Goal: Task Accomplishment & Management: Complete application form

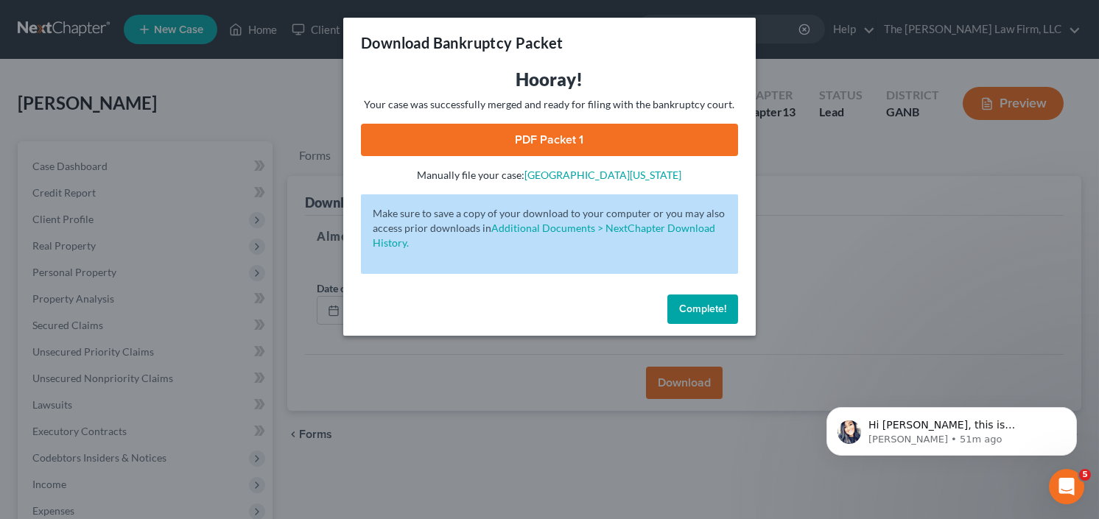
scroll to position [2, 0]
click at [704, 318] on button "Complete!" at bounding box center [703, 309] width 71 height 29
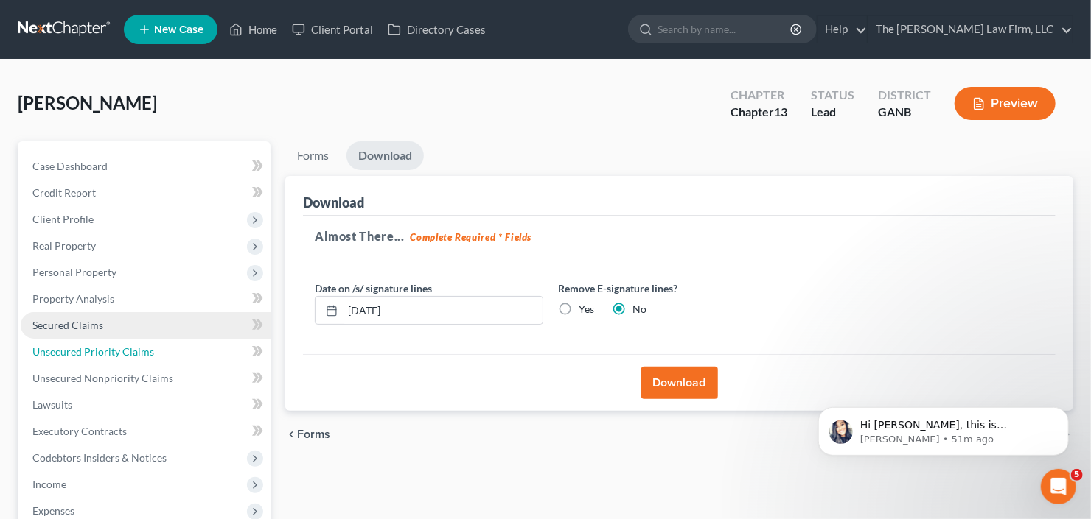
click at [87, 339] on link "Unsecured Priority Claims" at bounding box center [146, 352] width 250 height 27
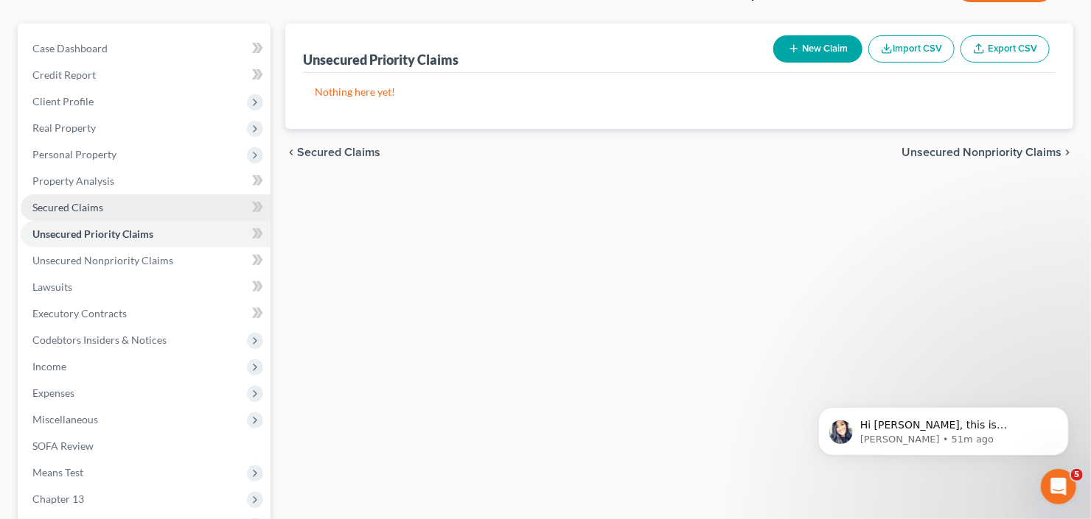
click at [51, 201] on span "Secured Claims" at bounding box center [67, 207] width 71 height 13
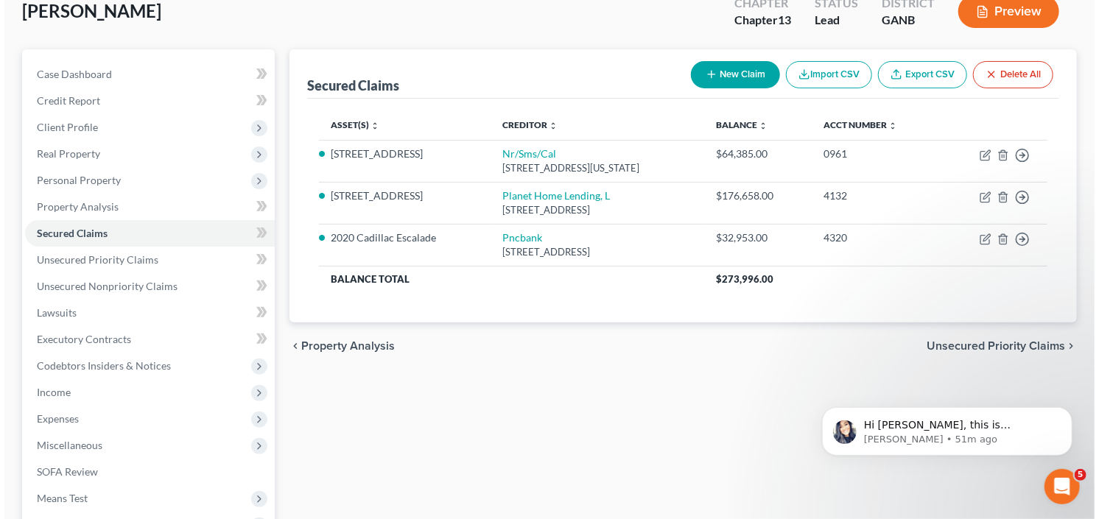
scroll to position [118, 0]
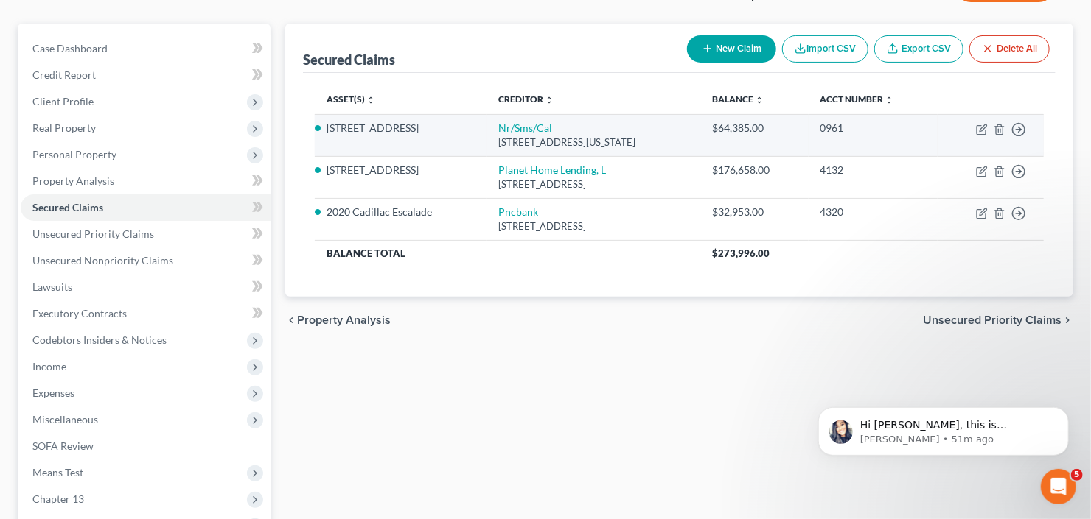
click at [984, 134] on td "Move to E Move to F Move to G Move to Notice Only" at bounding box center [990, 135] width 106 height 42
click at [987, 126] on icon "button" at bounding box center [982, 130] width 12 height 12
select select "39"
select select "0"
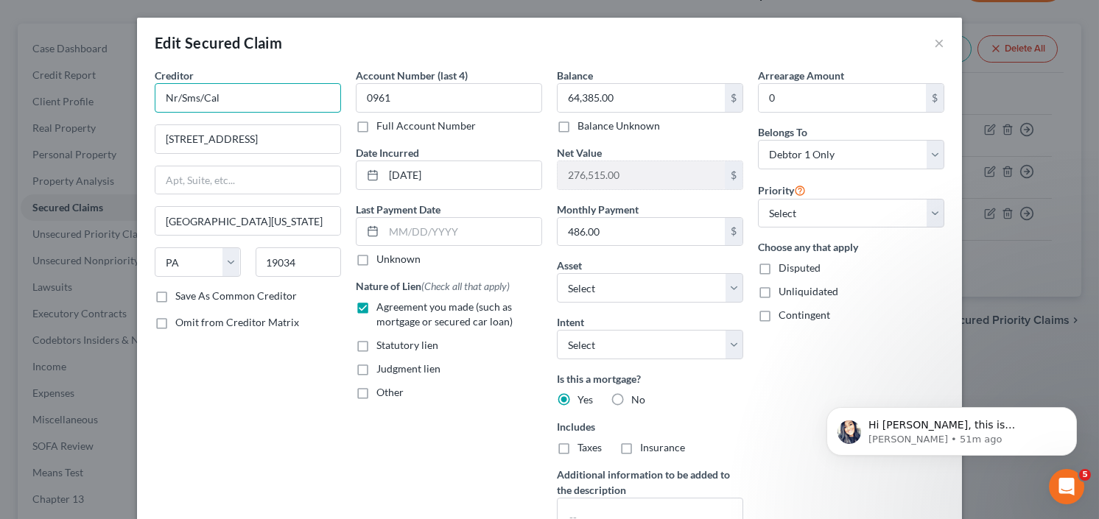
click at [276, 96] on input "Nr/Sms/Cal" at bounding box center [248, 97] width 186 height 29
drag, startPoint x: 251, startPoint y: 99, endPoint x: 70, endPoint y: 126, distance: 183.3
click at [124, 119] on div "Edit Secured Claim × Creditor * Nr/Sms/Cal 601 Office Center Dr Ste Fort Washin…" at bounding box center [549, 259] width 1099 height 519
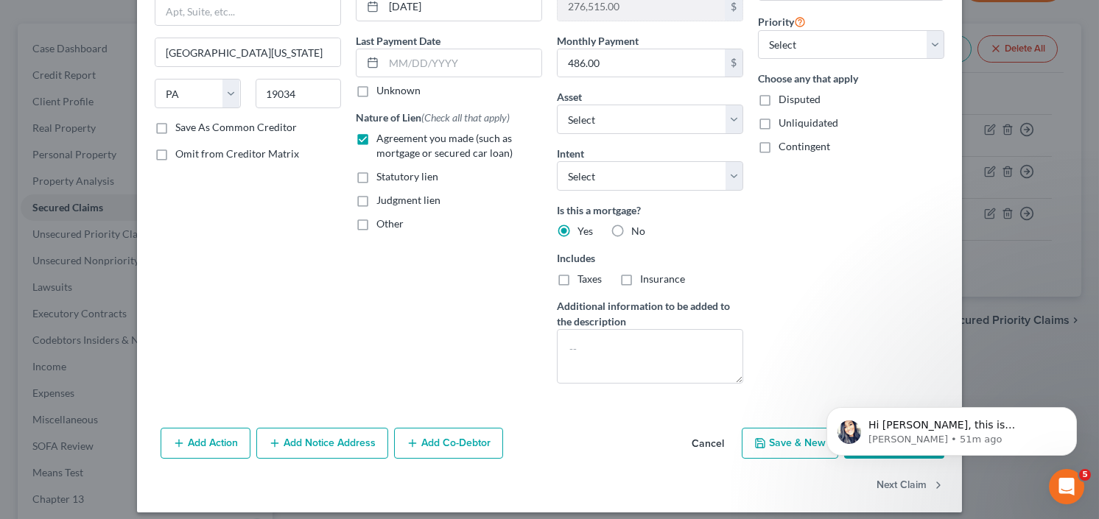
scroll to position [177, 0]
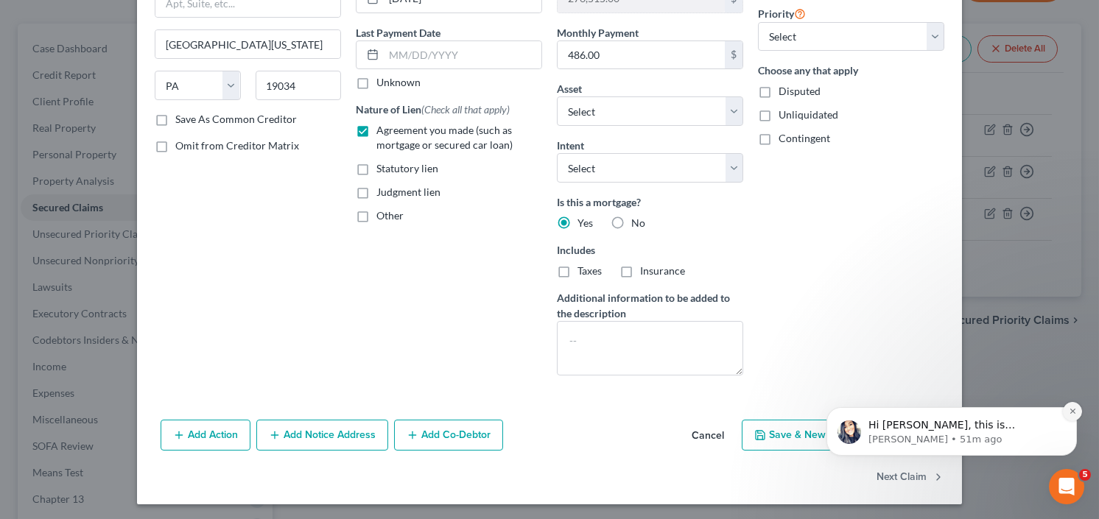
click at [1068, 419] on button "Dismiss notification" at bounding box center [1072, 411] width 19 height 19
type input "Shellpoint"
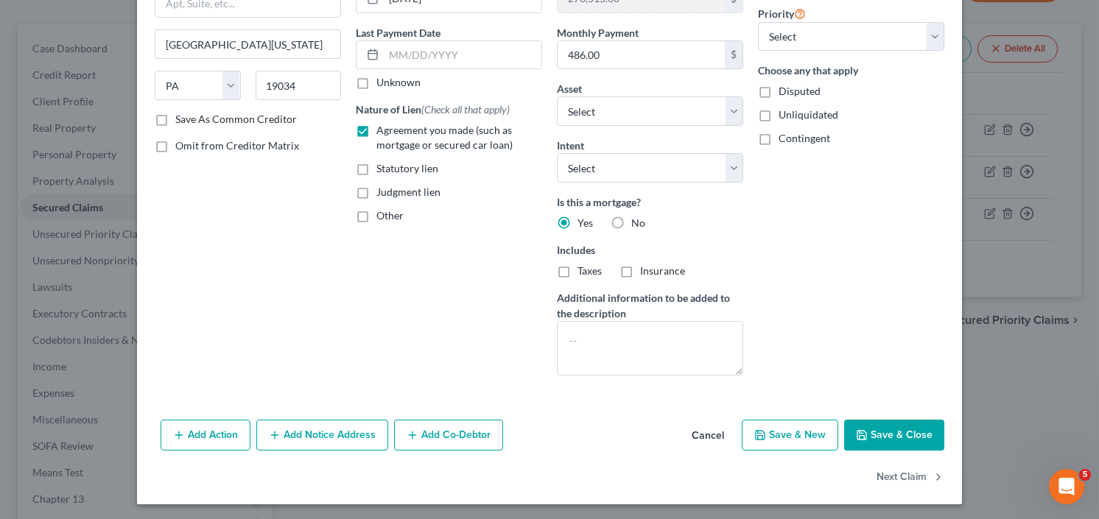
click at [893, 430] on button "Save & Close" at bounding box center [894, 435] width 100 height 31
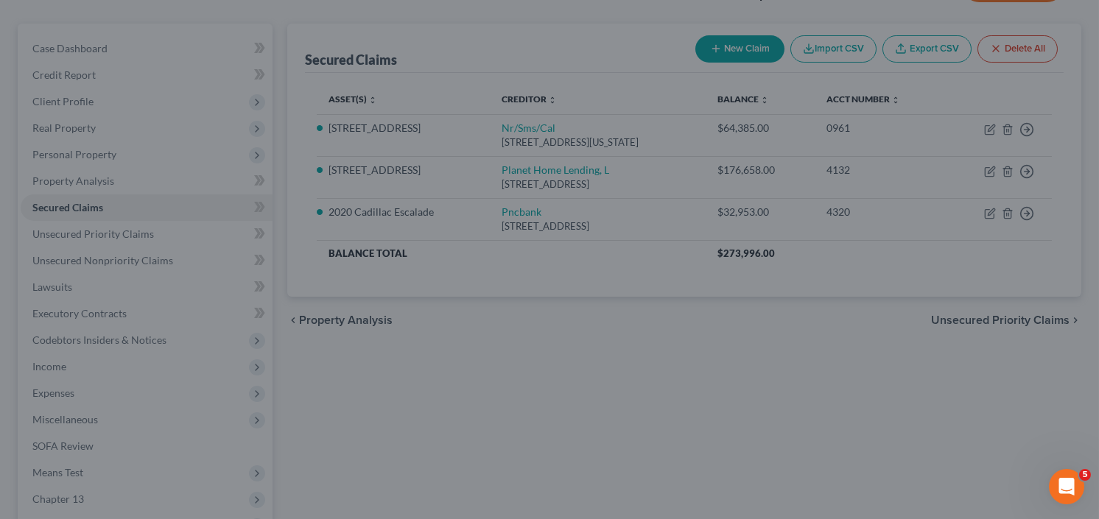
select select "2"
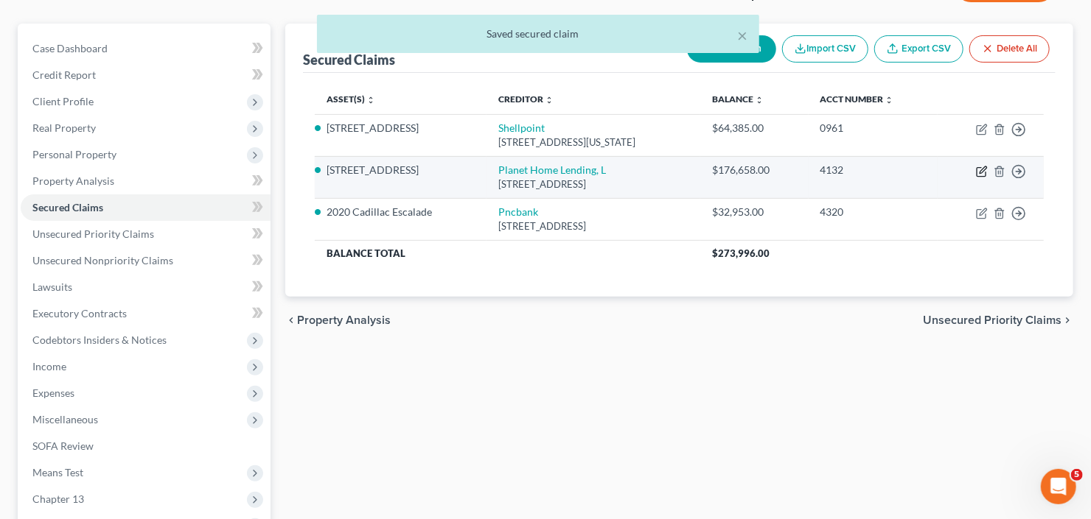
click at [982, 169] on icon "button" at bounding box center [982, 170] width 7 height 7
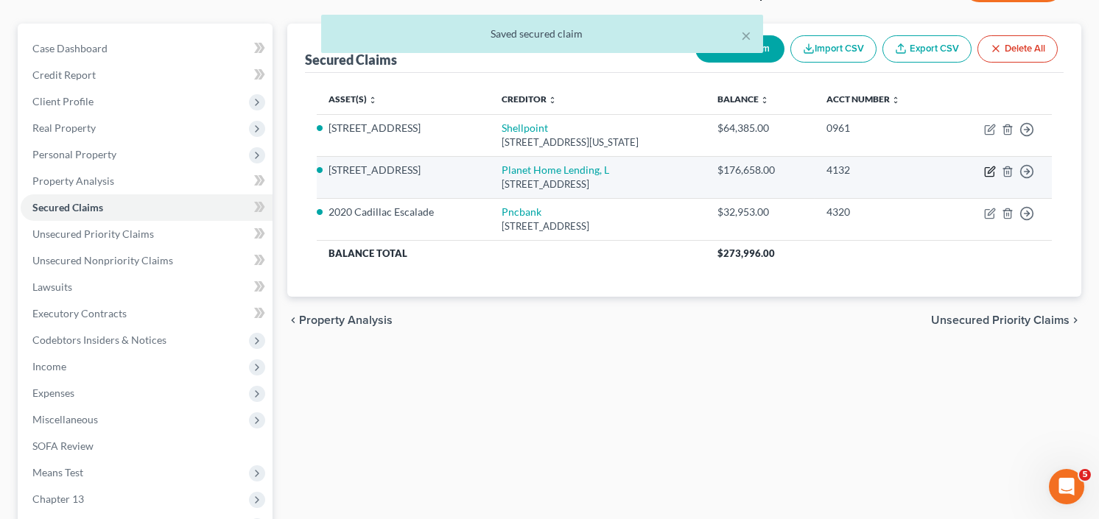
select select "6"
select select "2"
select select "0"
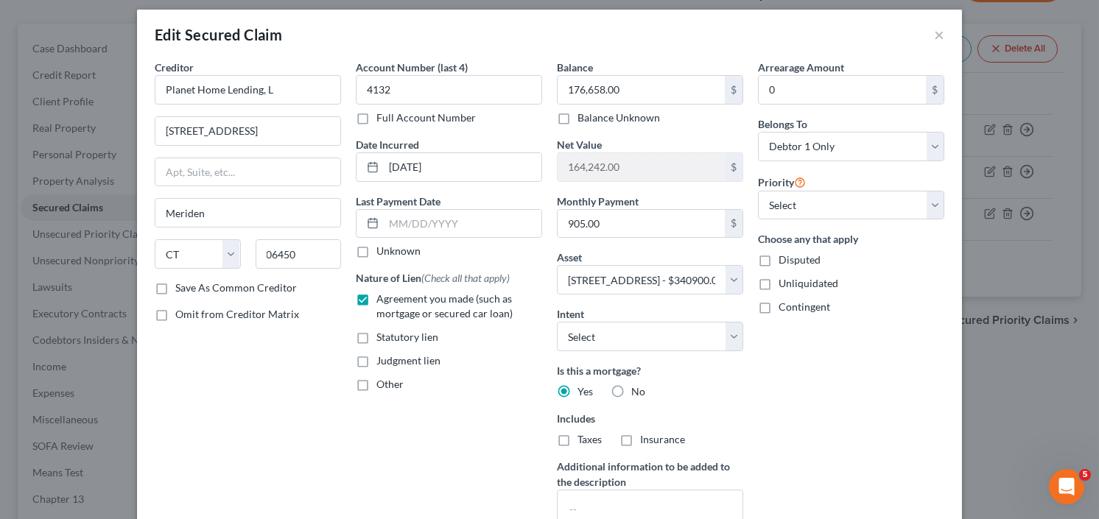
scroll to position [0, 0]
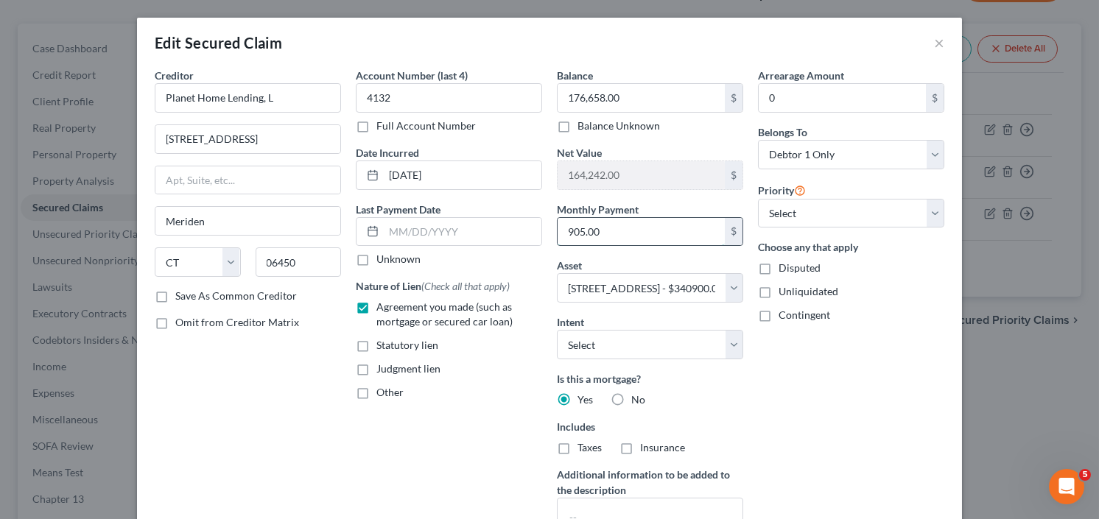
click at [617, 228] on input "905.00" at bounding box center [641, 232] width 167 height 28
type input "1,240.0"
click at [816, 99] on input "0" at bounding box center [842, 98] width 167 height 28
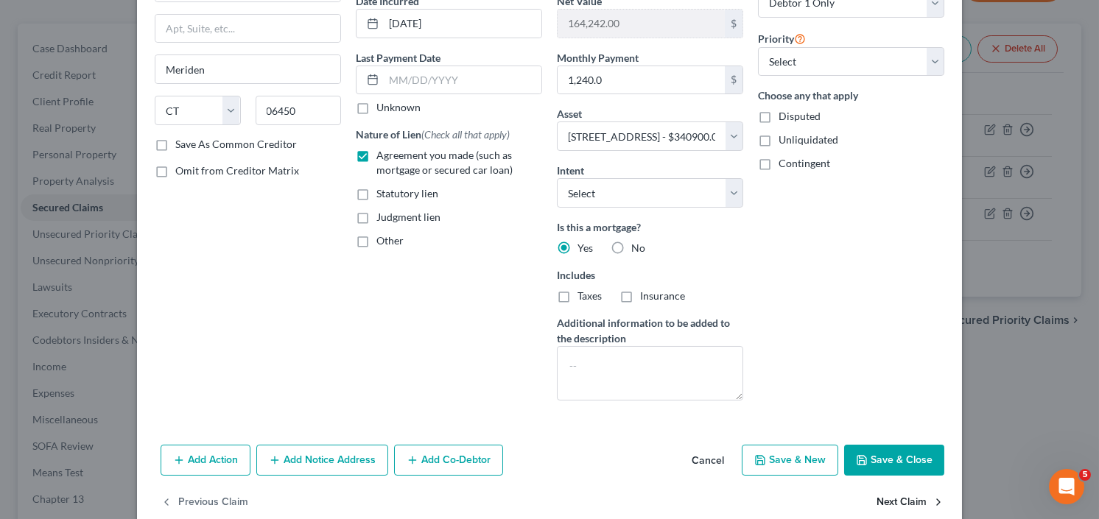
scroll to position [177, 0]
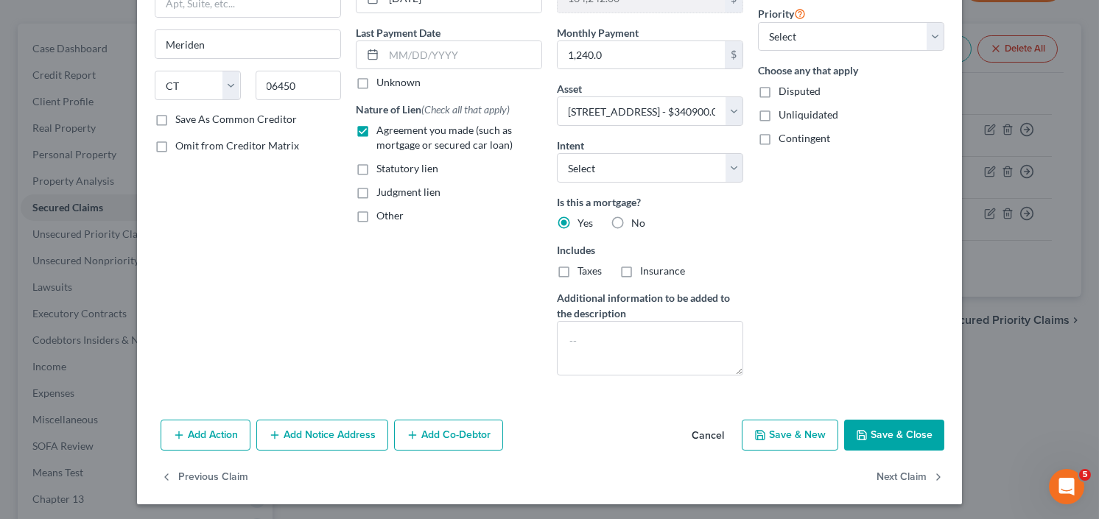
type input "1,500"
click at [868, 420] on button "Save & Close" at bounding box center [894, 435] width 100 height 31
select select
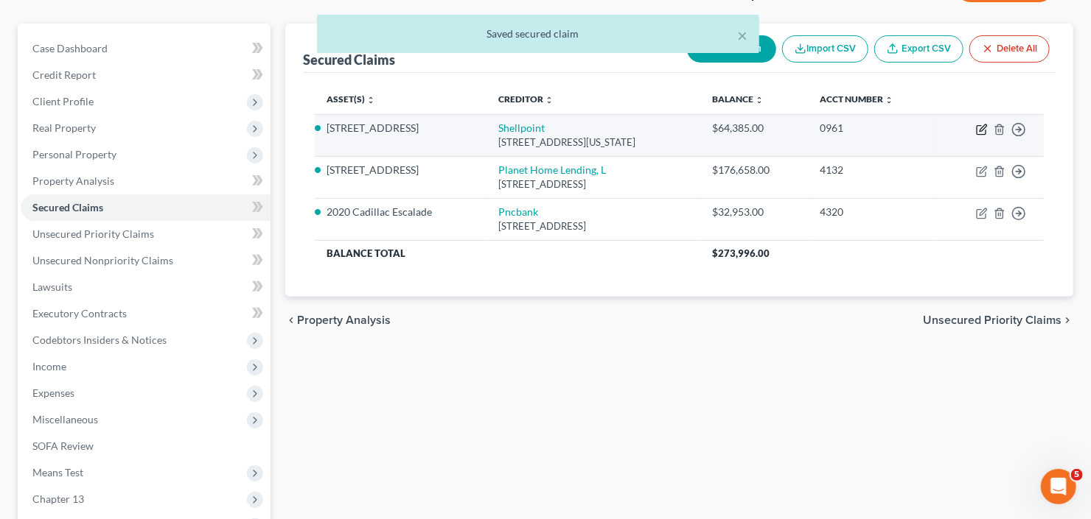
click at [978, 126] on icon "button" at bounding box center [982, 130] width 12 height 12
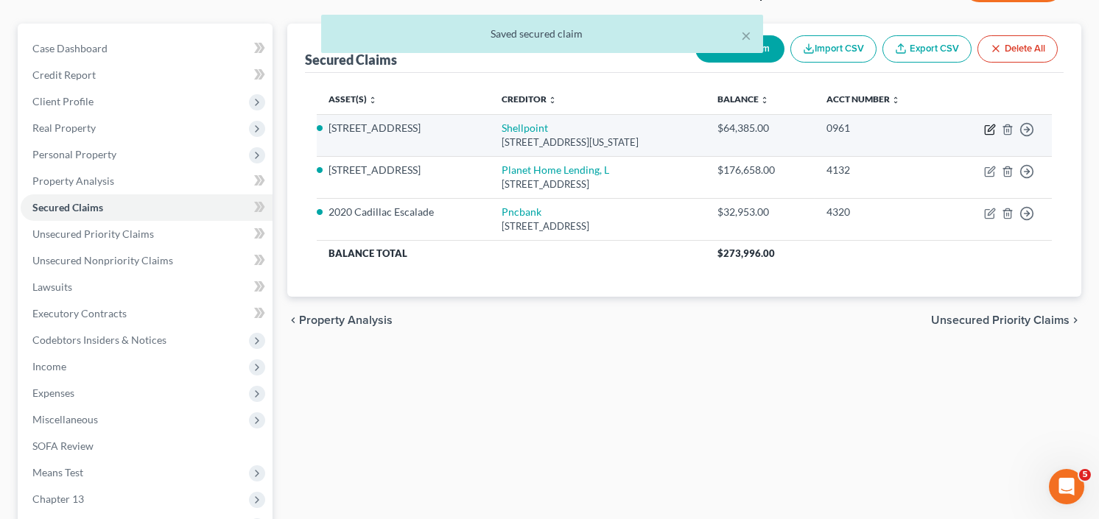
select select "39"
select select "2"
select select "0"
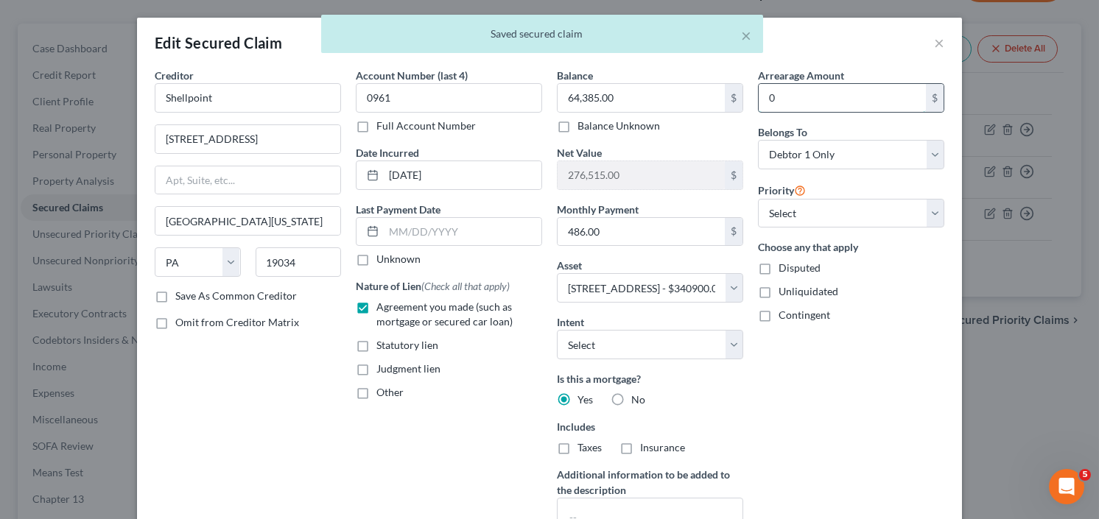
click at [815, 92] on input "0" at bounding box center [842, 98] width 167 height 28
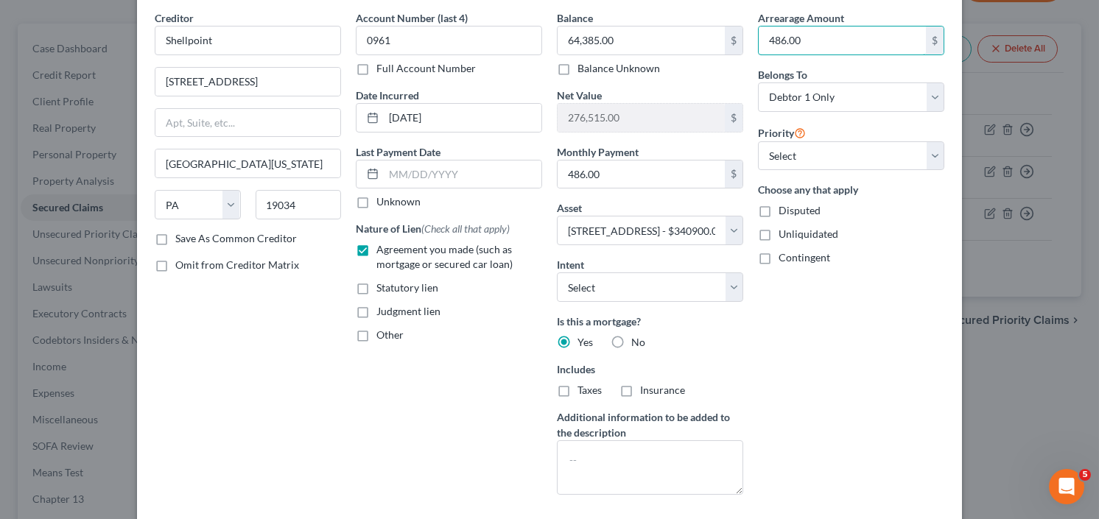
scroll to position [118, 0]
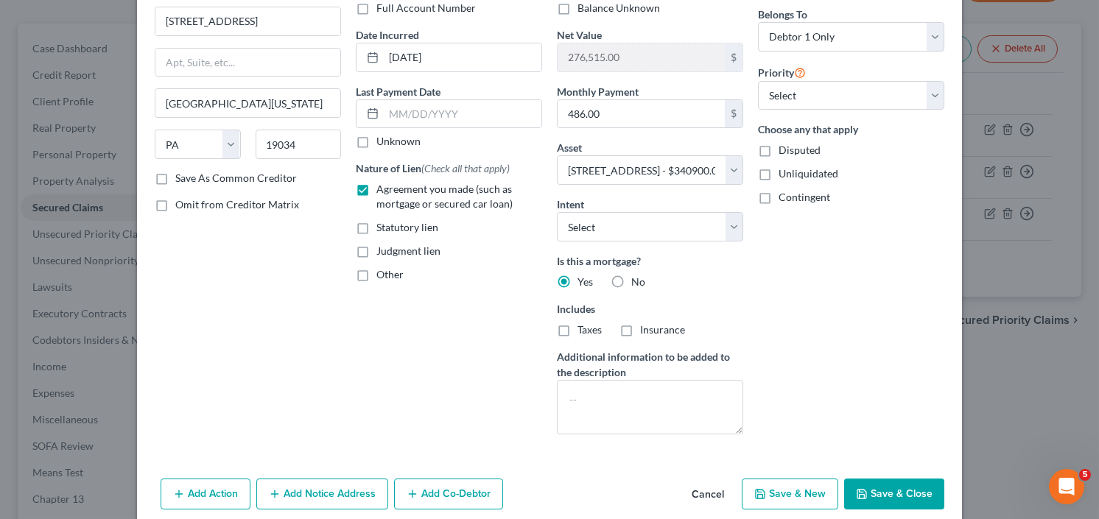
type input "486.00"
click at [883, 487] on button "Save & Close" at bounding box center [894, 494] width 100 height 31
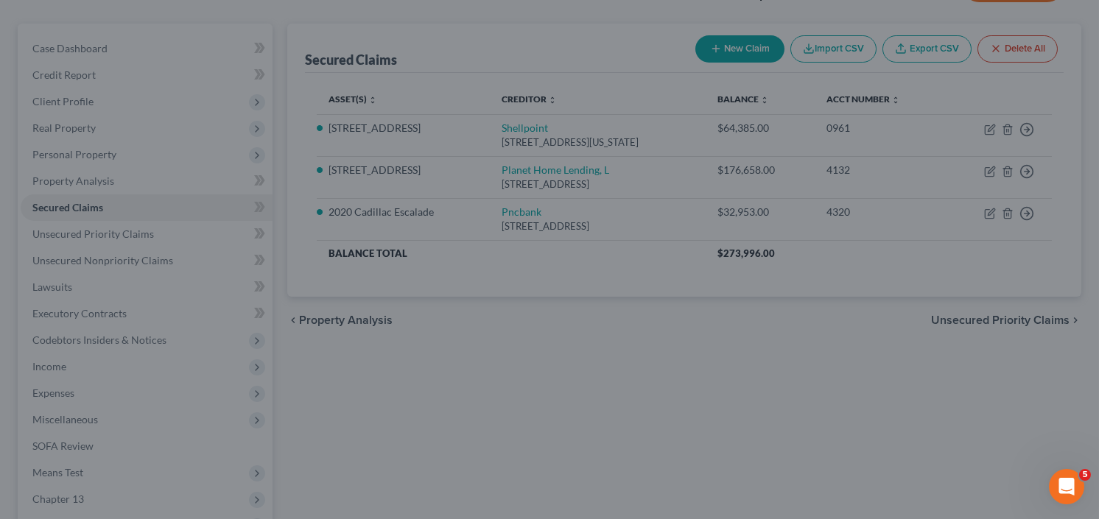
select select "2"
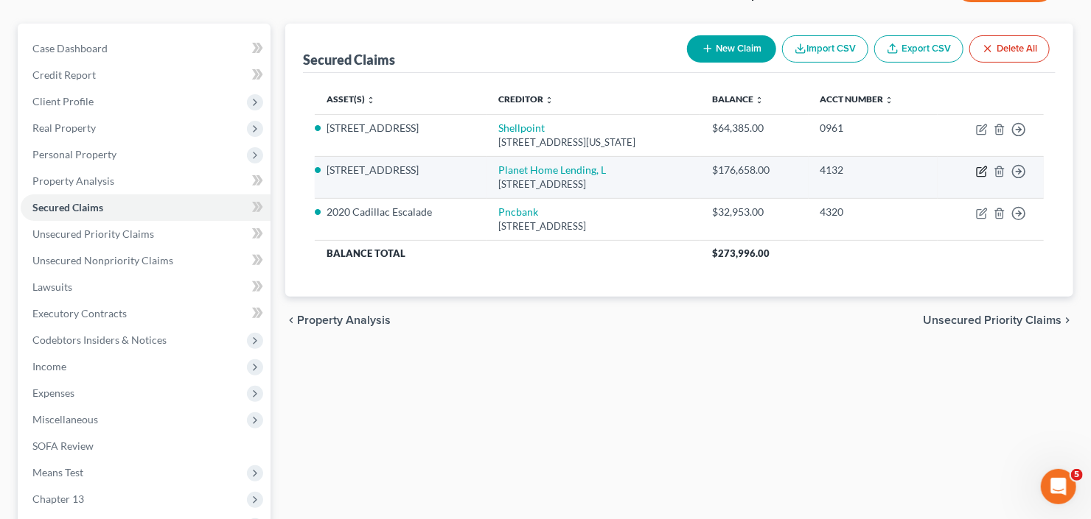
click at [979, 171] on icon "button" at bounding box center [982, 172] width 12 height 12
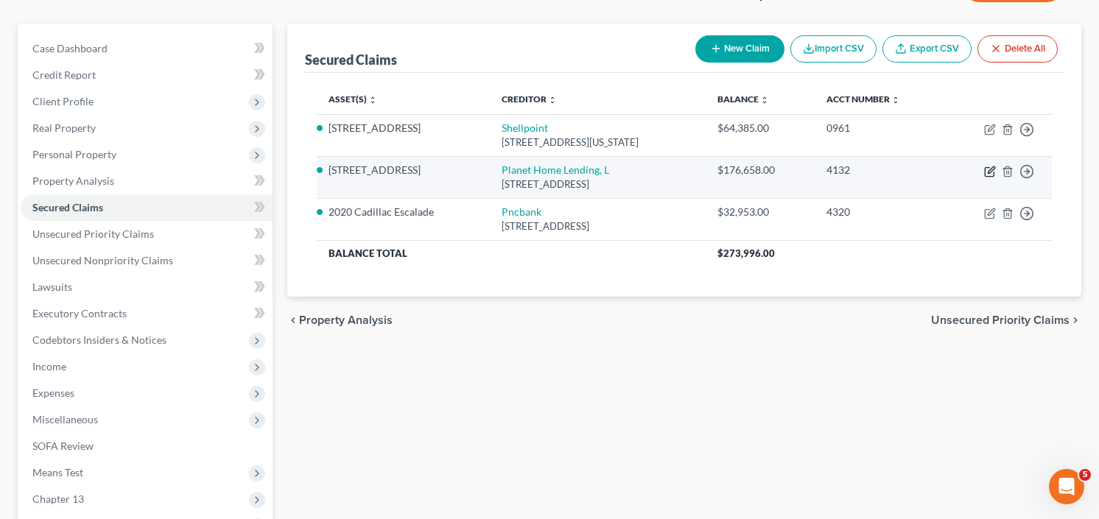
select select "6"
select select "2"
select select "0"
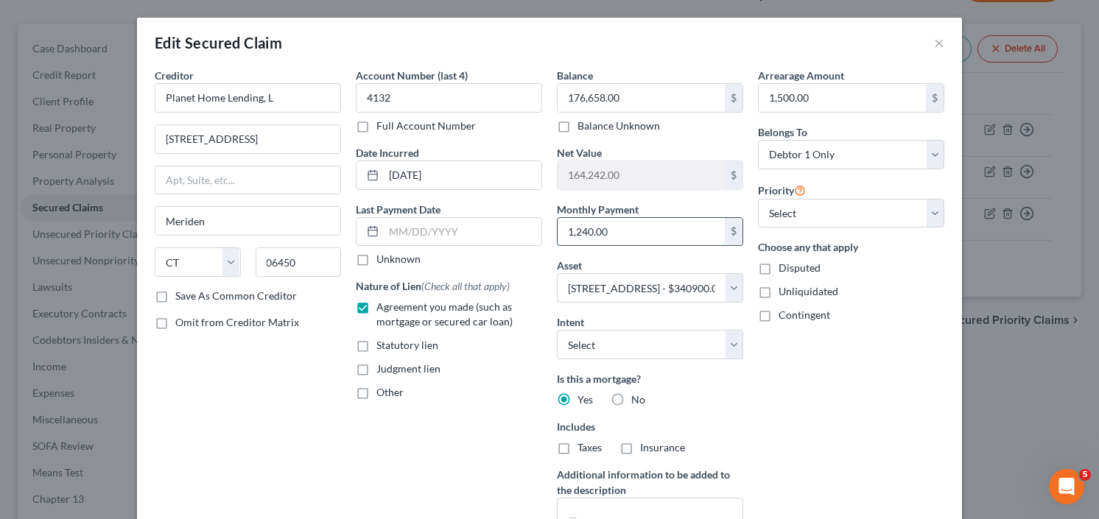
click at [653, 231] on input "1,240.00" at bounding box center [641, 232] width 167 height 28
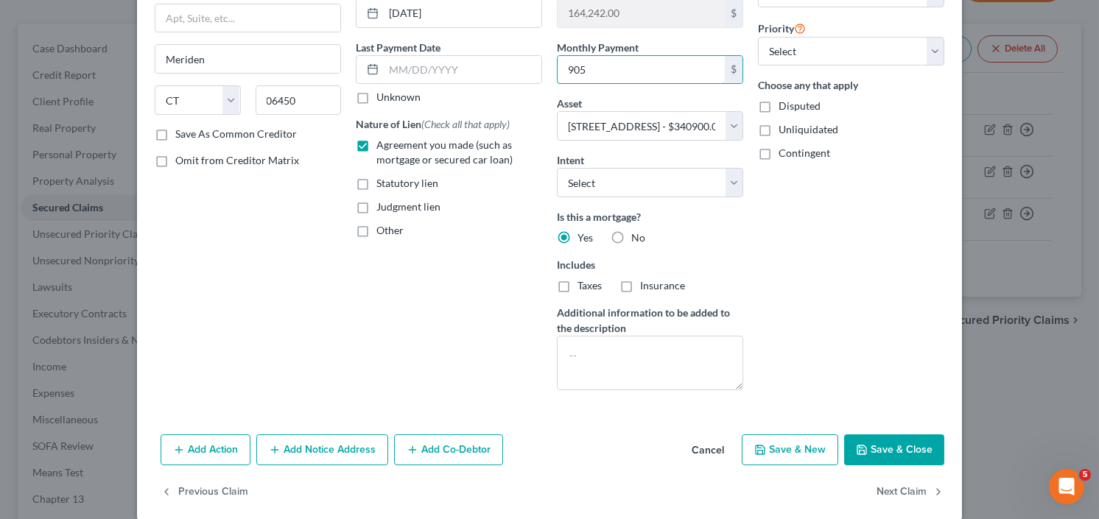
scroll to position [177, 0]
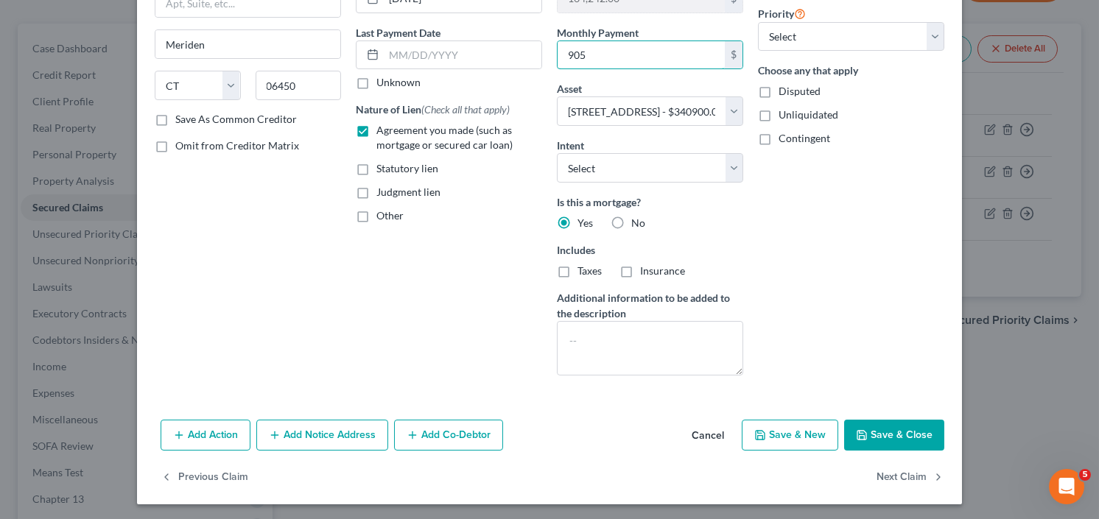
type input "905"
click at [892, 436] on button "Save & Close" at bounding box center [894, 435] width 100 height 31
select select
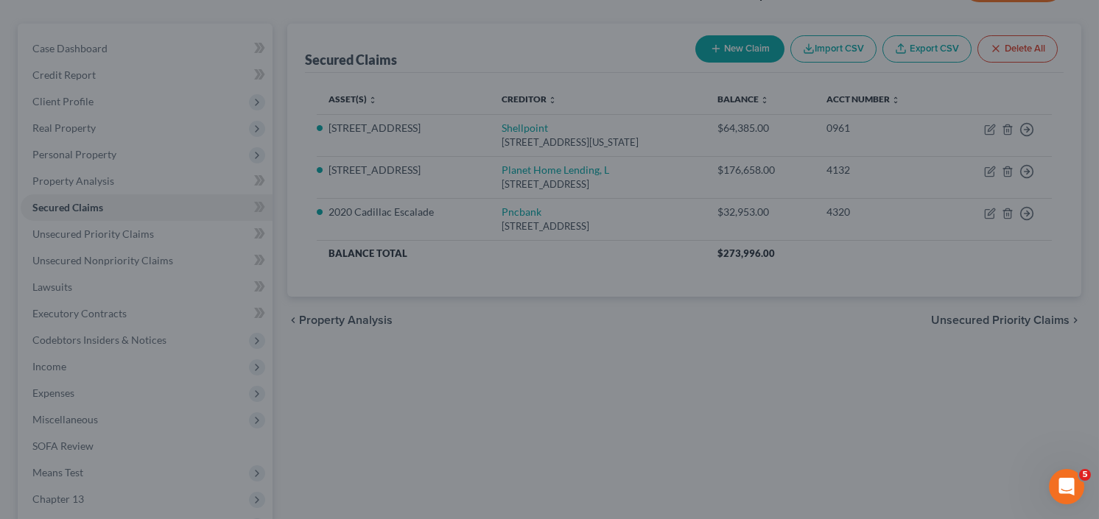
type input "905.00"
select select "2"
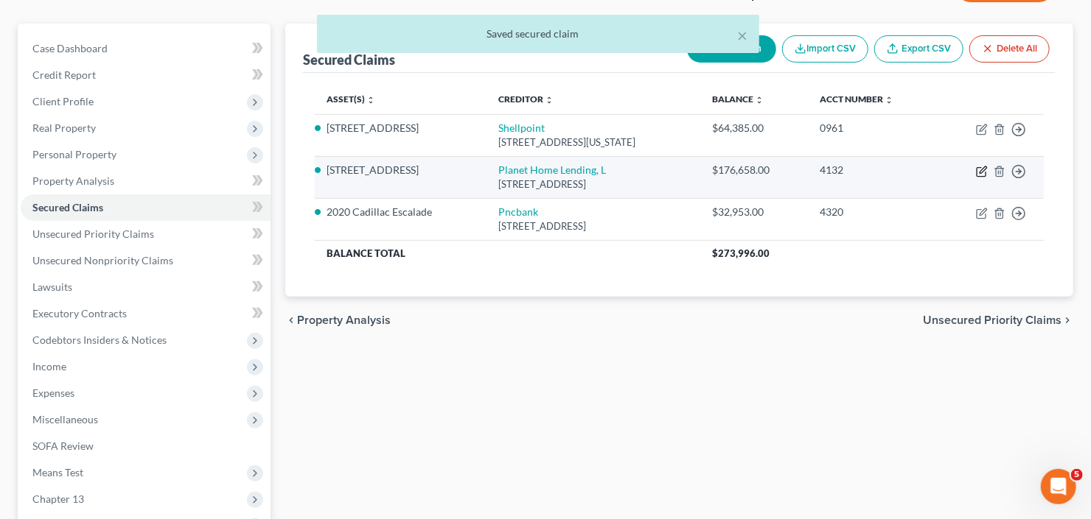
click at [979, 168] on icon "button" at bounding box center [982, 172] width 12 height 12
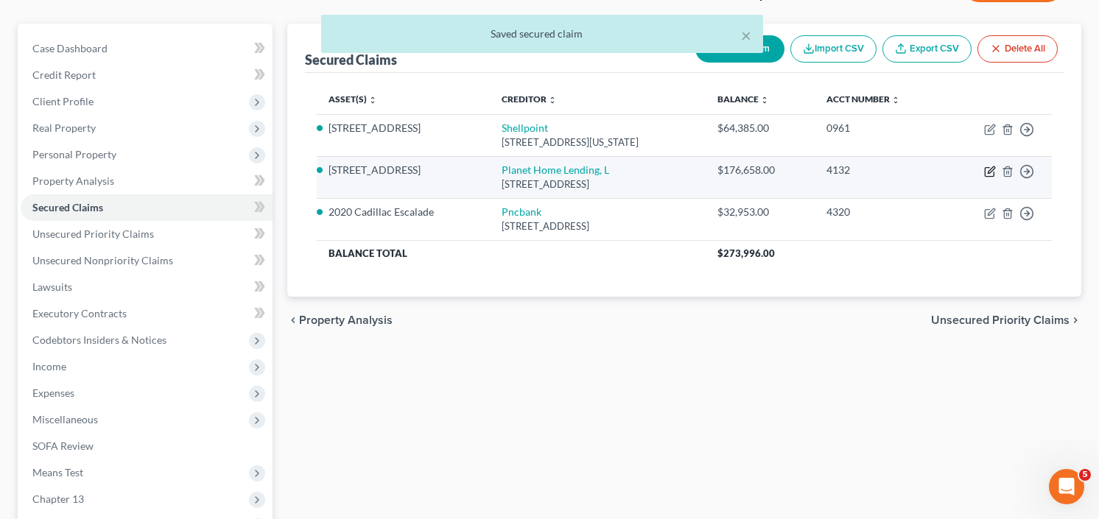
select select "6"
select select "2"
select select "0"
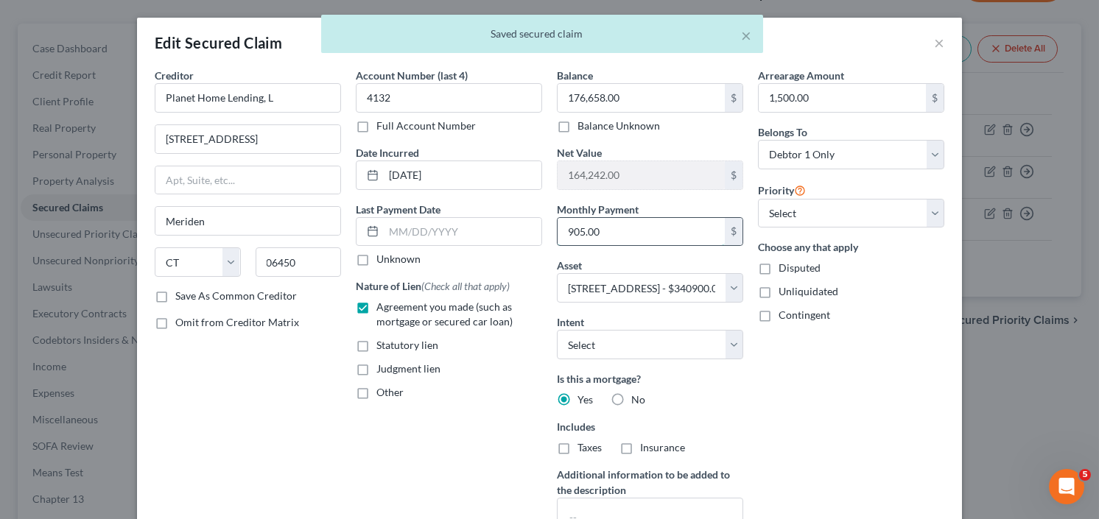
click at [609, 229] on input "905.00" at bounding box center [641, 232] width 167 height 28
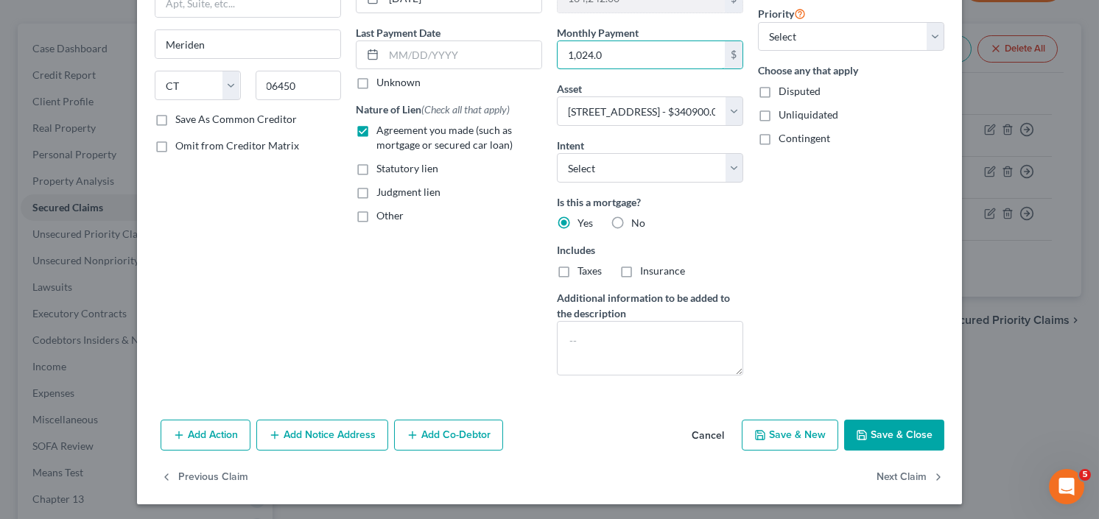
type input "1,024.0"
click at [875, 434] on button "Save & Close" at bounding box center [894, 435] width 100 height 31
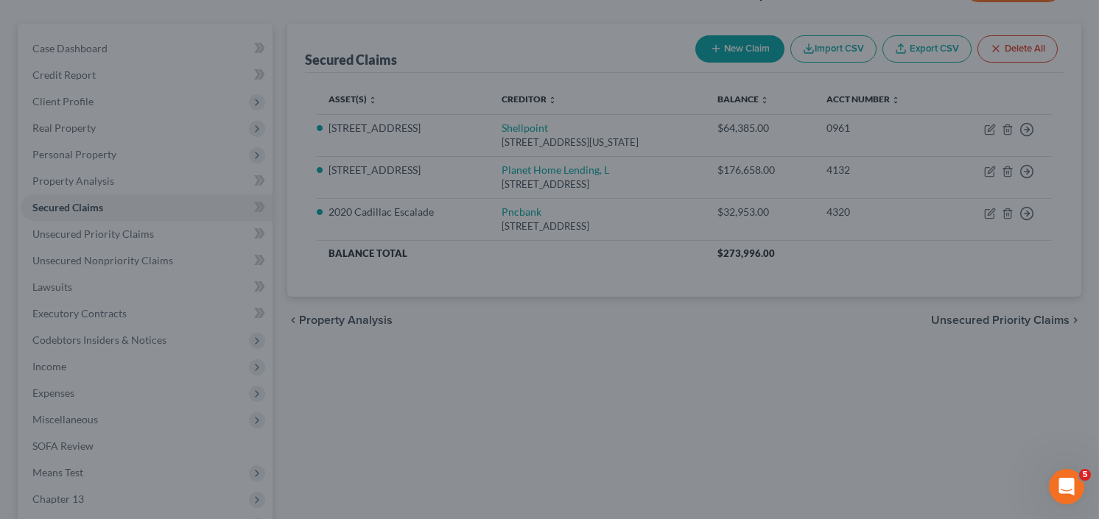
select select "2"
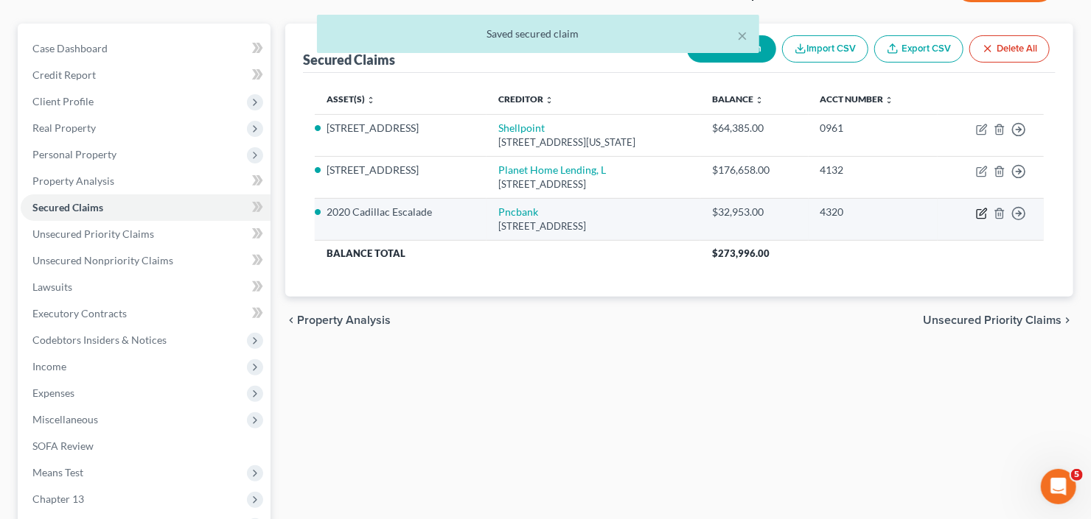
click at [984, 210] on icon "button" at bounding box center [982, 212] width 7 height 7
select select "39"
select select "0"
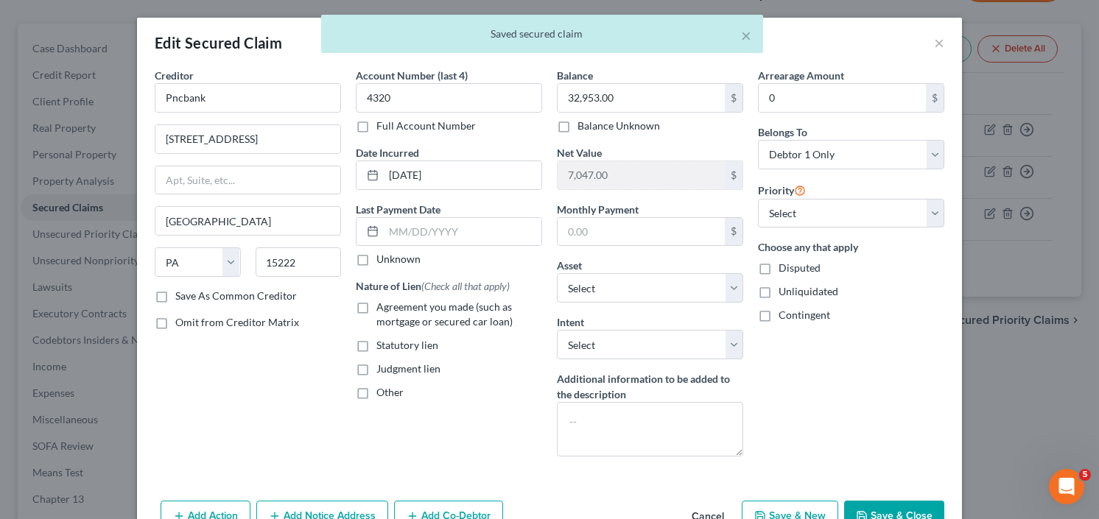
click at [377, 301] on label "Agreement you made (such as mortgage or secured car loan)" at bounding box center [460, 314] width 166 height 29
click at [382, 301] on input "Agreement you made (such as mortgage or secured car loan)" at bounding box center [387, 305] width 10 height 10
checkbox input "true"
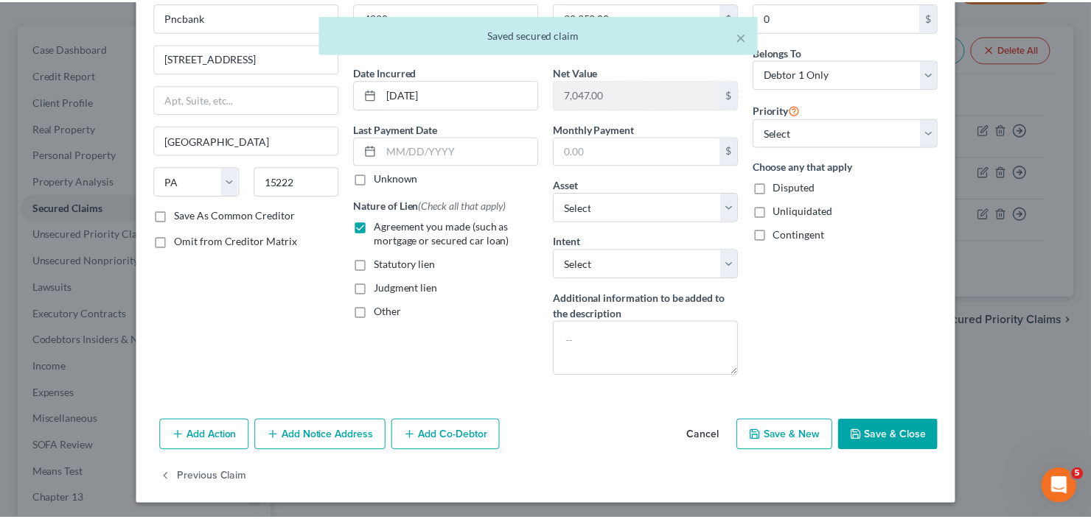
scroll to position [82, 0]
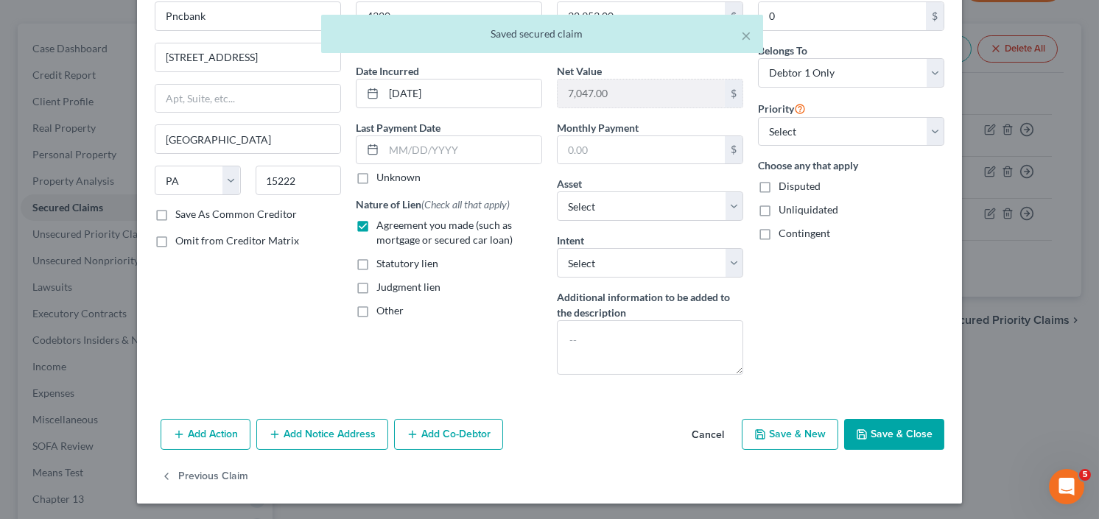
click at [898, 439] on button "Save & Close" at bounding box center [894, 434] width 100 height 31
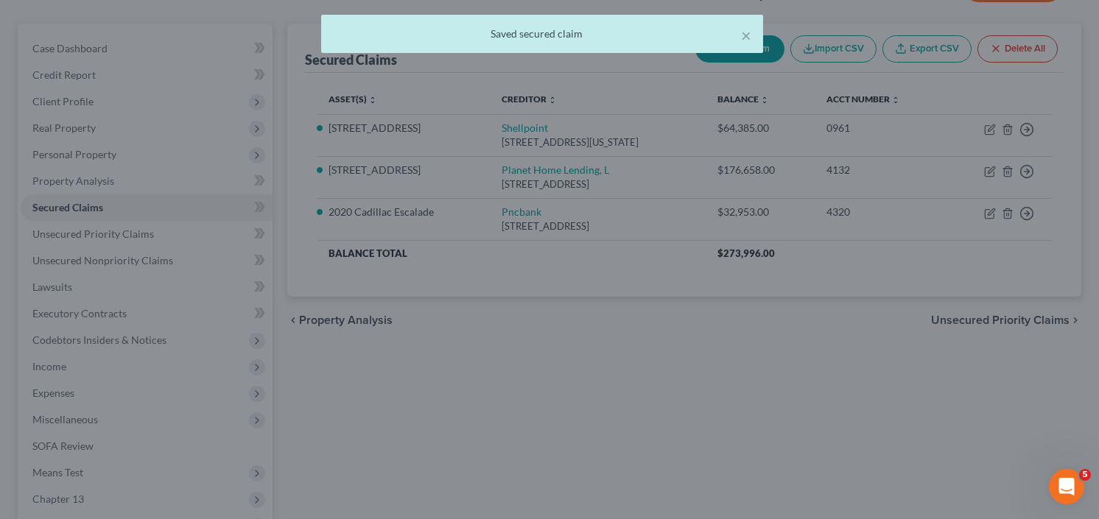
select select "9"
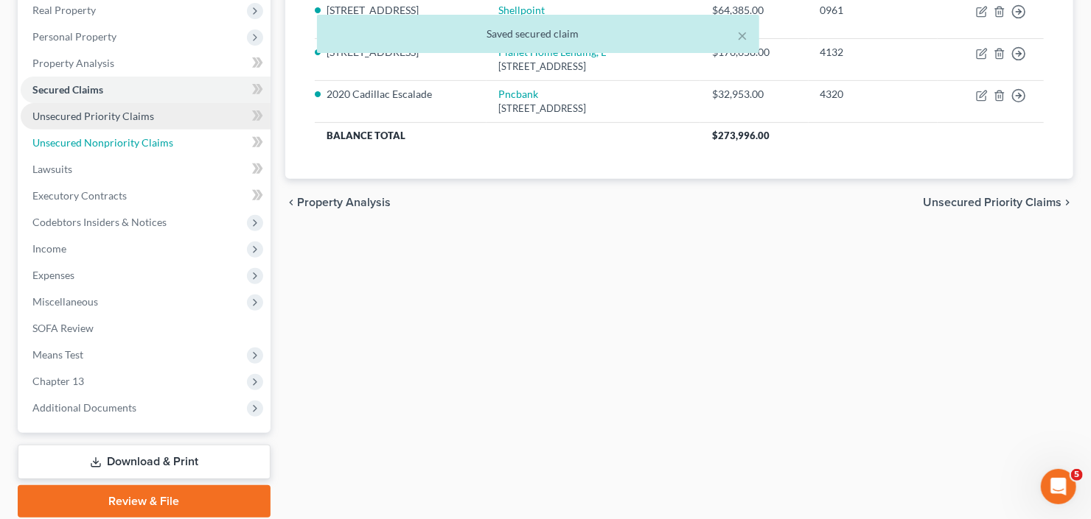
drag, startPoint x: 120, startPoint y: 139, endPoint x: 163, endPoint y: 139, distance: 42.7
click at [120, 139] on span "Unsecured Nonpriority Claims" at bounding box center [102, 142] width 141 height 13
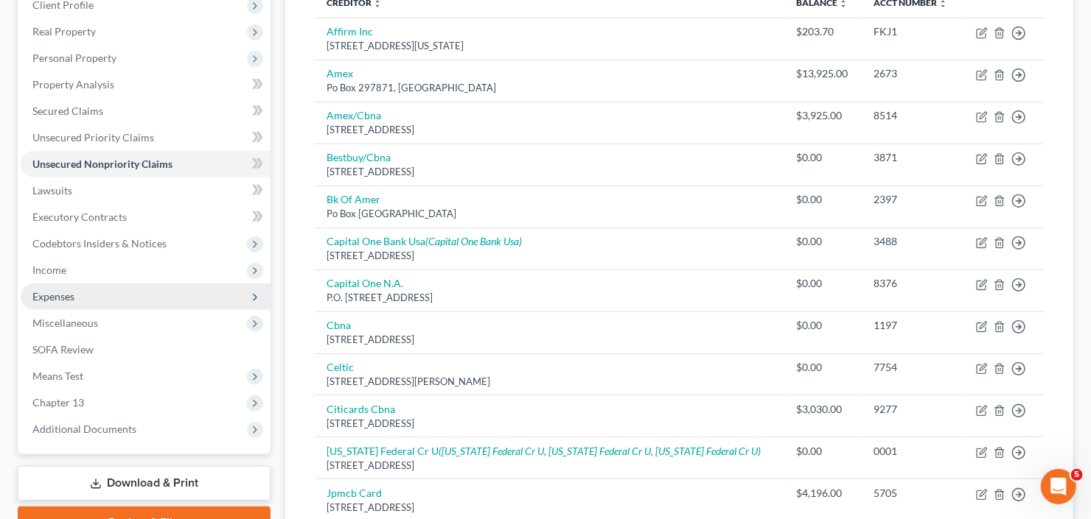
scroll to position [236, 0]
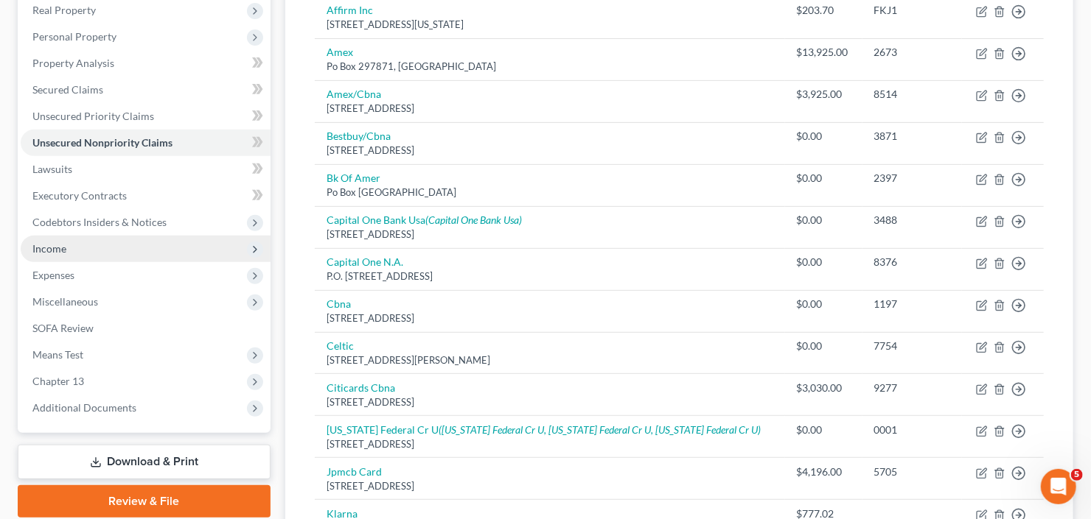
click at [79, 256] on span "Income" at bounding box center [146, 249] width 250 height 27
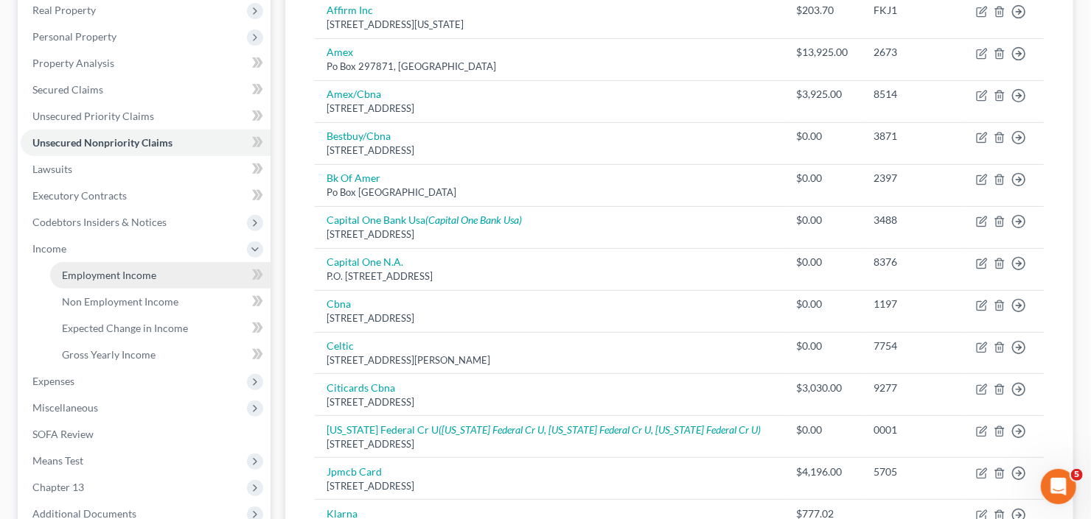
click at [88, 282] on link "Employment Income" at bounding box center [160, 275] width 220 height 27
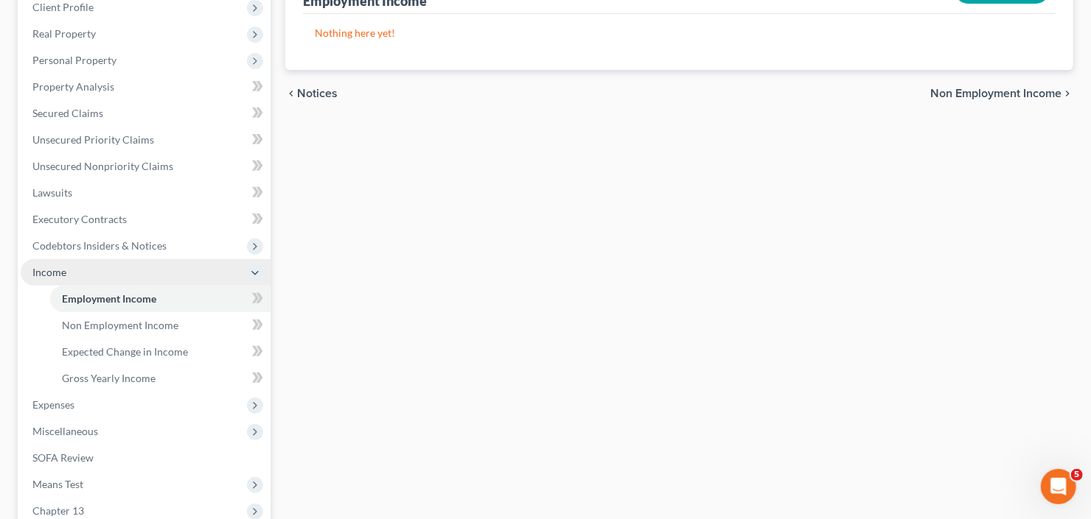
scroll to position [236, 0]
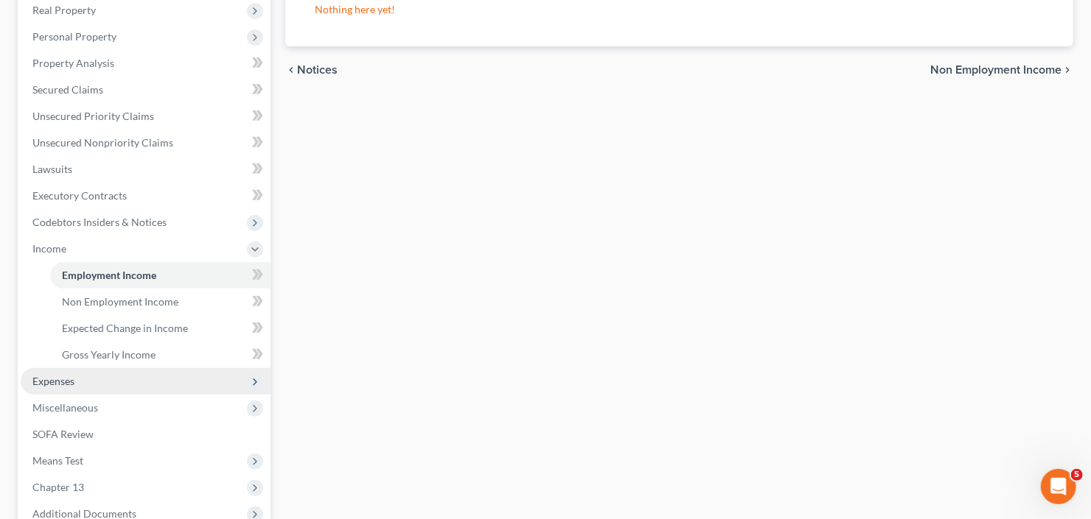
click at [79, 377] on span "Expenses" at bounding box center [146, 381] width 250 height 27
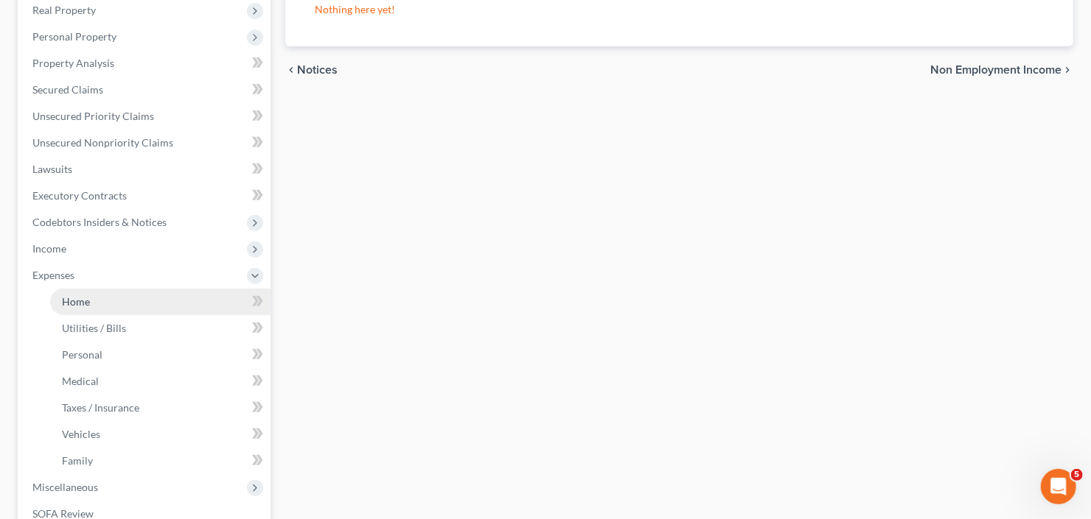
click at [88, 304] on span "Home" at bounding box center [76, 301] width 28 height 13
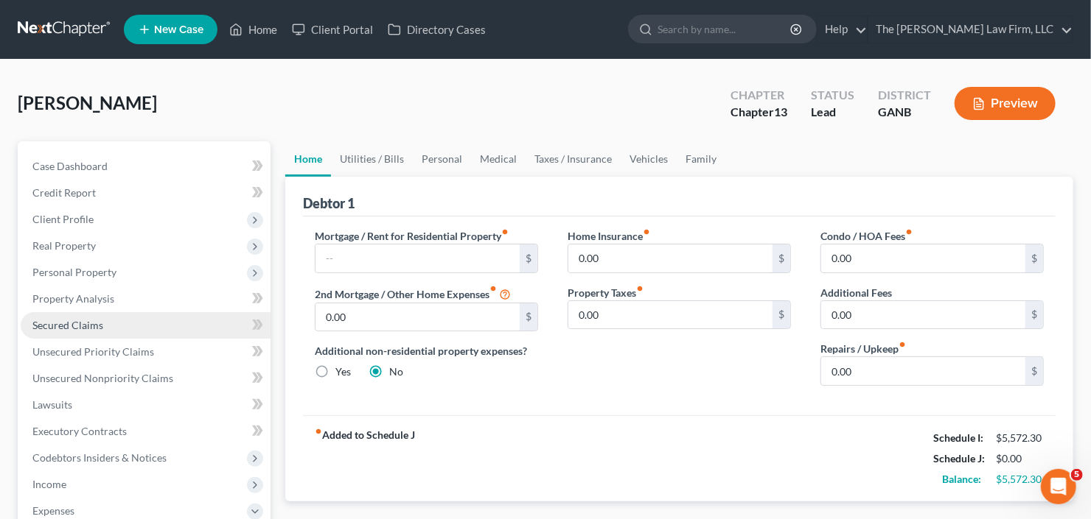
click at [72, 326] on span "Secured Claims" at bounding box center [67, 325] width 71 height 13
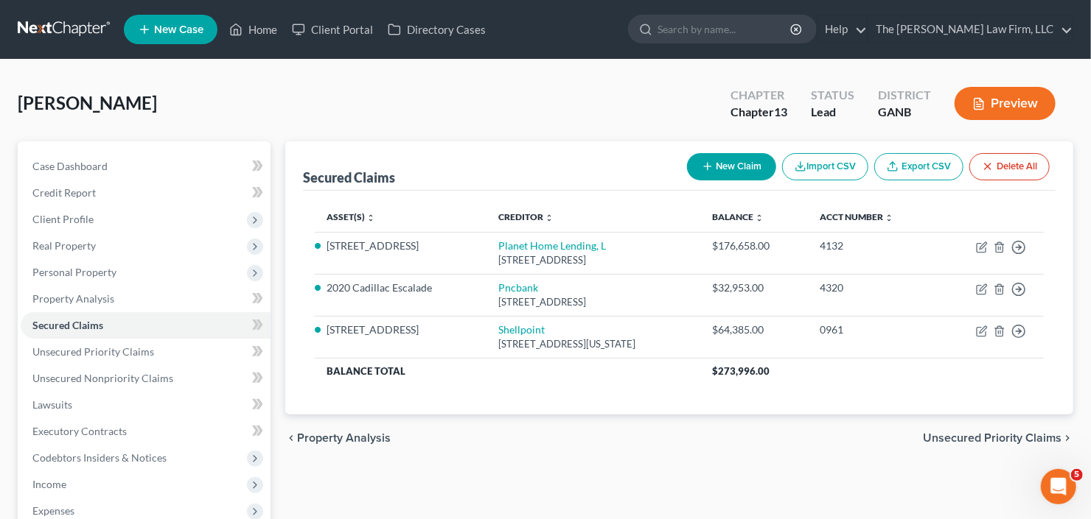
click at [713, 164] on button "New Claim" at bounding box center [731, 166] width 89 height 27
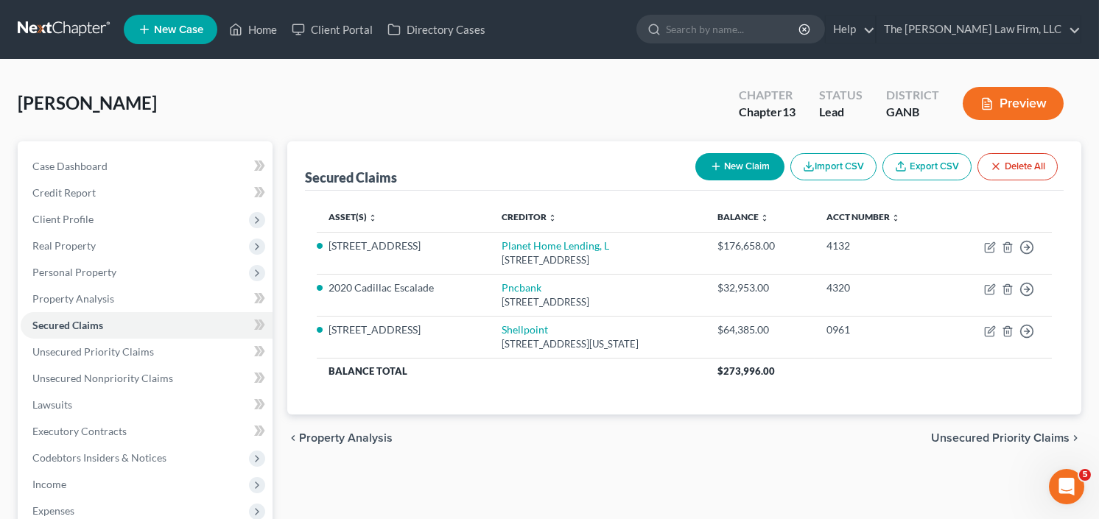
select select "0"
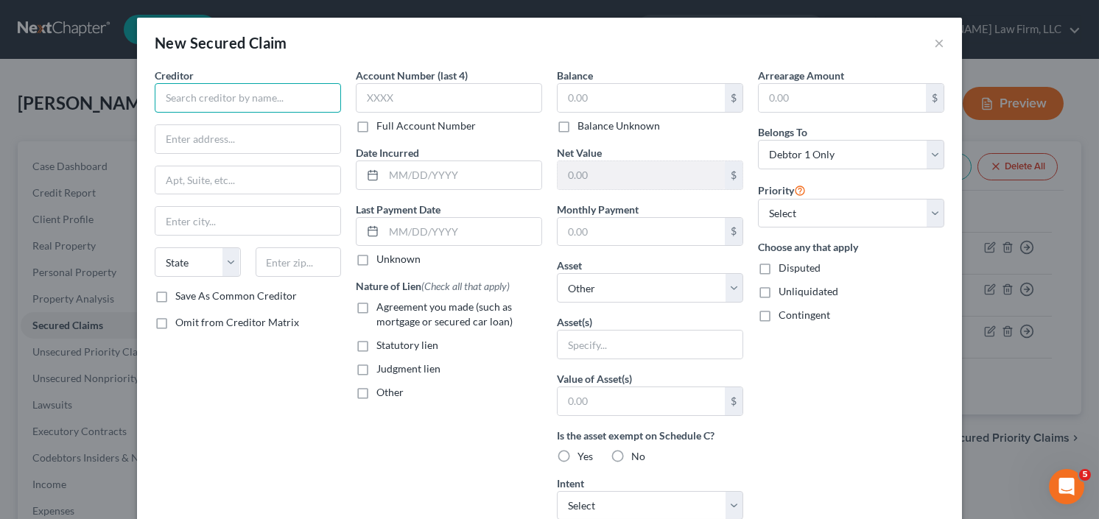
click at [216, 100] on input "text" at bounding box center [248, 97] width 186 height 29
click at [263, 96] on input "text" at bounding box center [248, 97] width 186 height 29
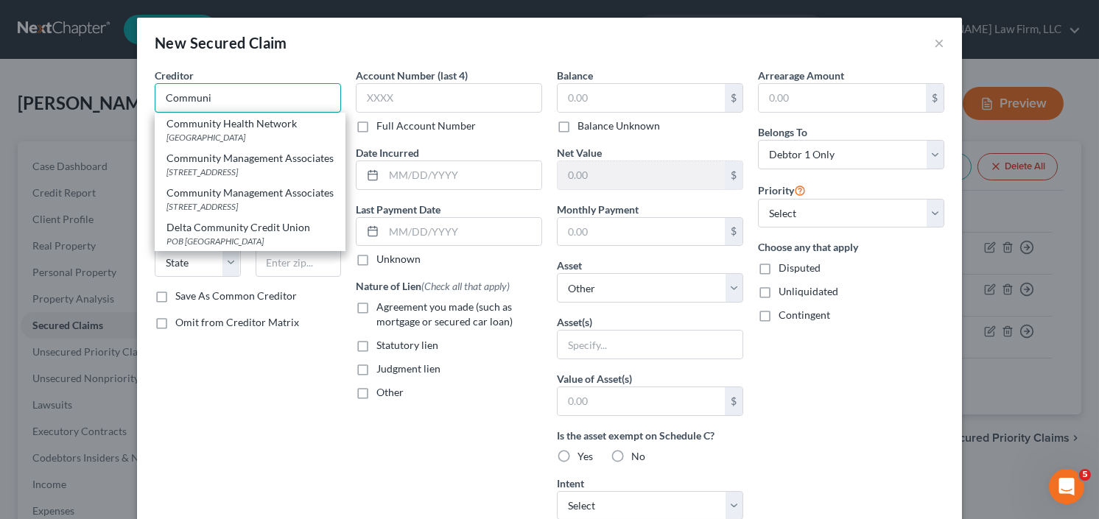
click at [221, 91] on input "Communi" at bounding box center [248, 97] width 186 height 29
click at [138, 116] on div "Creditor * Communi Community Health Network PO Box 19202, Indianapolis, IN 4621…" at bounding box center [549, 410] width 825 height 684
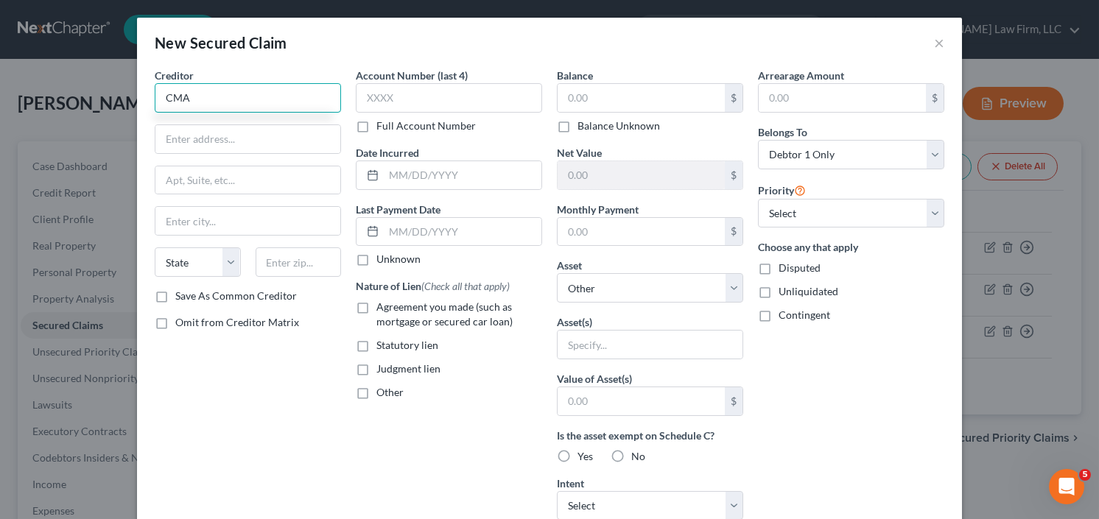
type input "CMA"
paste input "101 Devant St STE 904, Fayetteville, GA 30214"
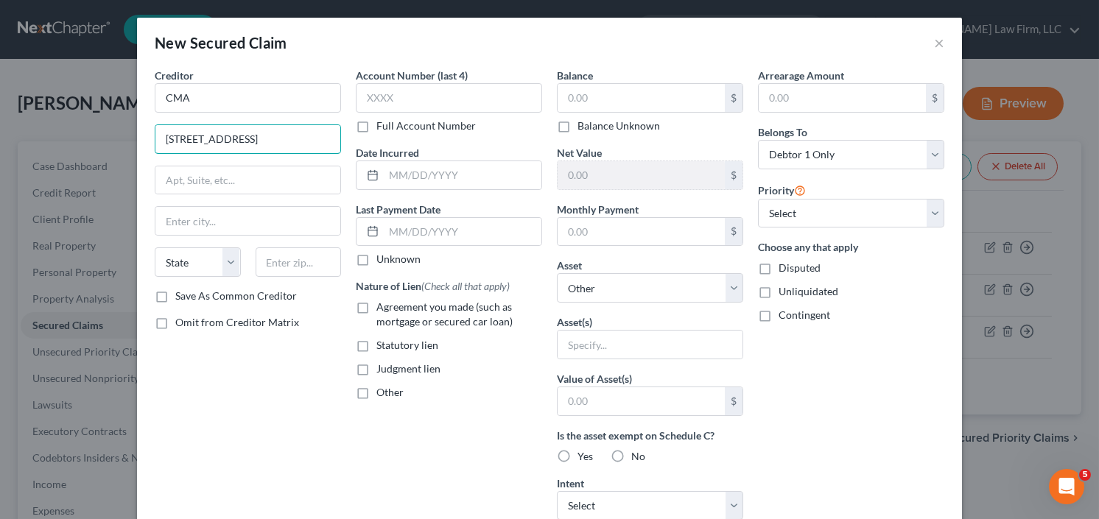
scroll to position [0, 46]
type input "101 Devant St STE 904, Fayetteville, GA 30214"
click at [322, 259] on input "text" at bounding box center [299, 262] width 86 height 29
type input "30214"
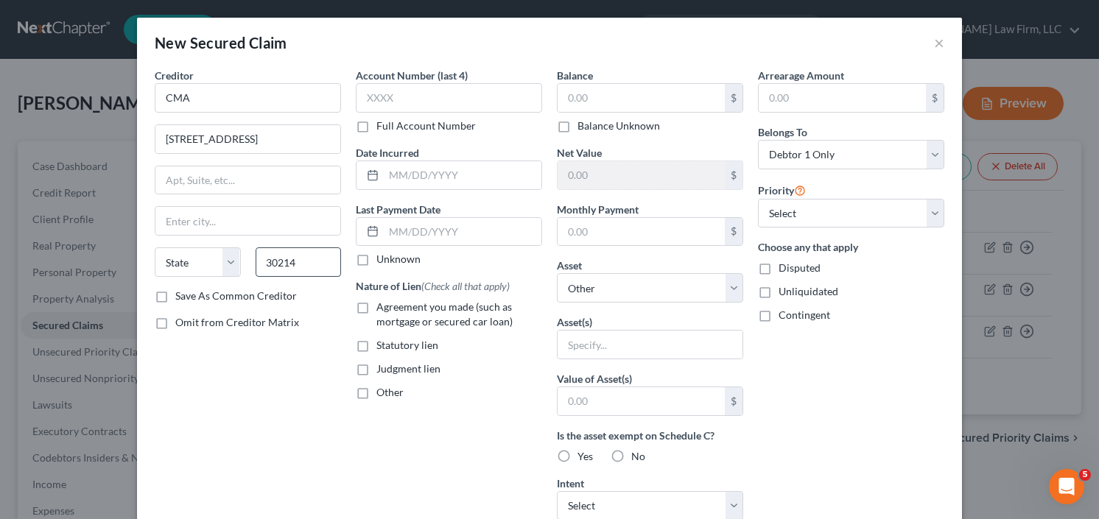
type input "Fayetteville"
select select "10"
drag, startPoint x: 263, startPoint y: 139, endPoint x: 674, endPoint y: 93, distance: 413.1
click at [480, 119] on div "Creditor * CMA 101 Devant St STE 904, Fayetteville, GA 30214 Fayetteville State…" at bounding box center [549, 396] width 805 height 657
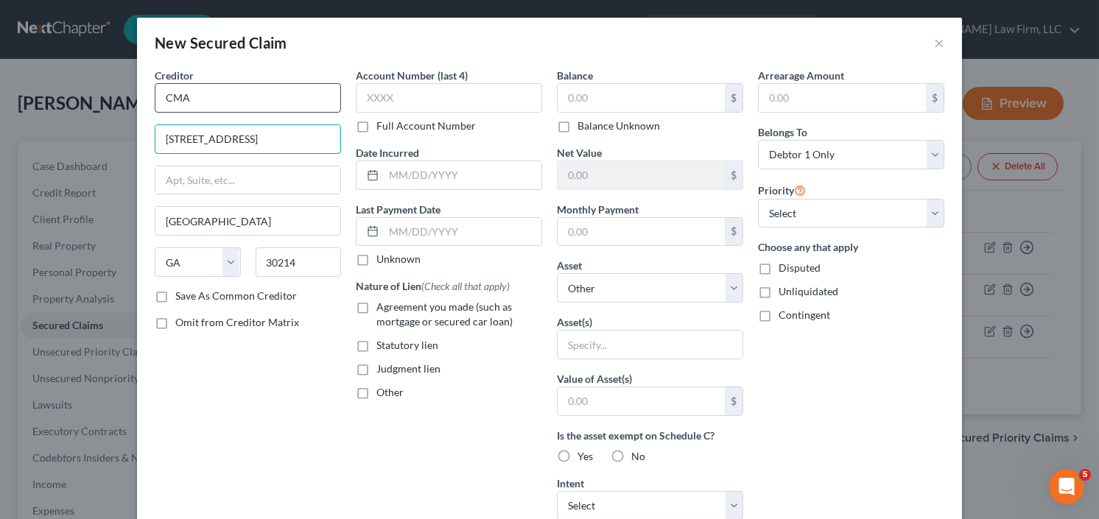
type input "101 Devant St STE 904"
click at [266, 94] on input "CMA" at bounding box center [248, 97] width 186 height 29
click at [155, 116] on div "Creditor * CMA 101 Devant St STE 904 Fayetteville State AL AK AR AZ CA CO CT DE…" at bounding box center [248, 178] width 186 height 221
click at [640, 286] on select "Select Other Multiple Assets 215 Valley Brook Dr - $340900.0 Wells Fargo (Check…" at bounding box center [650, 287] width 186 height 29
type input "Community Association Mangament LLC"
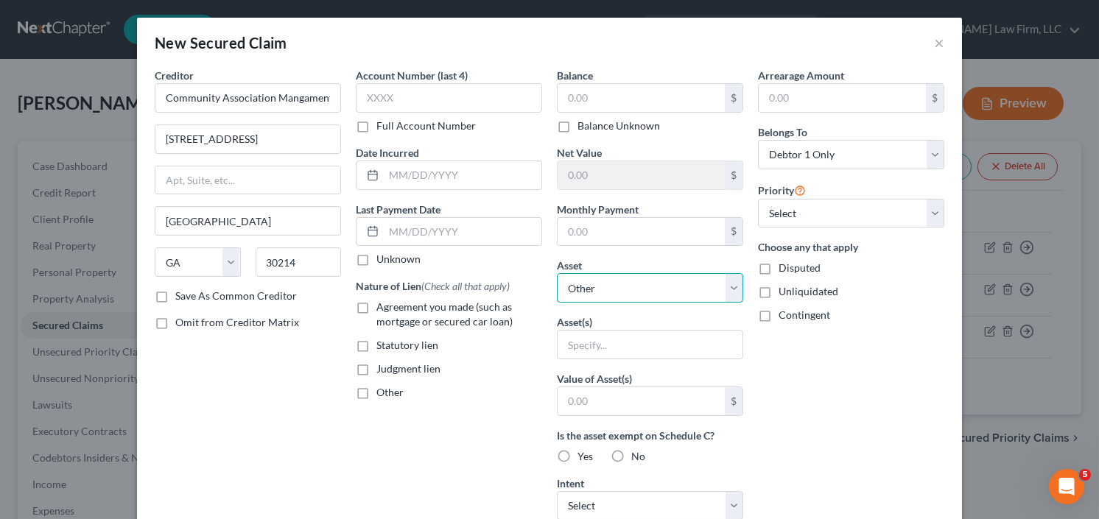
select select "2"
click at [557, 273] on select "Select Other Multiple Assets 215 Valley Brook Dr - $340900.0 Wells Fargo (Check…" at bounding box center [650, 287] width 186 height 29
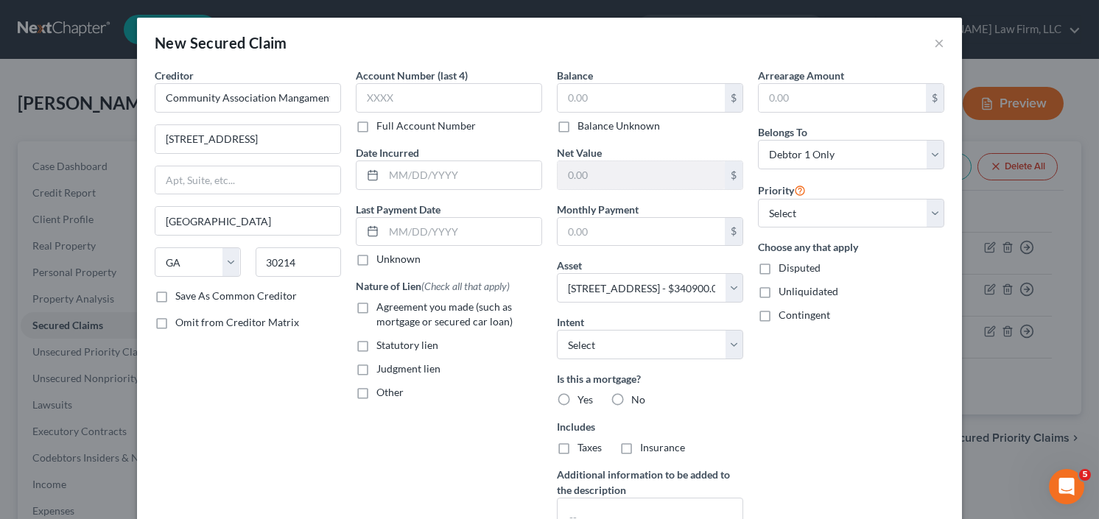
click at [377, 391] on label "Other" at bounding box center [390, 392] width 27 height 15
click at [382, 391] on input "Other" at bounding box center [387, 390] width 10 height 10
checkbox input "true"
click at [440, 423] on input "text" at bounding box center [449, 427] width 185 height 28
type input "HOA"
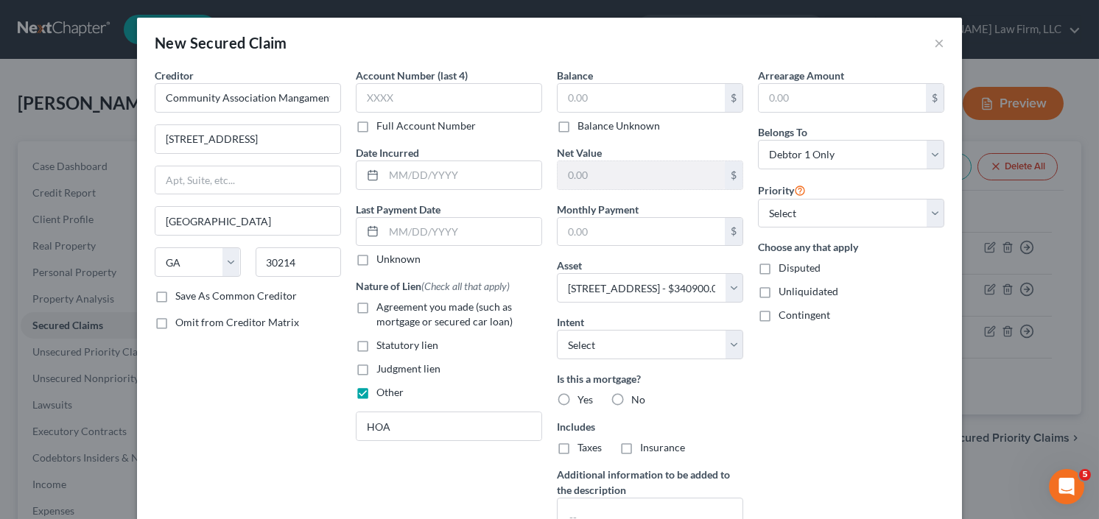
click at [578, 393] on label "Yes" at bounding box center [585, 400] width 15 height 15
click at [584, 393] on input "Yes" at bounding box center [589, 398] width 10 height 10
radio input "true"
click at [175, 293] on label "Save As Common Creditor" at bounding box center [236, 296] width 122 height 15
click at [181, 293] on input "Save As Common Creditor" at bounding box center [186, 294] width 10 height 10
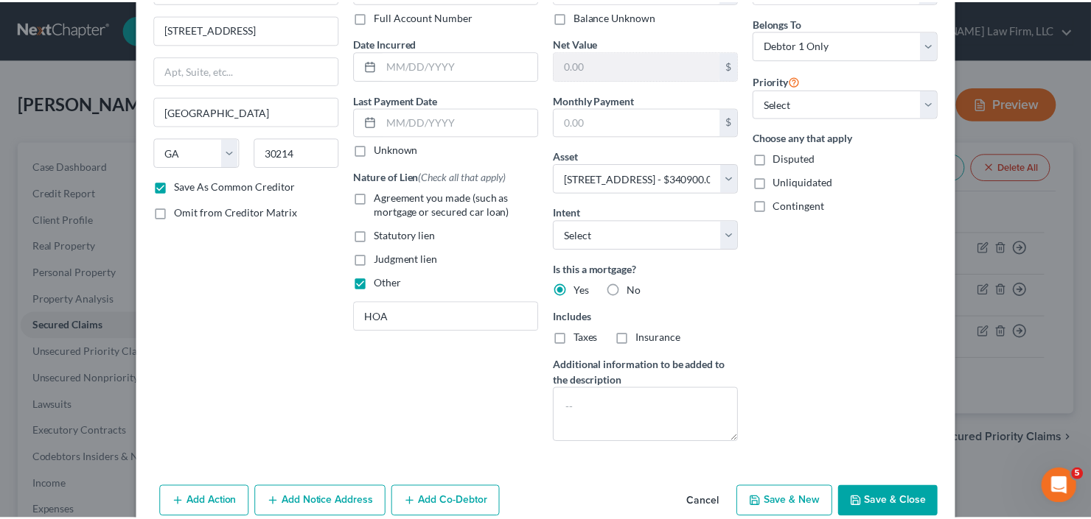
scroll to position [135, 0]
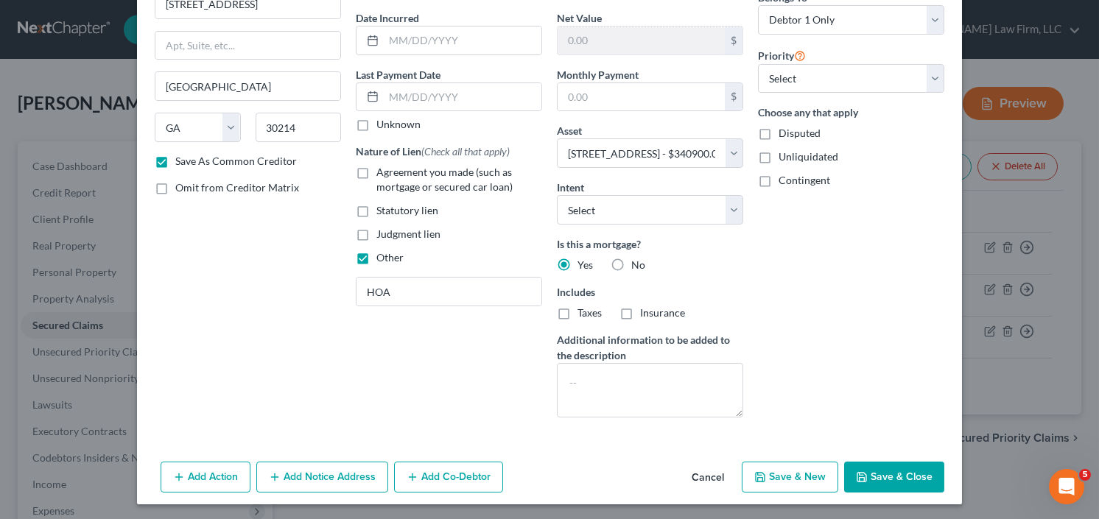
click at [885, 464] on button "Save & Close" at bounding box center [894, 477] width 100 height 31
checkbox input "false"
select select
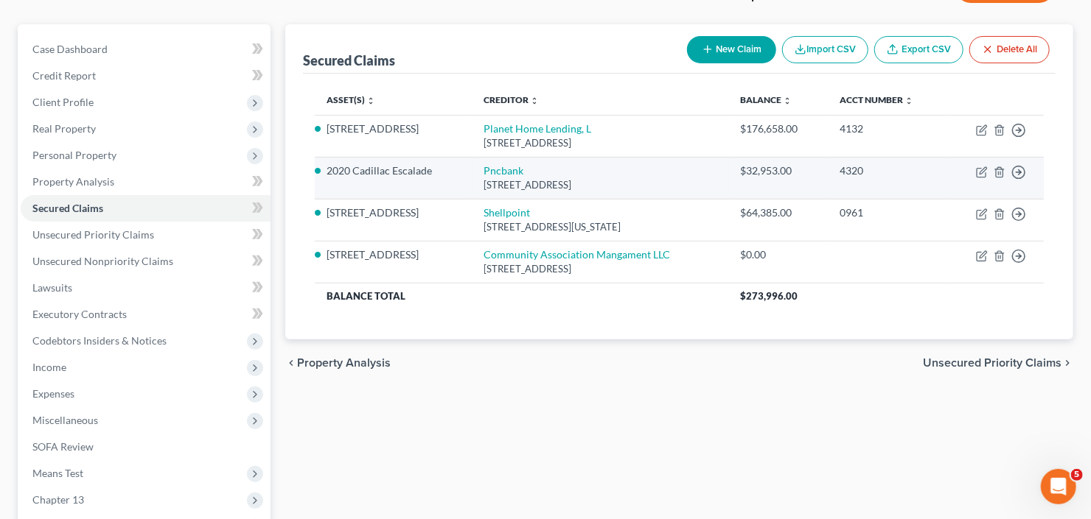
scroll to position [118, 0]
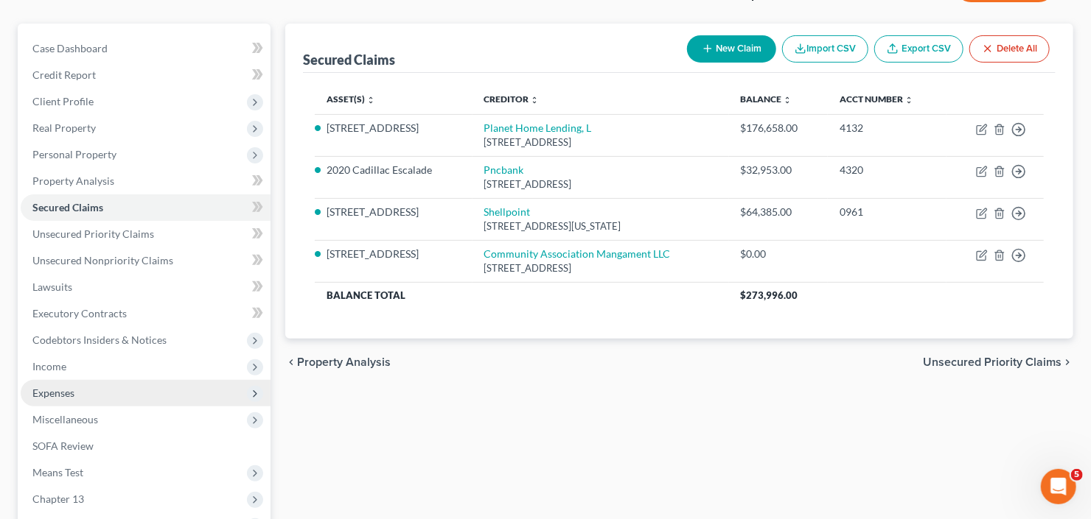
click at [82, 395] on span "Expenses" at bounding box center [146, 393] width 250 height 27
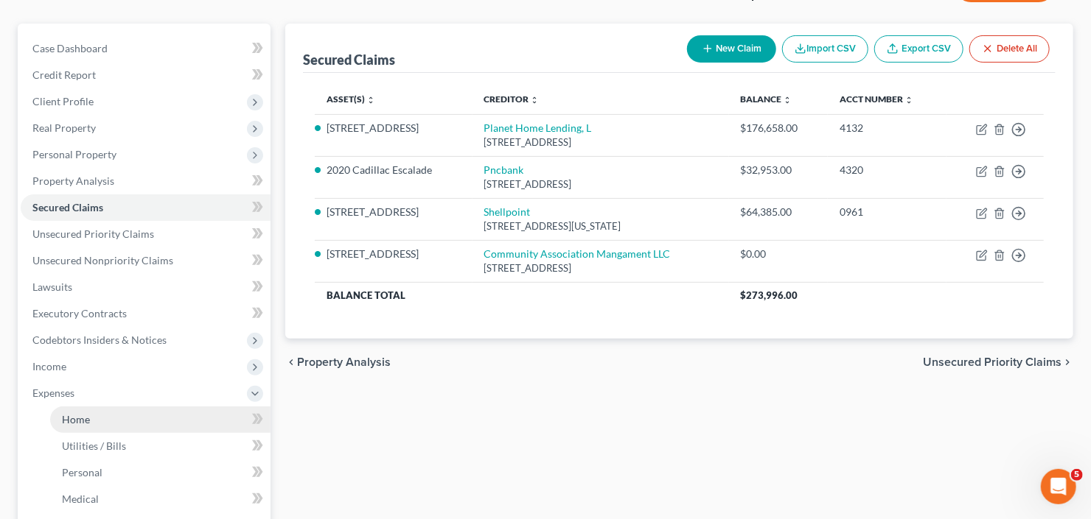
click at [80, 418] on span "Home" at bounding box center [76, 419] width 28 height 13
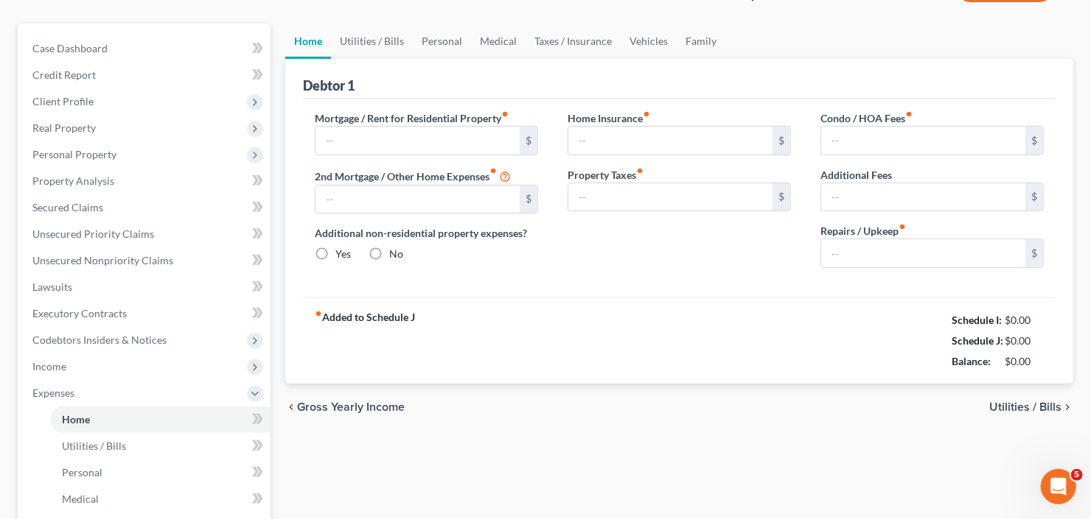
type input "0.00"
radio input "true"
type input "0.00"
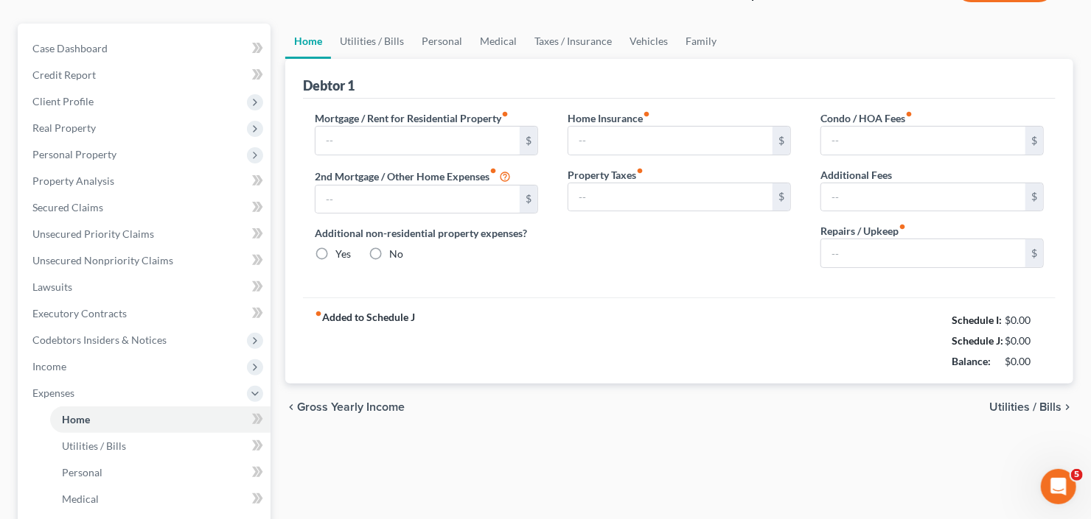
type input "0.00"
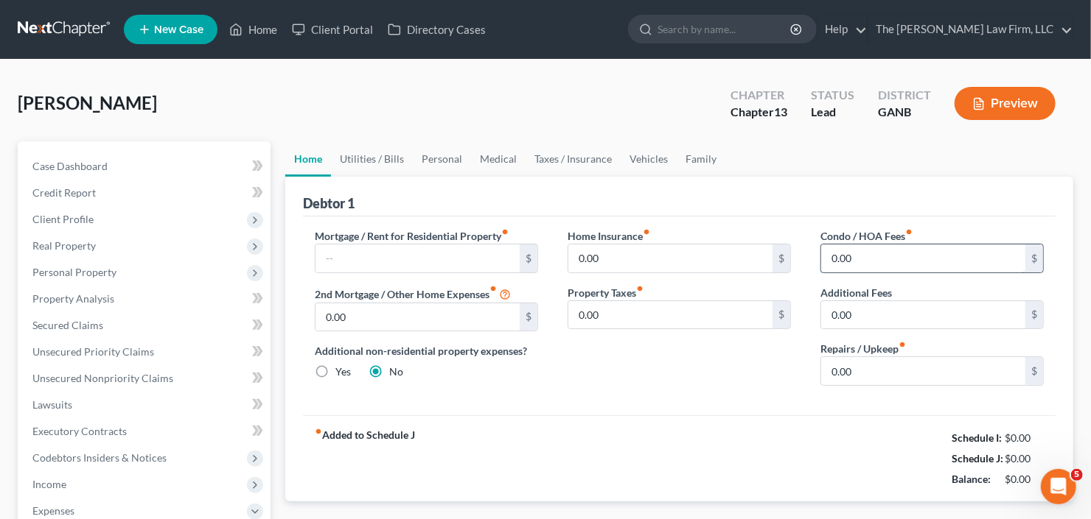
click at [861, 253] on input "0.00" at bounding box center [923, 259] width 204 height 28
click at [895, 251] on input "0.00" at bounding box center [923, 259] width 204 height 28
type input "14.00"
click at [873, 361] on input "0.00" at bounding box center [923, 371] width 204 height 28
type input "25"
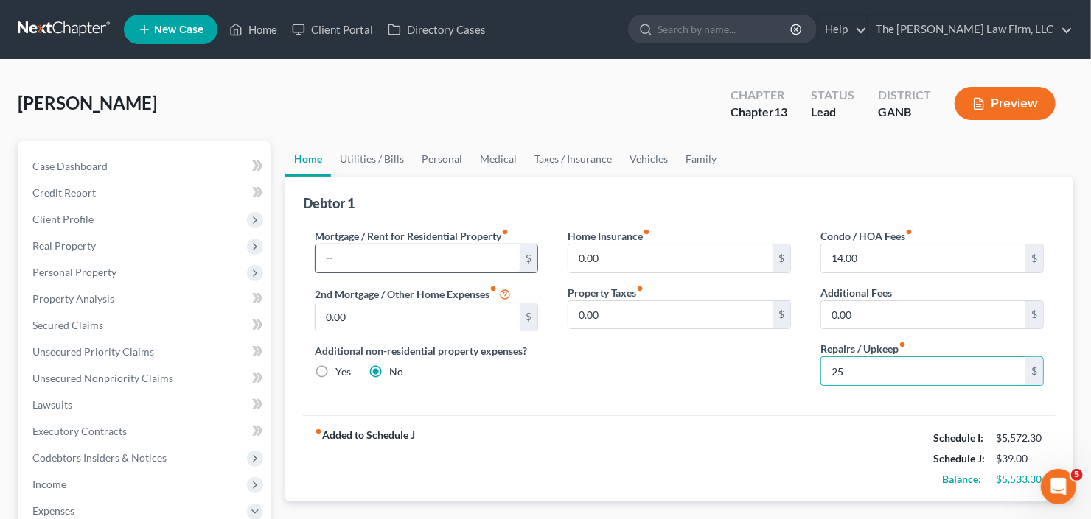
click at [356, 259] on input "text" at bounding box center [417, 259] width 204 height 28
type input "1,026"
click at [340, 318] on input "0.00" at bounding box center [417, 318] width 204 height 28
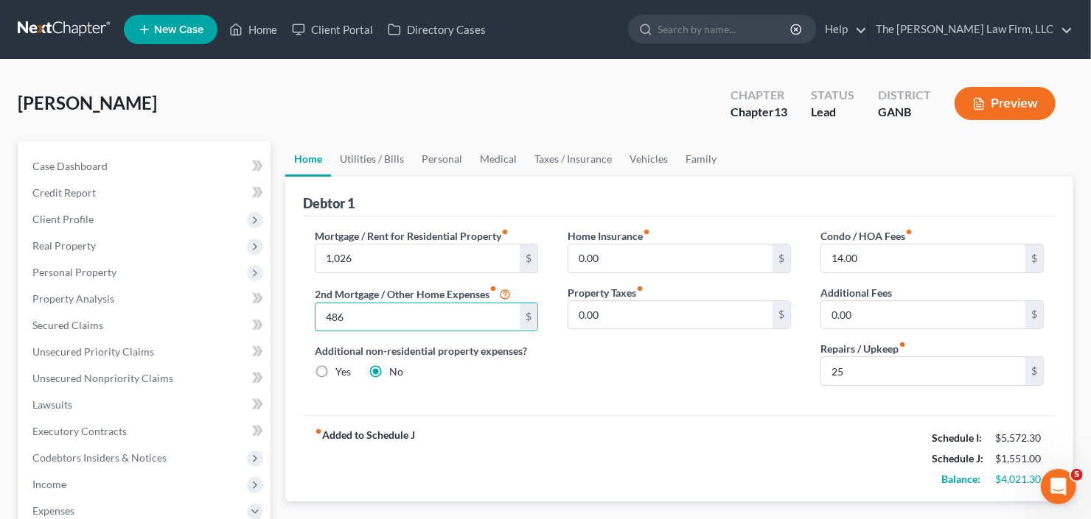
type input "486"
click at [638, 164] on link "Vehicles" at bounding box center [648, 158] width 56 height 35
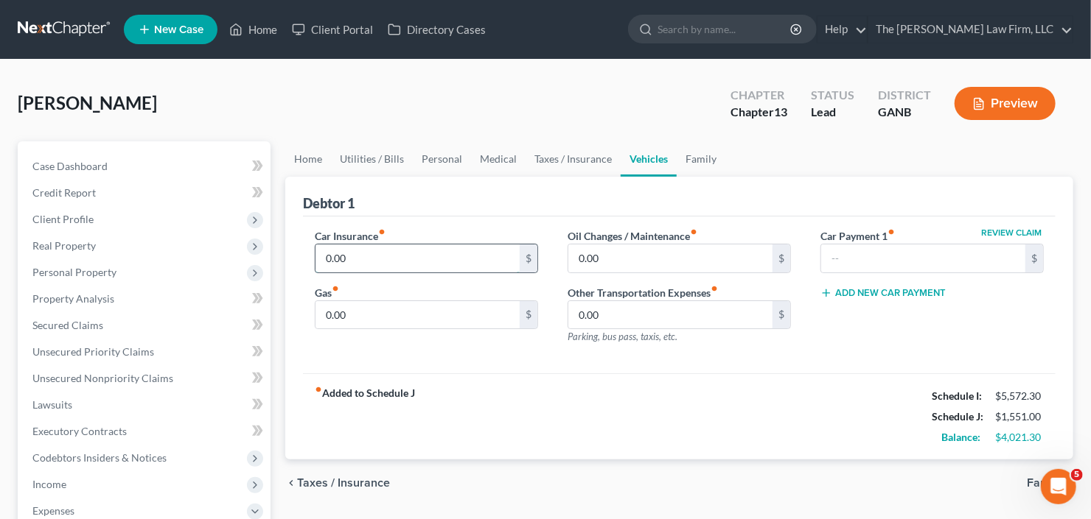
click at [438, 259] on input "0.00" at bounding box center [417, 259] width 204 height 28
type input "330.00"
click at [422, 321] on input "0.00" at bounding box center [417, 315] width 204 height 28
type input "400"
click at [377, 161] on link "Utilities / Bills" at bounding box center [372, 158] width 82 height 35
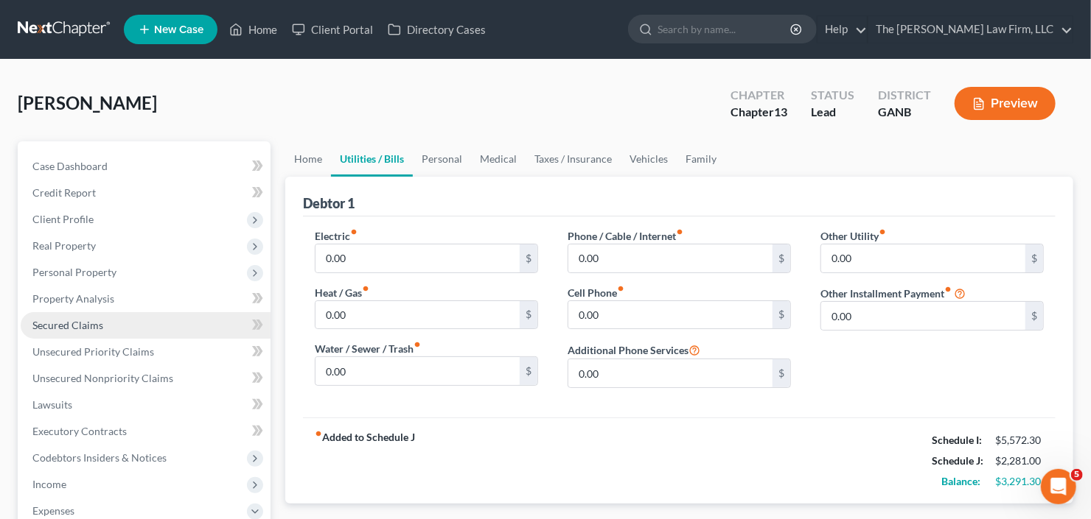
click at [35, 326] on span "Secured Claims" at bounding box center [67, 325] width 71 height 13
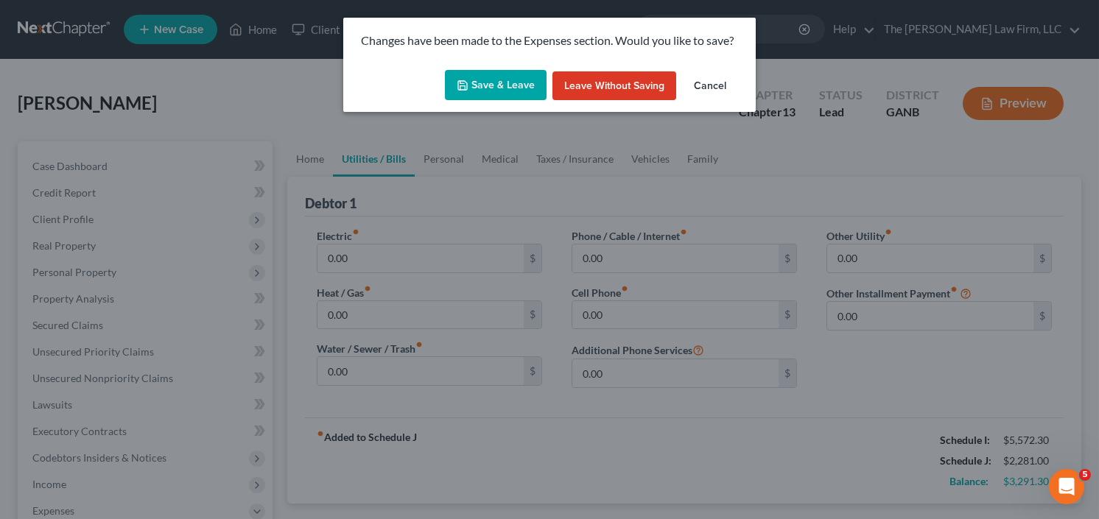
click at [502, 75] on button "Save & Leave" at bounding box center [496, 85] width 102 height 31
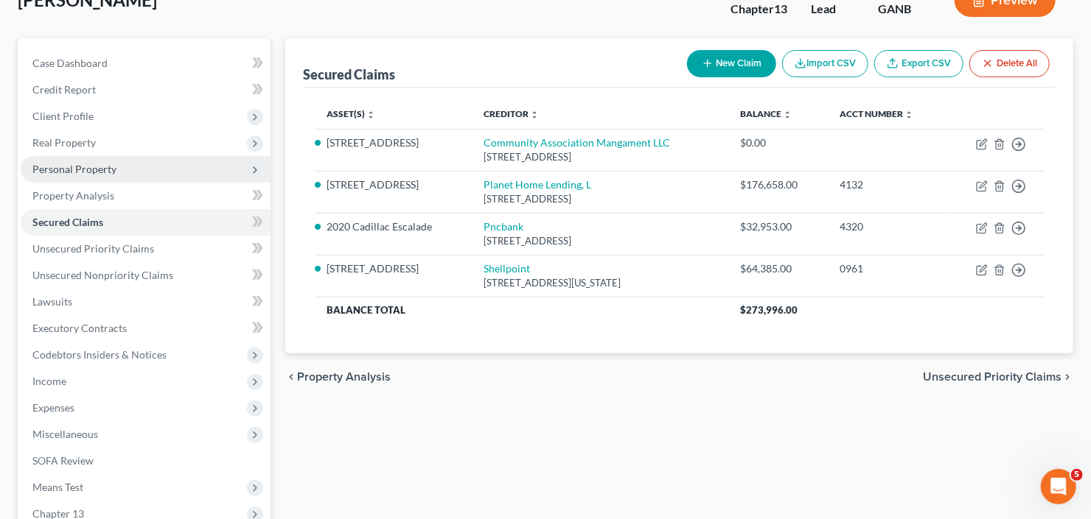
scroll to position [177, 0]
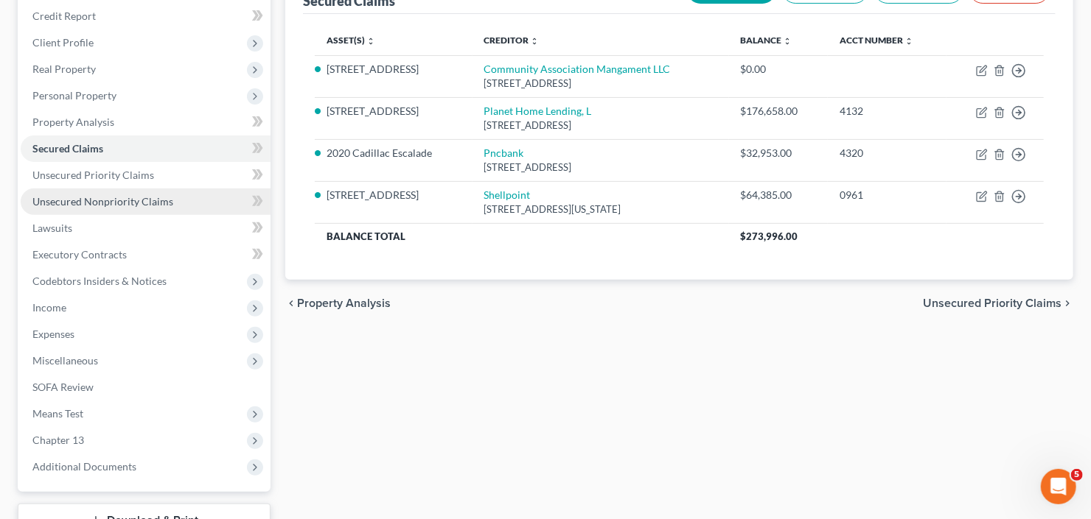
click at [116, 200] on span "Unsecured Nonpriority Claims" at bounding box center [102, 201] width 141 height 13
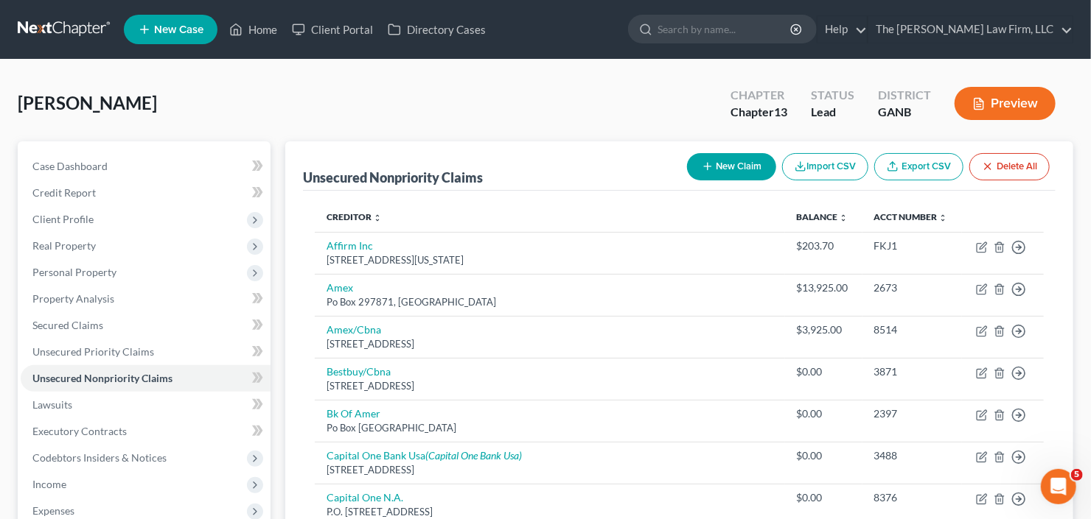
click at [1012, 164] on button "Delete All" at bounding box center [1009, 166] width 80 height 27
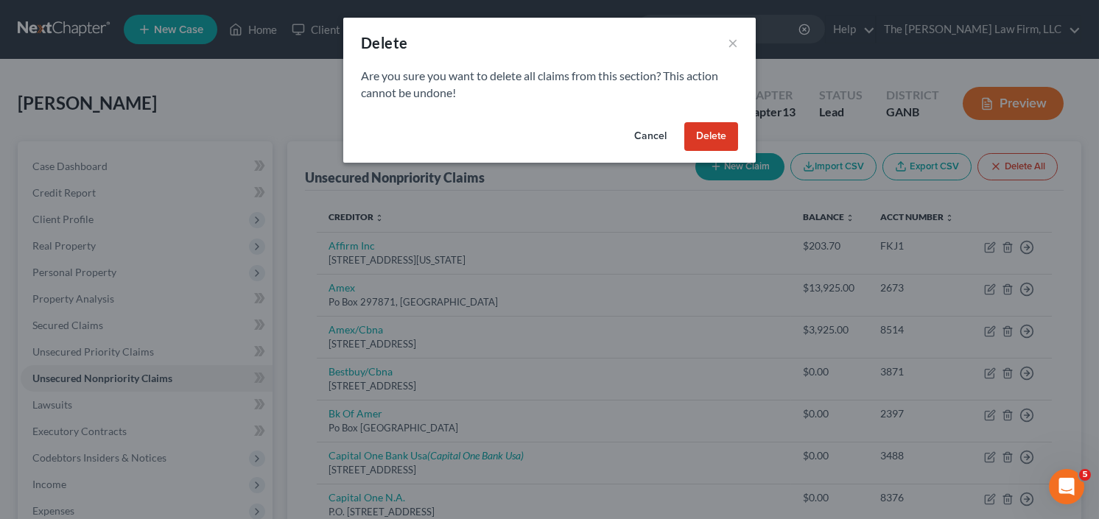
click at [725, 144] on button "Delete" at bounding box center [712, 136] width 54 height 29
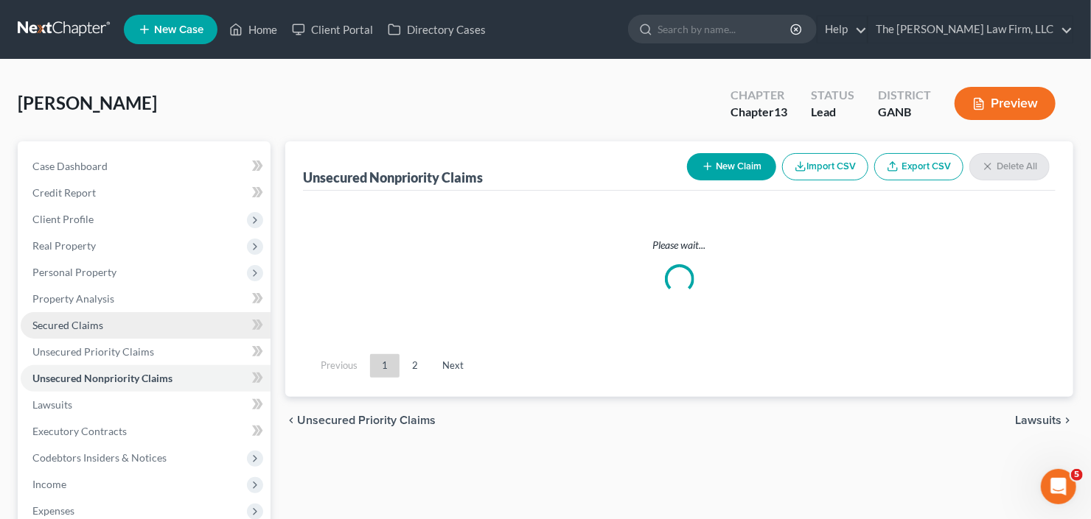
click at [66, 319] on span "Secured Claims" at bounding box center [67, 325] width 71 height 13
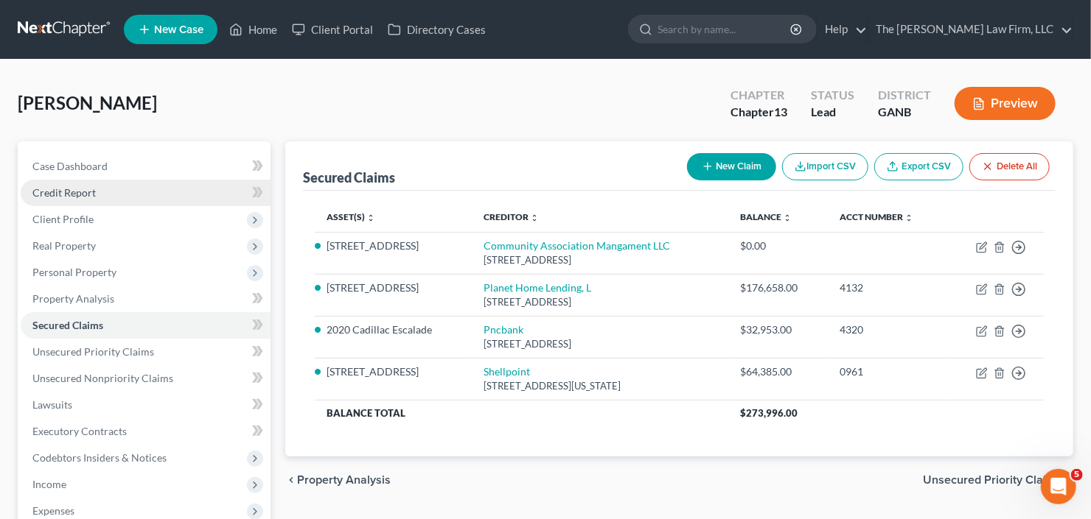
click at [66, 201] on link "Credit Report" at bounding box center [146, 193] width 250 height 27
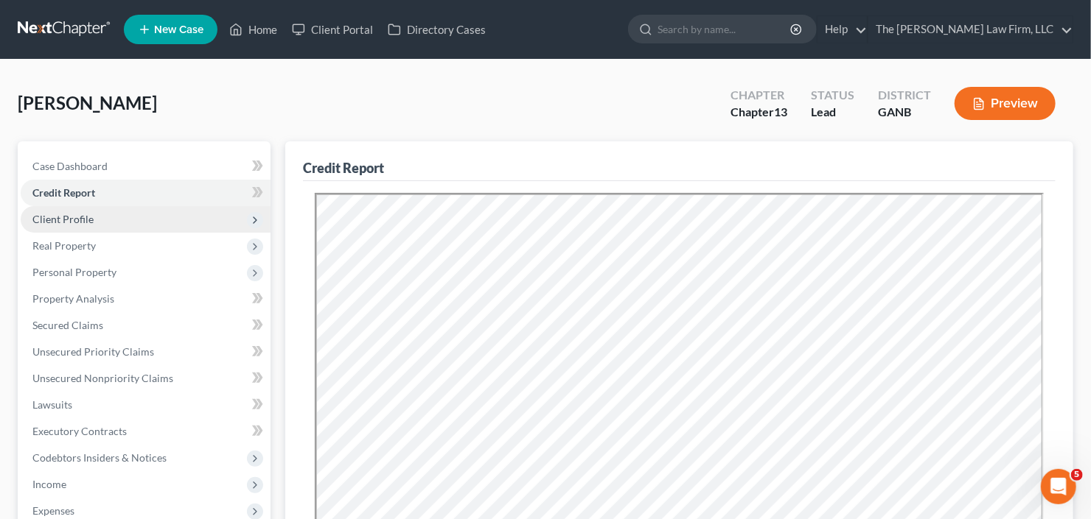
click at [74, 225] on span "Client Profile" at bounding box center [146, 219] width 250 height 27
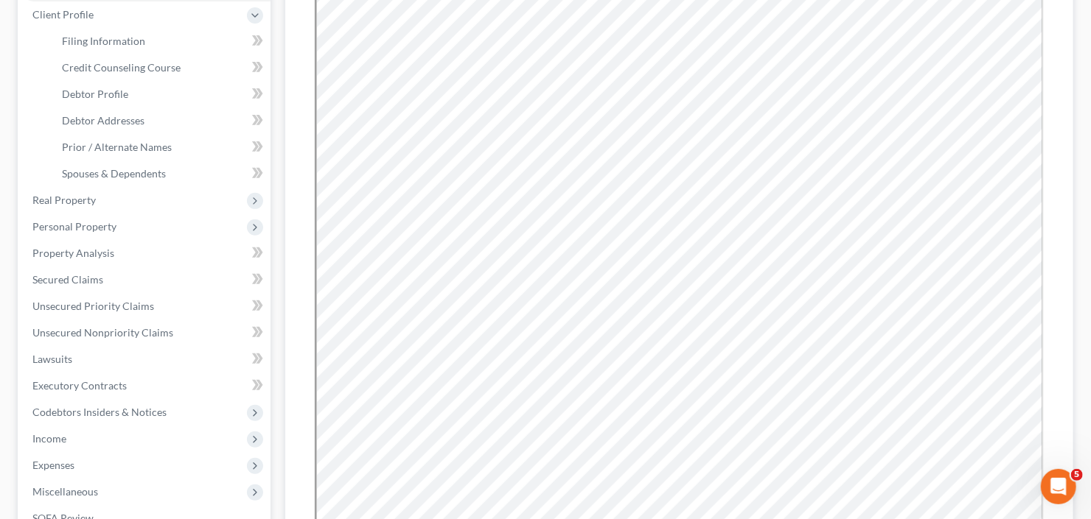
scroll to position [447, 0]
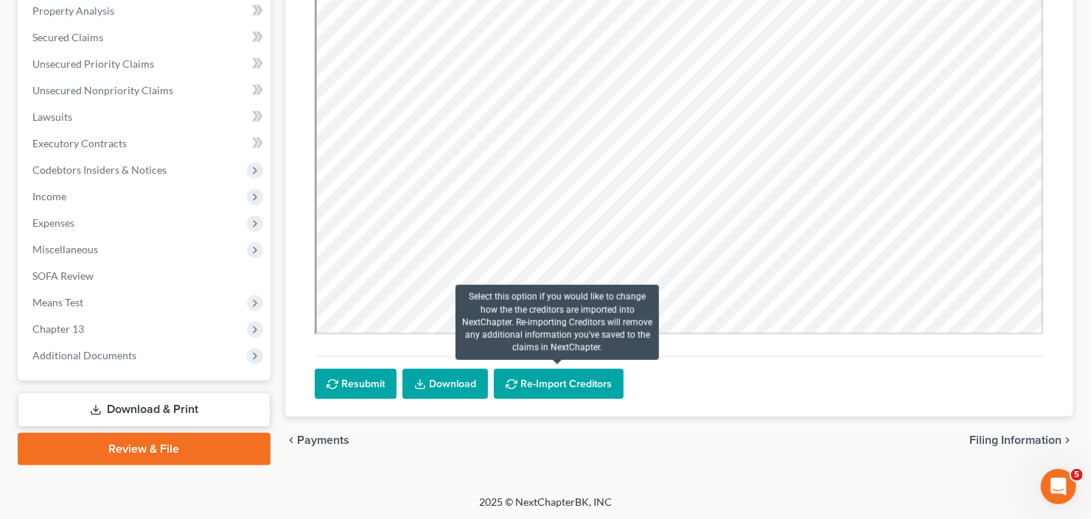
click at [550, 393] on button "Re-Import Creditors" at bounding box center [559, 384] width 130 height 31
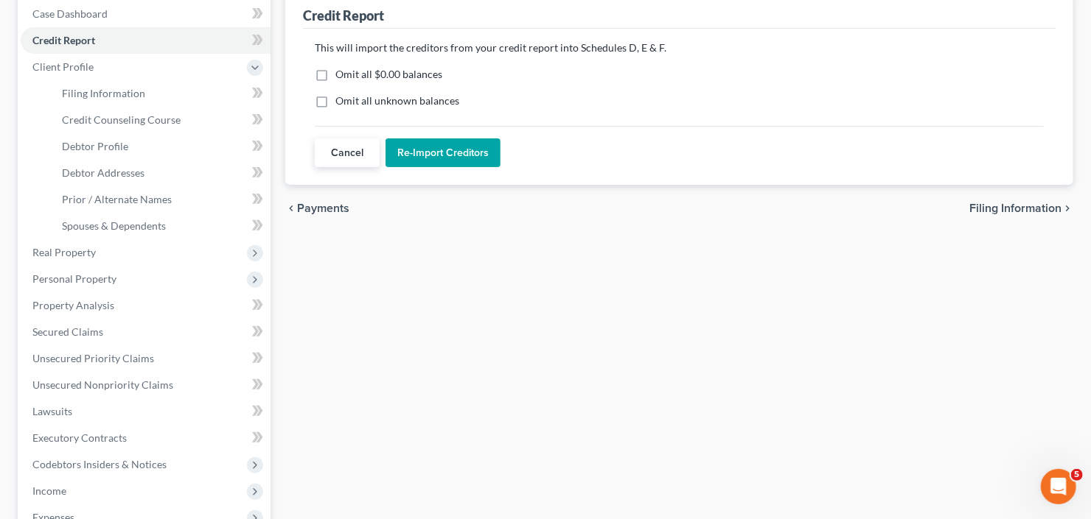
scroll to position [0, 0]
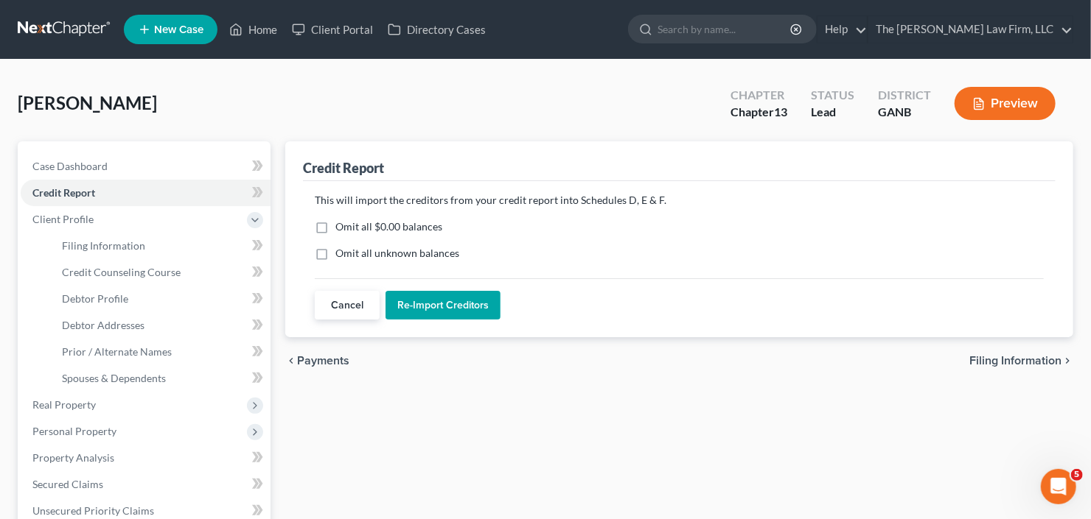
click at [335, 221] on label "Omit all $0.00 balances" at bounding box center [388, 227] width 107 height 15
click at [341, 221] on input "Omit all $0.00 balances" at bounding box center [346, 225] width 10 height 10
checkbox input "true"
click at [335, 254] on label "Omit all unknown balances" at bounding box center [397, 253] width 124 height 15
click at [341, 254] on input "Omit all unknown balances" at bounding box center [346, 251] width 10 height 10
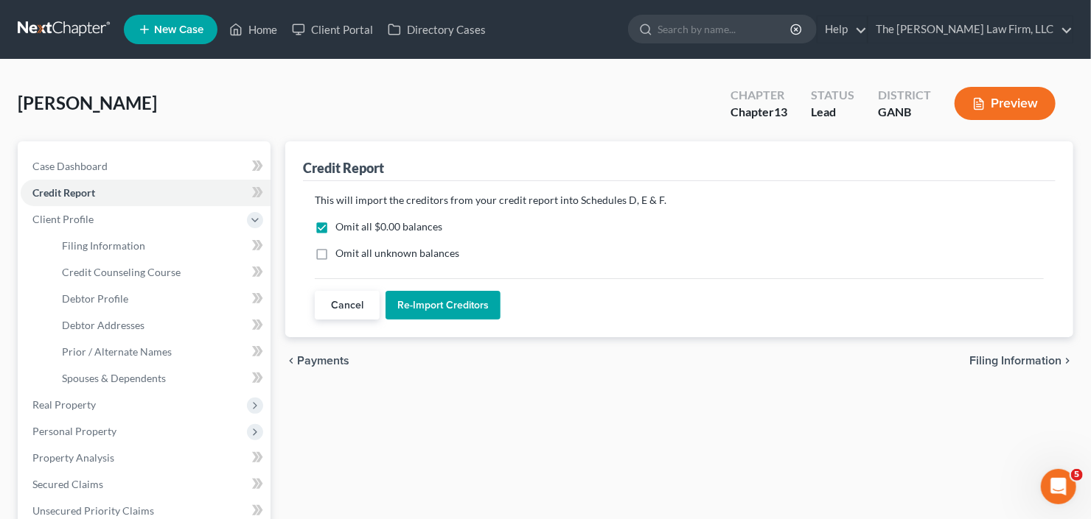
checkbox input "true"
click at [458, 300] on button "Re-Import Creditors" at bounding box center [442, 305] width 115 height 29
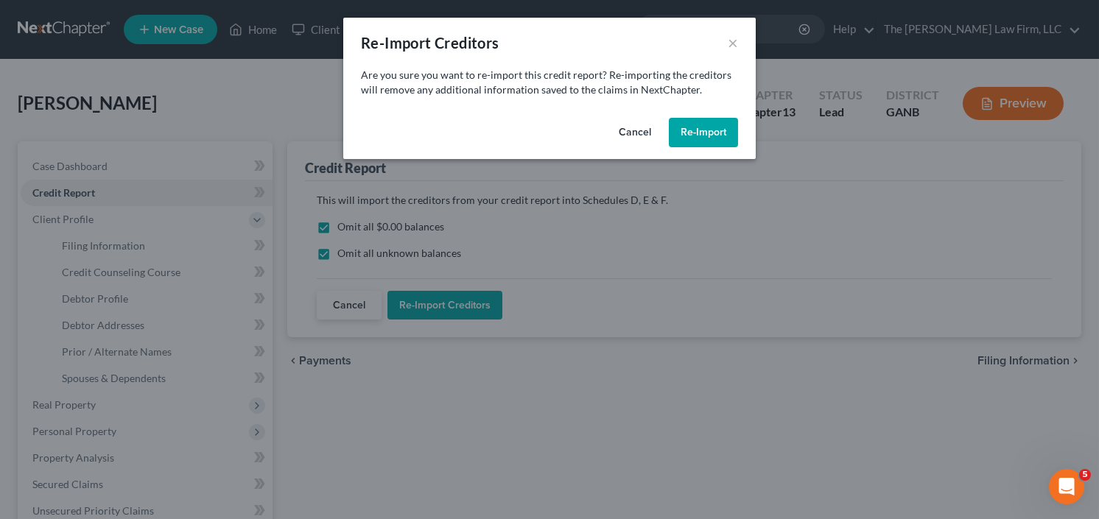
click at [682, 131] on button "Re-Import" at bounding box center [703, 132] width 69 height 29
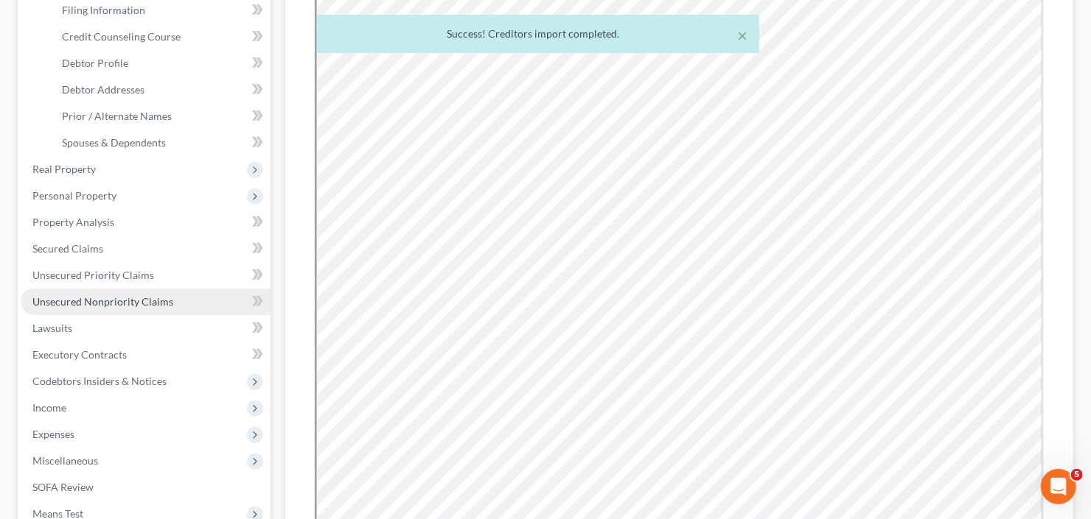
click at [98, 304] on span "Unsecured Nonpriority Claims" at bounding box center [102, 301] width 141 height 13
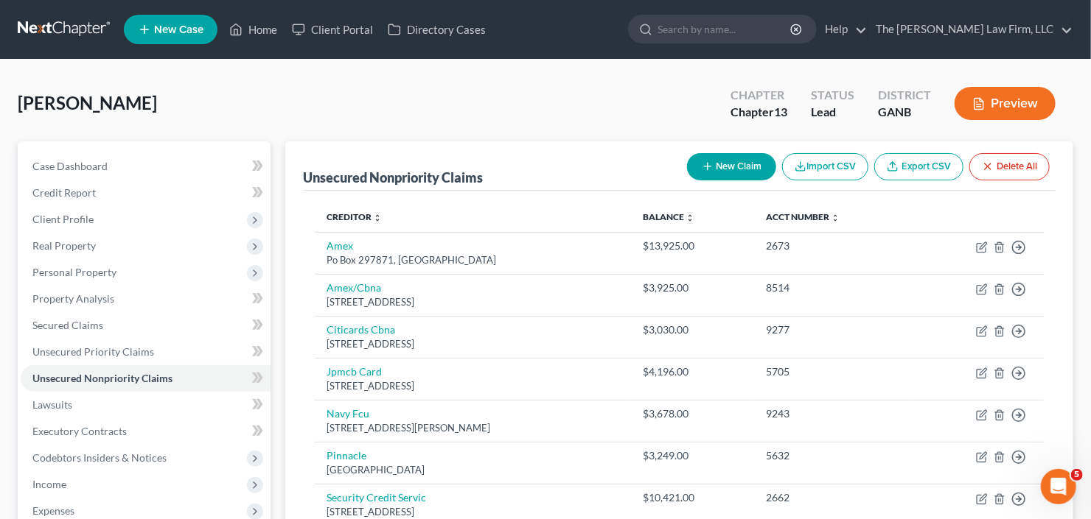
click at [1028, 93] on button "Preview" at bounding box center [1004, 103] width 101 height 33
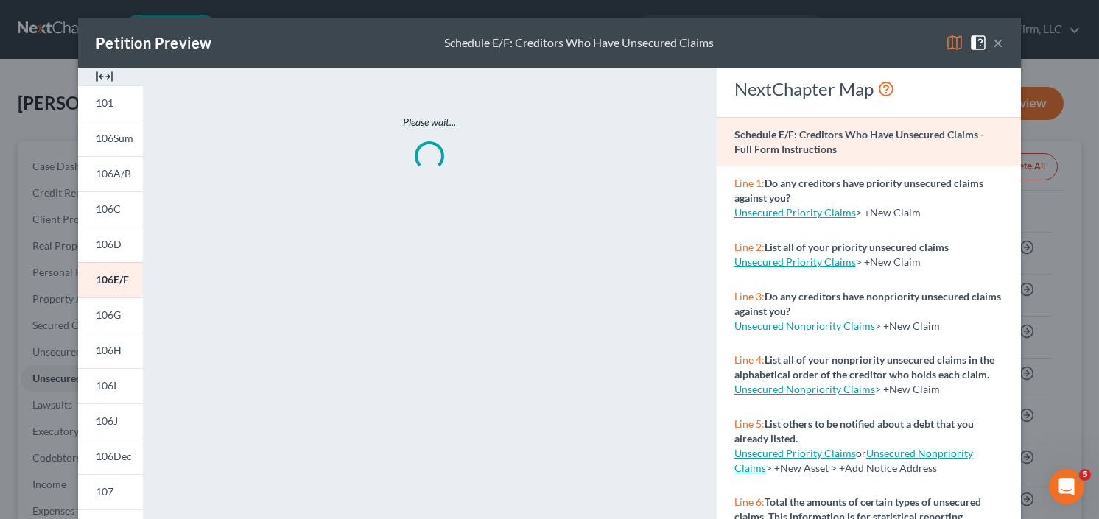
click at [996, 43] on button "×" at bounding box center [998, 43] width 10 height 18
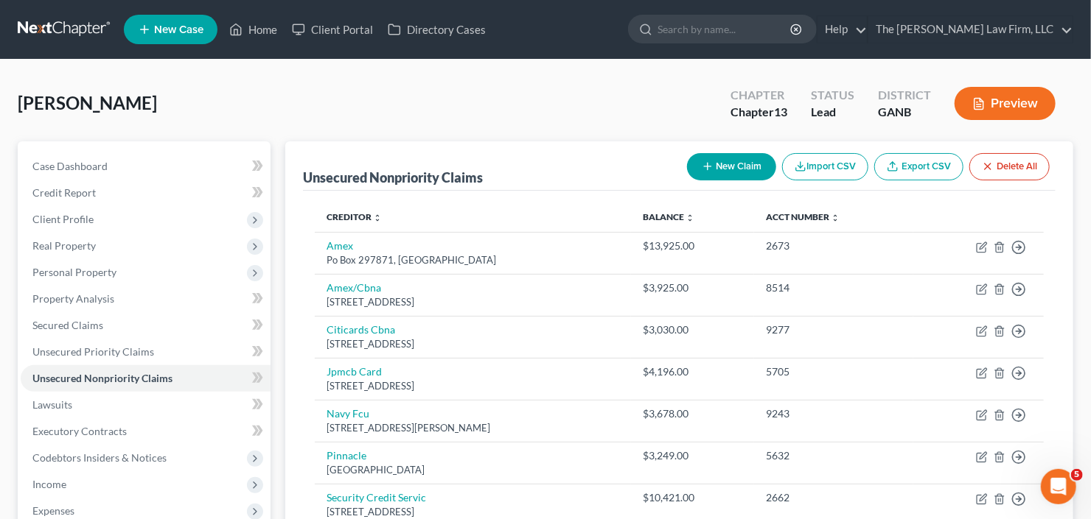
click at [769, 150] on div "New Claim Import CSV Export CSV Delete All" at bounding box center [868, 166] width 374 height 39
click at [732, 163] on button "New Claim" at bounding box center [731, 166] width 89 height 27
select select "0"
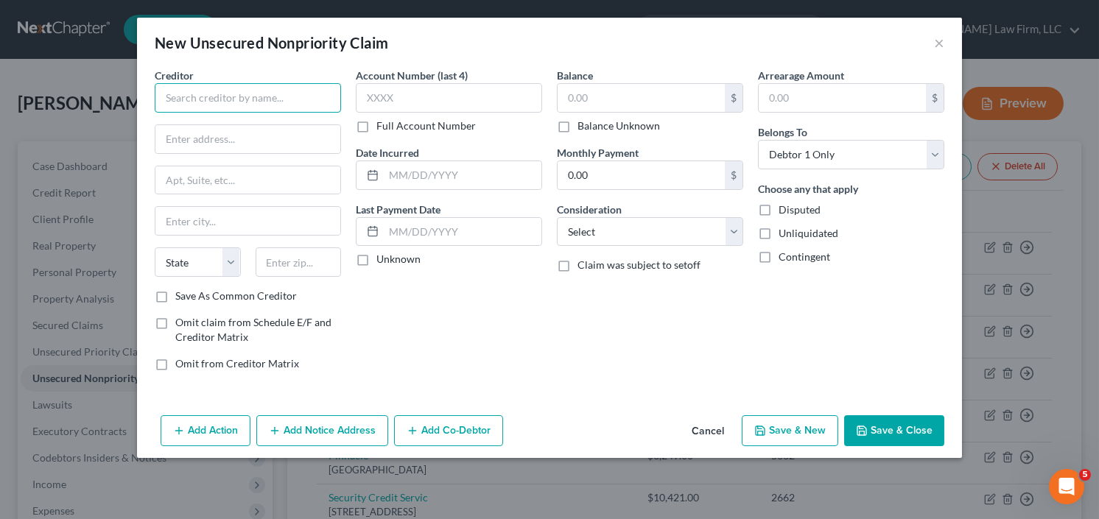
click at [207, 108] on input "text" at bounding box center [248, 97] width 186 height 29
drag, startPoint x: 176, startPoint y: 95, endPoint x: 163, endPoint y: 98, distance: 13.6
click at [163, 98] on input "quest Diagnostics" at bounding box center [248, 97] width 186 height 29
click at [254, 144] on input "text" at bounding box center [247, 139] width 185 height 28
type input "Quest Diagnostics"
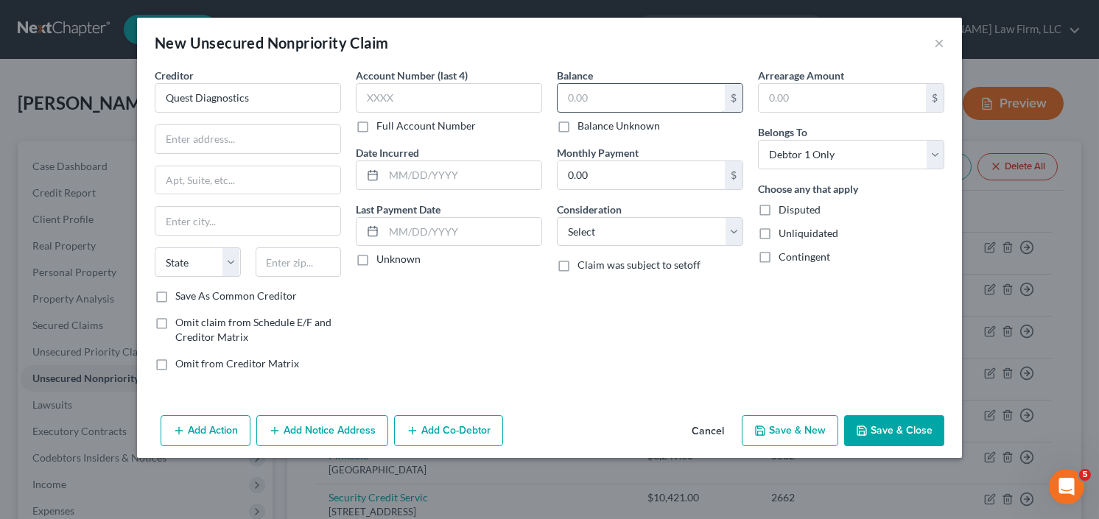
click at [643, 92] on input "text" at bounding box center [641, 98] width 167 height 28
type input "1,156.54"
click at [647, 228] on select "Select Cable / Satellite Services Collection Agency Credit Card Debt Debt Couns…" at bounding box center [650, 231] width 186 height 29
select select "9"
click at [557, 217] on select "Select Cable / Satellite Services Collection Agency Credit Card Debt Debt Couns…" at bounding box center [650, 231] width 186 height 29
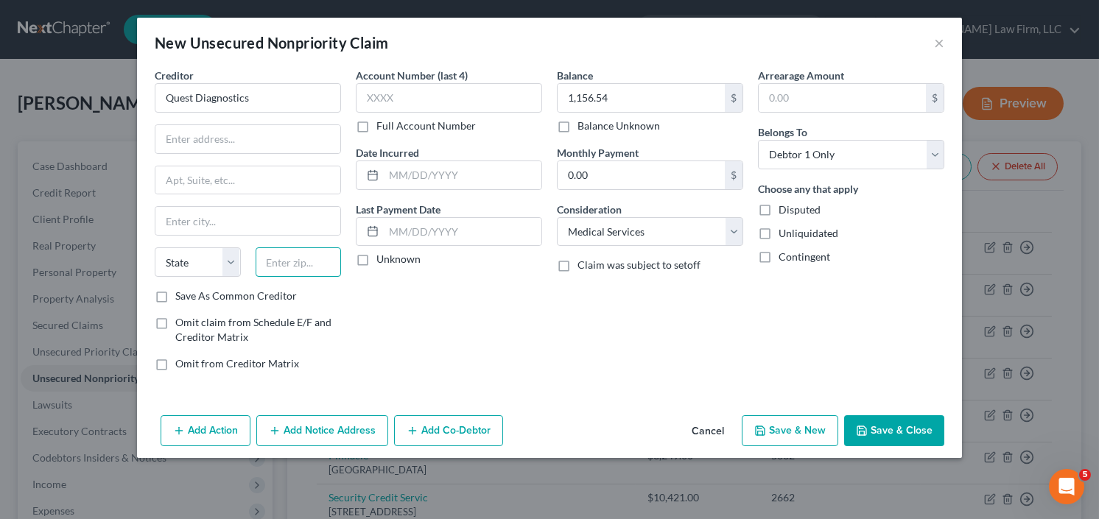
click at [307, 267] on input "text" at bounding box center [299, 262] width 86 height 29
type input "06074"
type input "South Windsor"
select select "6"
click at [175, 293] on label "Save As Common Creditor" at bounding box center [236, 296] width 122 height 15
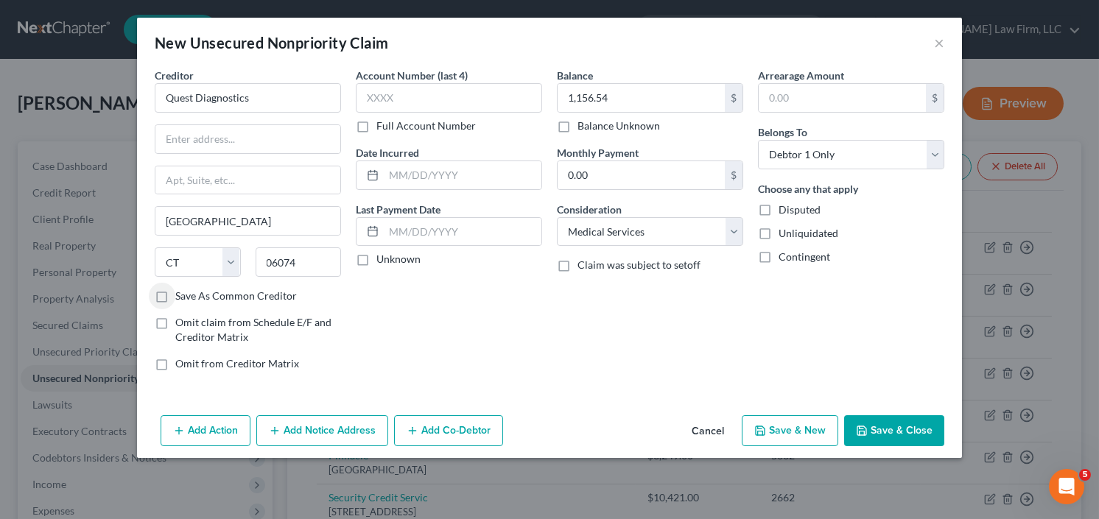
click at [181, 293] on input "Save As Common Creditor" at bounding box center [186, 294] width 10 height 10
checkbox input "true"
click at [243, 139] on input "text" at bounding box center [247, 139] width 185 height 28
type input "POB 825"
click at [772, 430] on button "Save & New" at bounding box center [790, 431] width 97 height 31
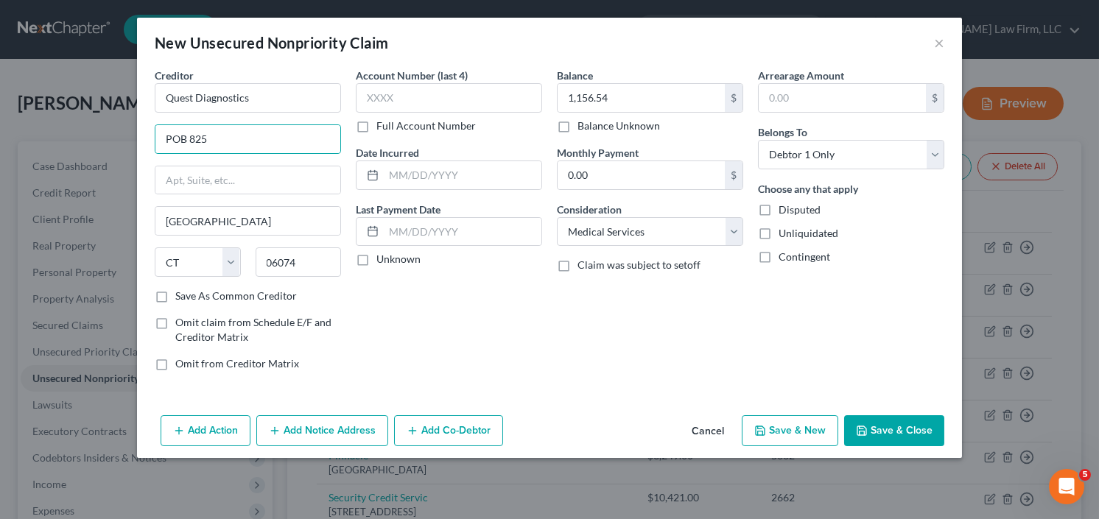
checkbox input "false"
select select "0"
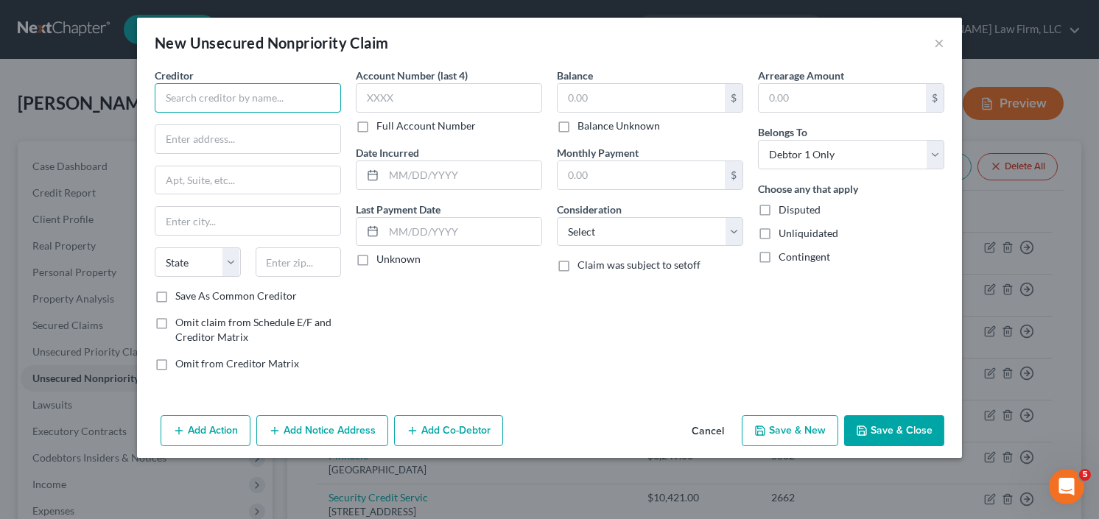
click at [255, 108] on input "text" at bounding box center [248, 97] width 186 height 29
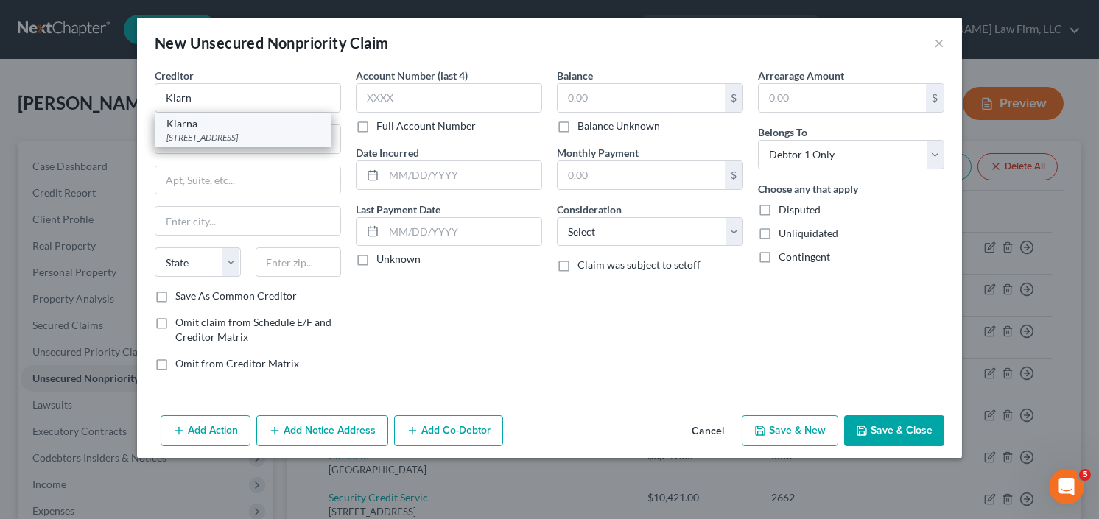
click at [239, 121] on div "Klarna" at bounding box center [243, 123] width 153 height 15
type input "Klarna"
type input "629 N High St Fl 3"
type input "Columbus"
select select "36"
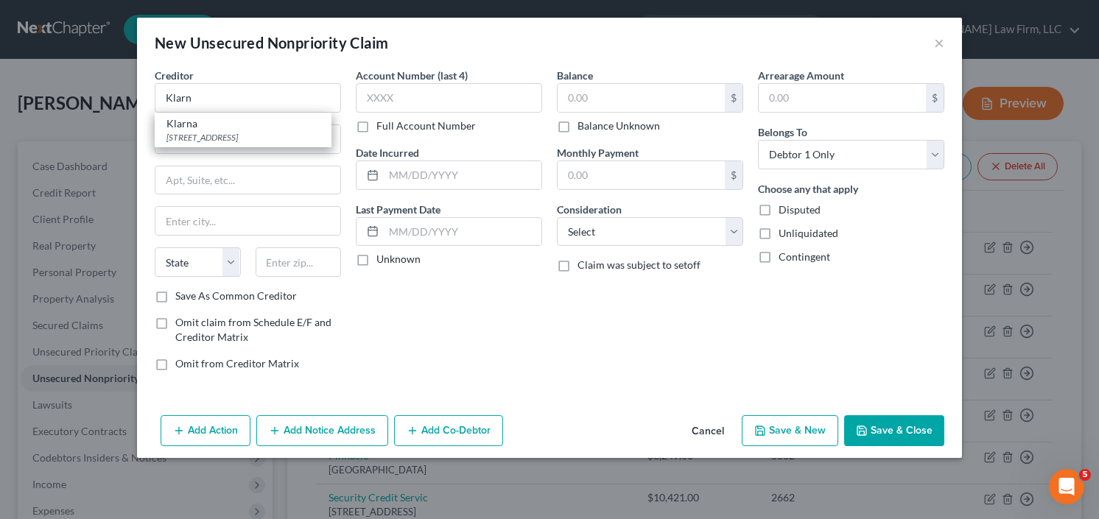
type input "43215"
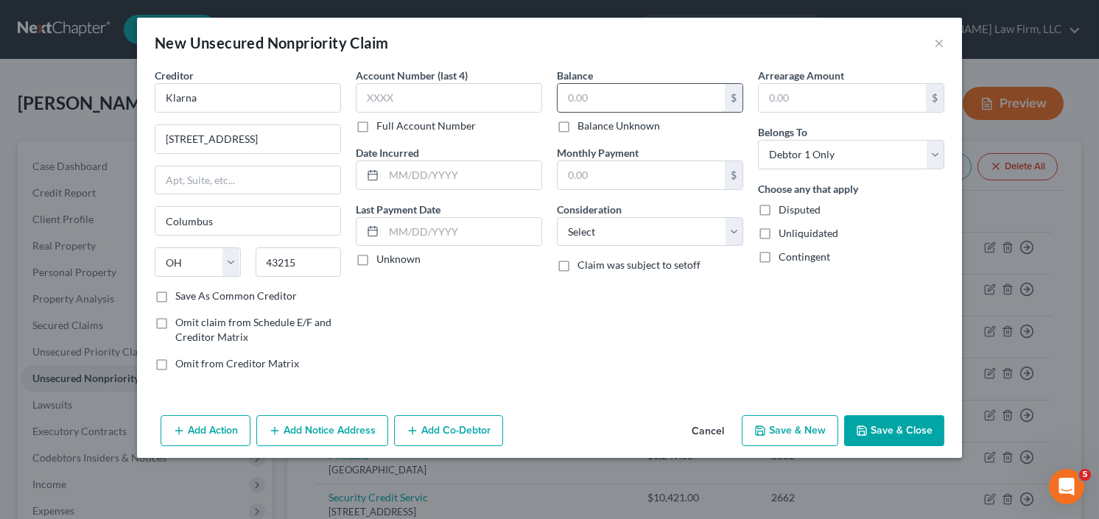
drag, startPoint x: 564, startPoint y: 108, endPoint x: 584, endPoint y: 100, distance: 21.5
click at [566, 108] on input "text" at bounding box center [641, 98] width 167 height 28
click at [587, 99] on input "text" at bounding box center [641, 98] width 167 height 28
type input "771.00"
click at [682, 226] on select "Select Cable / Satellite Services Collection Agency Credit Card Debt Debt Couns…" at bounding box center [650, 231] width 186 height 29
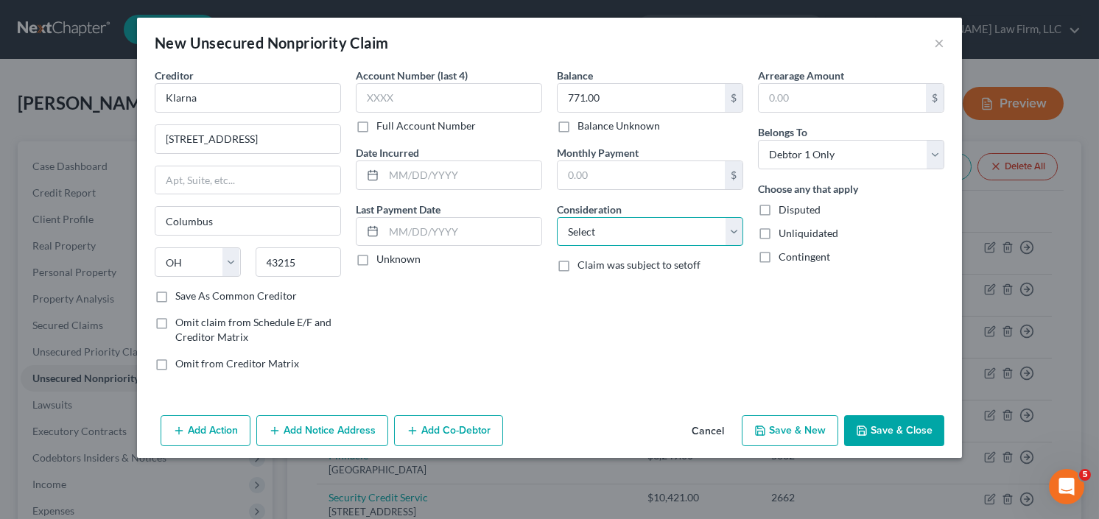
select select "10"
click at [557, 217] on select "Select Cable / Satellite Services Collection Agency Credit Card Debt Debt Couns…" at bounding box center [650, 231] width 186 height 29
click at [788, 428] on button "Save & New" at bounding box center [790, 431] width 97 height 31
select select "0"
type input "0.00"
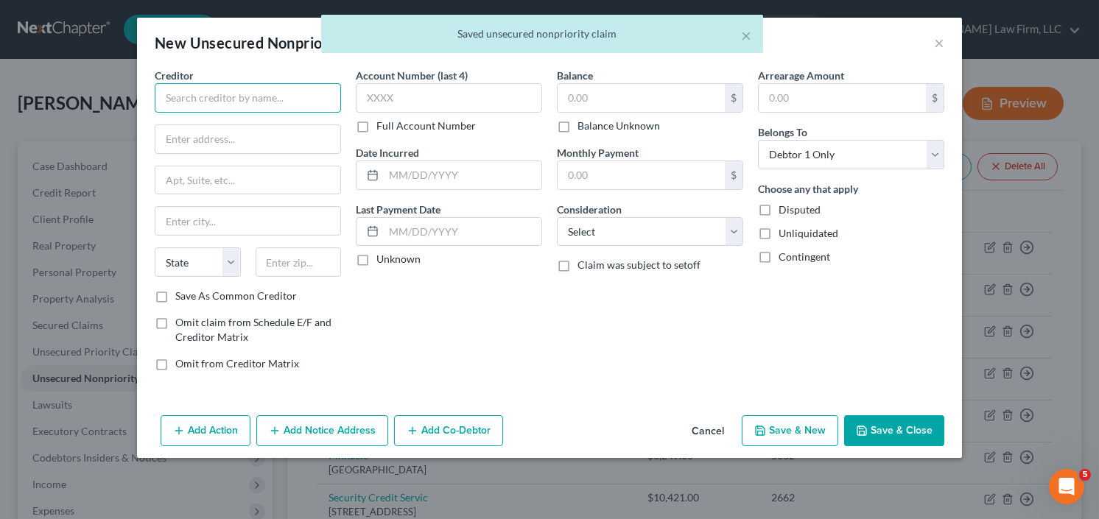
click at [248, 87] on input "text" at bounding box center [248, 97] width 186 height 29
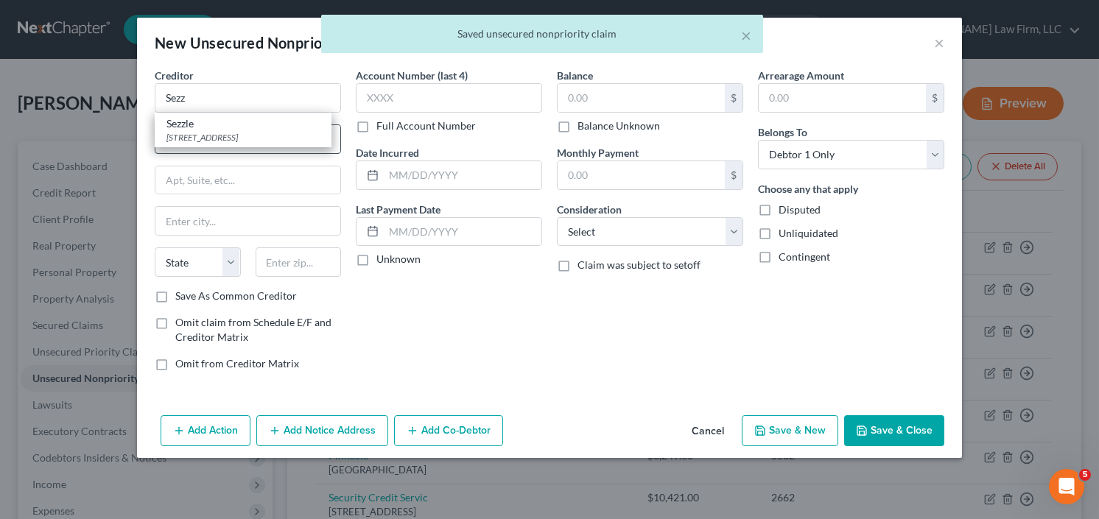
drag, startPoint x: 200, startPoint y: 129, endPoint x: 237, endPoint y: 126, distance: 37.7
click at [200, 127] on div "Sezzle" at bounding box center [243, 123] width 153 height 15
type input "Sezzle"
type input "251 N 1st Ave"
type input "Minneapolis"
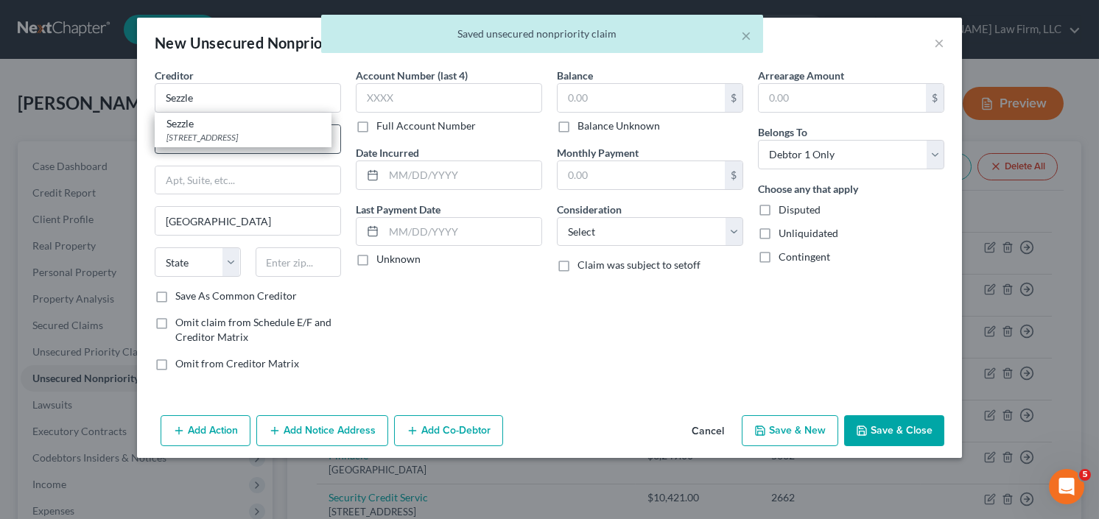
select select "24"
type input "55403"
click at [636, 78] on div "Balance $ Balance Unknown Balance Undetermined $ Balance Unknown" at bounding box center [650, 101] width 186 height 66
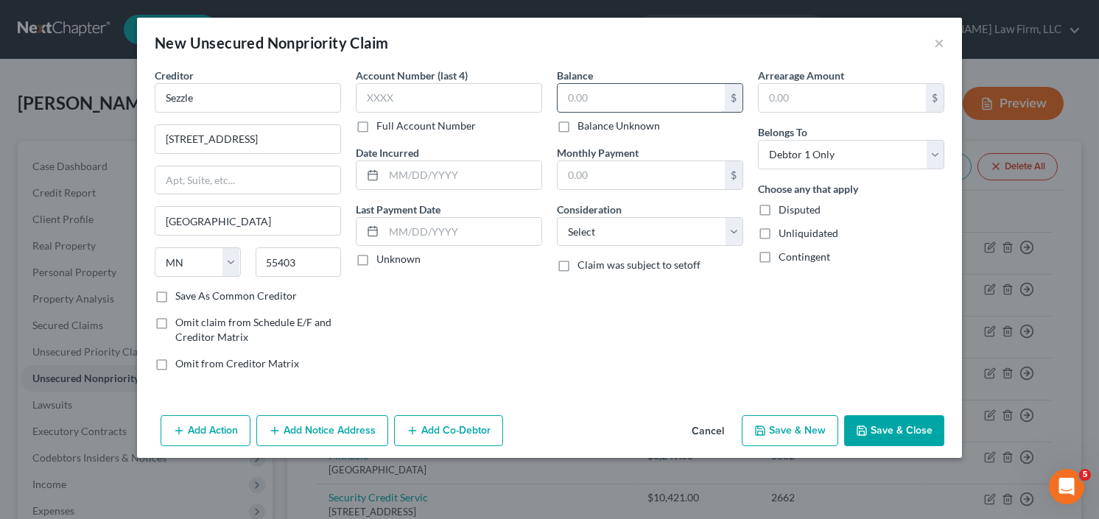
click at [627, 91] on input "text" at bounding box center [641, 98] width 167 height 28
type input "386"
click at [653, 239] on select "Select Cable / Satellite Services Collection Agency Credit Card Debt Debt Couns…" at bounding box center [650, 231] width 186 height 29
select select "10"
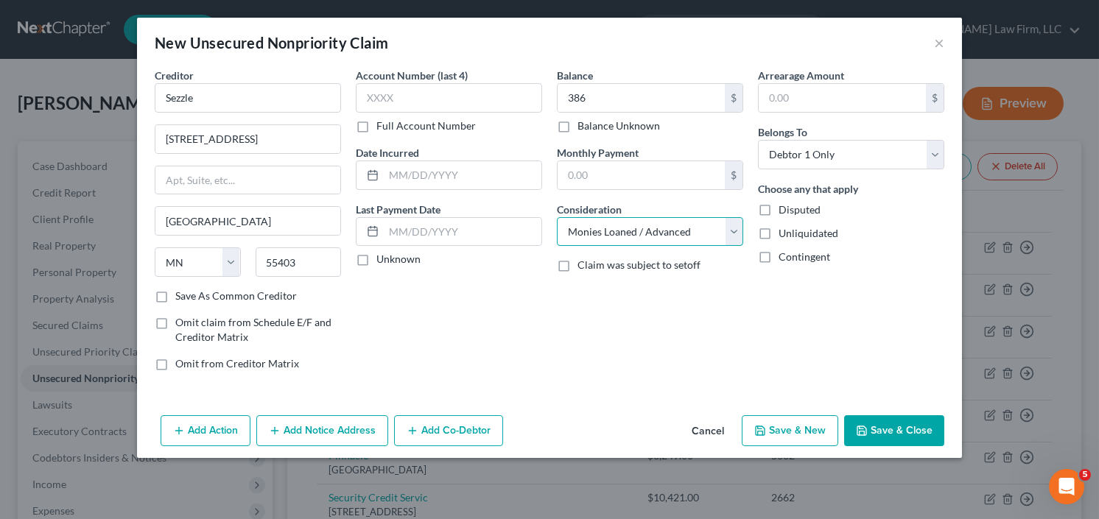
click at [557, 217] on select "Select Cable / Satellite Services Collection Agency Credit Card Debt Debt Couns…" at bounding box center [650, 231] width 186 height 29
click at [912, 430] on button "Save & Close" at bounding box center [894, 431] width 100 height 31
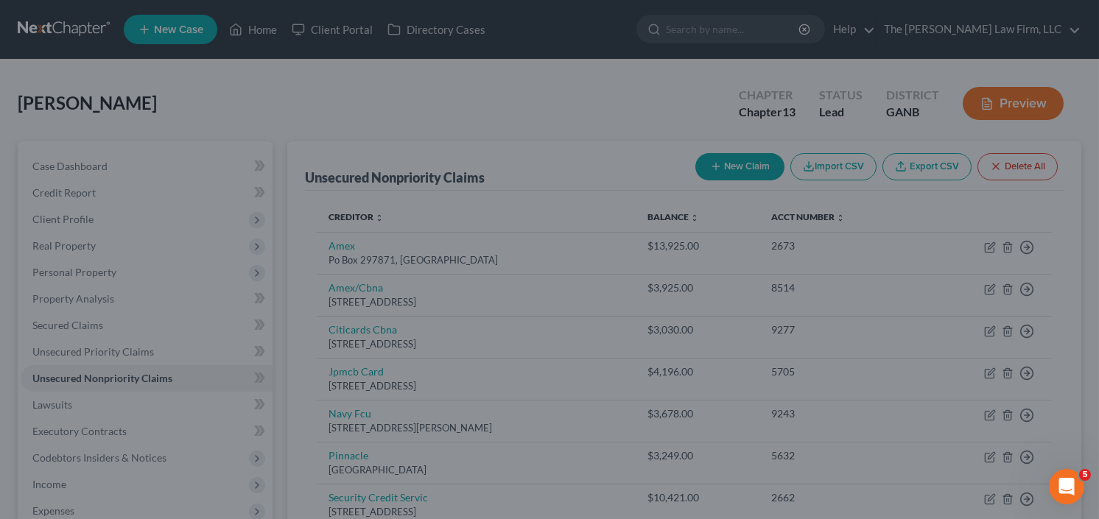
type input "386.00"
type input "0.00"
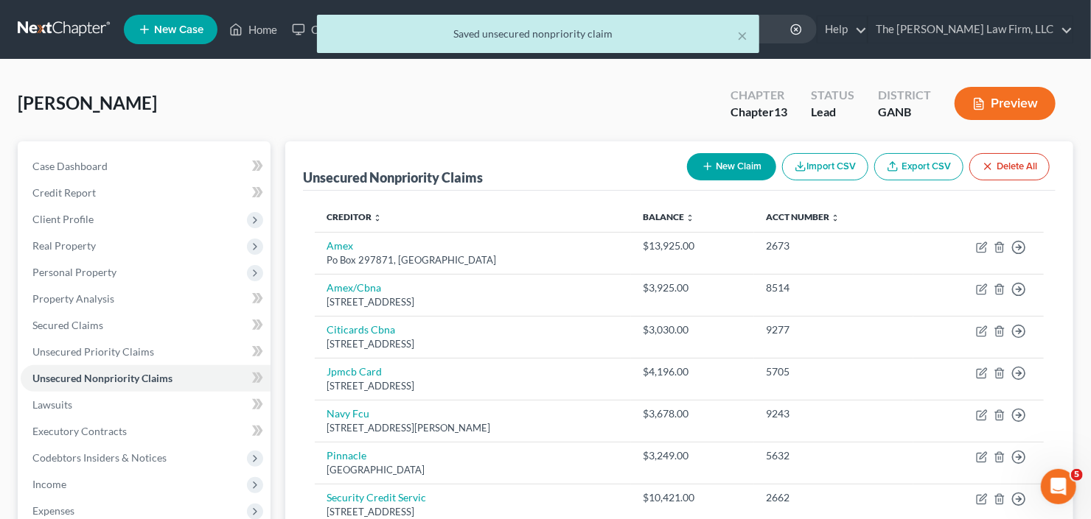
click at [741, 153] on button "New Claim" at bounding box center [731, 166] width 89 height 27
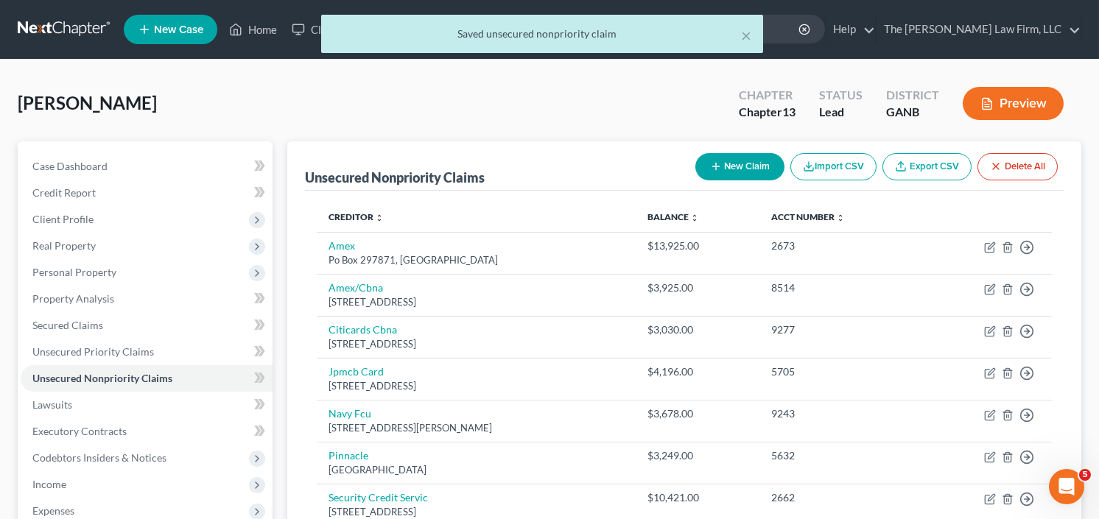
select select "0"
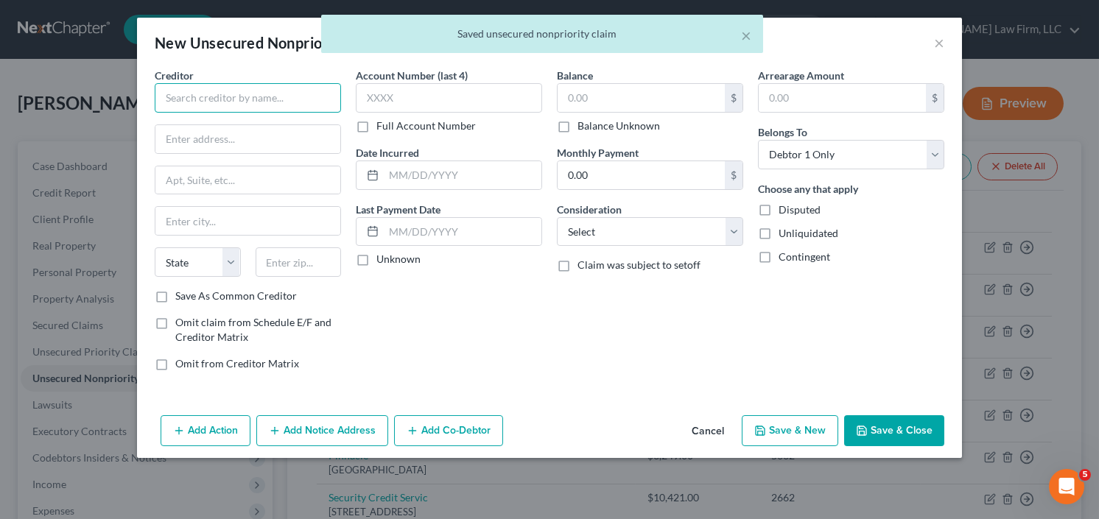
click at [241, 85] on input "text" at bounding box center [248, 97] width 186 height 29
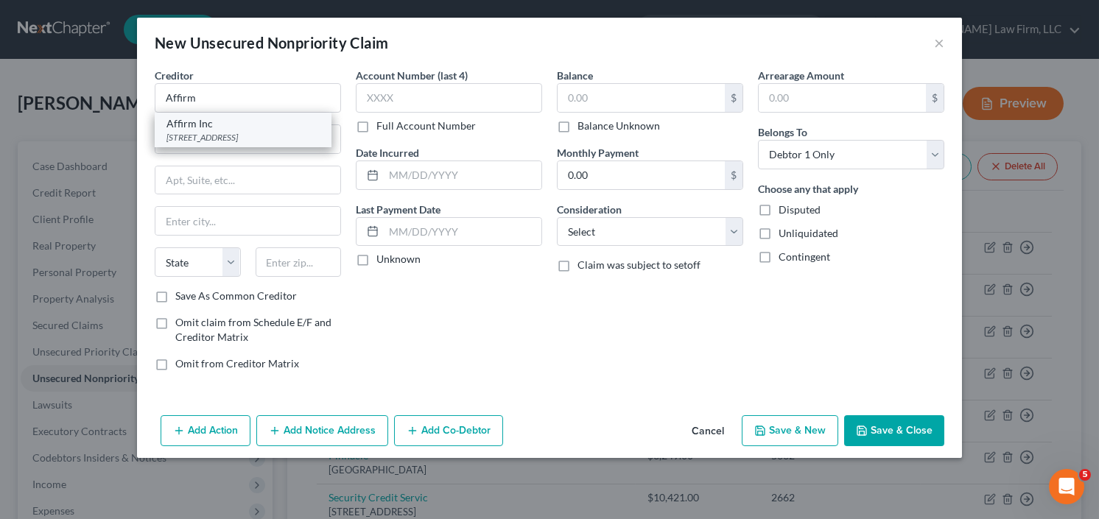
click at [220, 126] on div "Affirm Inc" at bounding box center [243, 123] width 153 height 15
type input "Affirm Inc"
type input "633 Folsom St Fl 7"
type input "San Francisco"
select select "4"
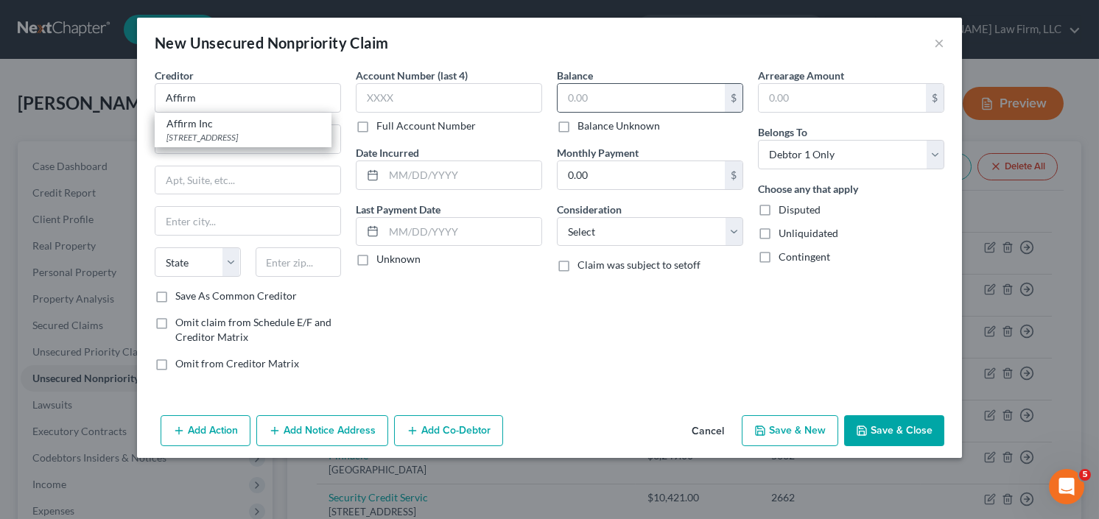
type input "94107"
click at [654, 98] on input "text" at bounding box center [641, 98] width 167 height 28
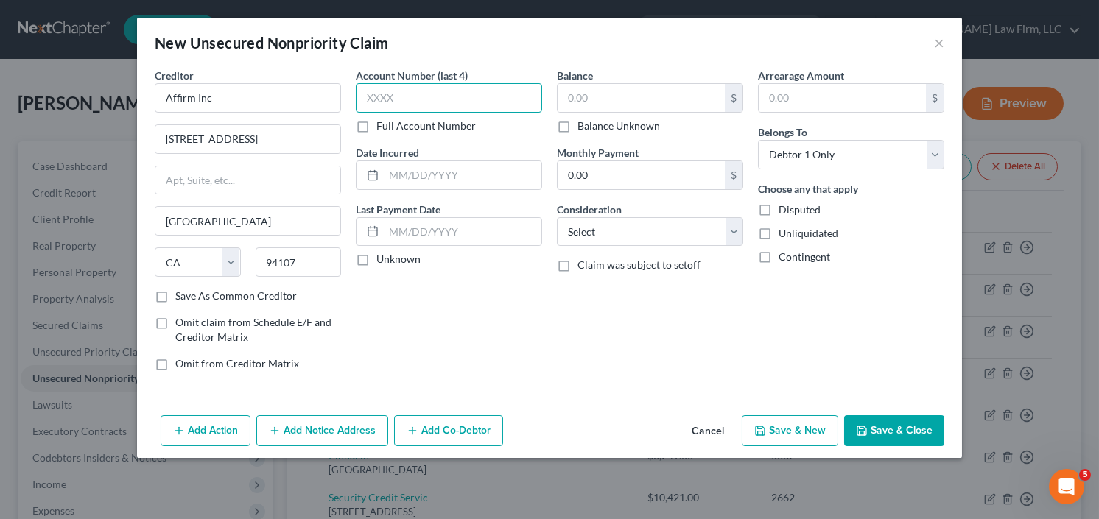
click at [441, 94] on input "text" at bounding box center [449, 97] width 186 height 29
click at [640, 93] on input "text" at bounding box center [641, 98] width 167 height 28
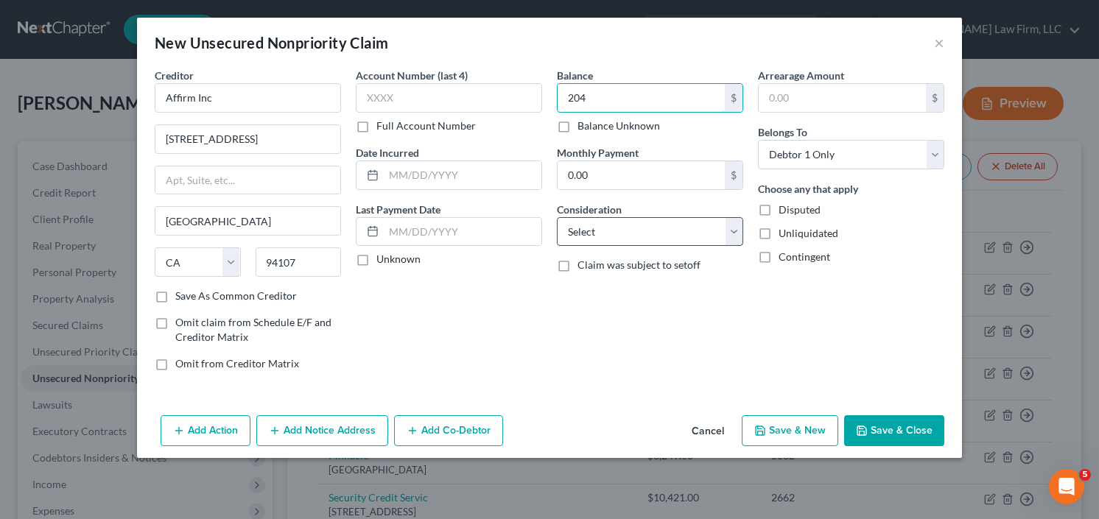
type input "204"
click at [661, 228] on select "Select Cable / Satellite Services Collection Agency Credit Card Debt Debt Couns…" at bounding box center [650, 231] width 186 height 29
click at [557, 217] on select "Select Cable / Satellite Services Collection Agency Credit Card Debt Debt Couns…" at bounding box center [650, 231] width 186 height 29
click at [670, 241] on select "Select Cable / Satellite Services Collection Agency Credit Card Debt Debt Couns…" at bounding box center [650, 231] width 186 height 29
select select "10"
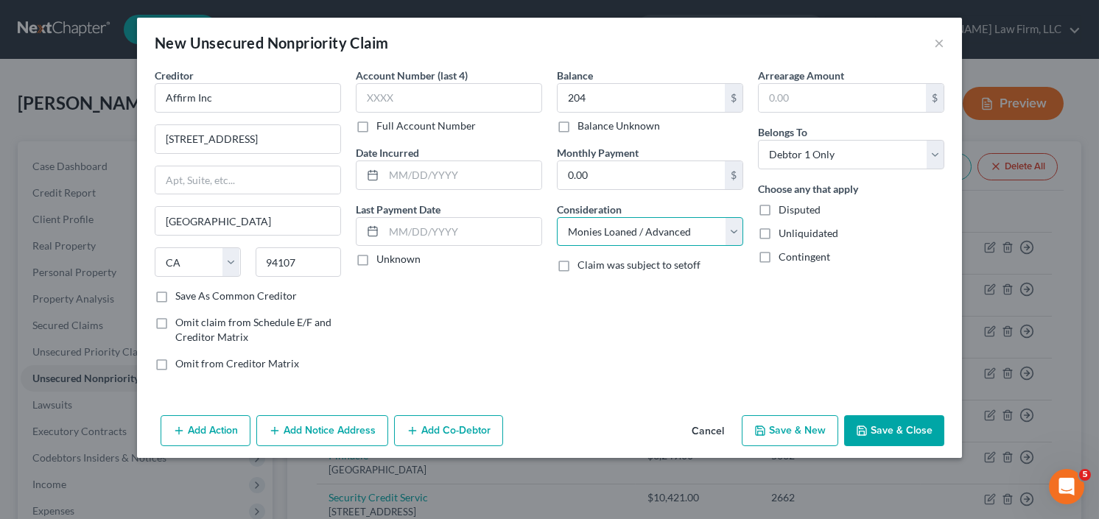
click at [557, 217] on select "Select Cable / Satellite Services Collection Agency Credit Card Debt Debt Couns…" at bounding box center [650, 231] width 186 height 29
click at [894, 419] on button "Save & Close" at bounding box center [894, 431] width 100 height 31
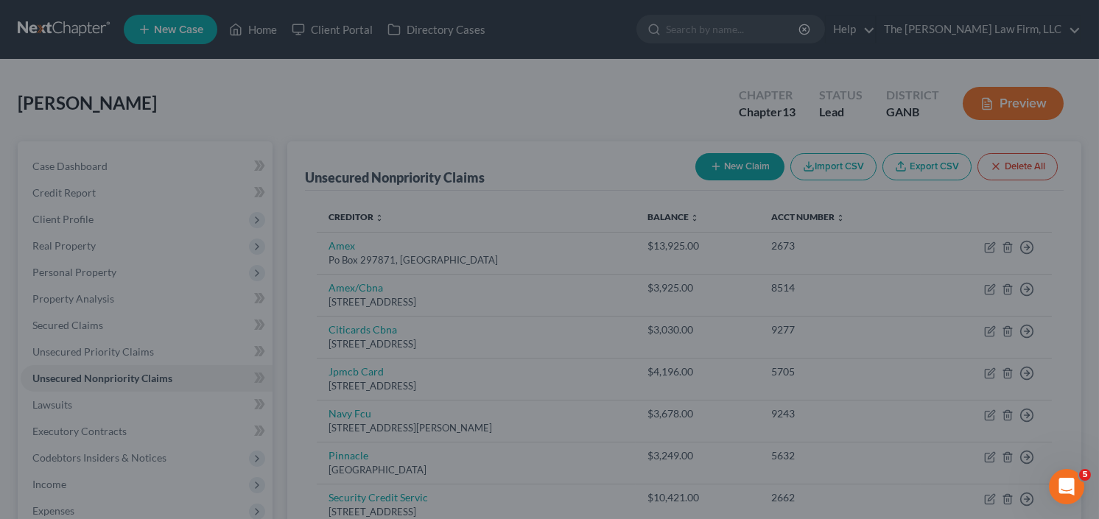
type input "204.00"
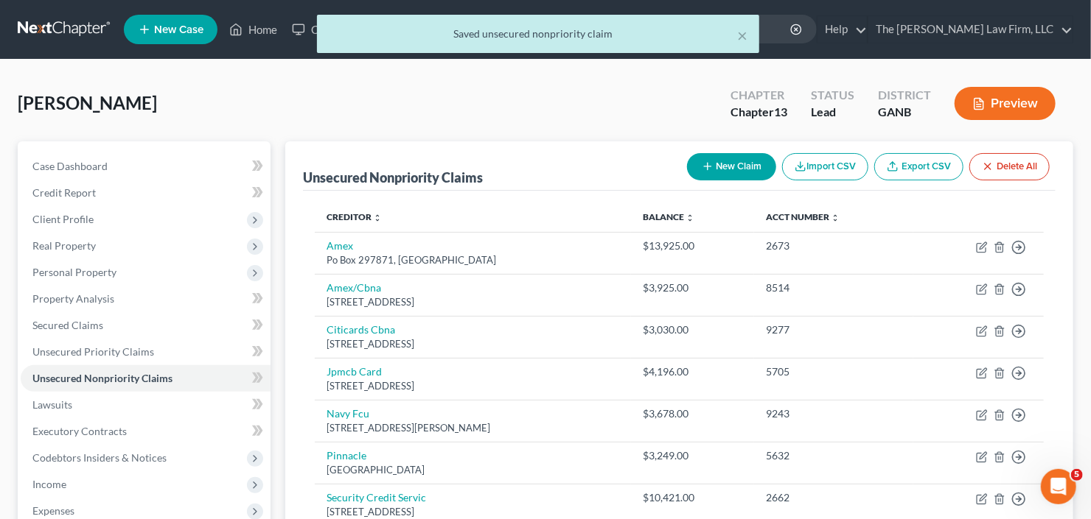
click at [1007, 103] on button "Preview" at bounding box center [1004, 103] width 101 height 33
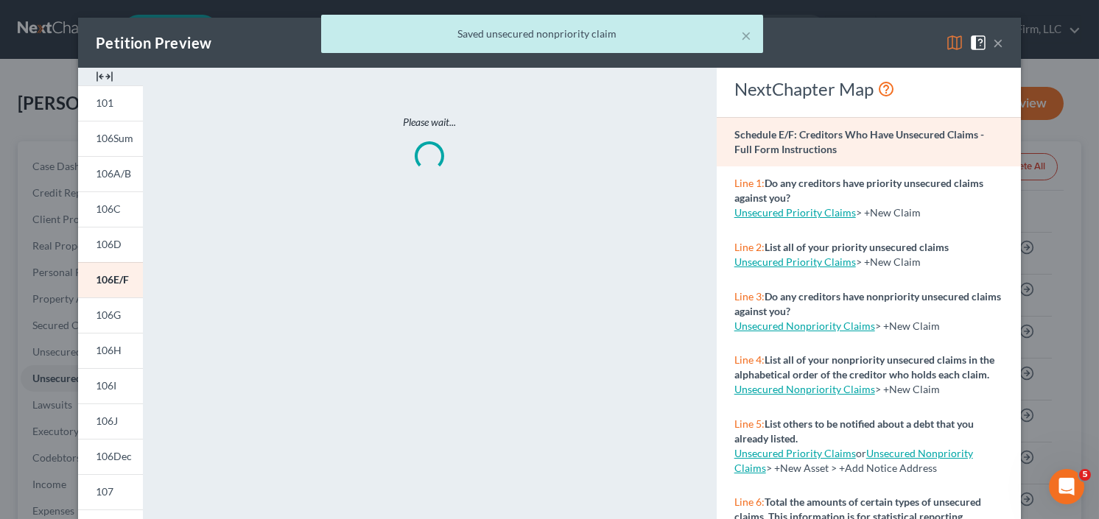
click at [993, 34] on div "× Saved unsecured nonpriority claim" at bounding box center [542, 38] width 1099 height 46
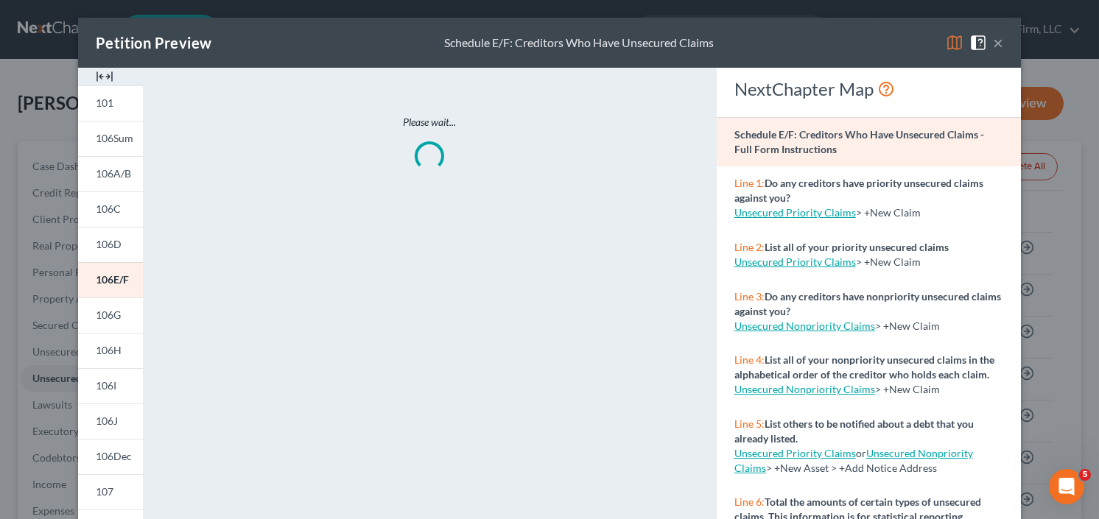
click at [995, 39] on button "×" at bounding box center [998, 43] width 10 height 18
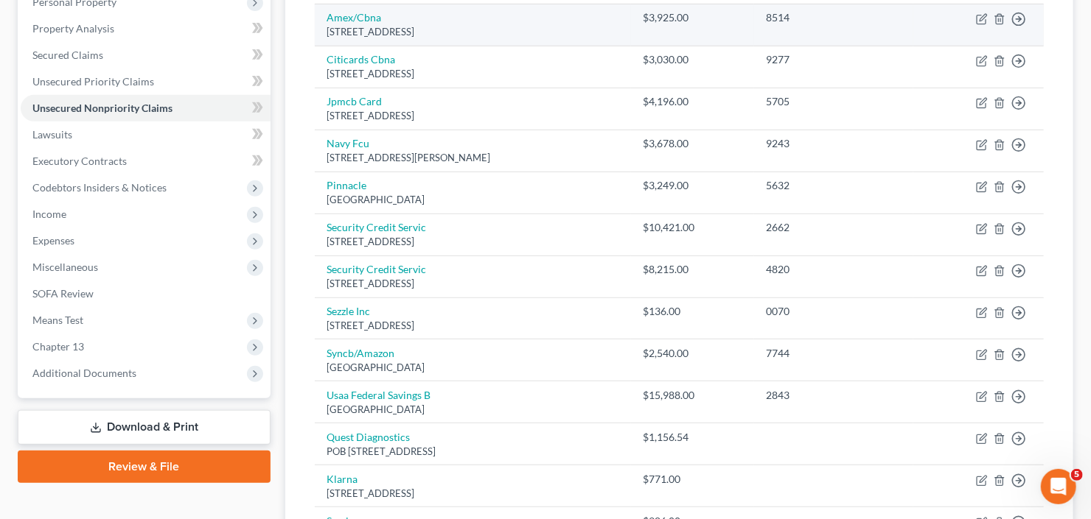
scroll to position [118, 0]
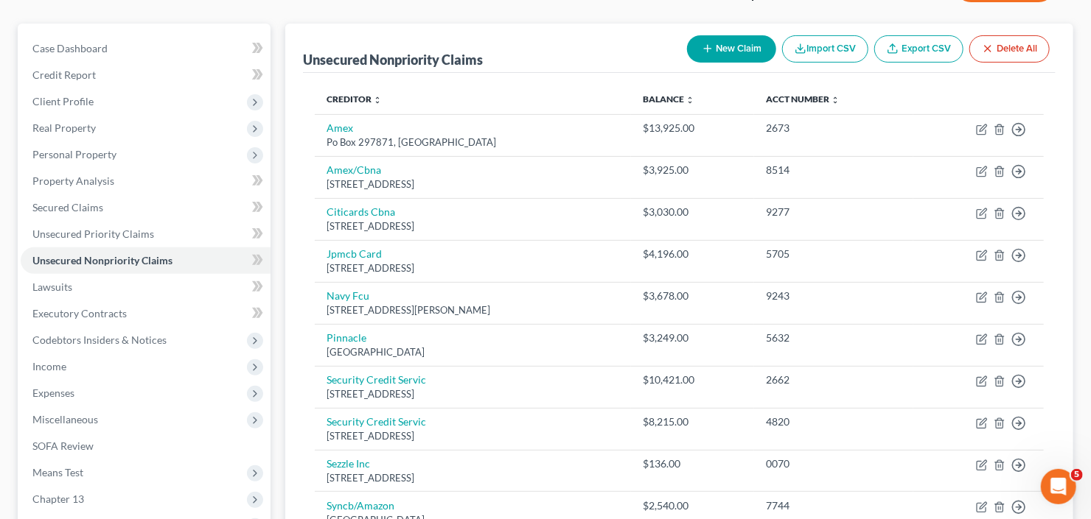
click at [717, 49] on button "New Claim" at bounding box center [731, 48] width 89 height 27
select select "0"
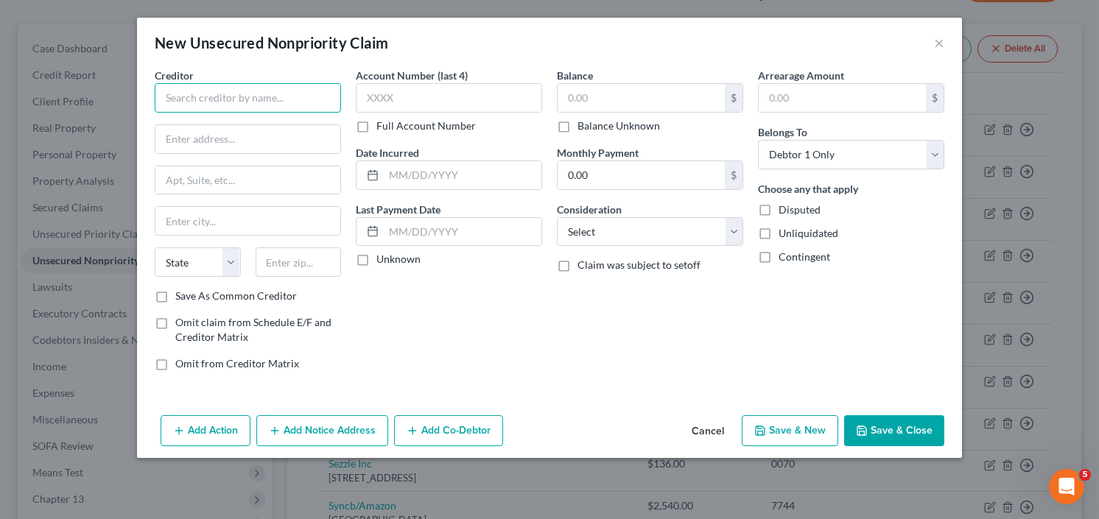
click at [233, 97] on input "text" at bounding box center [248, 97] width 186 height 29
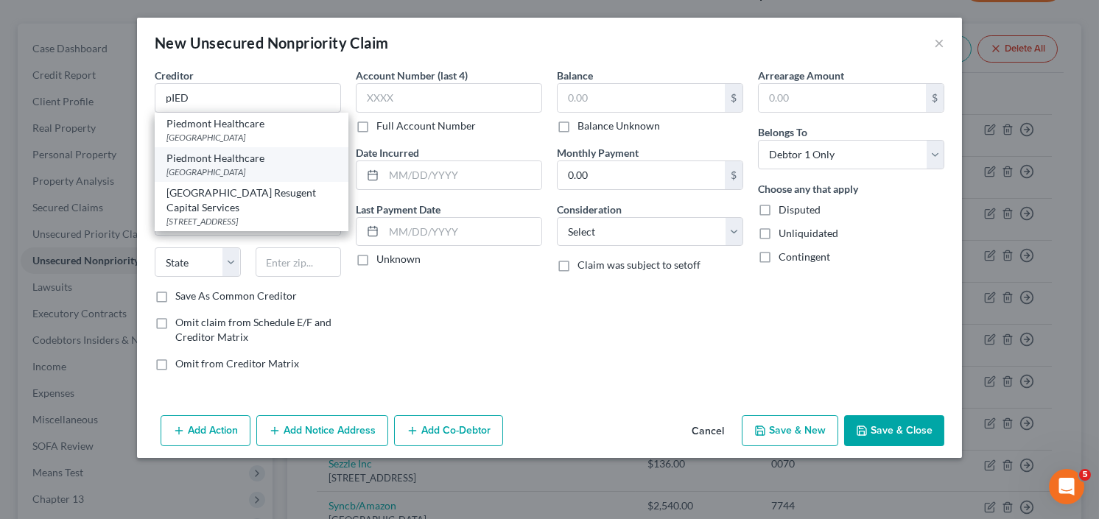
click at [245, 161] on div "Piedmont Healthcare" at bounding box center [252, 158] width 170 height 15
type input "Piedmont Healthcare"
type input "PO Box 100062"
type input "Atlanta"
select select "10"
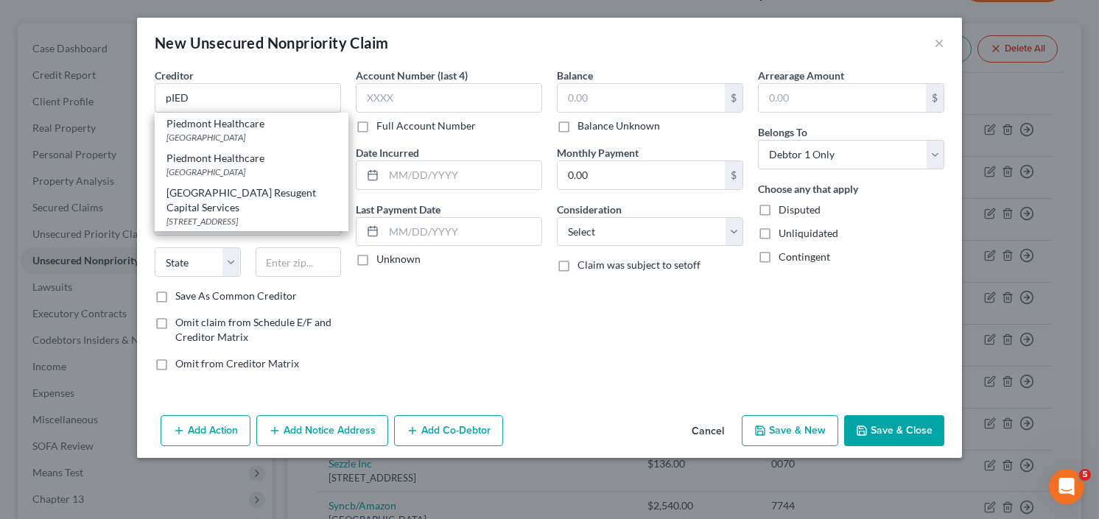
type input "30348"
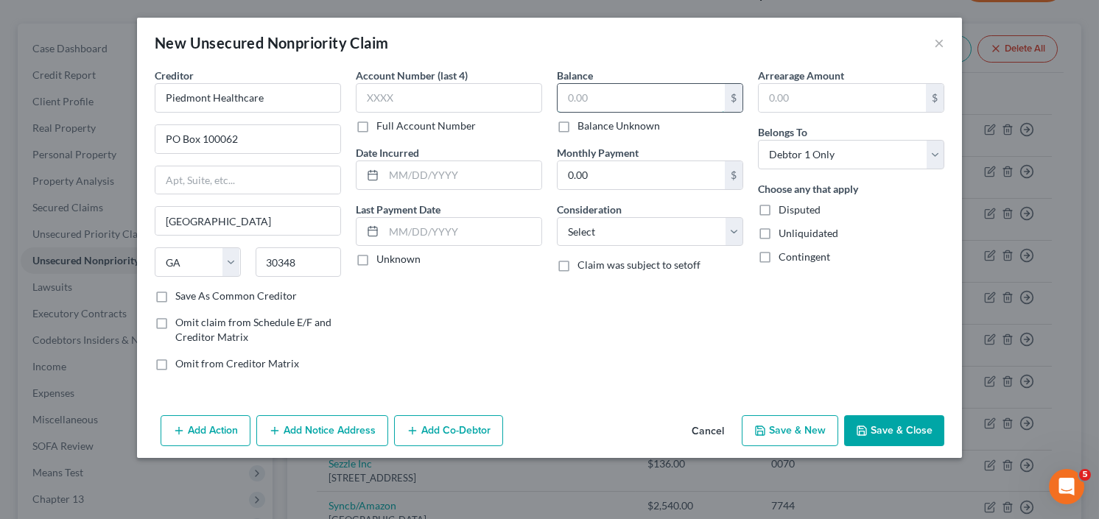
click at [637, 100] on input "text" at bounding box center [641, 98] width 167 height 28
type input "332.00"
click at [640, 229] on select "Select Cable / Satellite Services Collection Agency Credit Card Debt Debt Couns…" at bounding box center [650, 231] width 186 height 29
select select "9"
click at [897, 436] on button "Save & Close" at bounding box center [894, 431] width 100 height 31
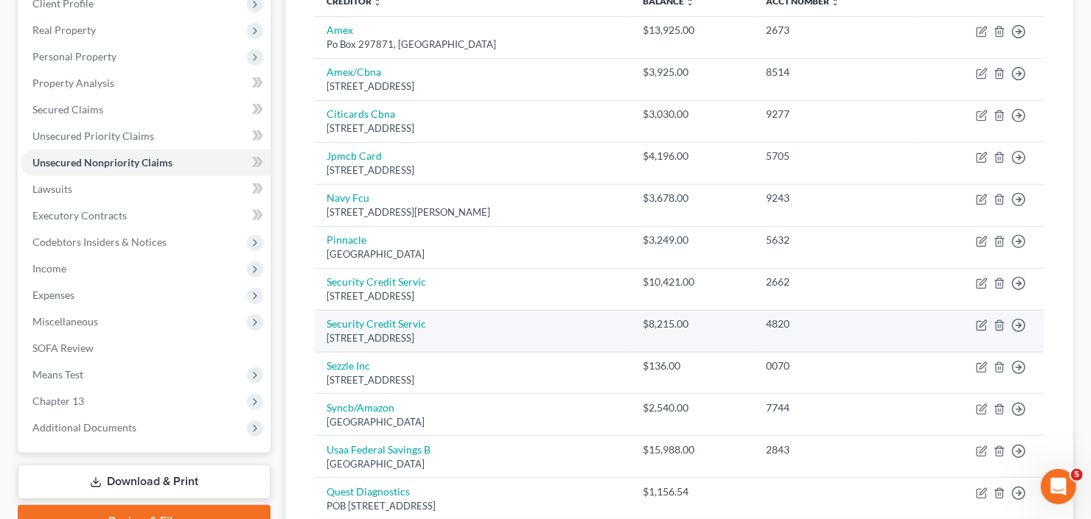
scroll to position [127, 0]
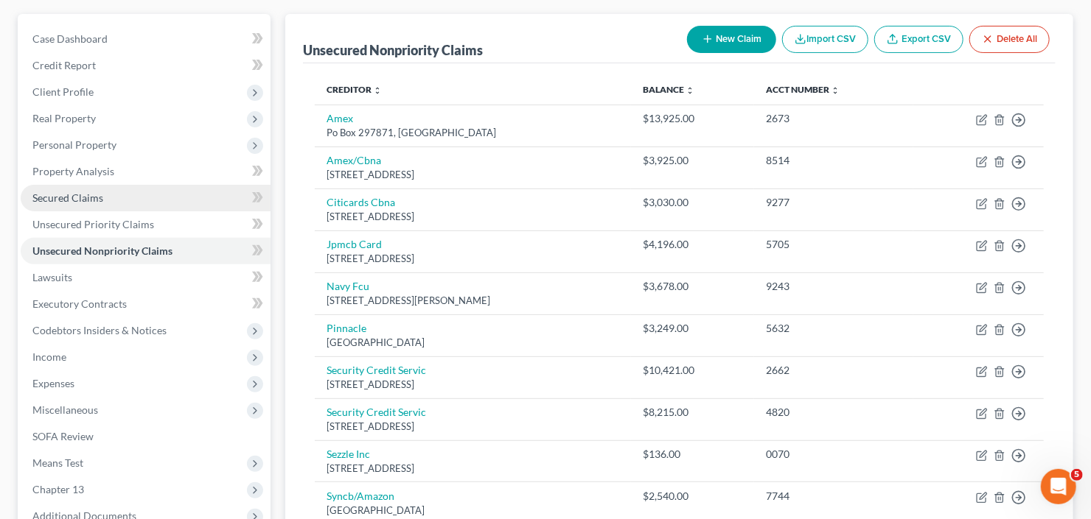
click at [85, 202] on span "Secured Claims" at bounding box center [67, 198] width 71 height 13
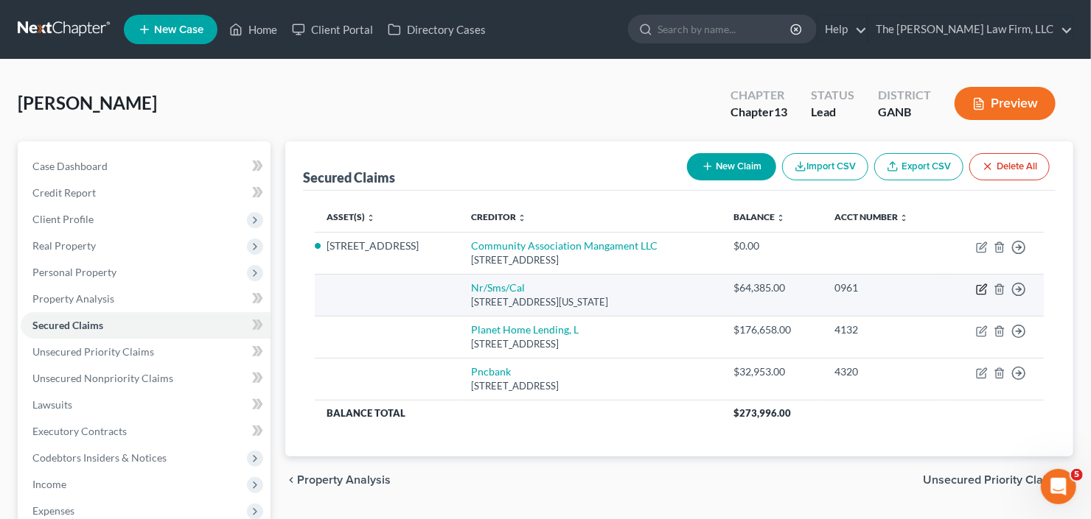
click at [983, 287] on icon "button" at bounding box center [982, 287] width 7 height 7
select select "39"
select select "0"
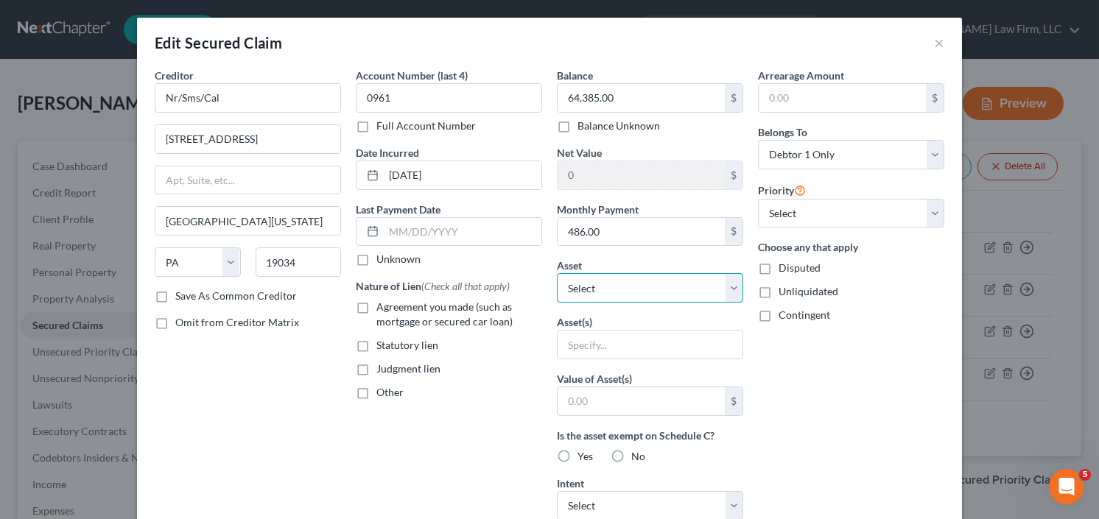
click at [650, 287] on select "Select Other Multiple Assets 215 Valley Brook Dr - $340900.0 Wells Fargo (Check…" at bounding box center [650, 287] width 186 height 29
click at [377, 308] on label "Agreement you made (such as mortgage or secured car loan)" at bounding box center [460, 314] width 166 height 29
click at [382, 308] on input "Agreement you made (such as mortgage or secured car loan)" at bounding box center [387, 305] width 10 height 10
checkbox input "true"
click at [240, 93] on input "Nr/Sms/Cal" at bounding box center [248, 97] width 186 height 29
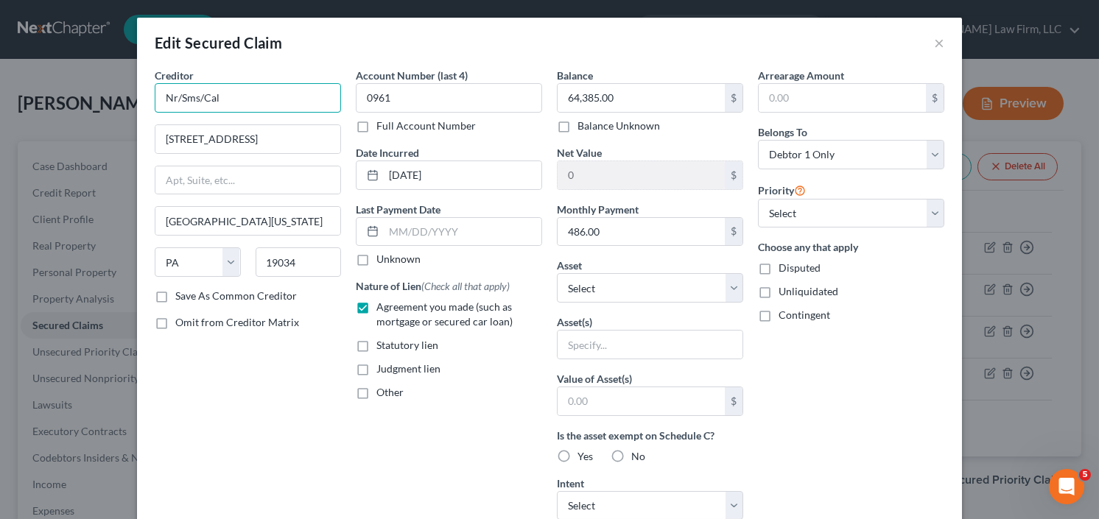
drag, startPoint x: 240, startPoint y: 93, endPoint x: 64, endPoint y: 118, distance: 177.9
click at [62, 117] on div "Edit Secured Claim × Creditor * Nr/Sms/Cal 601 Office Center Dr Ste Fort Washin…" at bounding box center [549, 259] width 1099 height 519
drag, startPoint x: 163, startPoint y: 100, endPoint x: 181, endPoint y: 102, distance: 17.7
click at [163, 100] on input "sHELLPONT" at bounding box center [248, 97] width 186 height 29
drag, startPoint x: 186, startPoint y: 105, endPoint x: 137, endPoint y: 108, distance: 49.4
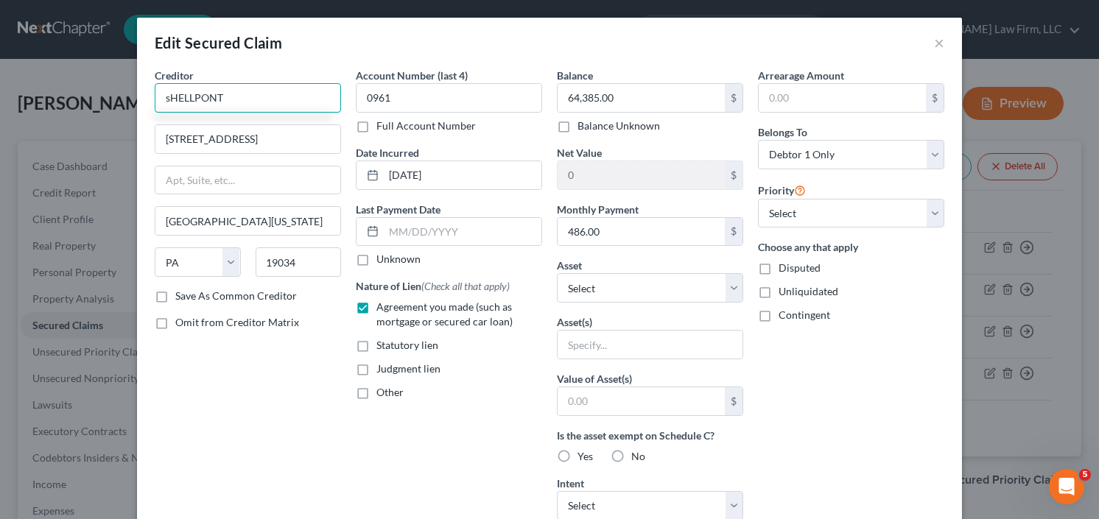
click at [131, 108] on div "Edit Secured Claim × Creditor * sHELLPONT 601 Office Center Dr Ste Fort Washing…" at bounding box center [549, 259] width 1099 height 519
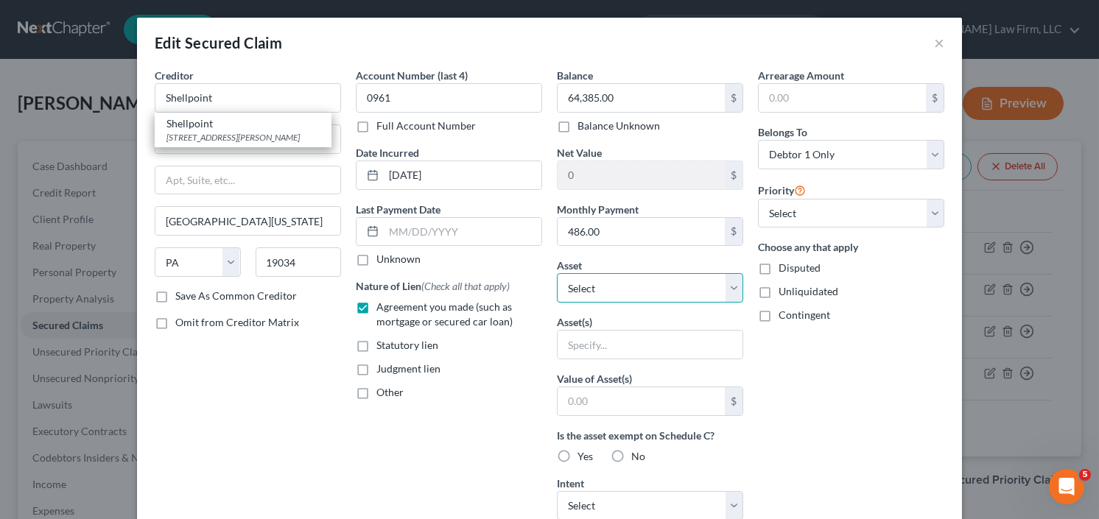
click at [637, 293] on select "Select Other Multiple Assets 215 Valley Brook Dr - $340900.0 Wells Fargo (Check…" at bounding box center [650, 287] width 186 height 29
type input "Shellpoint"
select select "2"
click at [557, 273] on select "Select Other Multiple Assets 215 Valley Brook Dr - $340900.0 Wells Fargo (Check…" at bounding box center [650, 287] width 186 height 29
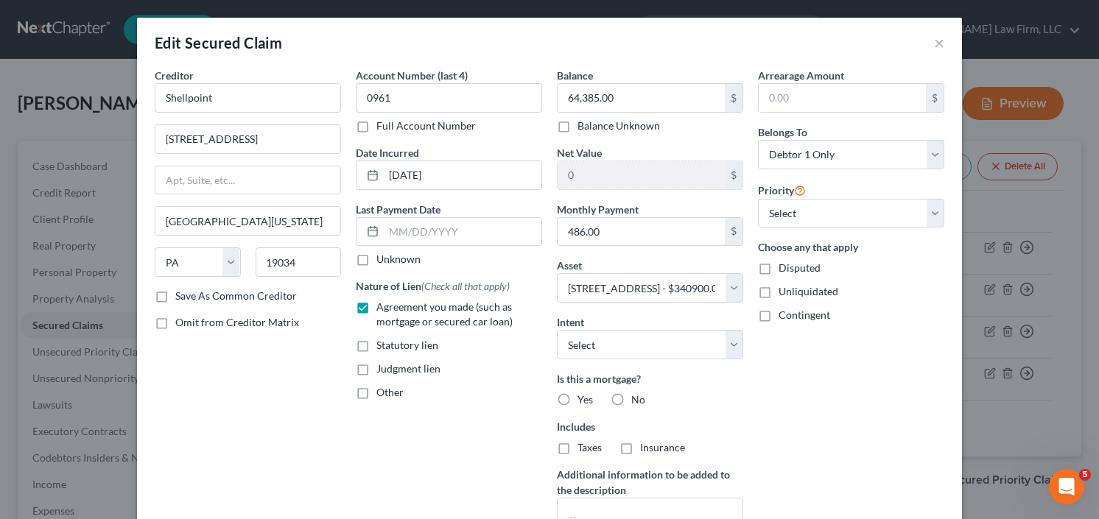
click at [578, 398] on label "Yes" at bounding box center [585, 400] width 15 height 15
click at [584, 398] on input "Yes" at bounding box center [589, 398] width 10 height 10
radio input "true"
click at [848, 102] on input "text" at bounding box center [842, 98] width 167 height 28
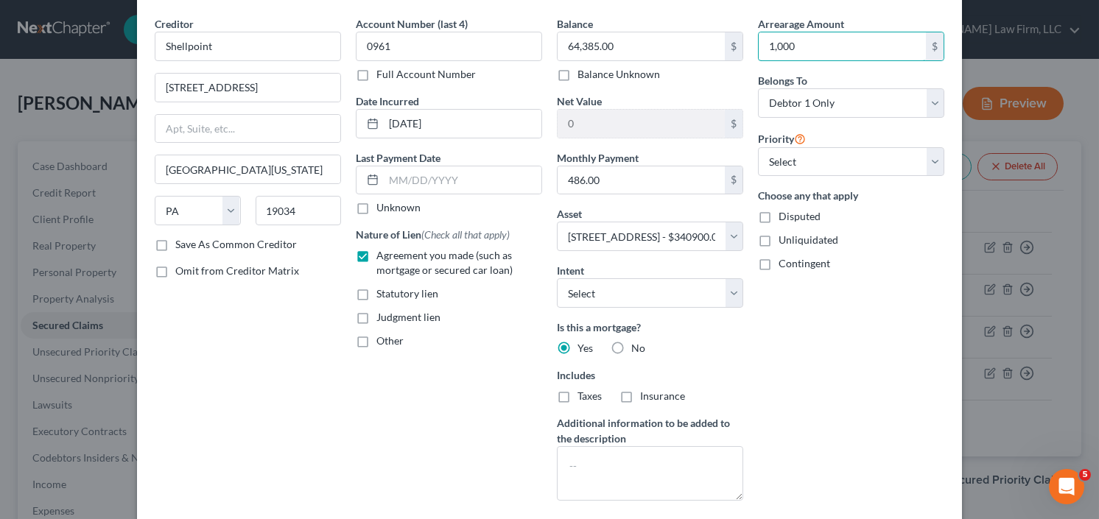
scroll to position [118, 0]
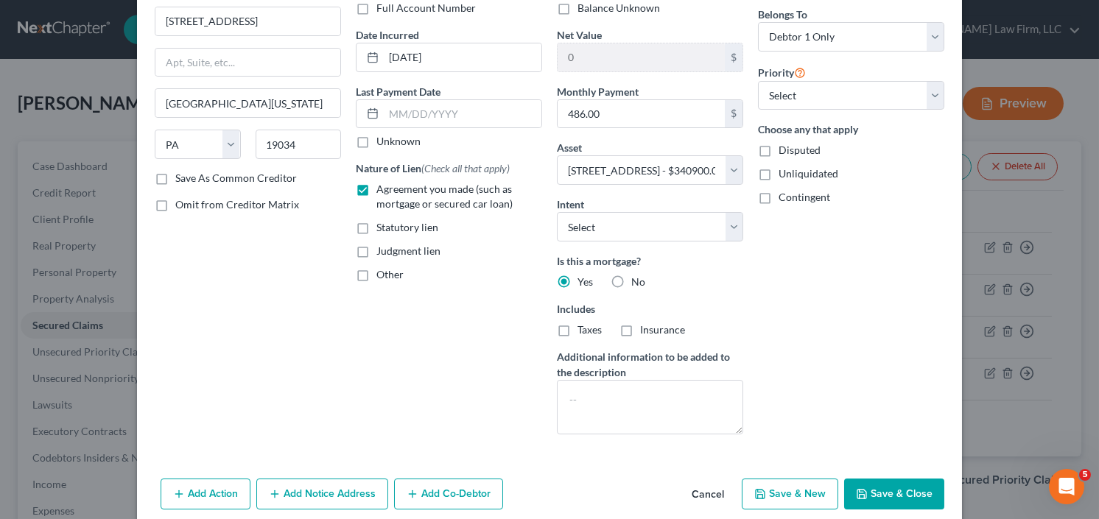
type input "1,000"
click at [884, 479] on button "Save & Close" at bounding box center [894, 494] width 100 height 31
select select
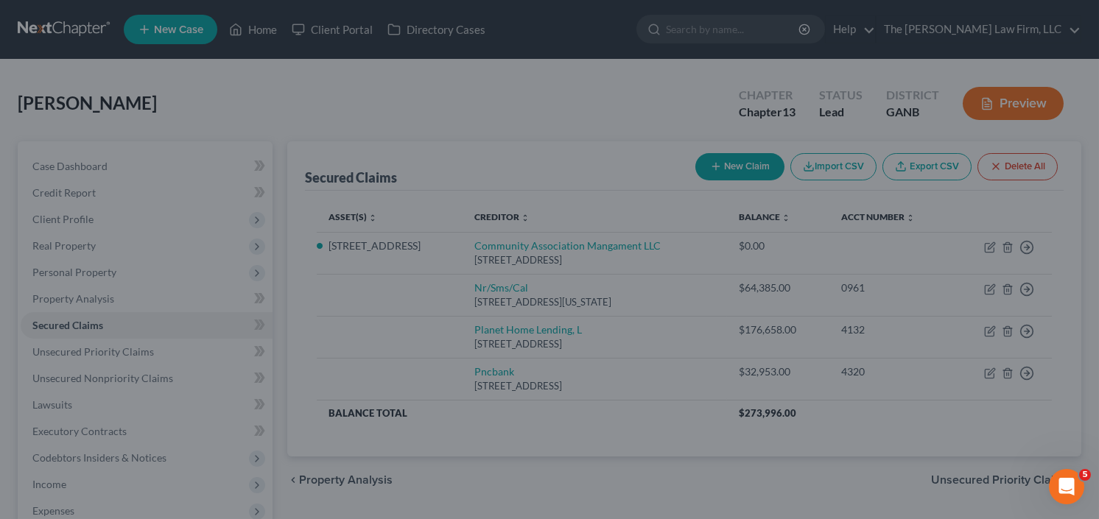
type input "276,515.00"
select select "2"
type input "1,000.00"
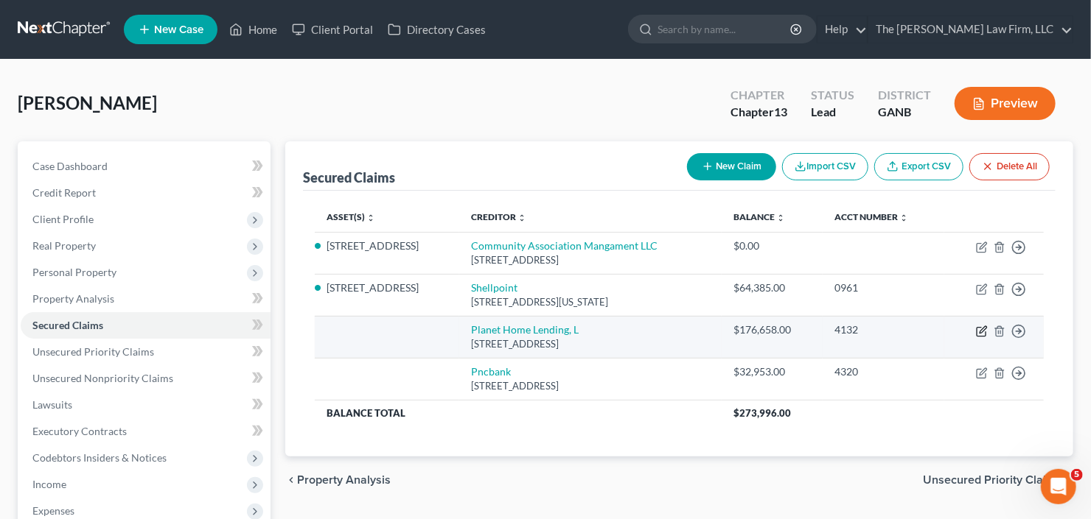
click at [982, 330] on icon "button" at bounding box center [982, 332] width 12 height 12
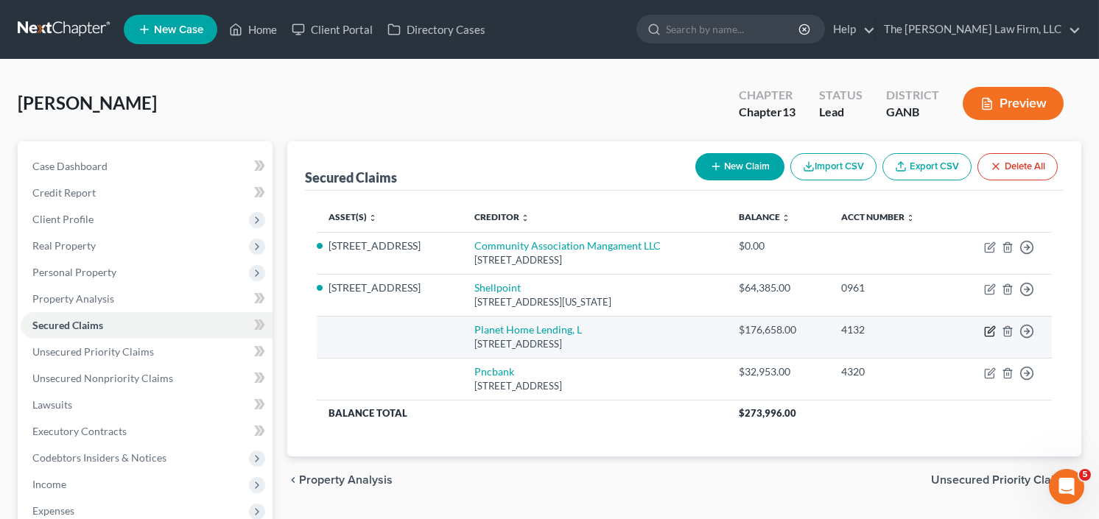
select select "6"
select select "0"
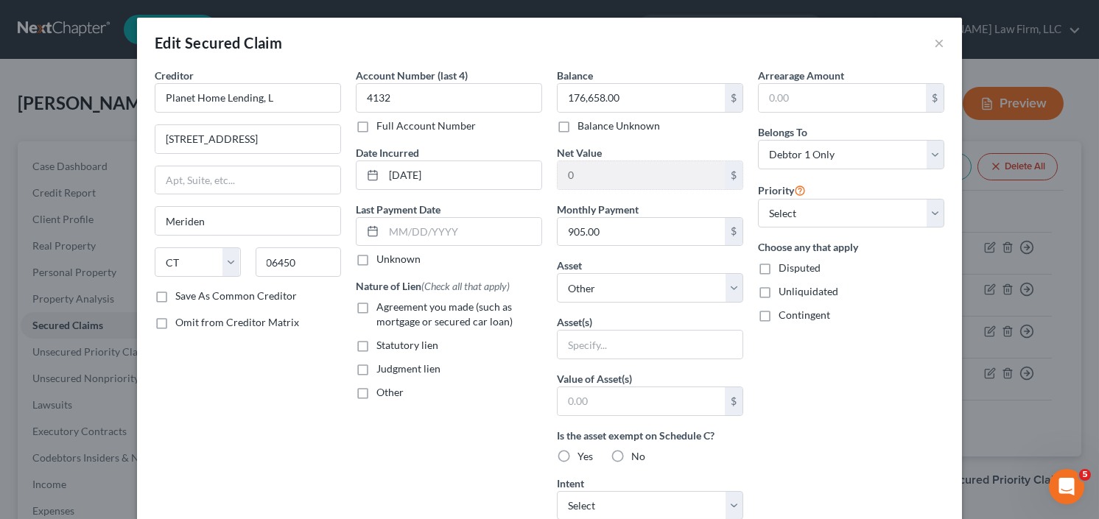
click at [377, 301] on label "Agreement you made (such as mortgage or secured car loan)" at bounding box center [460, 314] width 166 height 29
click at [382, 301] on input "Agreement you made (such as mortgage or secured car loan)" at bounding box center [387, 305] width 10 height 10
checkbox input "true"
click at [658, 265] on div "Asset * Select Other Multiple Assets 215 Valley Brook Dr - $340900.0 Wells Farg…" at bounding box center [650, 280] width 186 height 45
click at [648, 281] on select "Select Other Multiple Assets 215 Valley Brook Dr - $340900.0 Wells Fargo (Check…" at bounding box center [650, 287] width 186 height 29
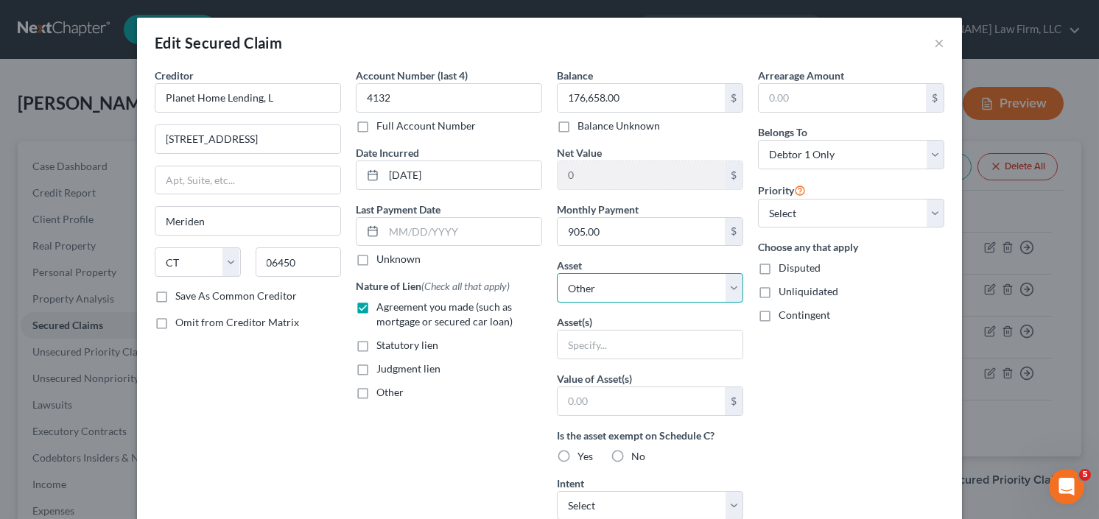
select select "2"
click at [557, 273] on select "Select Other Multiple Assets 215 Valley Brook Dr - $340900.0 Wells Fargo (Check…" at bounding box center [650, 287] width 186 height 29
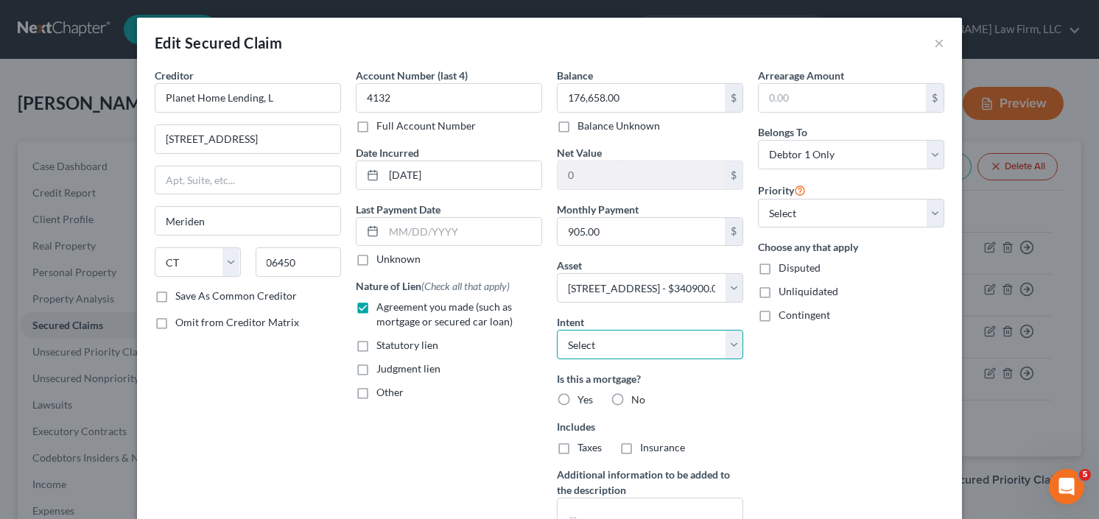
click at [637, 346] on select "Select Surrender Redeem Reaffirm Avoid Other" at bounding box center [650, 344] width 186 height 29
click at [522, 388] on div "Other" at bounding box center [449, 392] width 186 height 15
click at [564, 383] on label "Is this a mortgage?" at bounding box center [650, 378] width 186 height 15
click at [578, 393] on label "Yes" at bounding box center [585, 400] width 15 height 15
click at [584, 393] on input "Yes" at bounding box center [589, 398] width 10 height 10
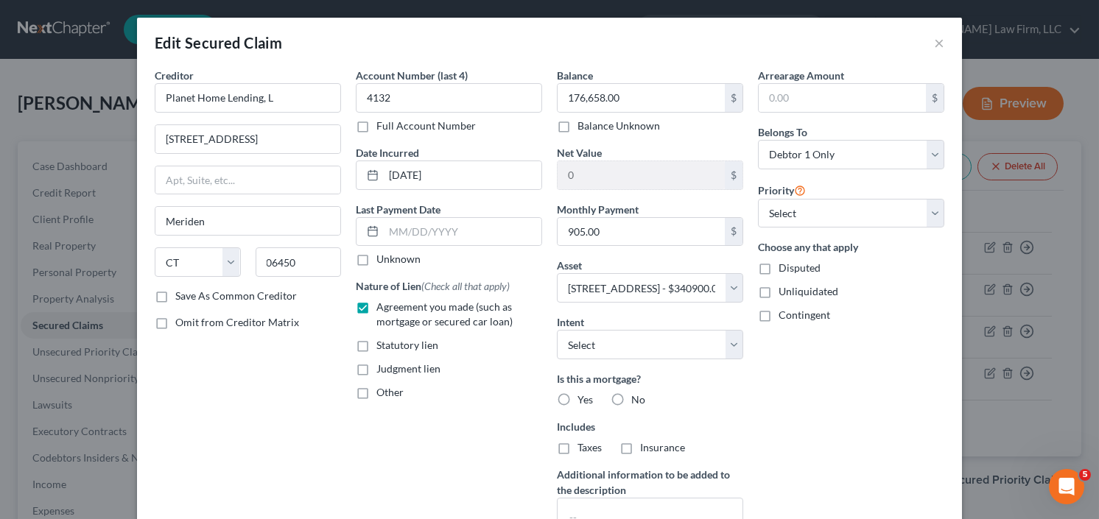
radio input "true"
click at [820, 94] on input "text" at bounding box center [842, 98] width 167 height 28
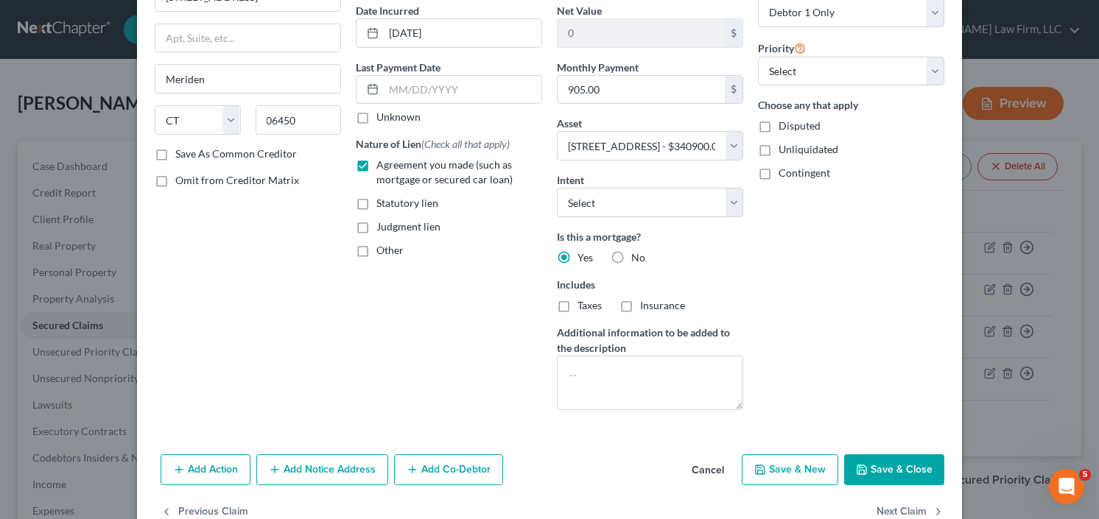
scroll to position [177, 0]
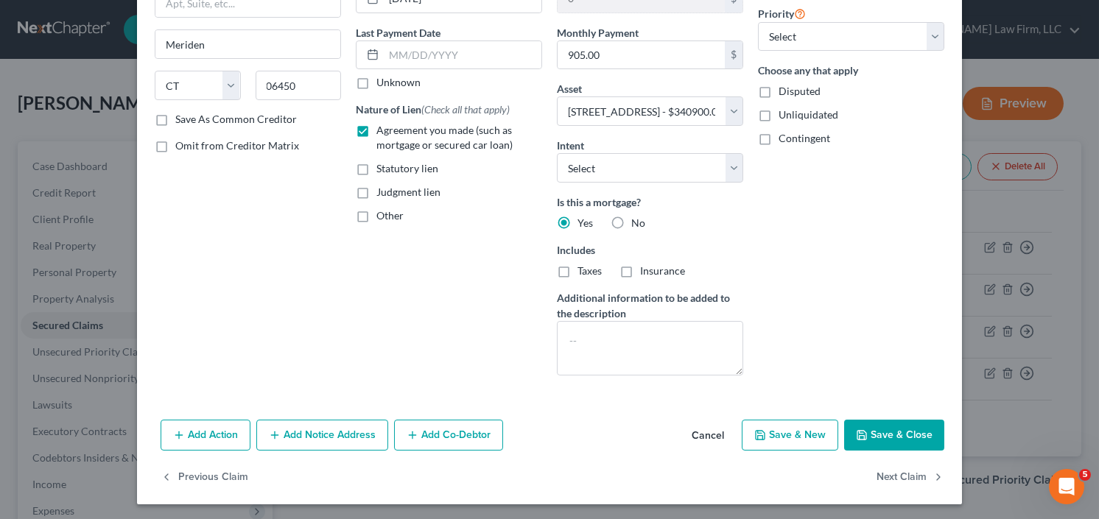
type input "1,500.00"
drag, startPoint x: 886, startPoint y: 433, endPoint x: 891, endPoint y: 417, distance: 16.3
click at [886, 432] on button "Save & Close" at bounding box center [894, 435] width 100 height 31
select select
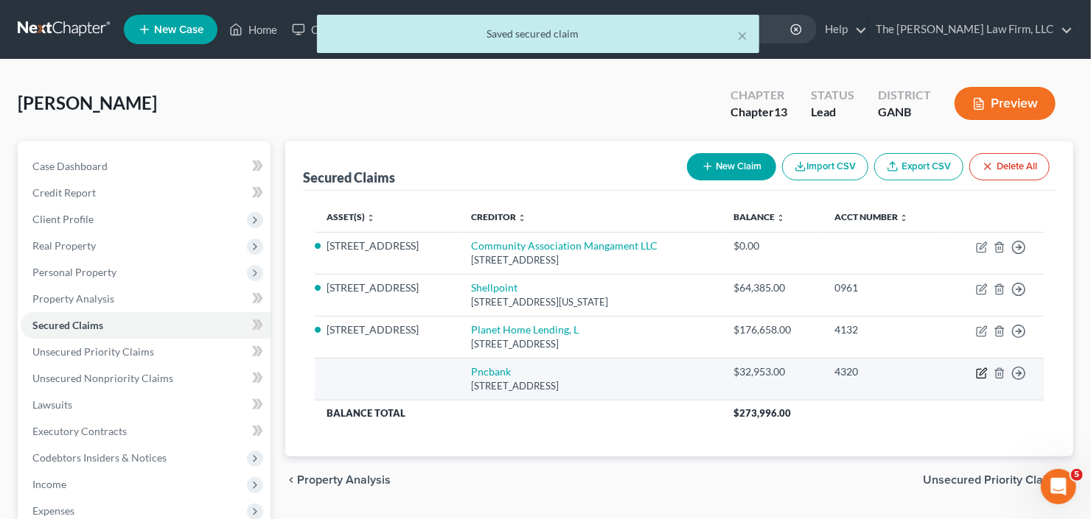
click at [977, 370] on icon "button" at bounding box center [982, 374] width 12 height 12
select select "39"
select select "0"
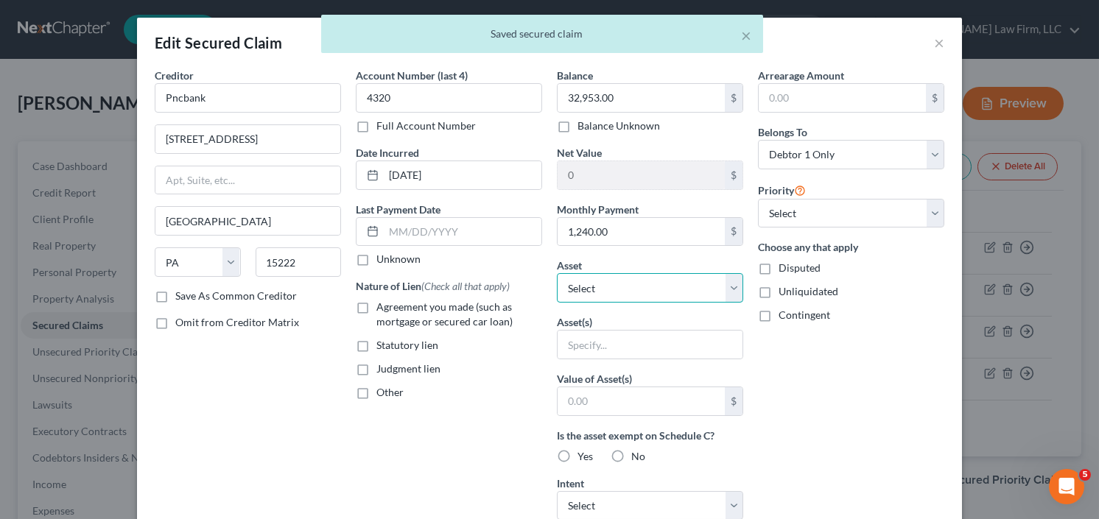
click at [612, 281] on select "Select Other Multiple Assets 215 Valley Brook Dr - $340900.0 Wells Fargo (Check…" at bounding box center [650, 287] width 186 height 29
select select "9"
click at [557, 273] on select "Select Other Multiple Assets 215 Valley Brook Dr - $340900.0 Wells Fargo (Check…" at bounding box center [650, 287] width 186 height 29
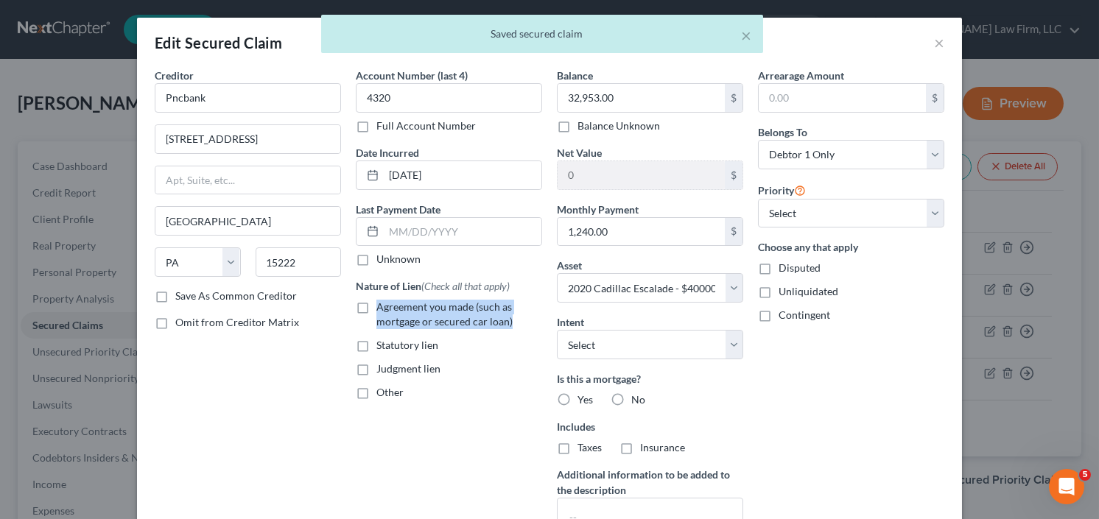
drag, startPoint x: 366, startPoint y: 304, endPoint x: 411, endPoint y: 313, distance: 45.8
click at [377, 304] on label "Agreement you made (such as mortgage or secured car loan)" at bounding box center [460, 314] width 166 height 29
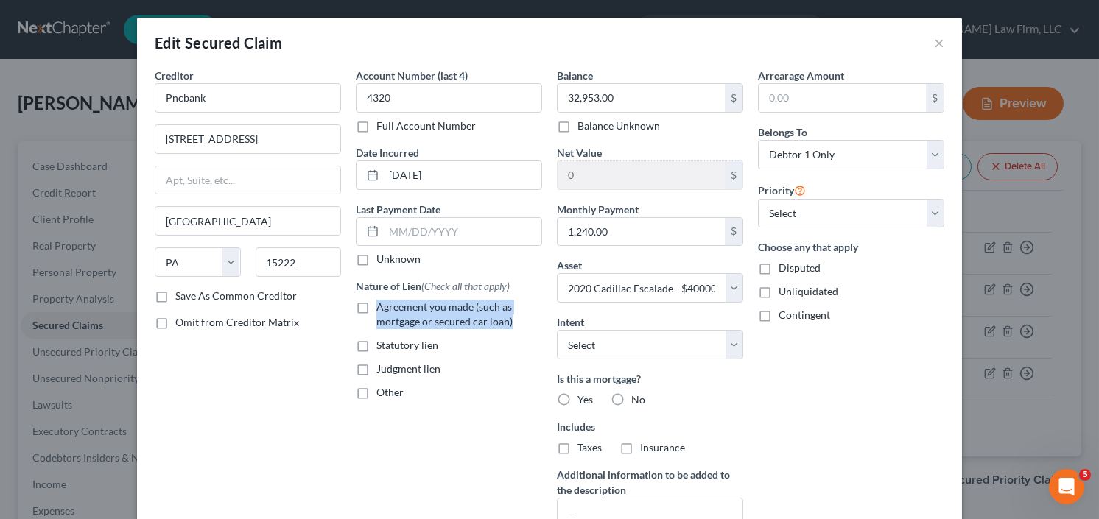
click at [377, 310] on label "Agreement you made (such as mortgage or secured car loan)" at bounding box center [460, 314] width 166 height 29
click at [382, 309] on input "Agreement you made (such as mortgage or secured car loan)" at bounding box center [387, 305] width 10 height 10
checkbox input "true"
drag, startPoint x: 559, startPoint y: 398, endPoint x: 597, endPoint y: 400, distance: 38.4
click at [592, 400] on div "Is this a mortgage? Yes No" at bounding box center [650, 389] width 186 height 36
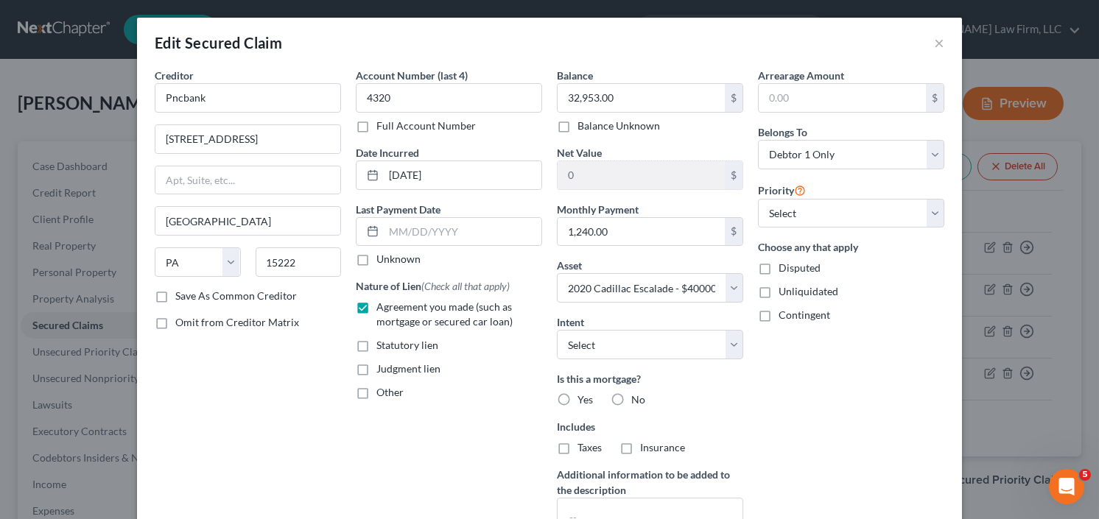
click at [631, 398] on label "No" at bounding box center [638, 400] width 14 height 15
click at [637, 398] on input "No" at bounding box center [642, 398] width 10 height 10
radio input "true"
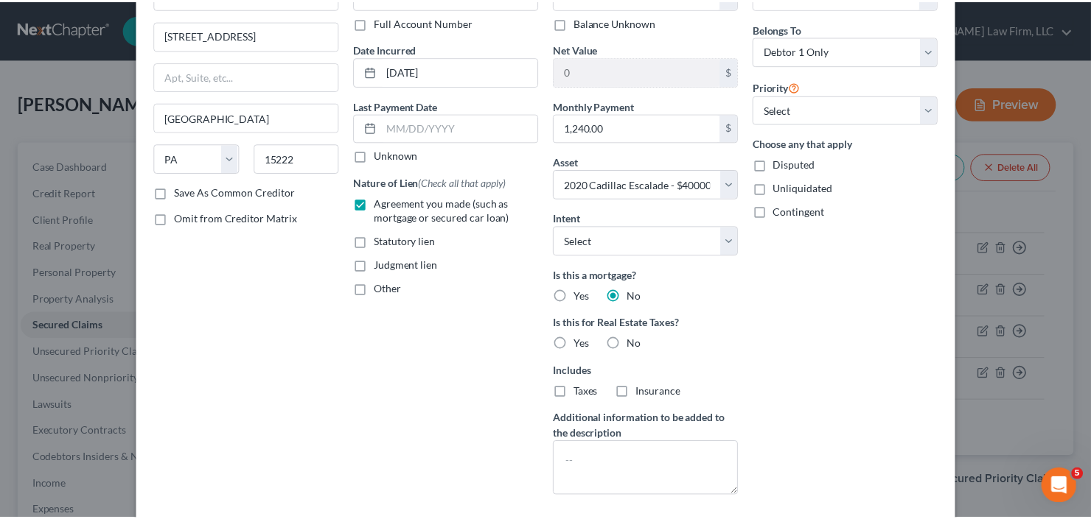
scroll to position [225, 0]
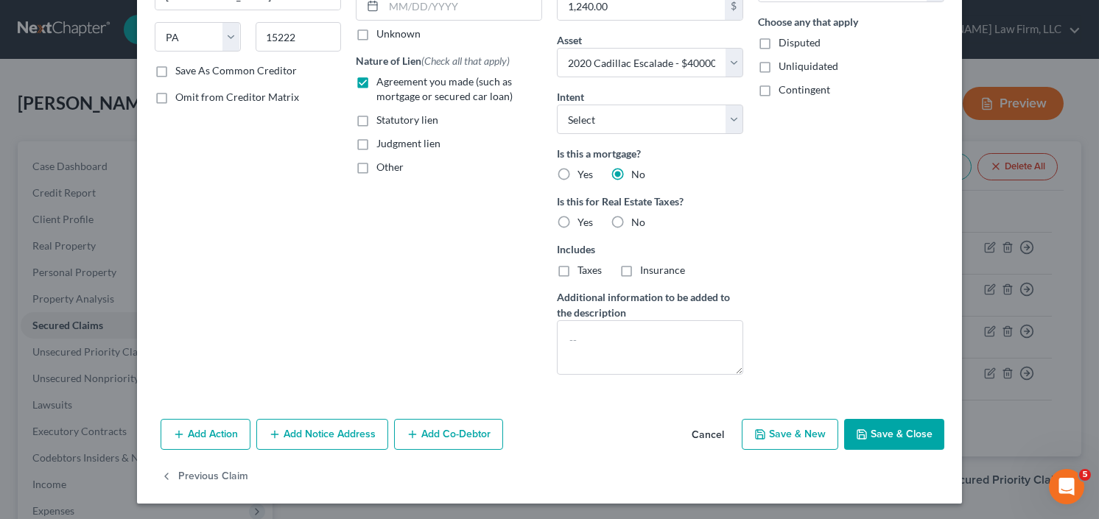
click at [859, 429] on icon "button" at bounding box center [862, 435] width 12 height 12
select select
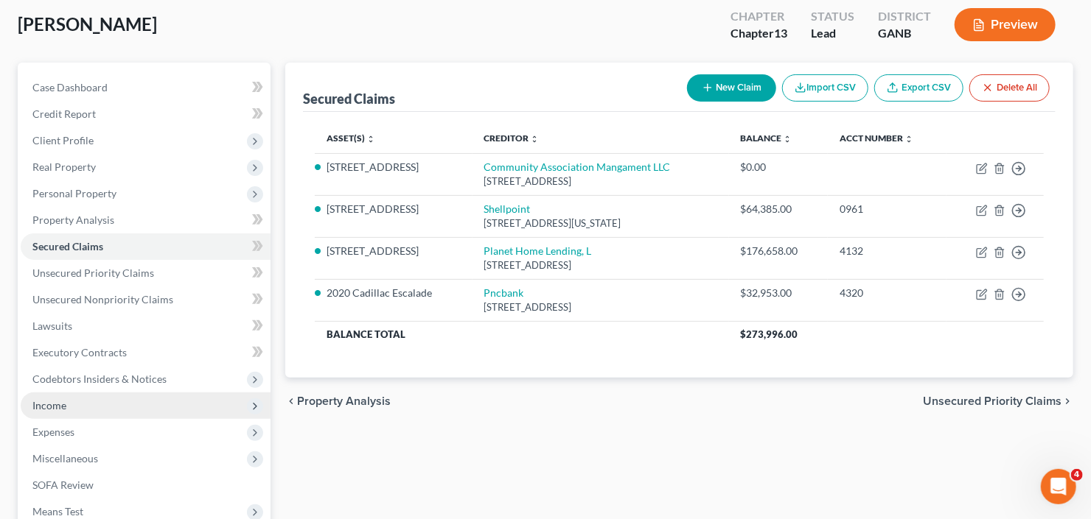
scroll to position [236, 0]
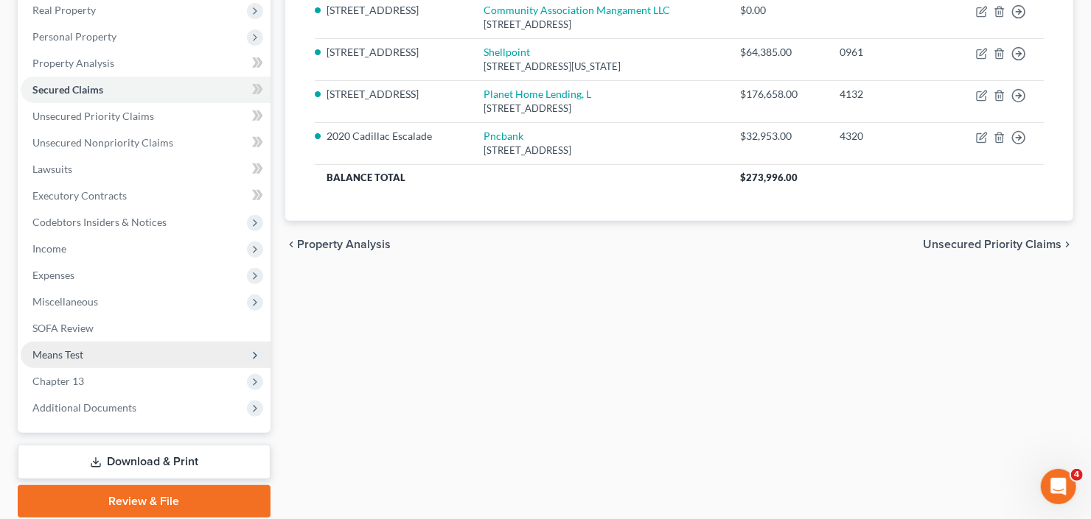
drag, startPoint x: 118, startPoint y: 377, endPoint x: 125, endPoint y: 364, distance: 14.5
click at [118, 377] on span "Chapter 13" at bounding box center [146, 381] width 250 height 27
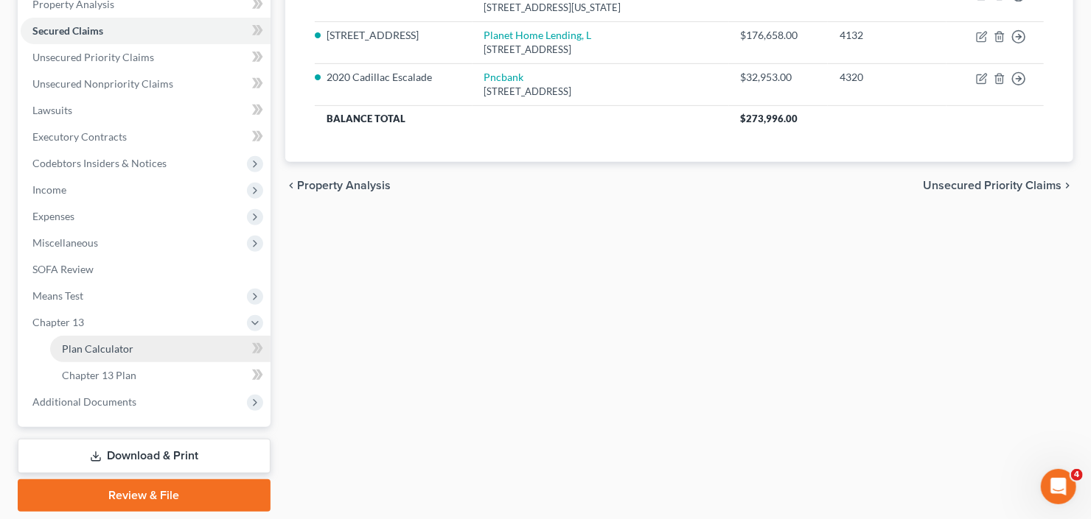
click at [129, 347] on span "Plan Calculator" at bounding box center [97, 349] width 71 height 13
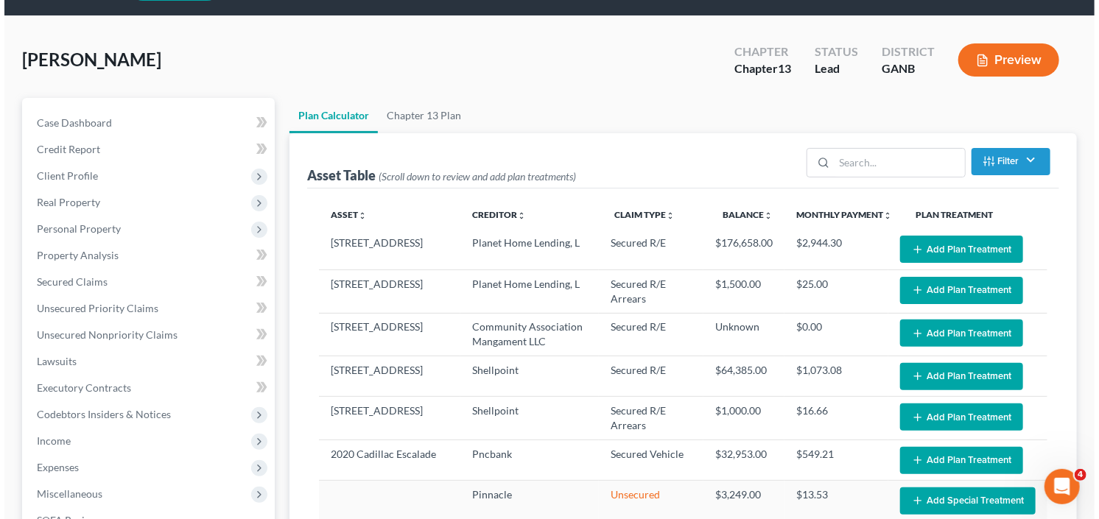
scroll to position [118, 0]
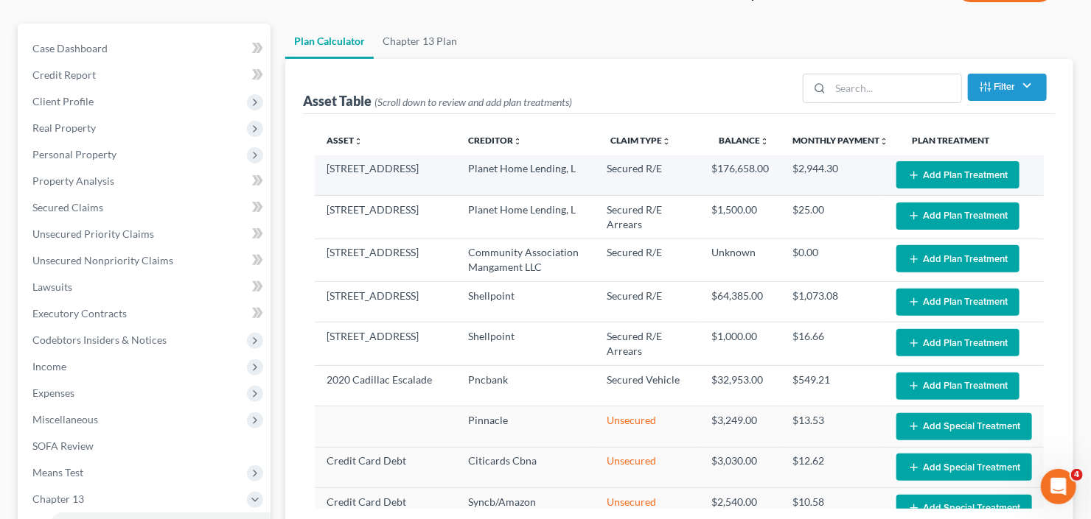
click at [994, 175] on button "Add Plan Treatment" at bounding box center [957, 174] width 123 height 27
select select "59"
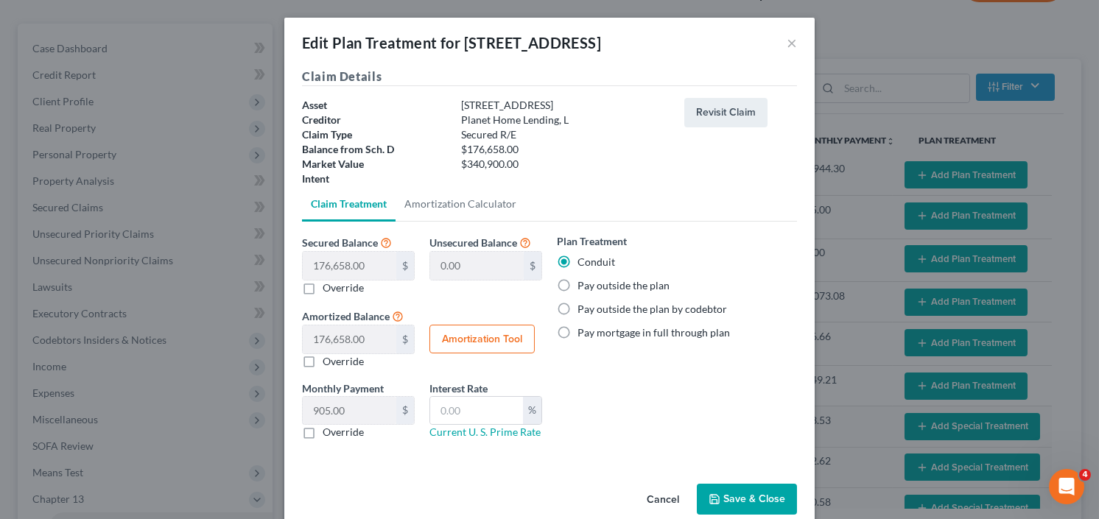
click at [578, 284] on label "Pay outside the plan" at bounding box center [624, 286] width 92 height 15
click at [584, 284] on input "Pay outside the plan" at bounding box center [589, 284] width 10 height 10
radio input "true"
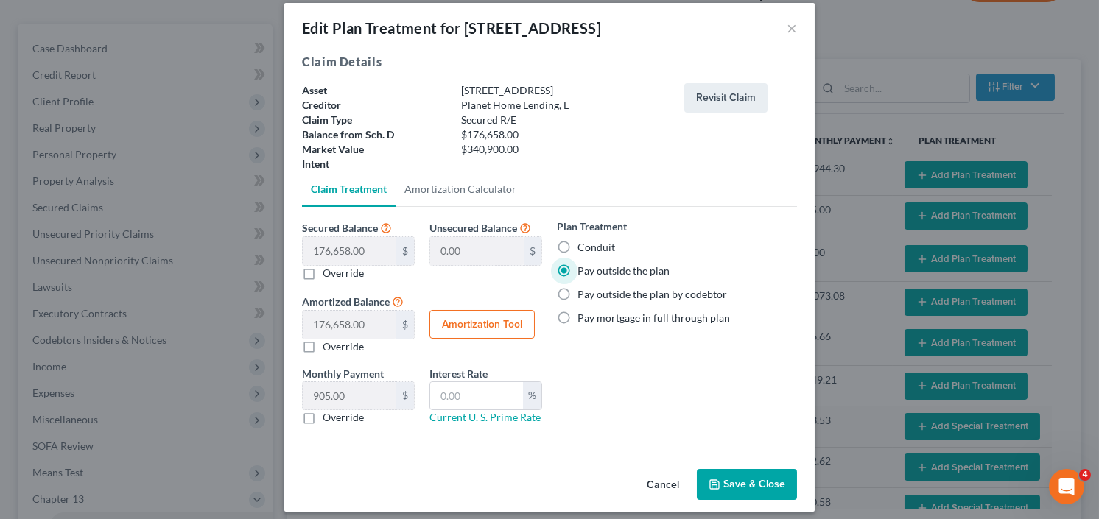
scroll to position [23, 0]
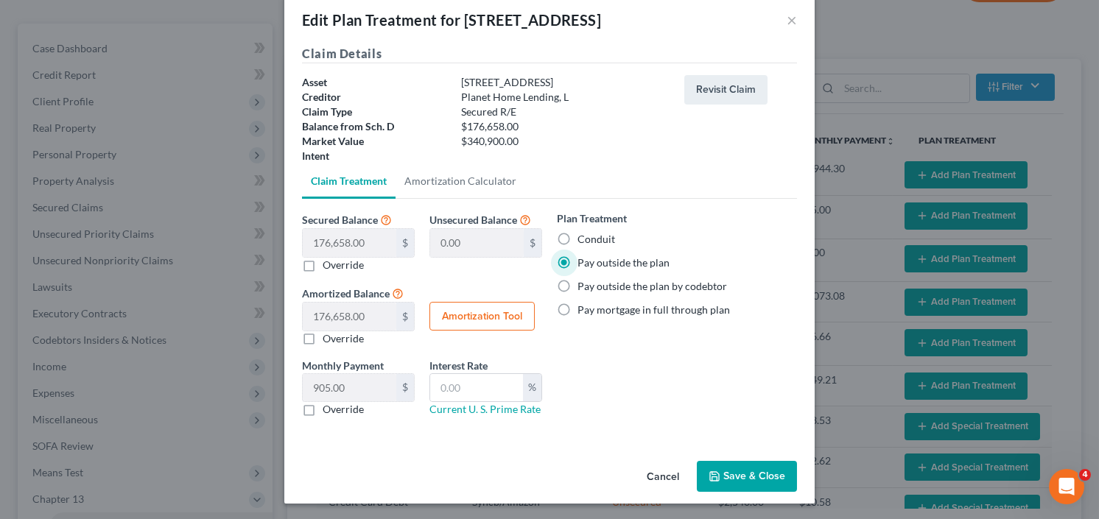
click at [748, 477] on button "Save & Close" at bounding box center [747, 476] width 100 height 31
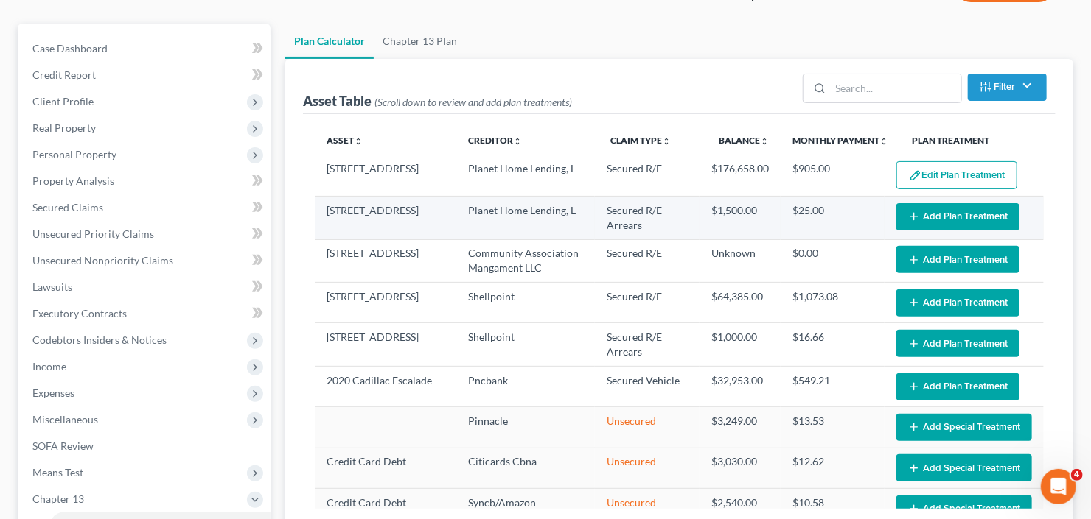
select select "59"
click at [937, 214] on button "Add Plan Treatment" at bounding box center [957, 216] width 123 height 27
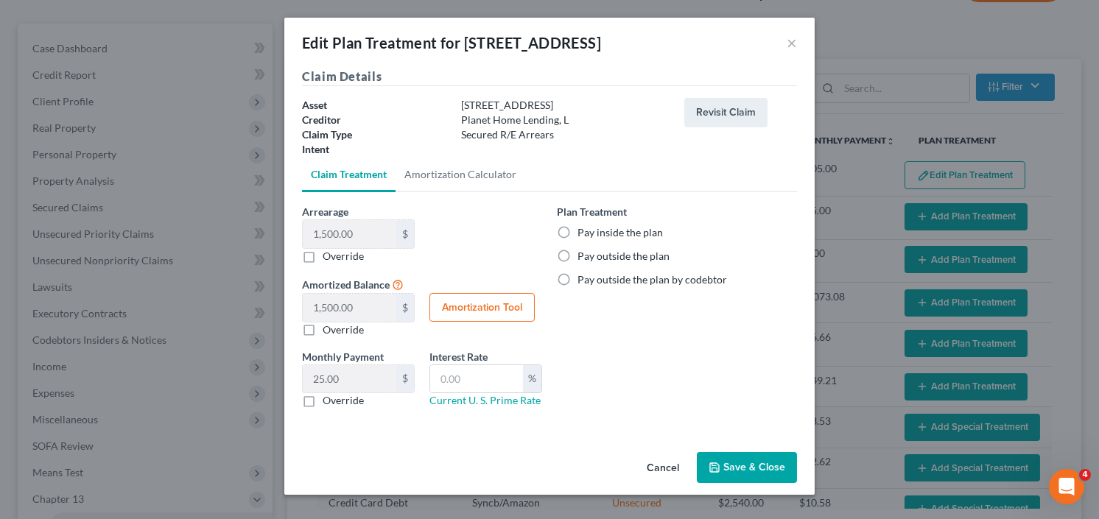
click at [578, 231] on label "Pay inside the plan" at bounding box center [620, 232] width 85 height 15
click at [584, 231] on input "Pay inside the plan" at bounding box center [589, 230] width 10 height 10
radio input "true"
click at [720, 465] on icon "button" at bounding box center [715, 468] width 12 height 12
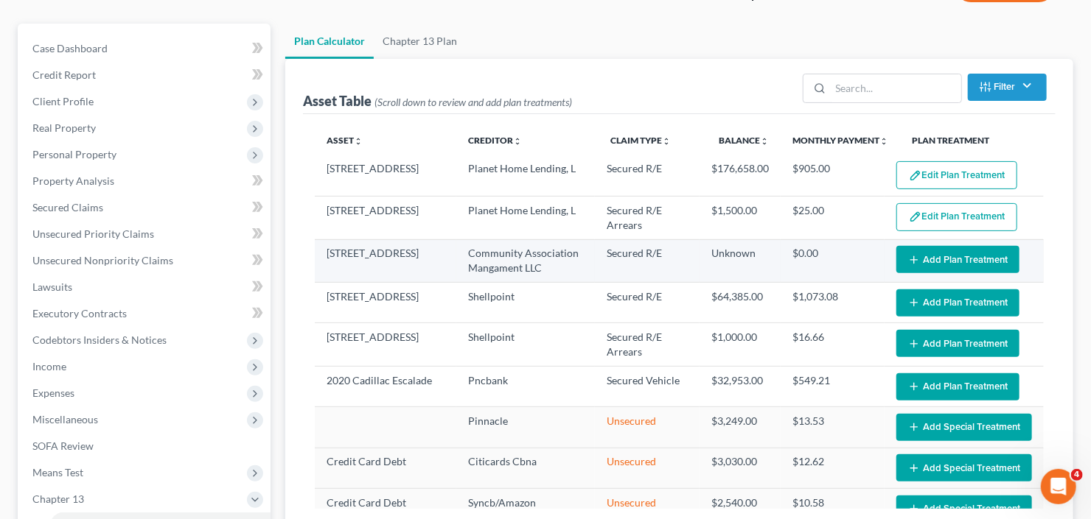
select select "59"
click at [948, 256] on button "Add Plan Treatment" at bounding box center [957, 259] width 123 height 27
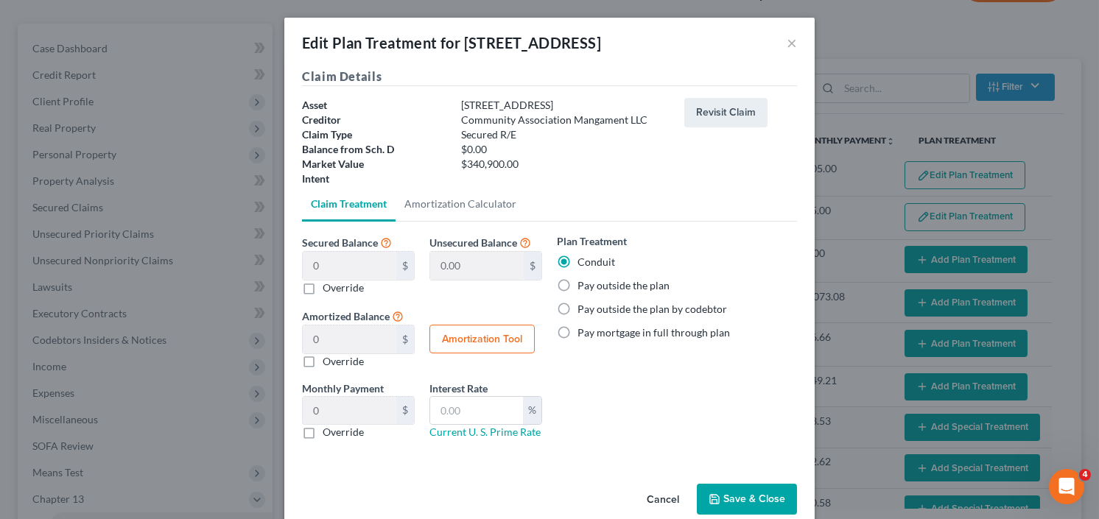
click at [578, 282] on label "Pay outside the plan" at bounding box center [624, 286] width 92 height 15
click at [584, 282] on input "Pay outside the plan" at bounding box center [589, 284] width 10 height 10
radio input "true"
click at [749, 488] on button "Save & Close" at bounding box center [747, 499] width 100 height 31
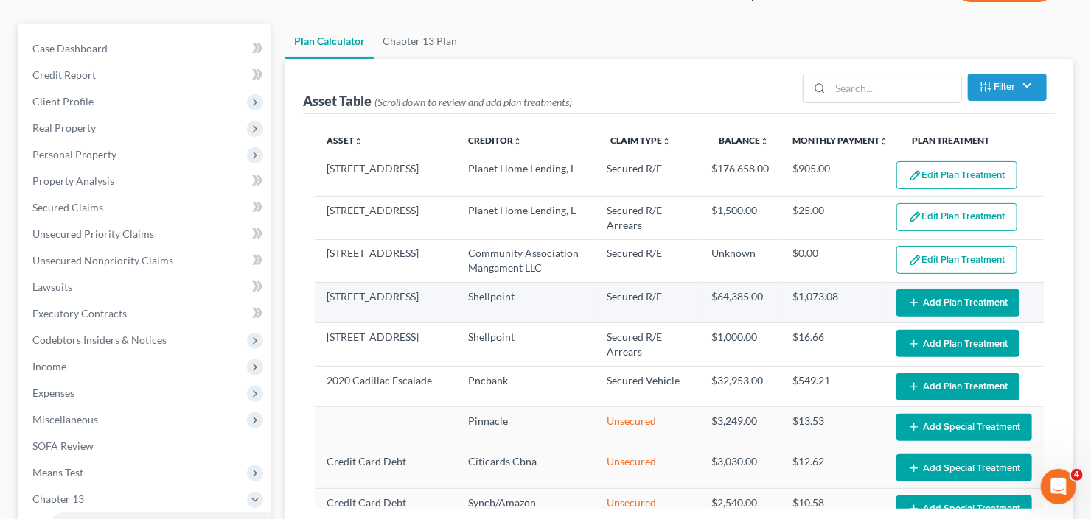
select select "59"
click at [963, 297] on button "Add Plan Treatment" at bounding box center [957, 303] width 123 height 27
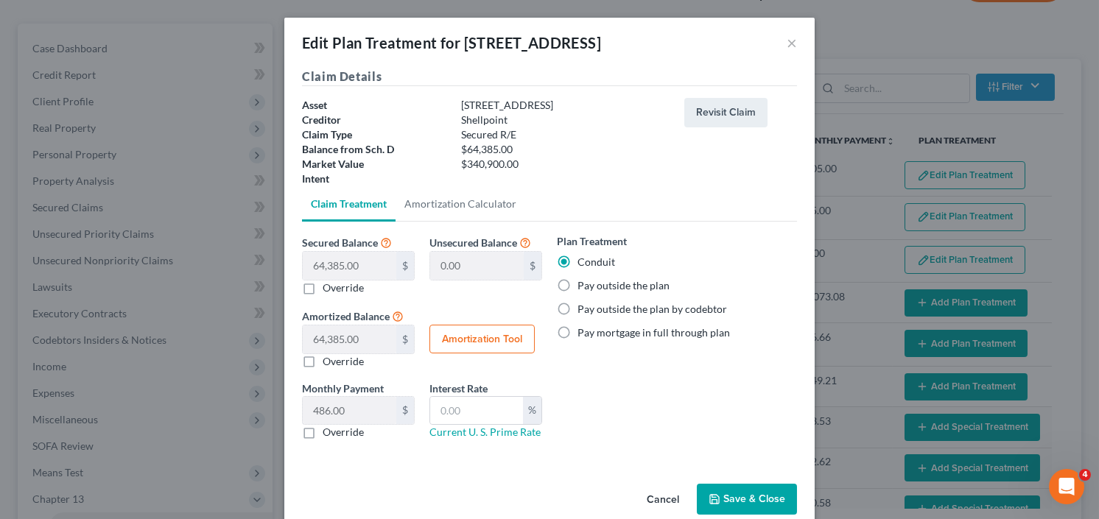
click at [578, 286] on label "Pay outside the plan" at bounding box center [624, 286] width 92 height 15
click at [584, 286] on input "Pay outside the plan" at bounding box center [589, 284] width 10 height 10
radio input "true"
click at [759, 503] on button "Save & Close" at bounding box center [747, 499] width 100 height 31
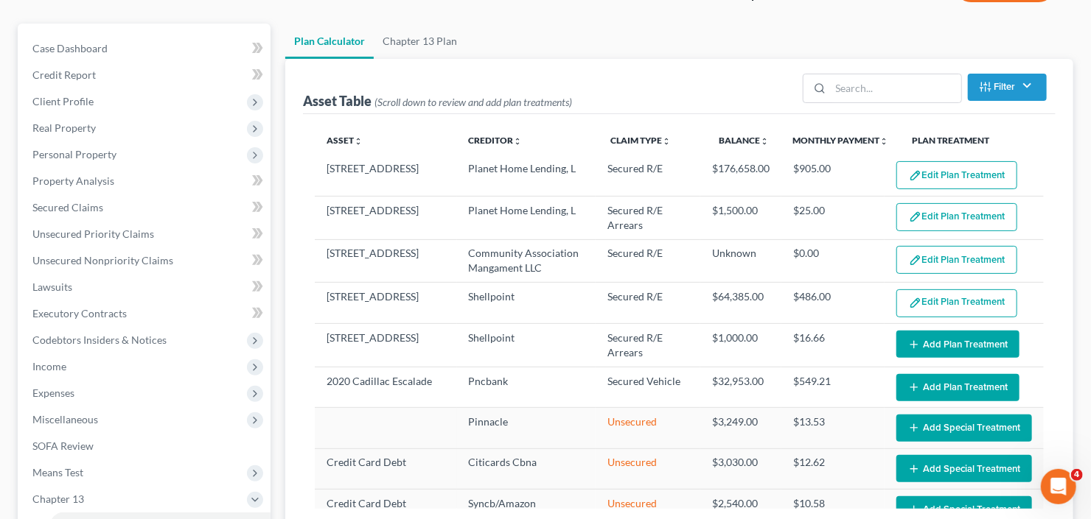
click at [950, 343] on button "Add Plan Treatment" at bounding box center [957, 344] width 123 height 27
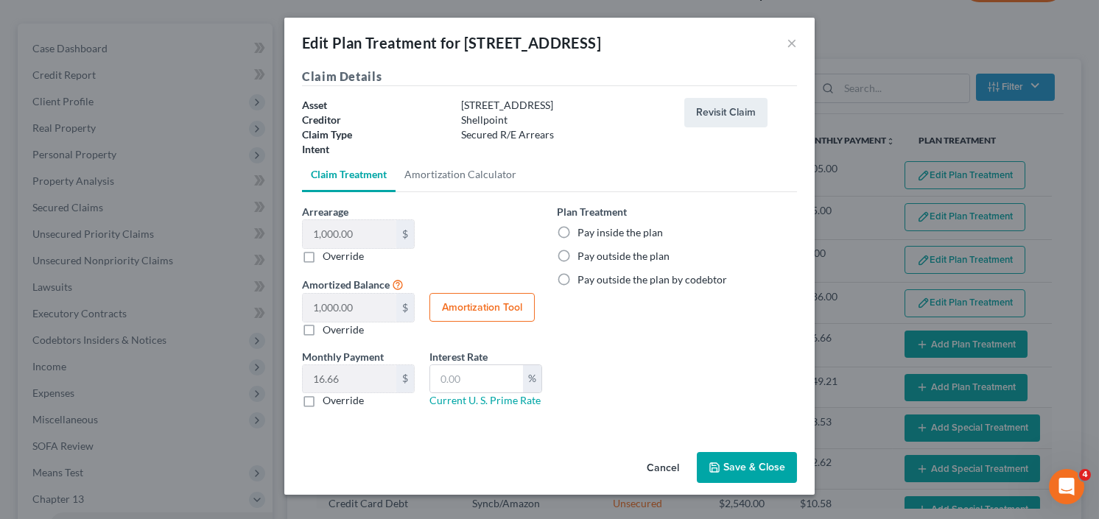
select select "59"
click at [578, 229] on label "Pay inside the plan" at bounding box center [620, 232] width 85 height 15
click at [584, 229] on input "Pay inside the plan" at bounding box center [589, 230] width 10 height 10
radio input "true"
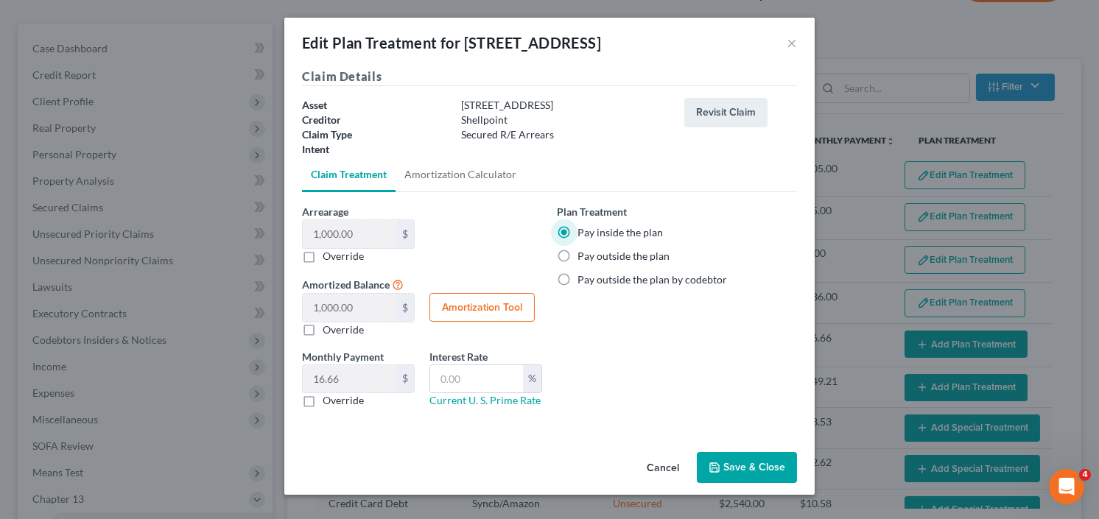
drag, startPoint x: 730, startPoint y: 458, endPoint x: 738, endPoint y: 457, distance: 8.1
click at [731, 458] on button "Save & Close" at bounding box center [747, 467] width 100 height 31
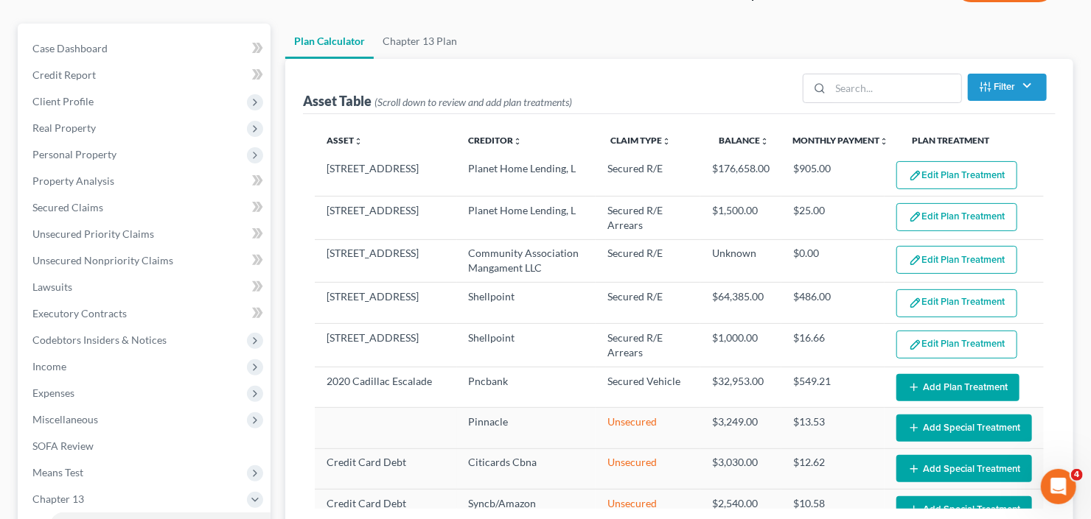
click at [951, 393] on button "Add Plan Treatment" at bounding box center [957, 387] width 123 height 27
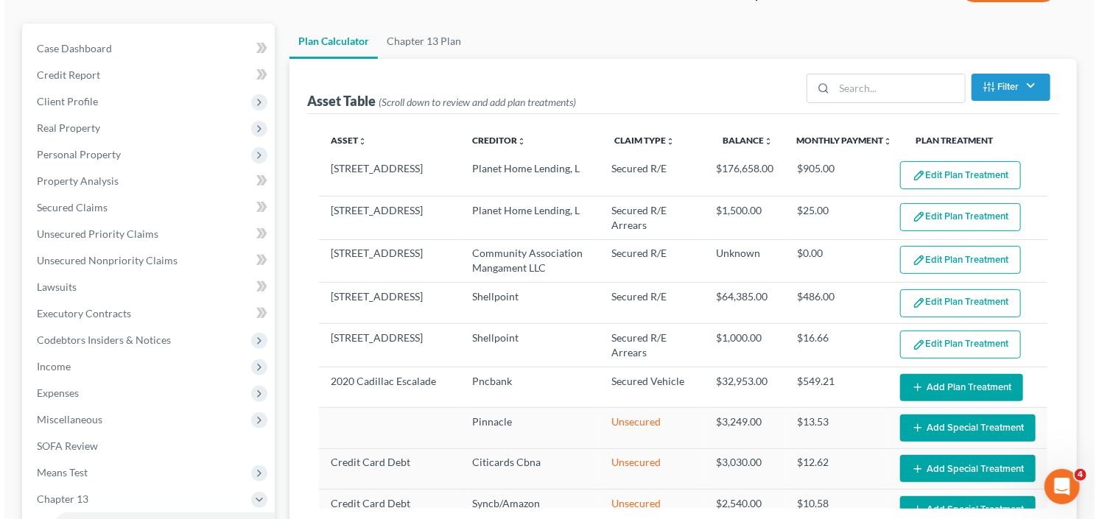
select select "59"
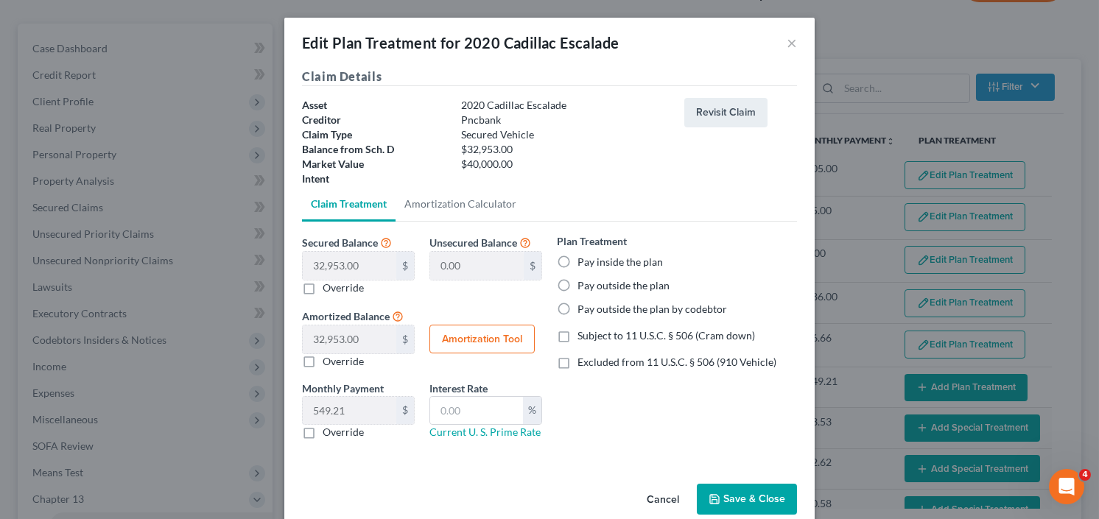
click at [578, 256] on label "Pay inside the plan" at bounding box center [620, 262] width 85 height 15
click at [584, 256] on input "Pay inside the plan" at bounding box center [589, 260] width 10 height 10
radio input "true"
click at [578, 362] on label "Excluded from 11 U.S.C. § 506 (910 Vehicle)" at bounding box center [677, 362] width 199 height 15
click at [584, 362] on input "Excluded from 11 U.S.C. § 506 (910 Vehicle)" at bounding box center [589, 360] width 10 height 10
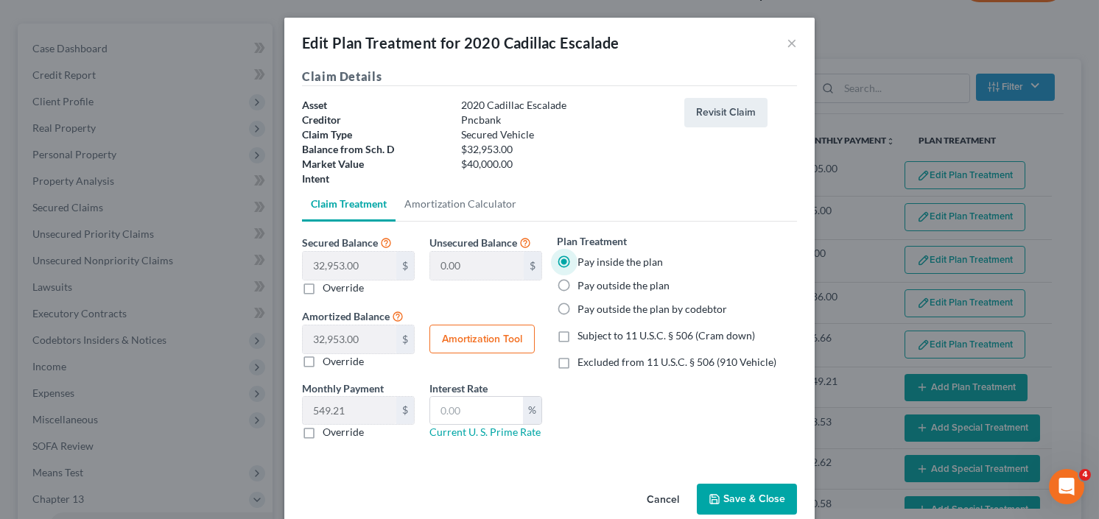
checkbox input "true"
click at [464, 338] on button "Amortization Tool" at bounding box center [482, 339] width 105 height 29
type input "32,953.00"
type input "60"
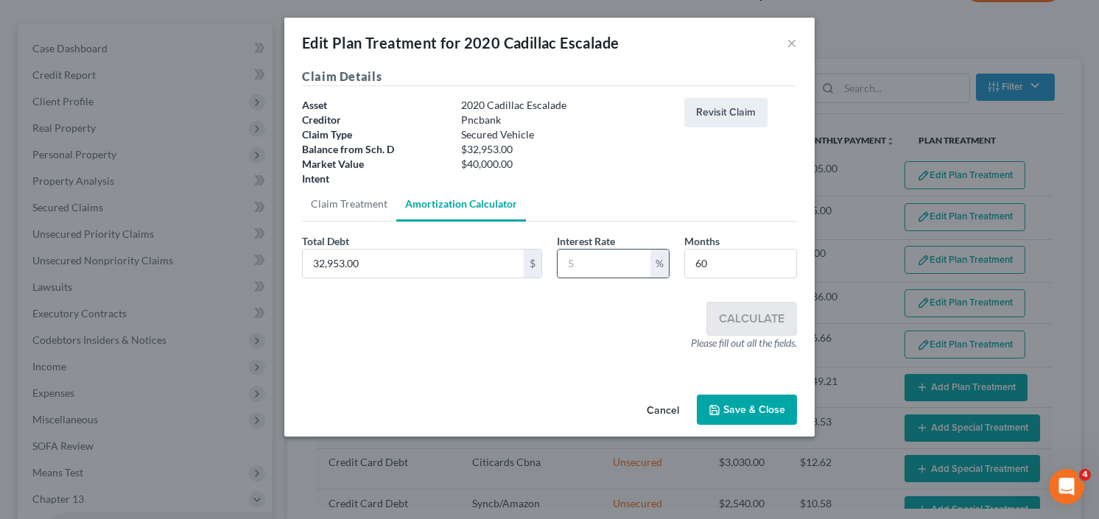
click at [644, 254] on input "text" at bounding box center [604, 264] width 93 height 28
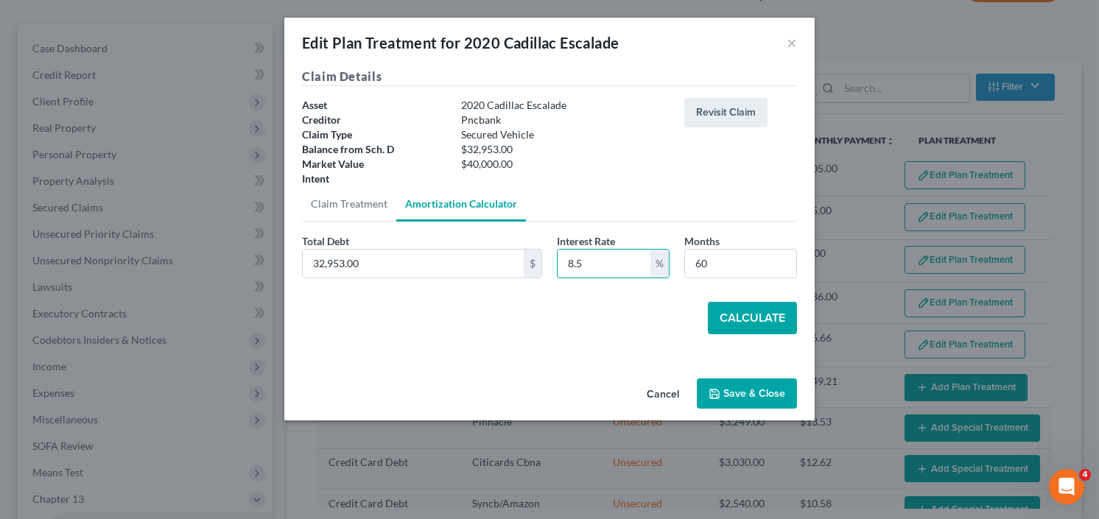
type input "8.5"
click at [743, 315] on button "Calculate" at bounding box center [752, 318] width 89 height 32
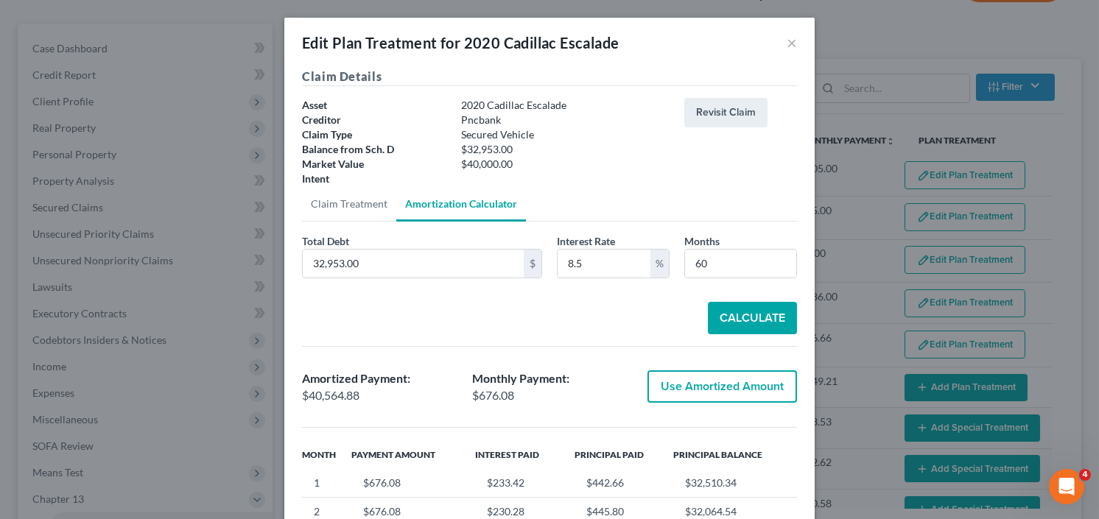
click at [710, 382] on button "Use Amortized Amount" at bounding box center [723, 387] width 150 height 32
type input "40,564.87"
checkbox input "true"
type input "676.08"
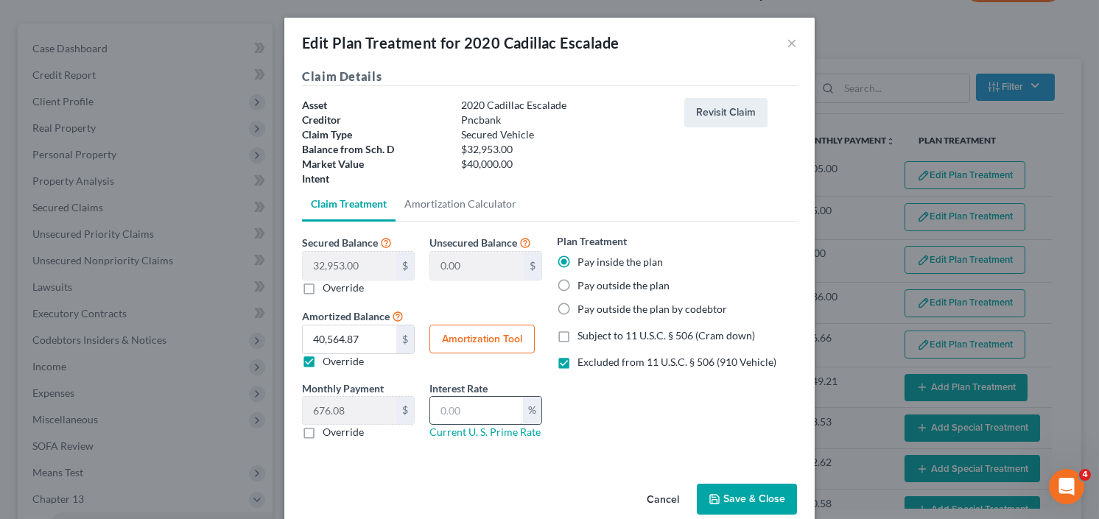
click at [480, 412] on input "text" at bounding box center [476, 411] width 93 height 28
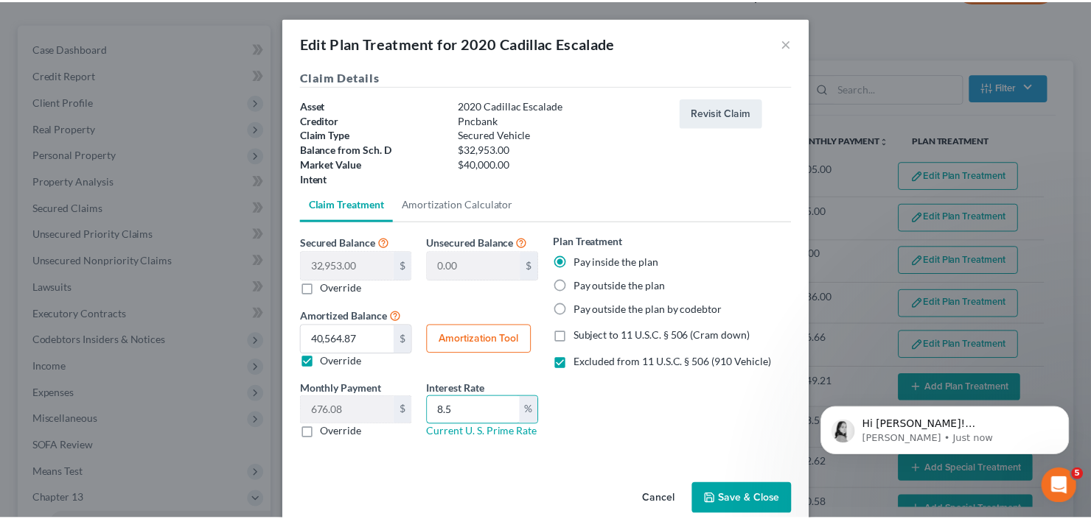
scroll to position [1184, 0]
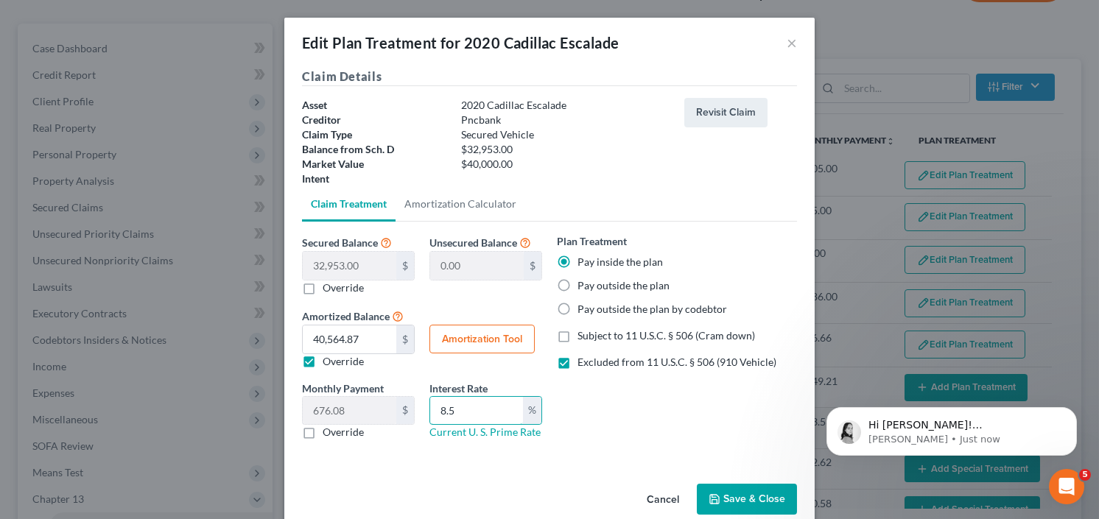
type input "8.5"
click at [734, 491] on button "Save & Close" at bounding box center [747, 499] width 100 height 31
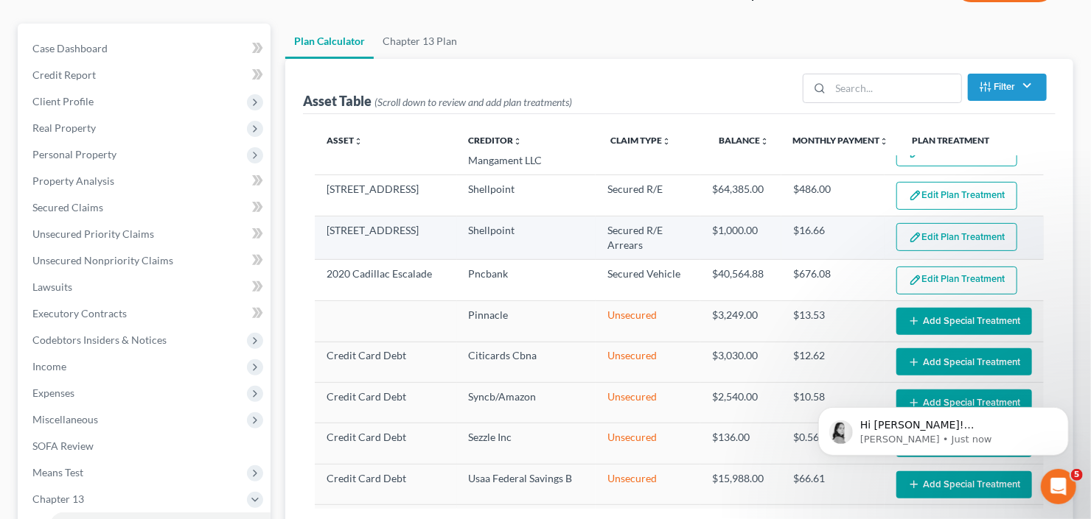
select select "59"
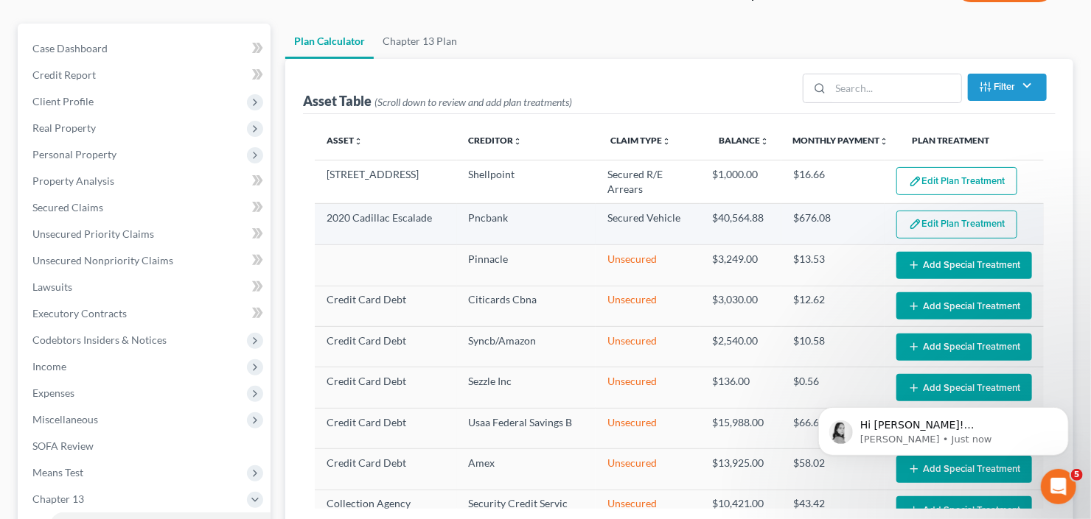
scroll to position [236, 0]
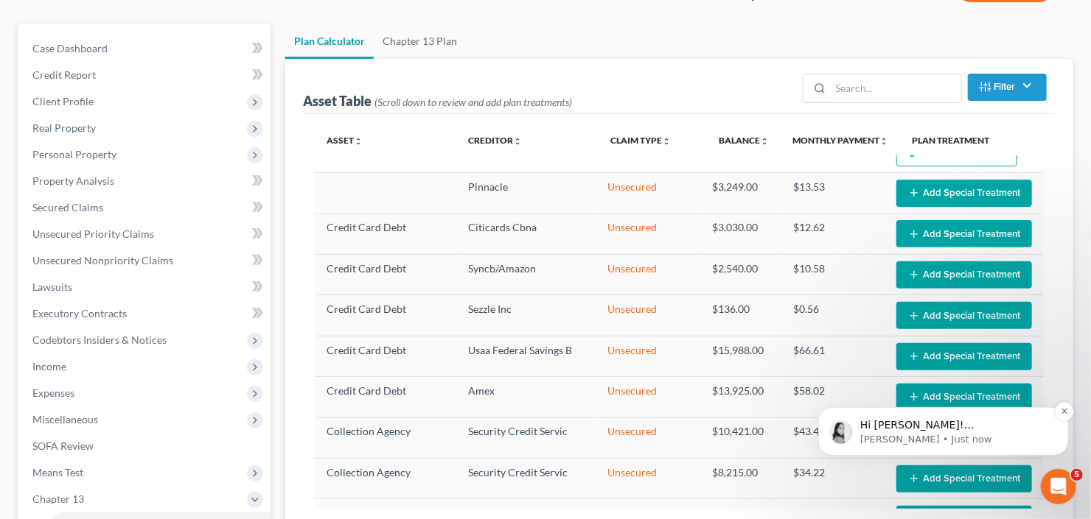
click at [914, 431] on p "Hi [PERSON_NAME]! [PERSON_NAME]'s direct number is [PHONE_NUMBER]. We are in a …" at bounding box center [954, 425] width 190 height 15
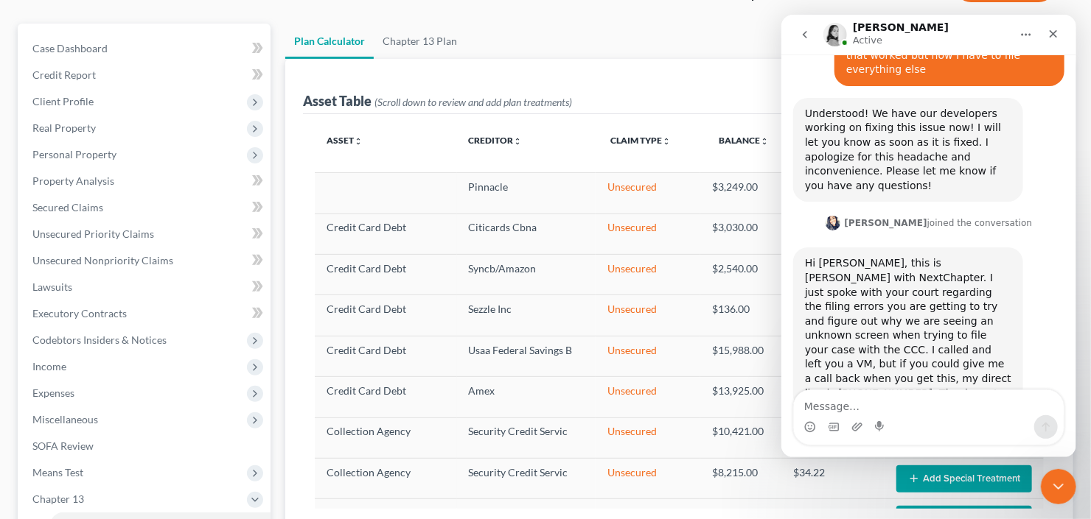
scroll to position [1209, 0]
type textarea "that is my number so thats weird"
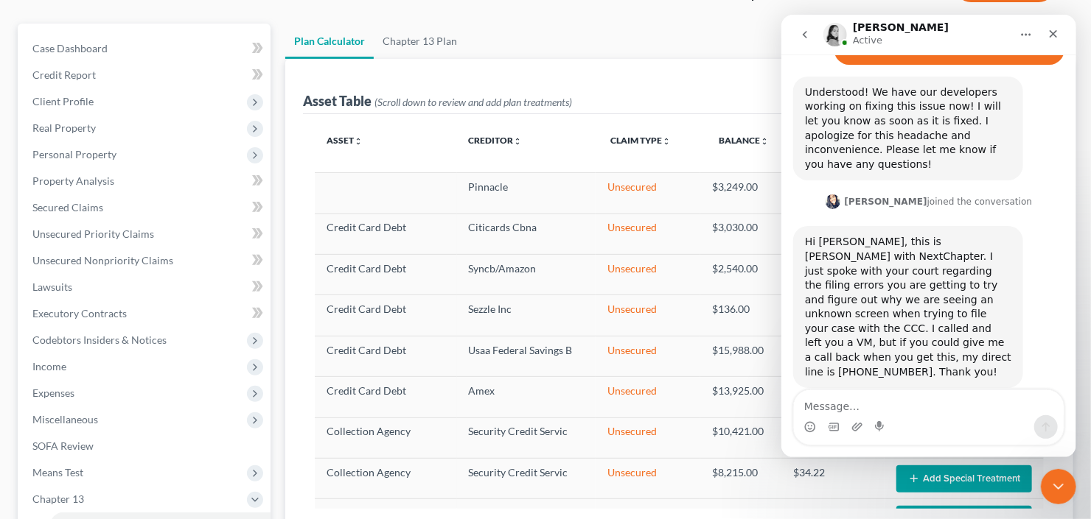
scroll to position [1228, 0]
click at [457, 200] on td "Pinnacle" at bounding box center [526, 193] width 139 height 41
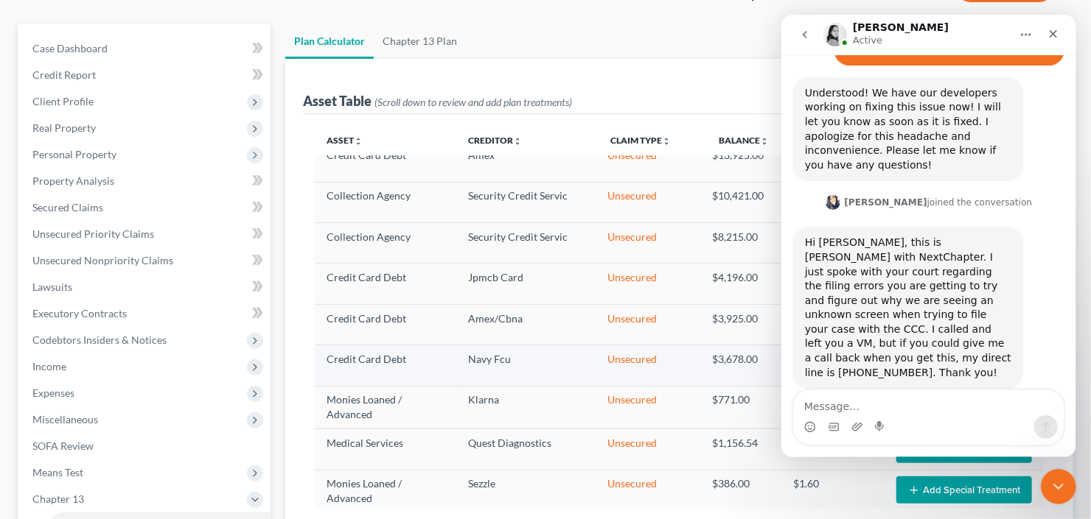
scroll to position [566, 0]
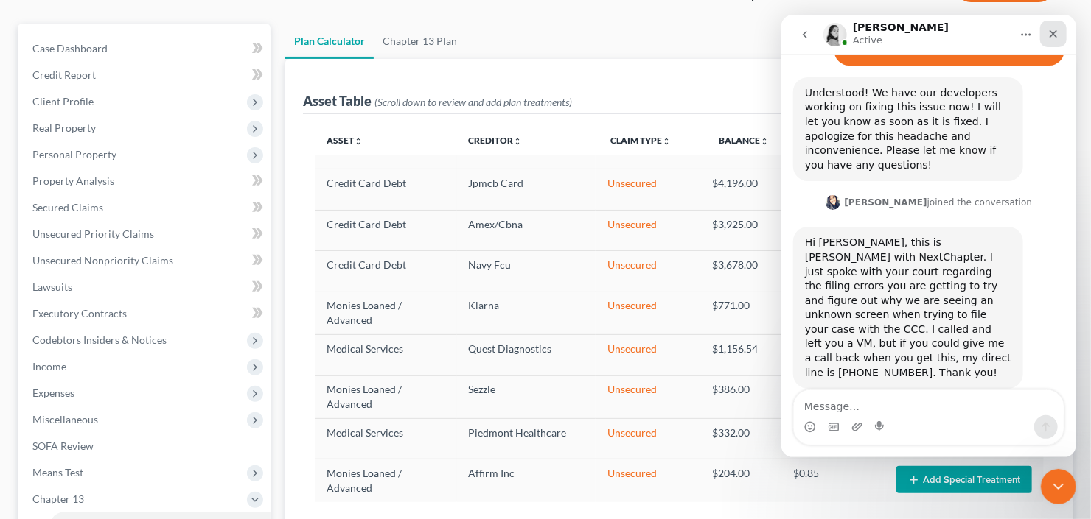
click at [1044, 31] on div "Close" at bounding box center [1052, 34] width 27 height 27
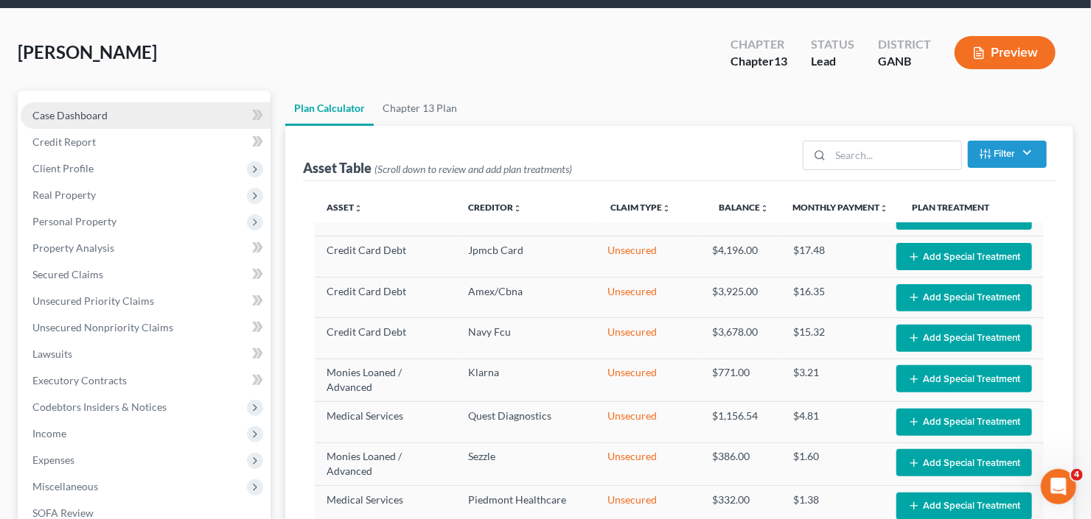
scroll to position [0, 0]
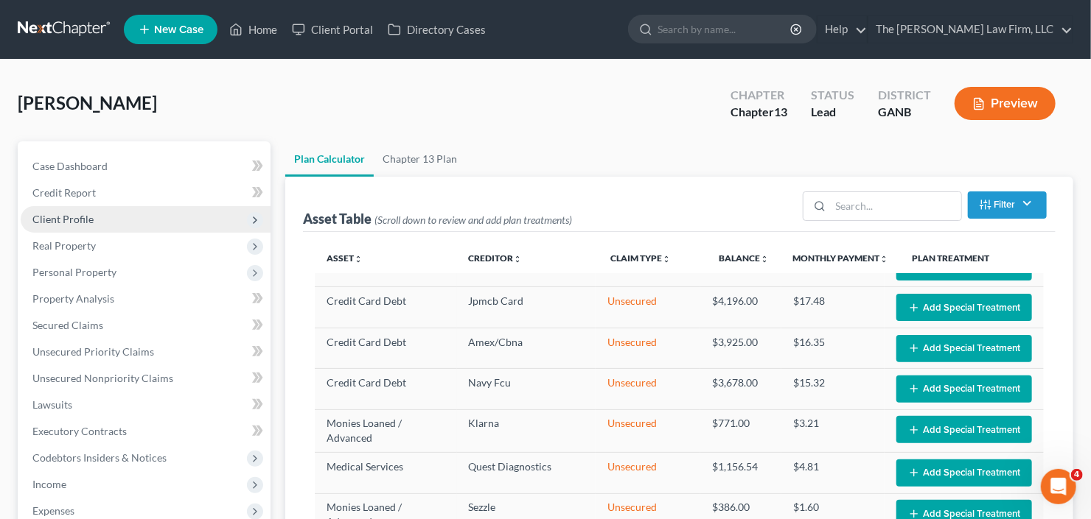
drag, startPoint x: 61, startPoint y: 220, endPoint x: 69, endPoint y: 220, distance: 8.1
click at [61, 220] on span "Client Profile" at bounding box center [62, 219] width 61 height 13
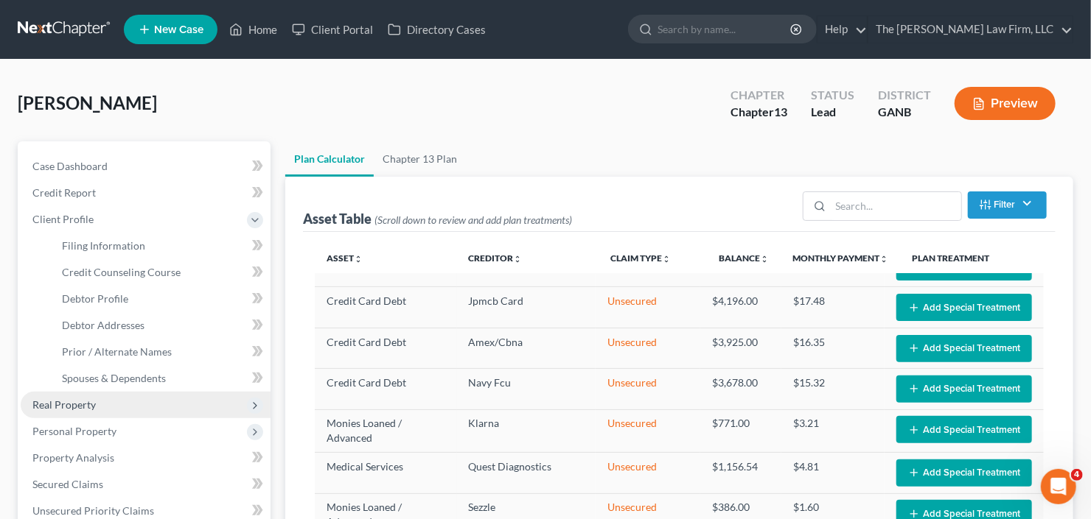
click at [106, 397] on span "Real Property" at bounding box center [146, 405] width 250 height 27
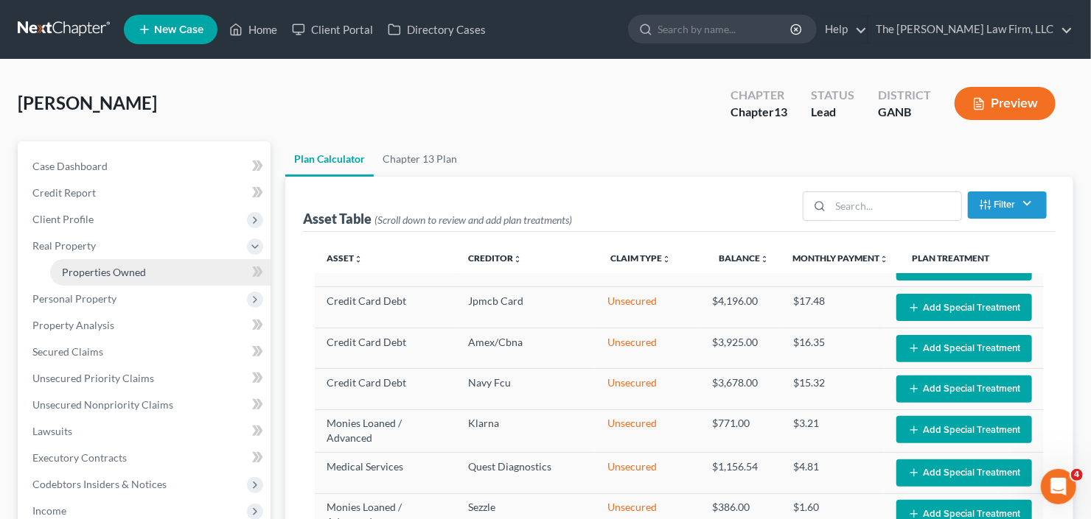
drag, startPoint x: 139, startPoint y: 270, endPoint x: 151, endPoint y: 269, distance: 11.9
click at [140, 270] on span "Properties Owned" at bounding box center [104, 272] width 84 height 13
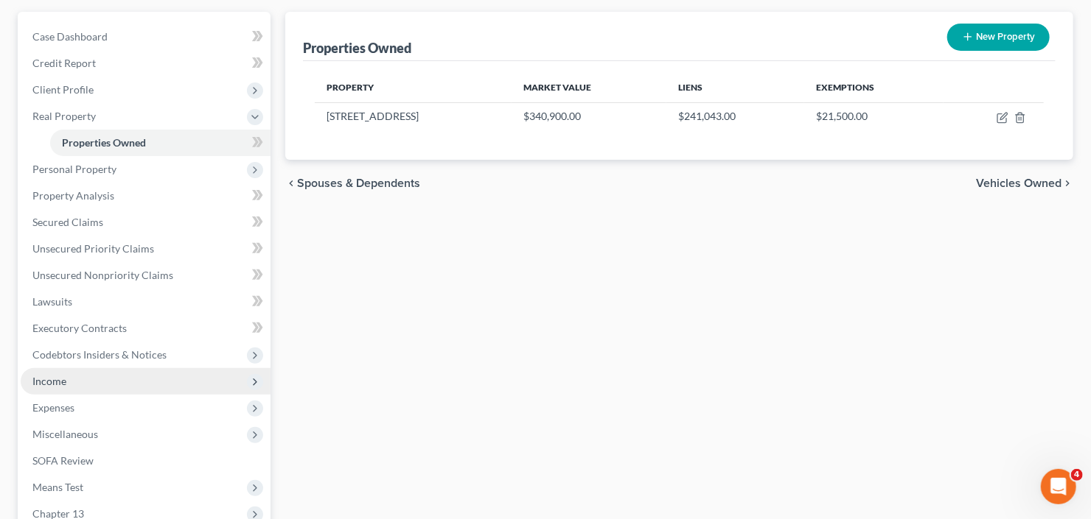
scroll to position [315, 0]
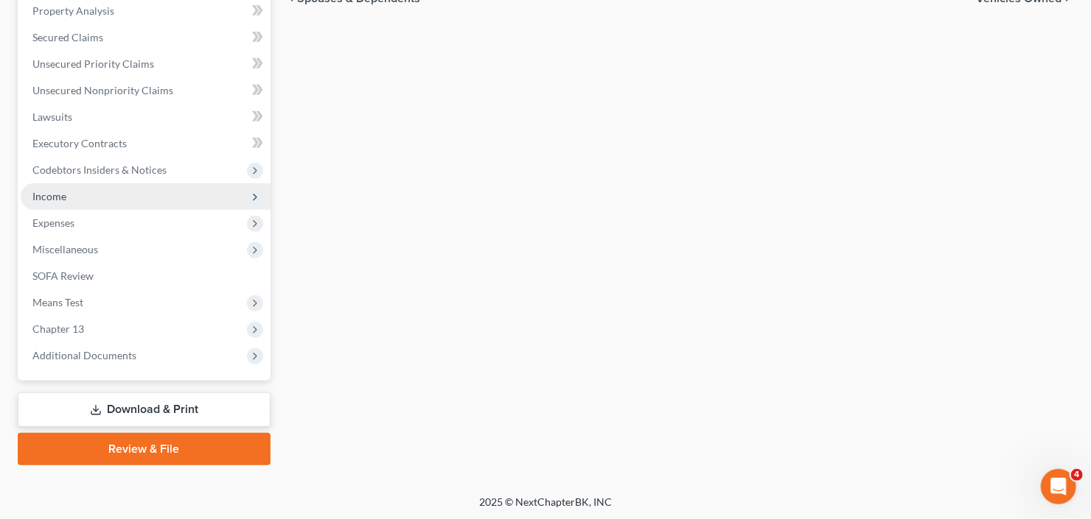
click at [99, 202] on span "Income" at bounding box center [146, 196] width 250 height 27
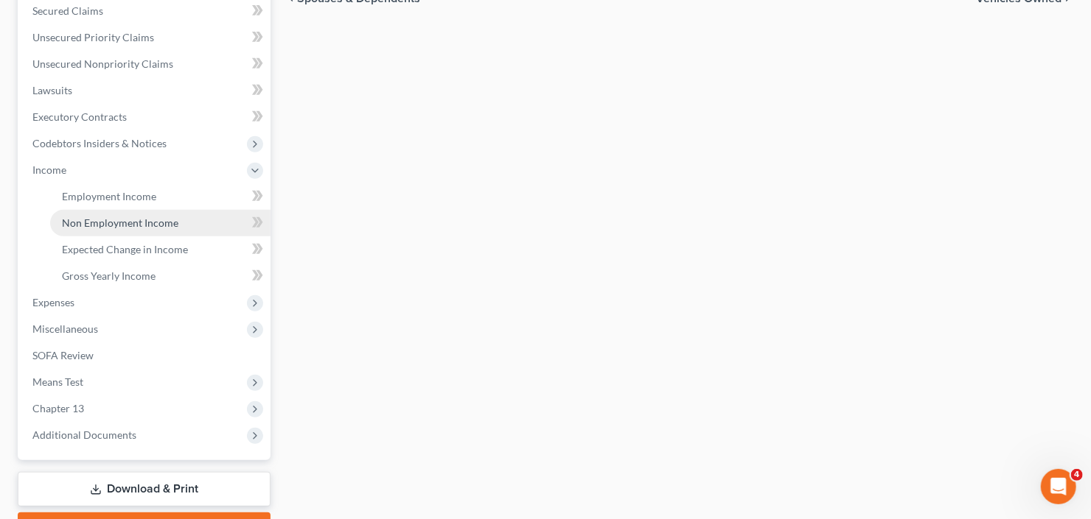
scroll to position [288, 0]
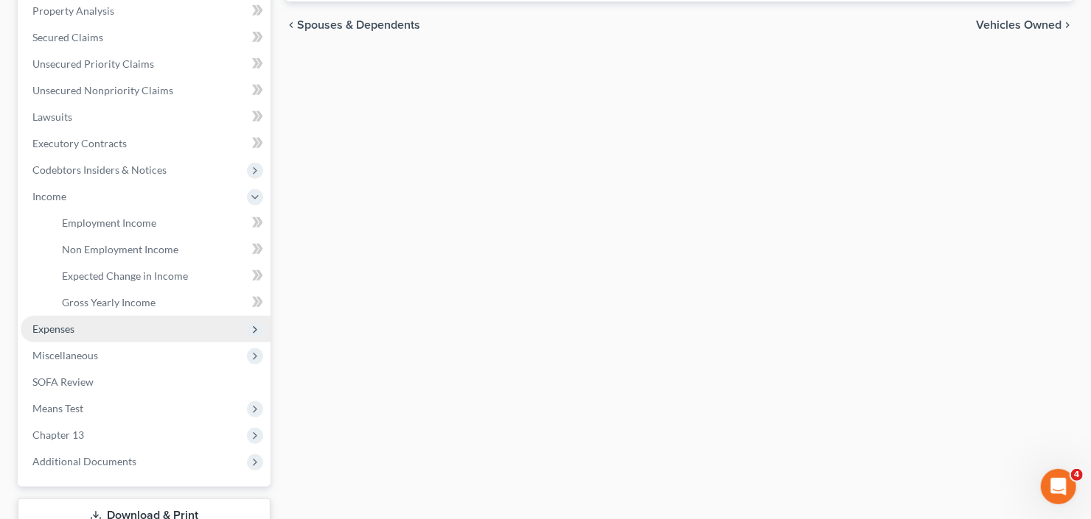
click at [104, 323] on span "Expenses" at bounding box center [146, 329] width 250 height 27
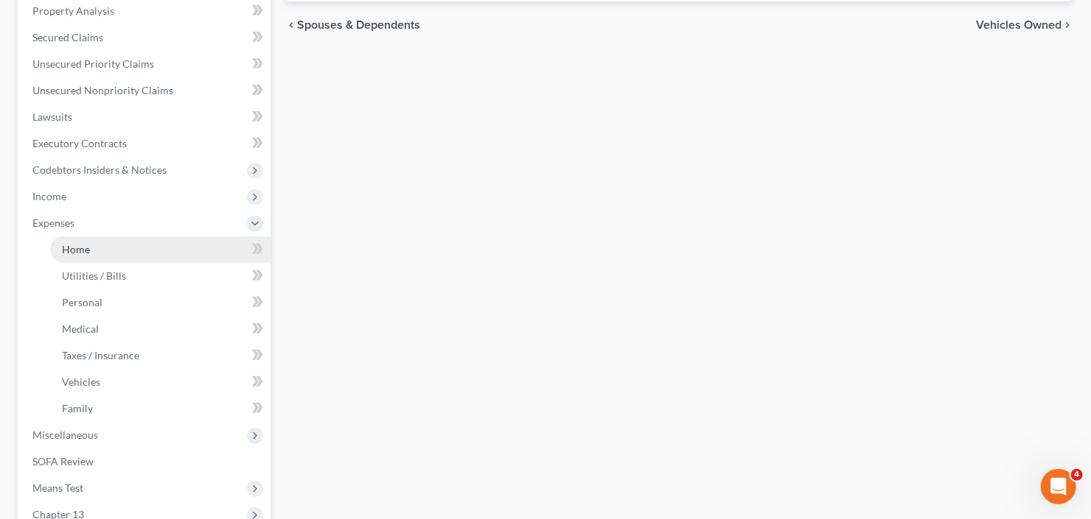
click at [102, 249] on link "Home" at bounding box center [160, 250] width 220 height 27
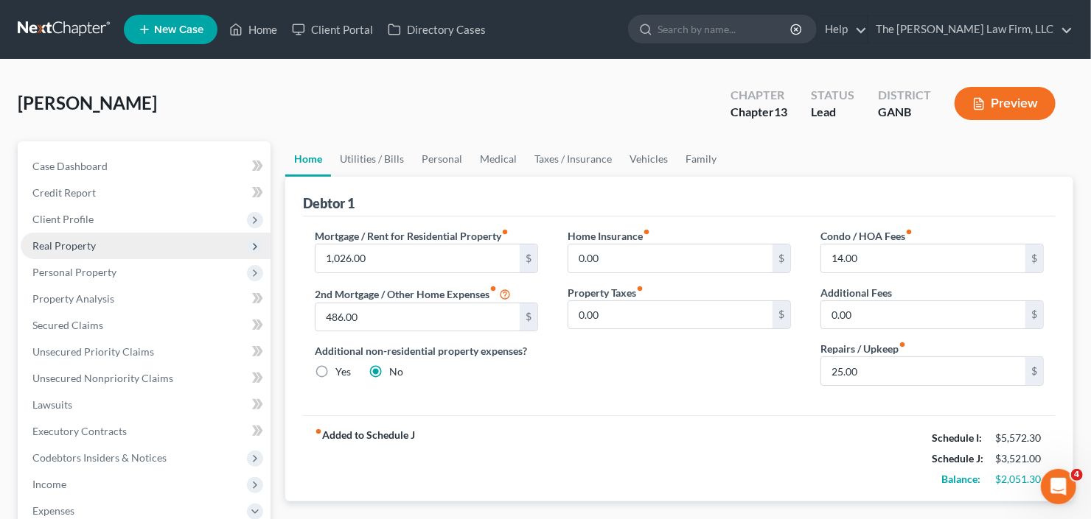
click at [71, 243] on span "Real Property" at bounding box center [63, 245] width 63 height 13
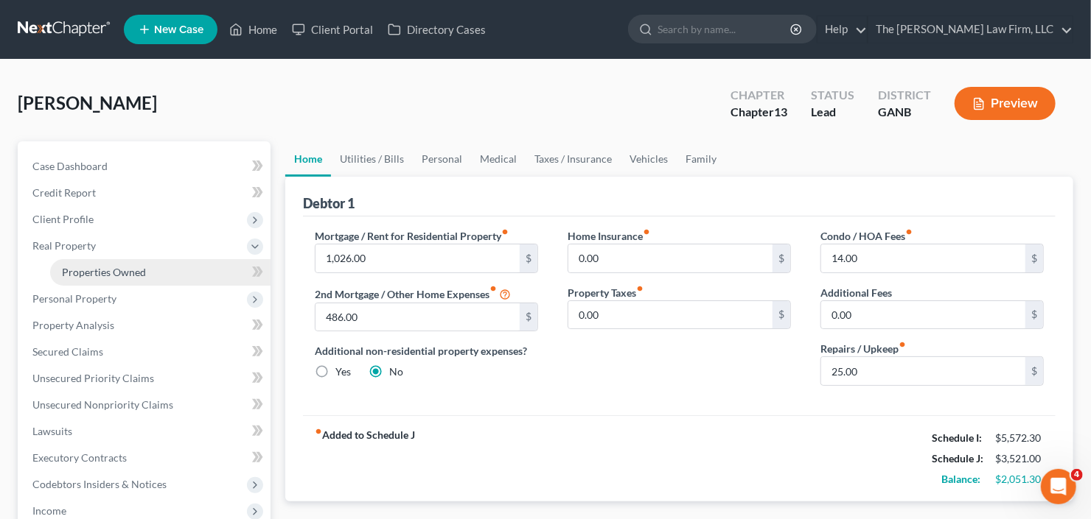
click at [126, 274] on span "Properties Owned" at bounding box center [104, 272] width 84 height 13
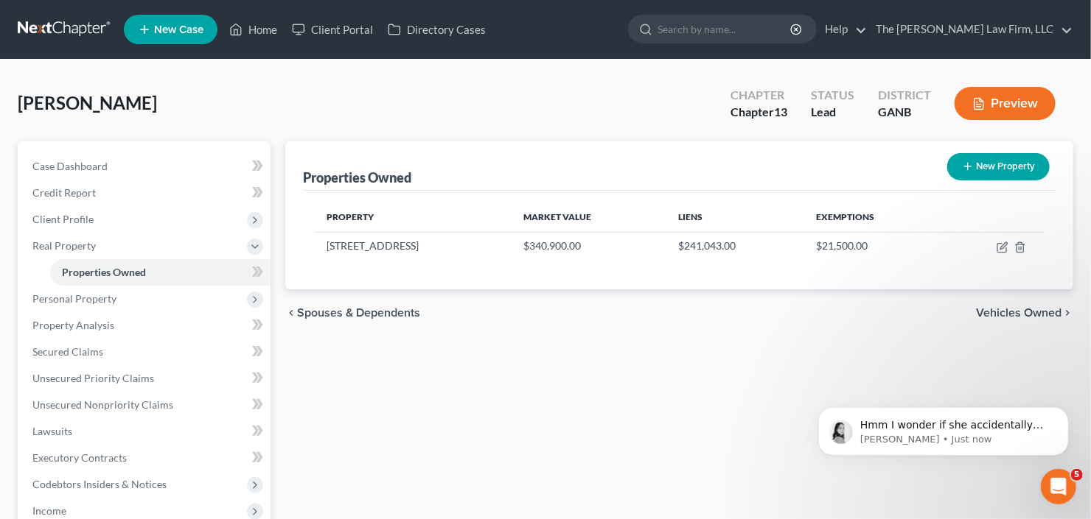
scroll to position [1301, 0]
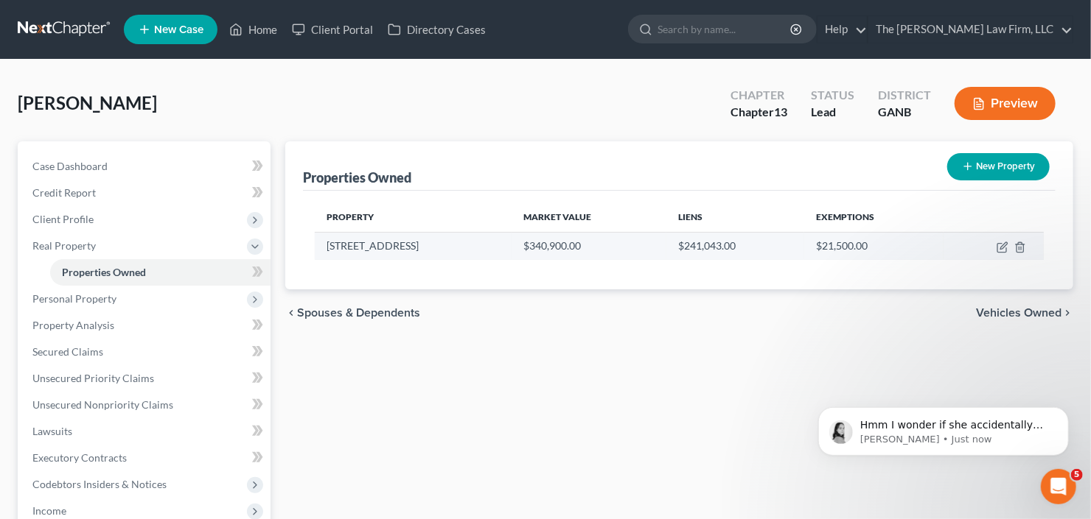
drag, startPoint x: 445, startPoint y: 250, endPoint x: 325, endPoint y: 248, distance: 120.1
click at [325, 248] on td "215 Valley Brook Dr" at bounding box center [413, 246] width 197 height 28
copy td "215 Valley Brook Dr"
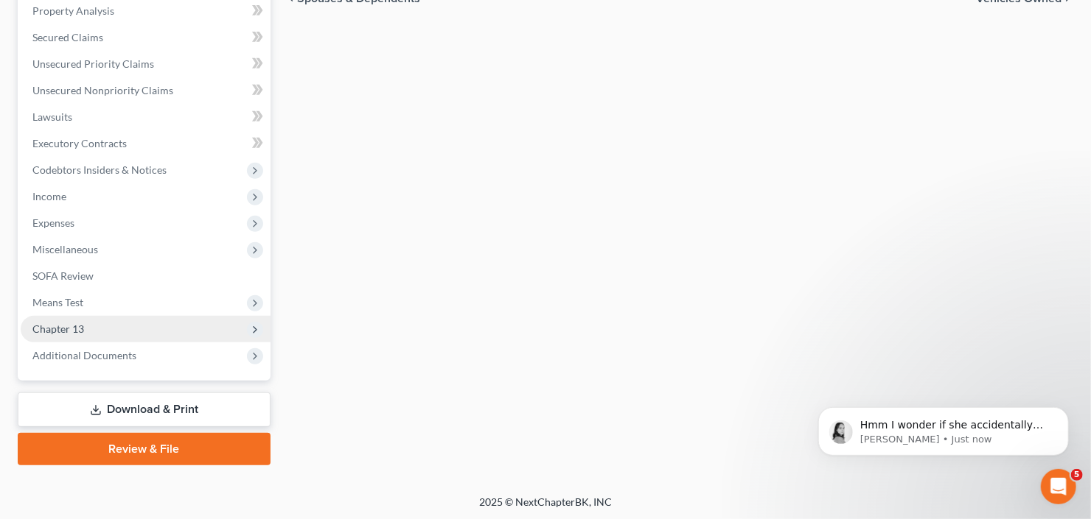
click at [46, 316] on span "Chapter 13" at bounding box center [146, 329] width 250 height 27
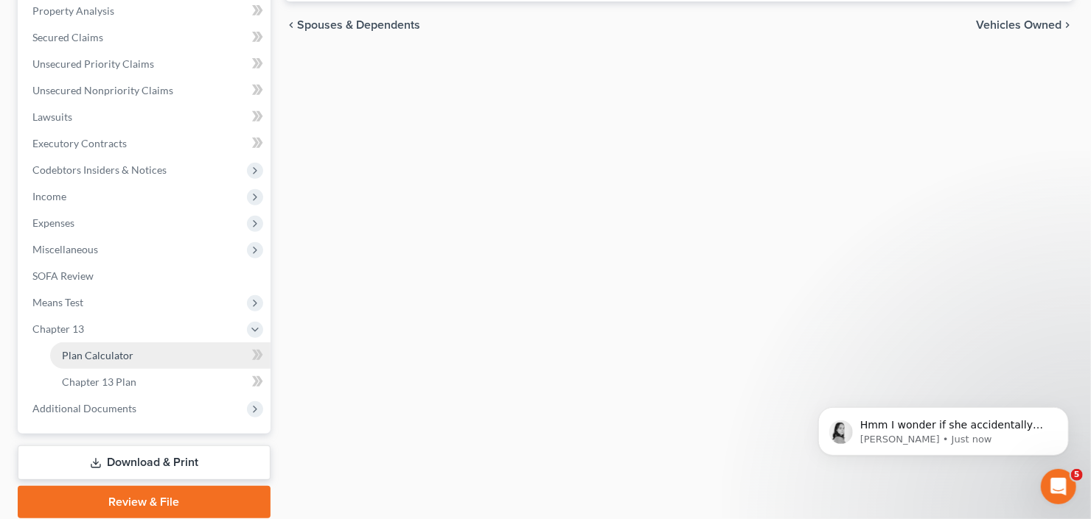
click at [108, 357] on span "Plan Calculator" at bounding box center [97, 355] width 71 height 13
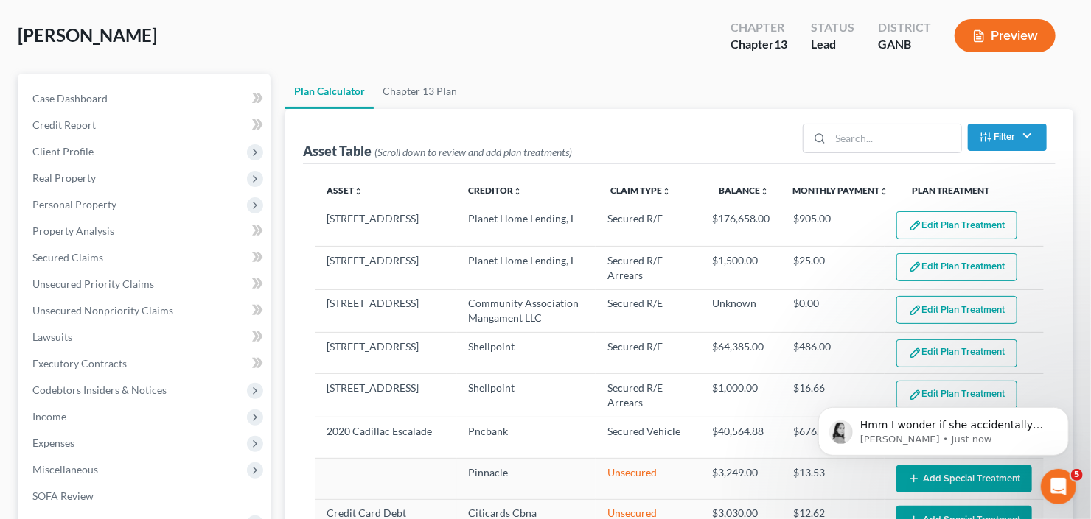
scroll to position [177, 0]
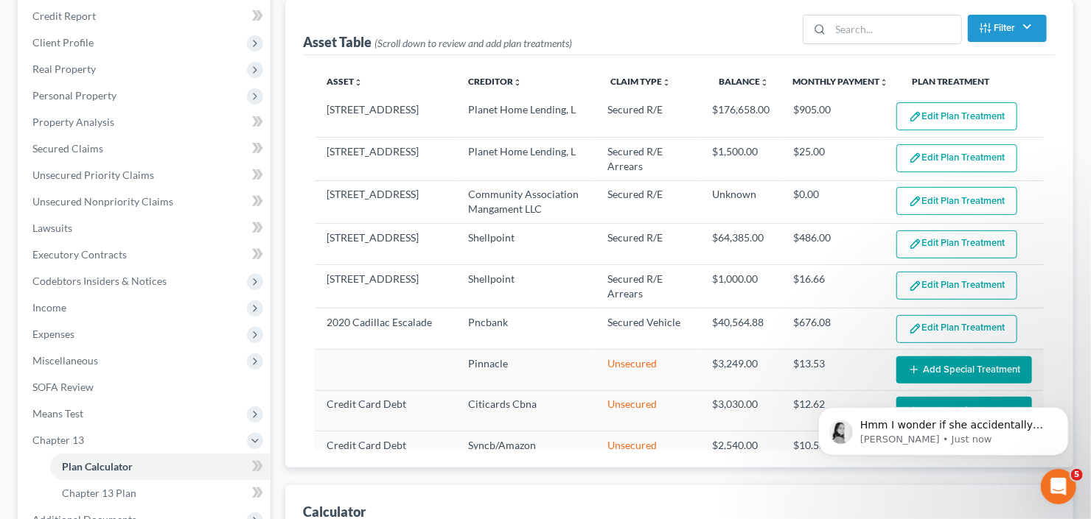
select select "59"
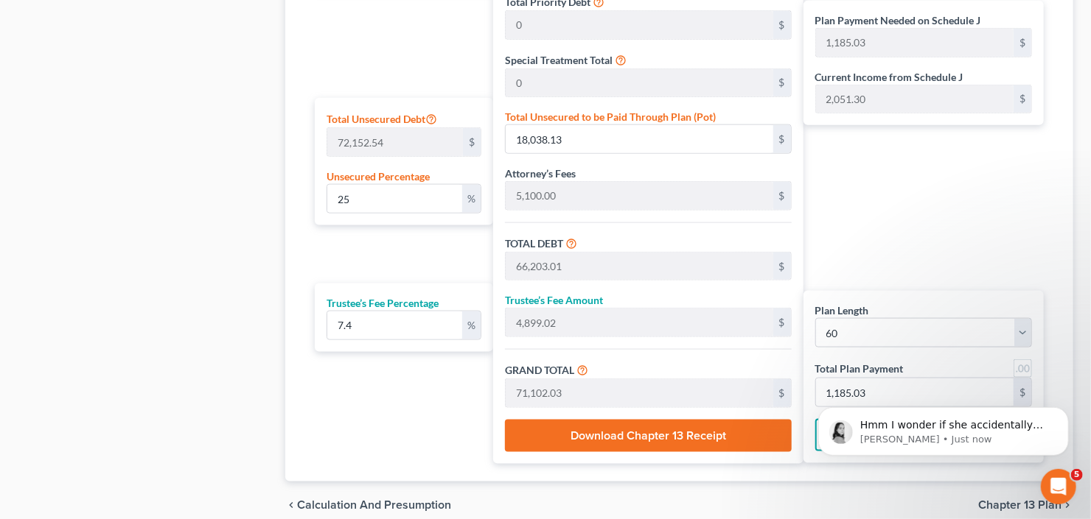
scroll to position [791, 0]
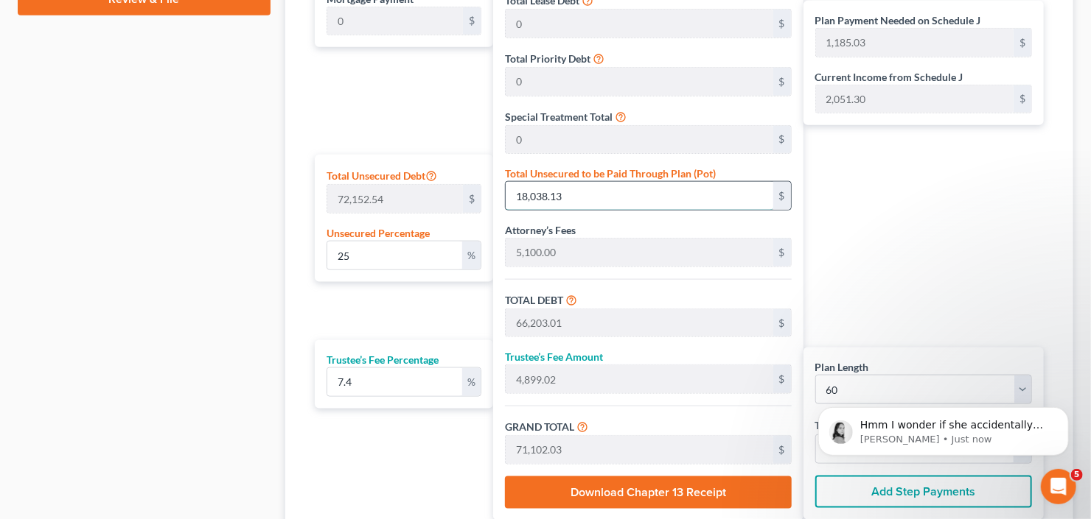
click at [591, 191] on input "18,038.13" at bounding box center [638, 196] width 267 height 28
type input "0.005543810377292332"
type input "4"
type input "48,168.88"
type input "3,564.49"
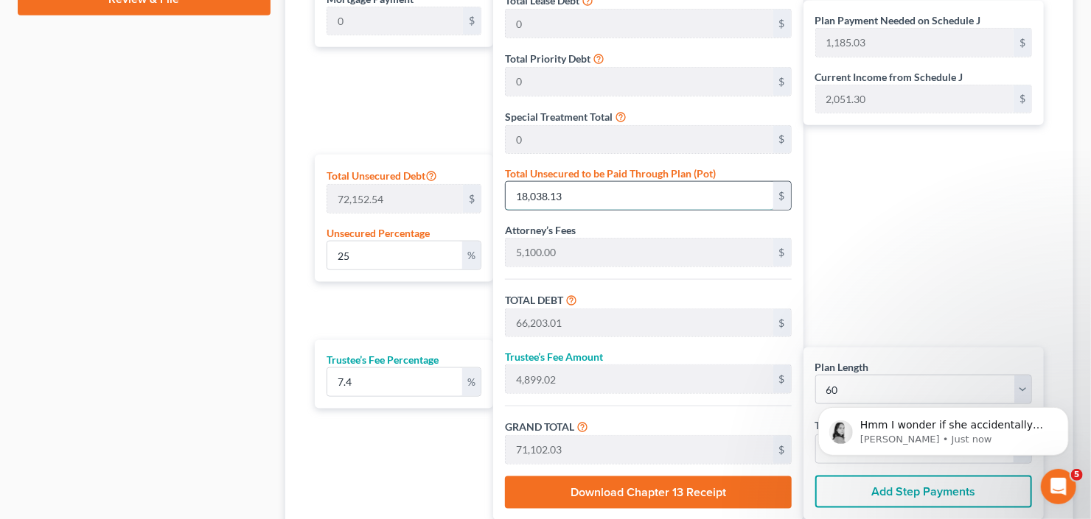
type input "51,733.37"
type input "862.22"
type input "0.06236786674453873"
type input "45"
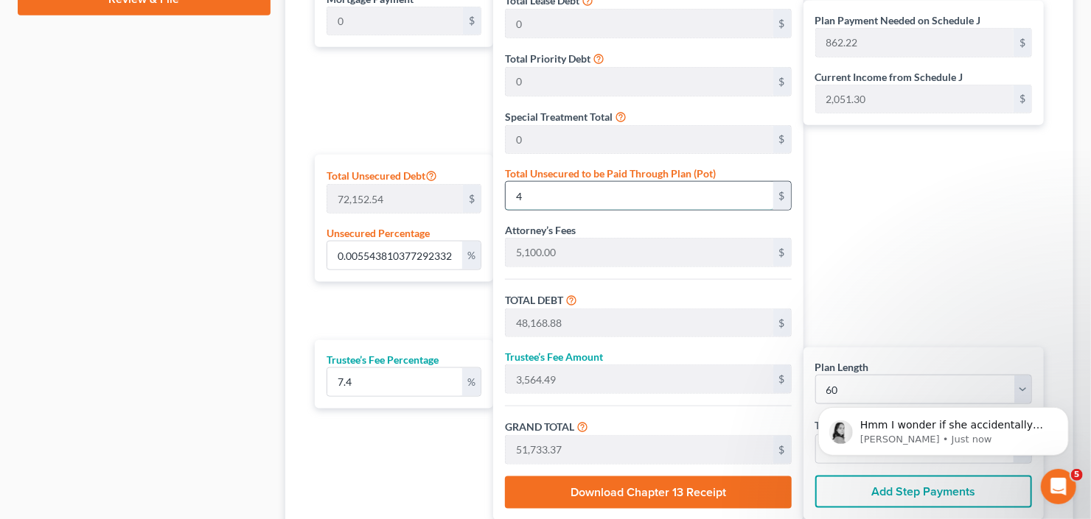
type input "48,209.88"
type input "3,567.53"
type input "51,777.41"
type input "862.95"
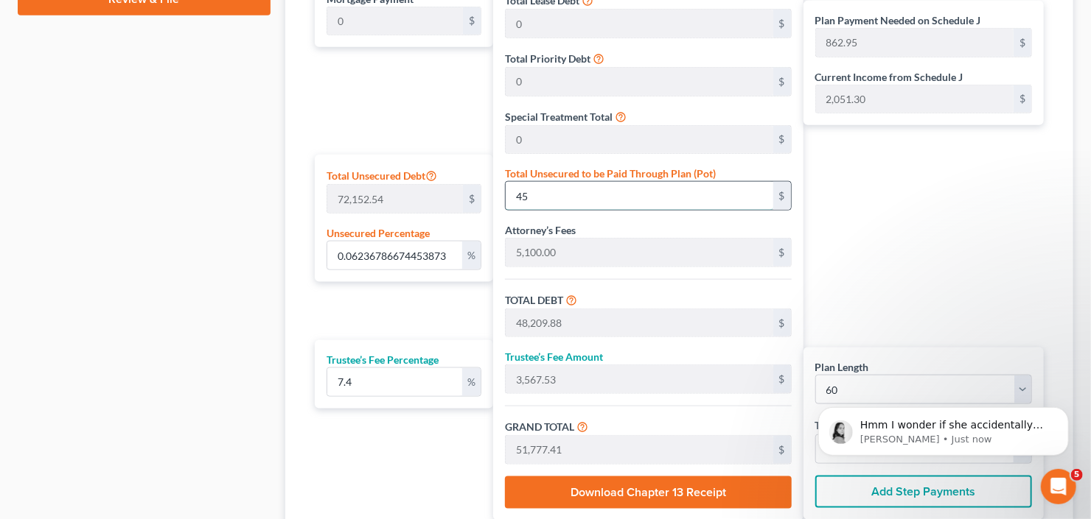
type input "0.6236786674453874"
type input "450"
type input "48,614.88"
type input "3,597.50"
type input "52,212.38"
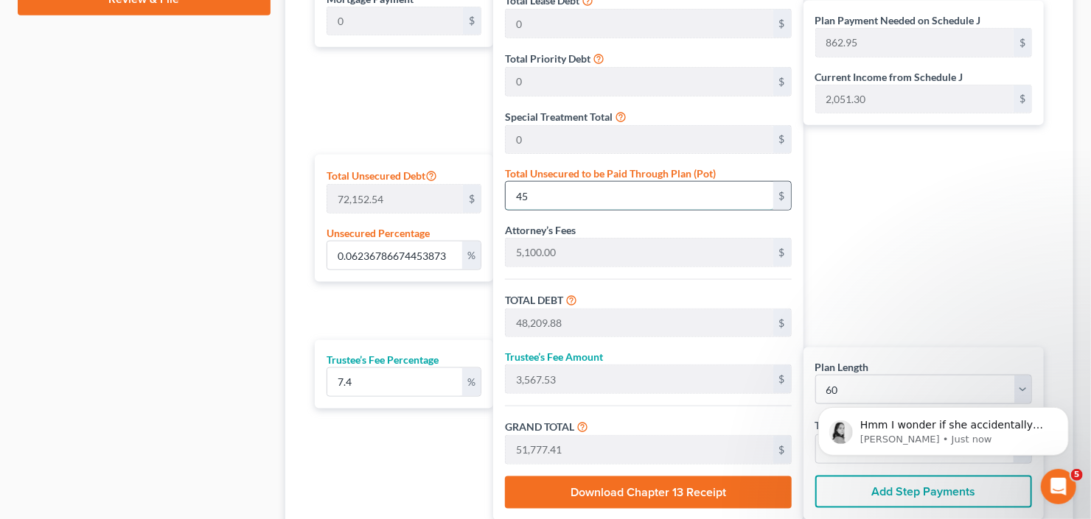
type input "870.20"
type input "6.236786674453873"
type input "4500"
type input "52,664.88"
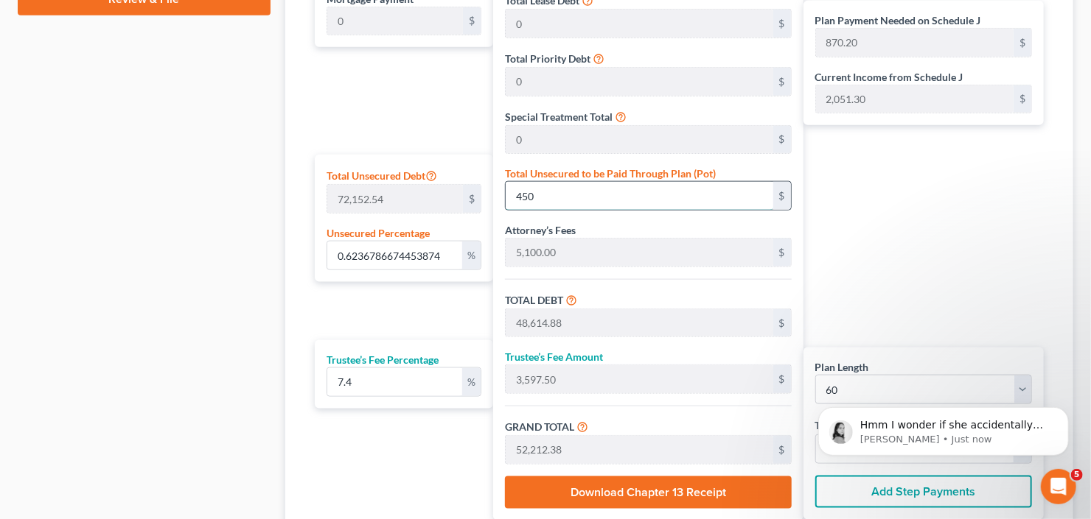
type input "3,897.20"
type input "56,562.08"
type input "942.70"
type input "4,500"
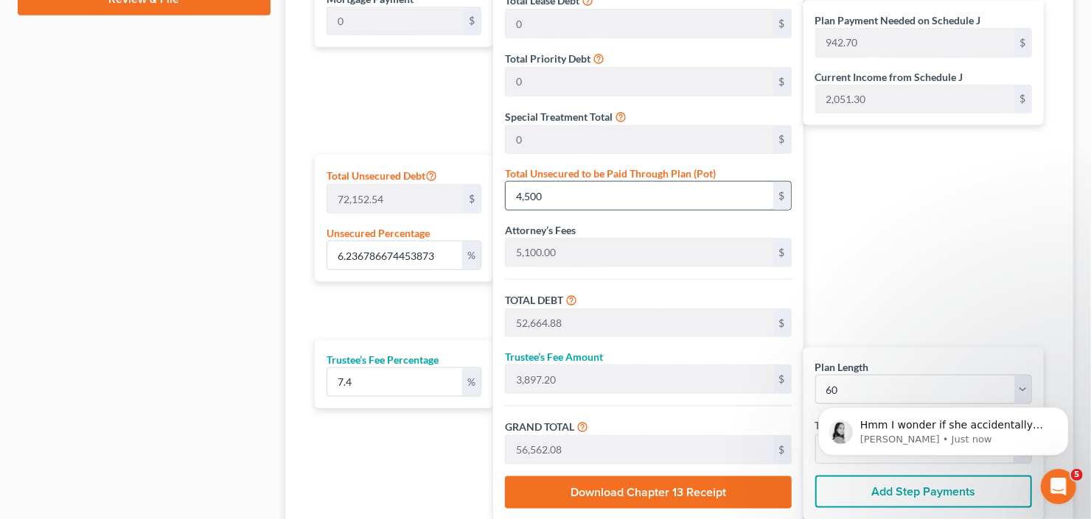
type input "62.36786674453872"
type input "4,5000"
type input "93,164.88"
type input "6,894.20"
type input "100,059.08"
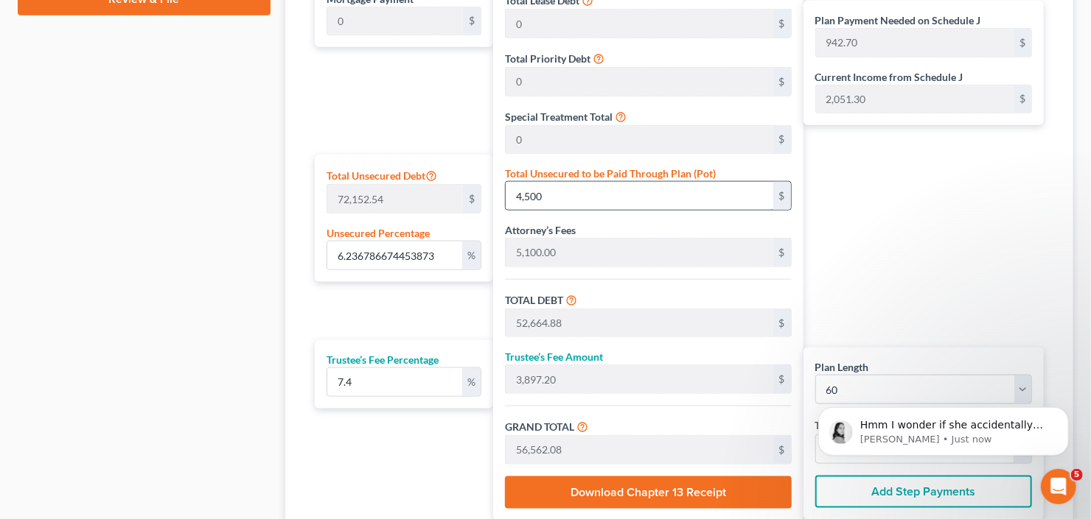
type input "1,667.65"
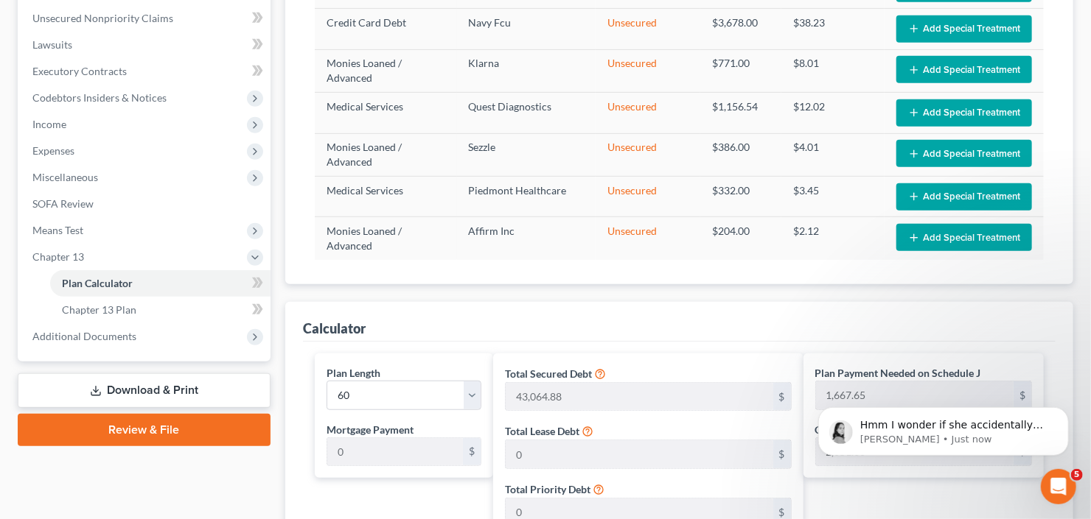
scroll to position [261, 0]
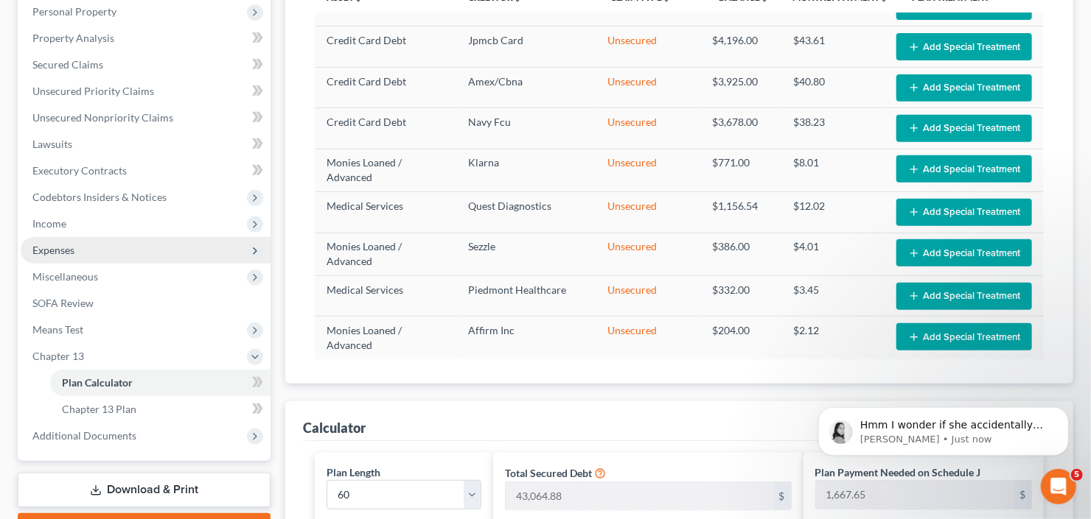
click at [92, 239] on span "Expenses" at bounding box center [146, 250] width 250 height 27
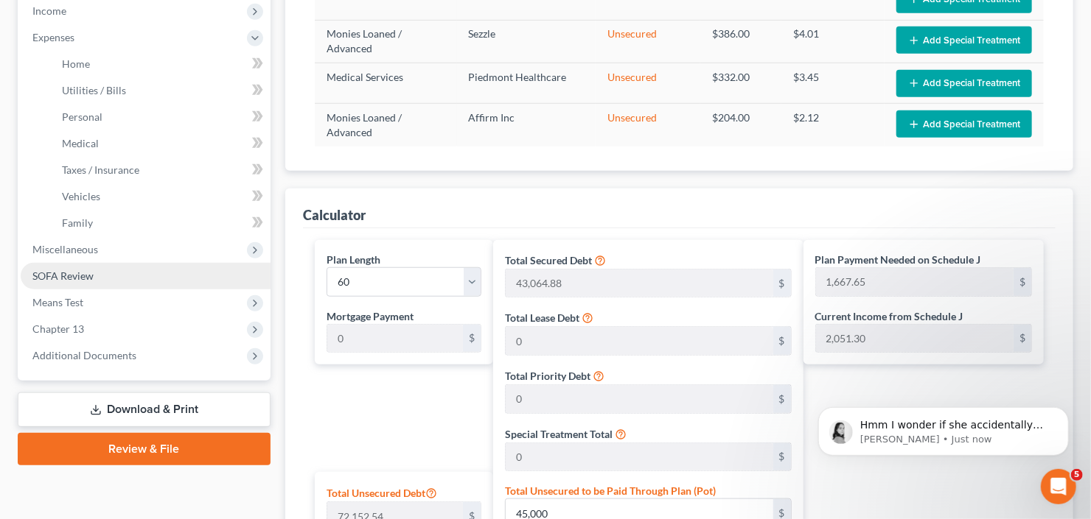
scroll to position [497, 0]
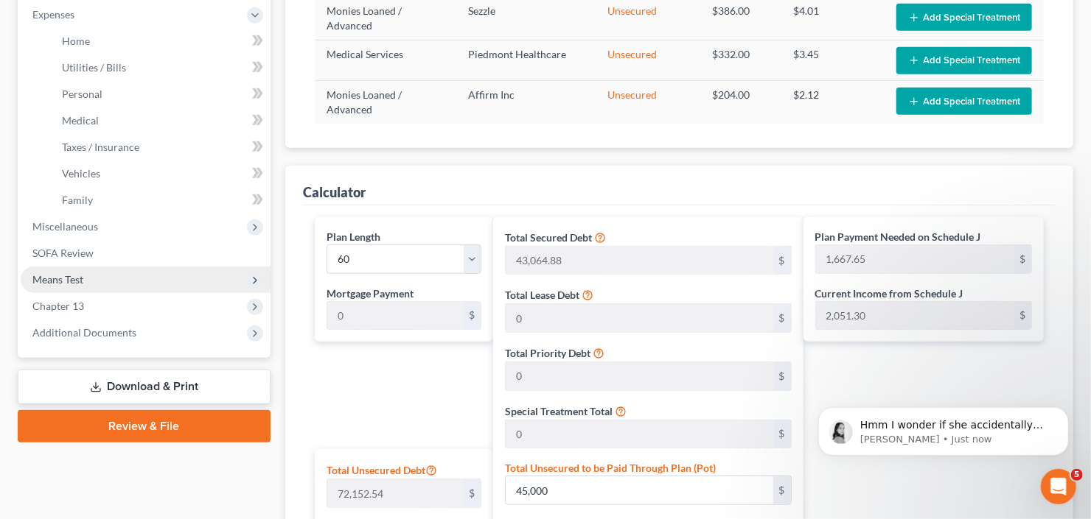
click at [97, 284] on span "Means Test" at bounding box center [146, 280] width 250 height 27
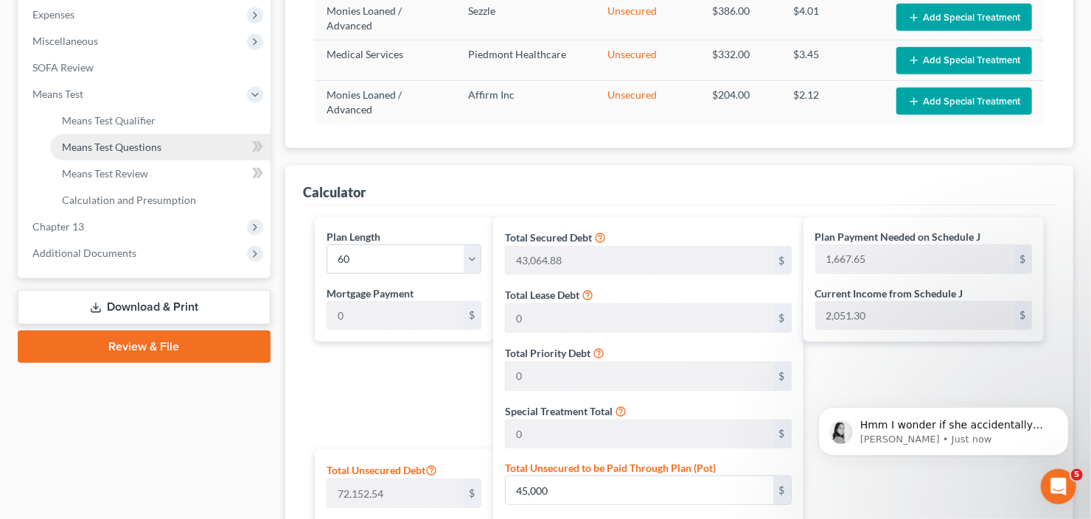
click at [123, 148] on span "Means Test Questions" at bounding box center [111, 147] width 99 height 13
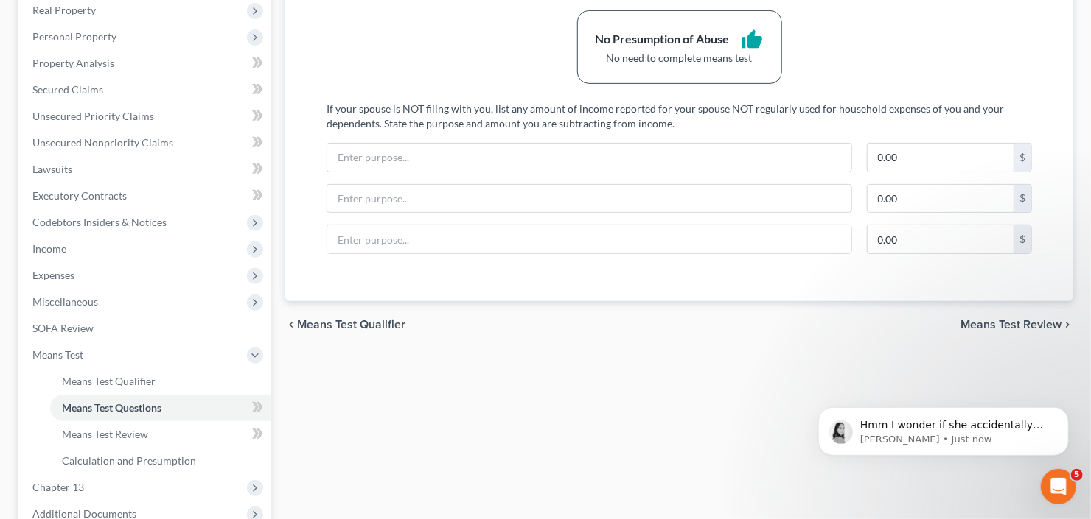
scroll to position [394, 0]
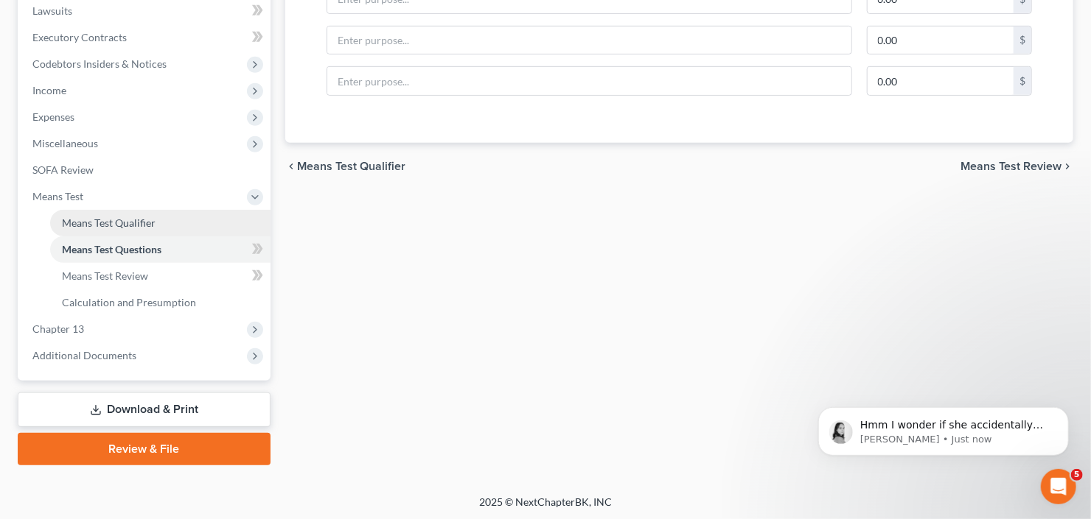
click at [97, 214] on link "Means Test Qualifier" at bounding box center [160, 223] width 220 height 27
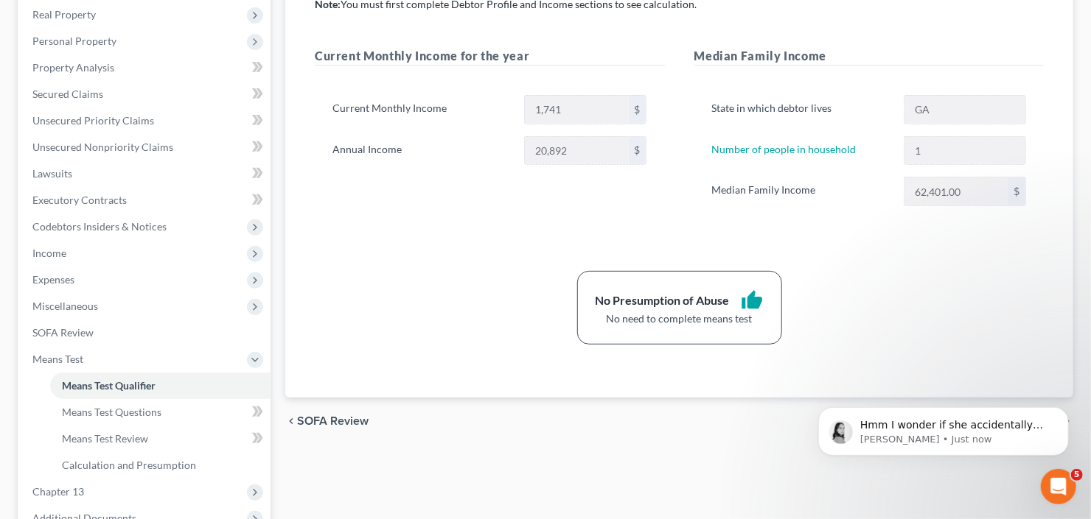
scroll to position [236, 0]
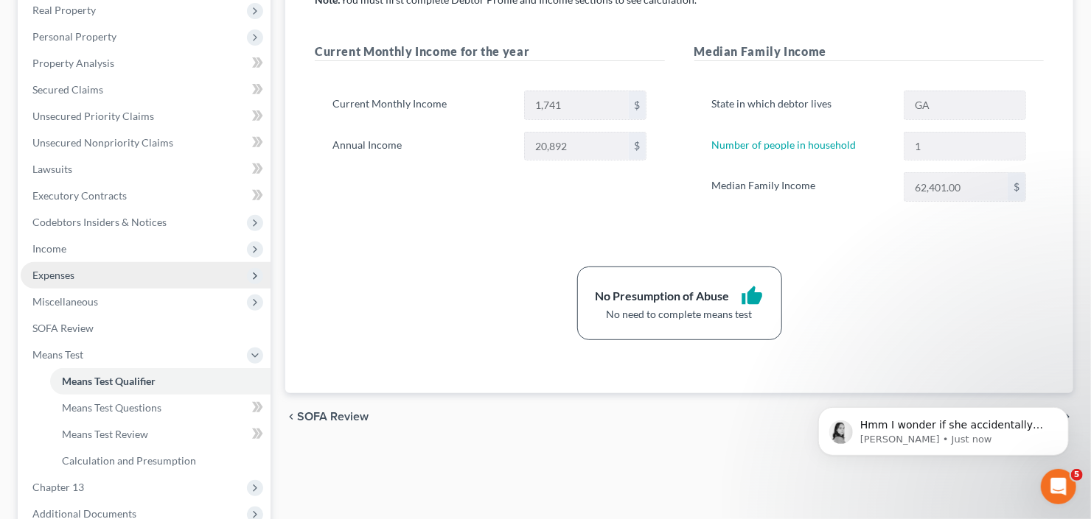
click at [84, 270] on span "Expenses" at bounding box center [146, 275] width 250 height 27
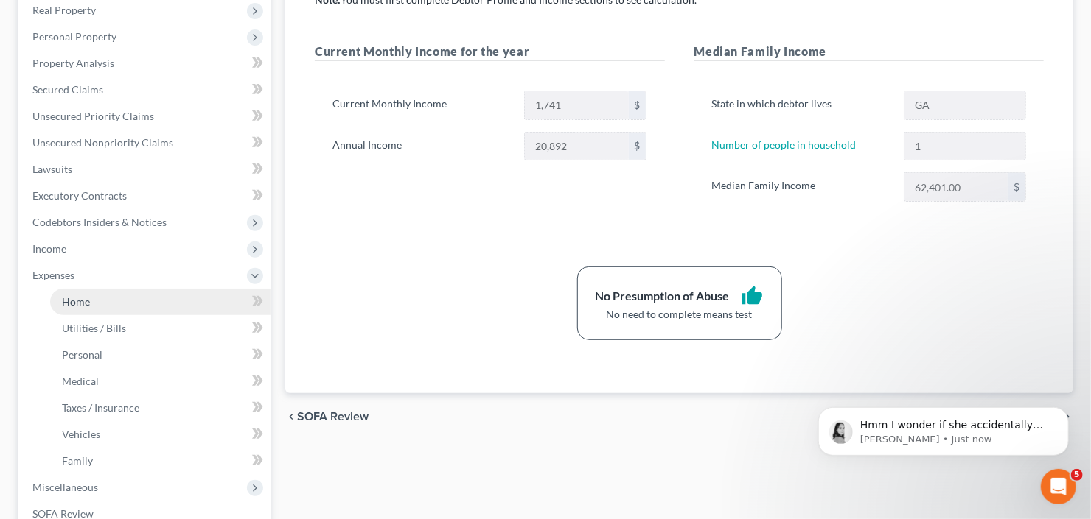
click at [80, 295] on span "Home" at bounding box center [76, 301] width 28 height 13
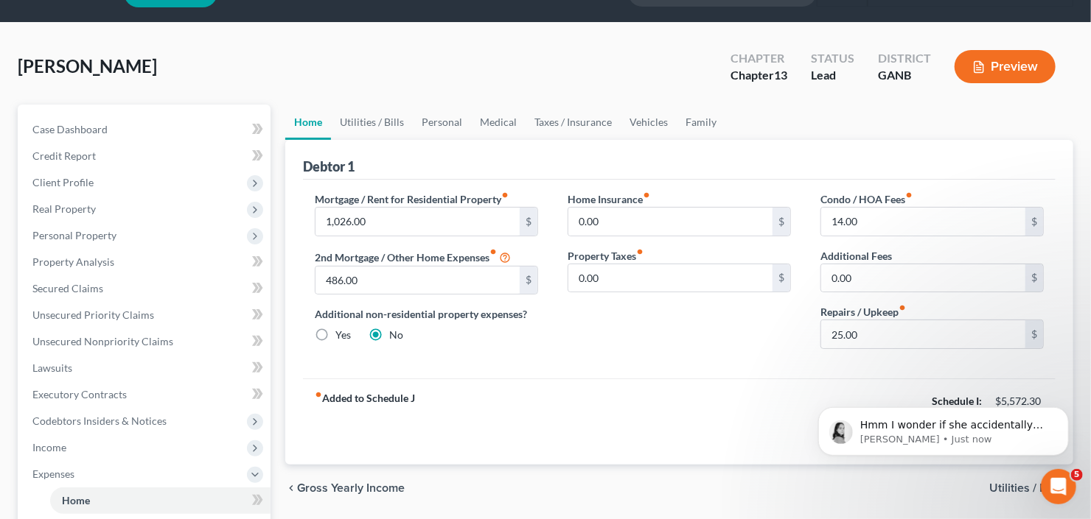
scroll to position [118, 0]
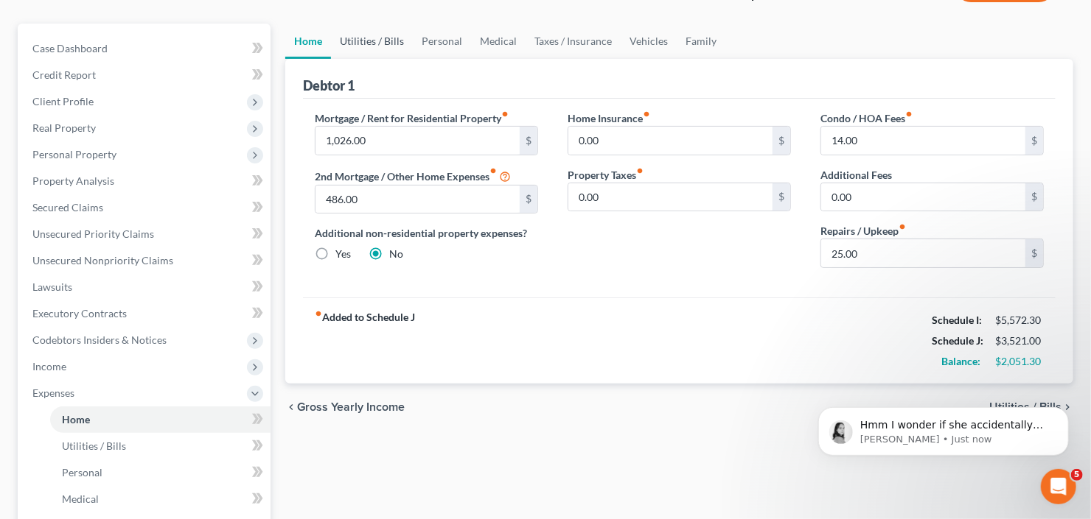
click at [379, 39] on link "Utilities / Bills" at bounding box center [372, 41] width 82 height 35
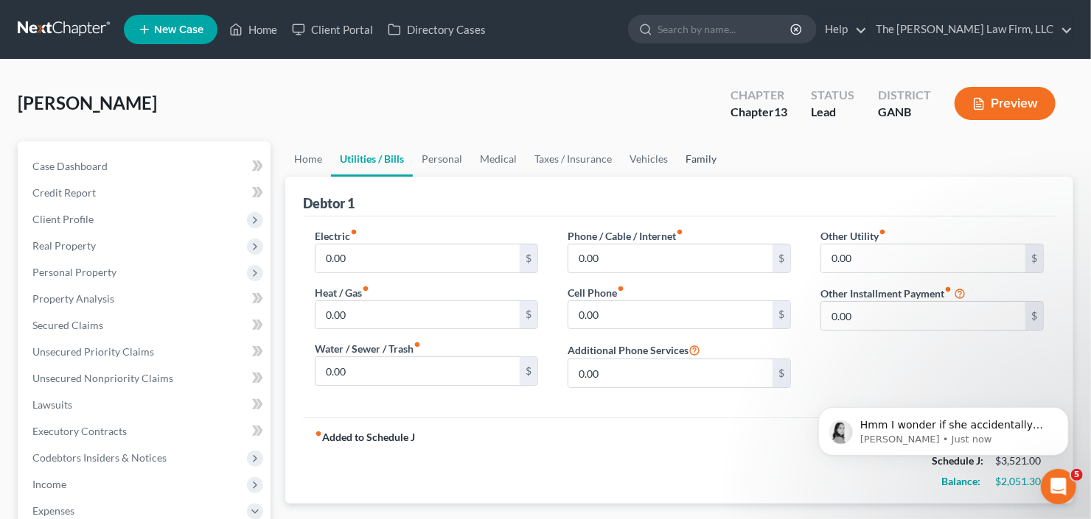
click at [696, 162] on link "Family" at bounding box center [700, 158] width 49 height 35
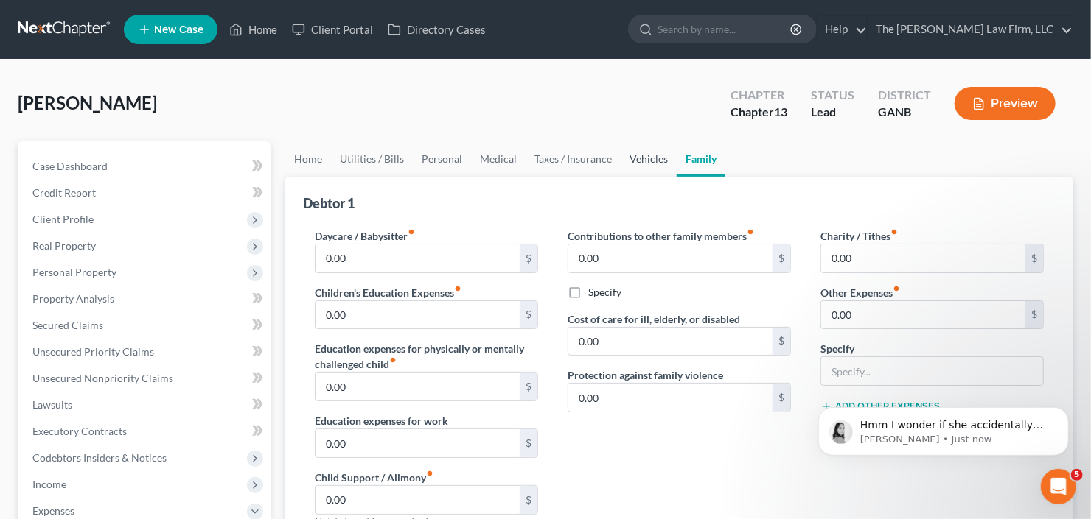
click at [637, 157] on link "Vehicles" at bounding box center [648, 158] width 56 height 35
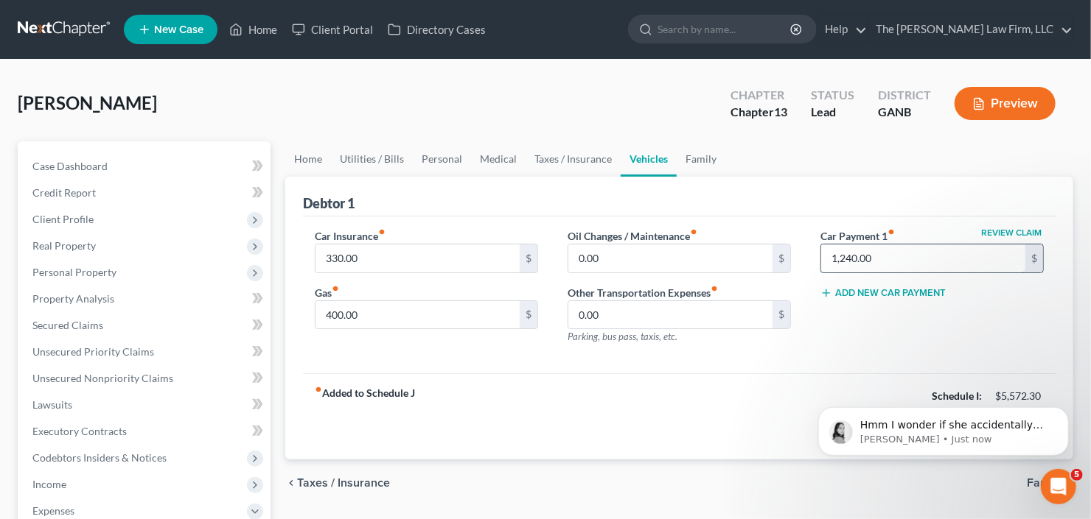
click at [900, 266] on input "1,240.00" at bounding box center [923, 259] width 204 height 28
click at [425, 321] on input "400.00" at bounding box center [417, 315] width 204 height 28
click at [377, 150] on link "Utilities / Bills" at bounding box center [372, 158] width 82 height 35
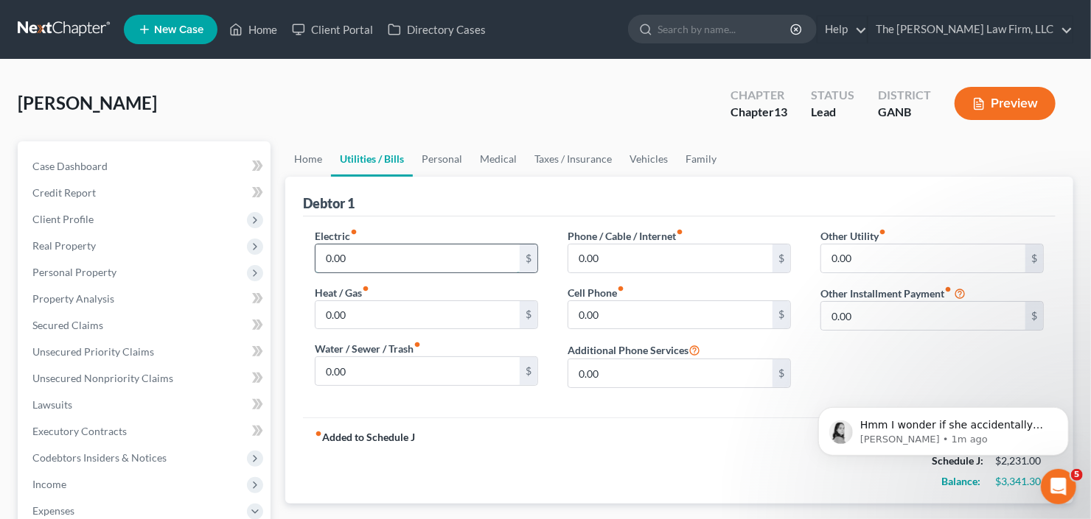
click at [384, 259] on input "0.00" at bounding box center [417, 259] width 204 height 28
click at [439, 161] on link "Personal" at bounding box center [442, 158] width 58 height 35
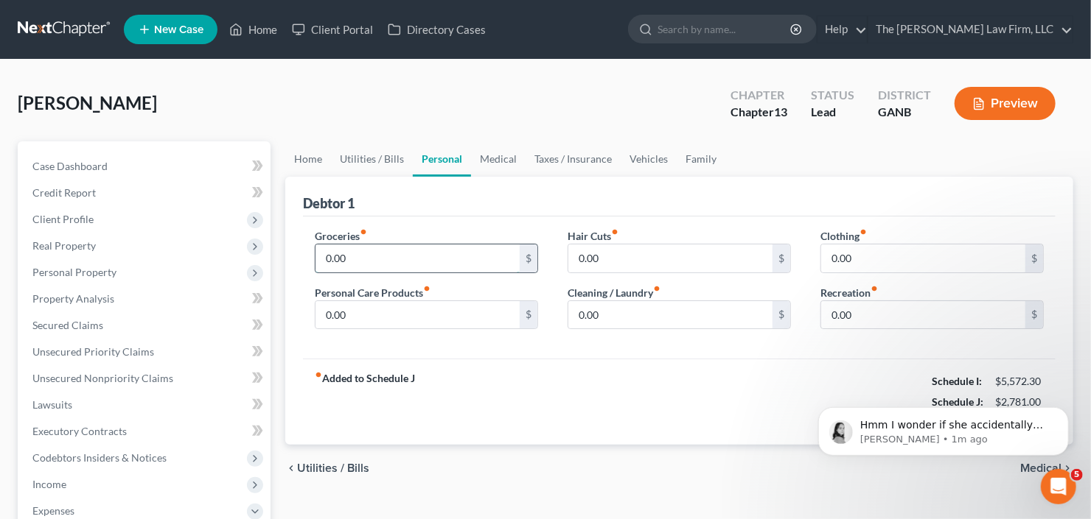
click at [416, 245] on input "0.00" at bounding box center [417, 259] width 204 height 28
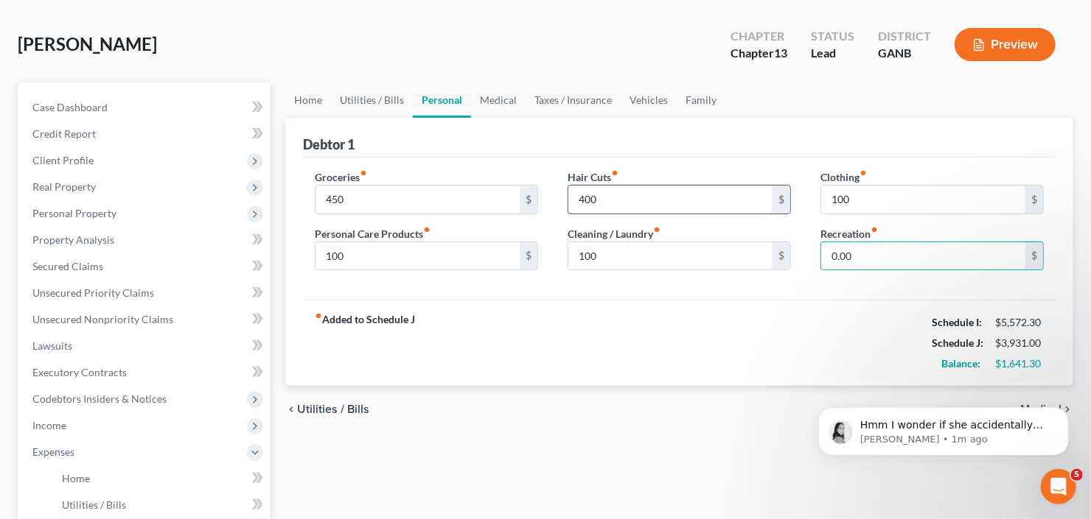
click at [633, 194] on input "400" at bounding box center [670, 200] width 204 height 28
click at [382, 93] on link "Utilities / Bills" at bounding box center [372, 100] width 82 height 35
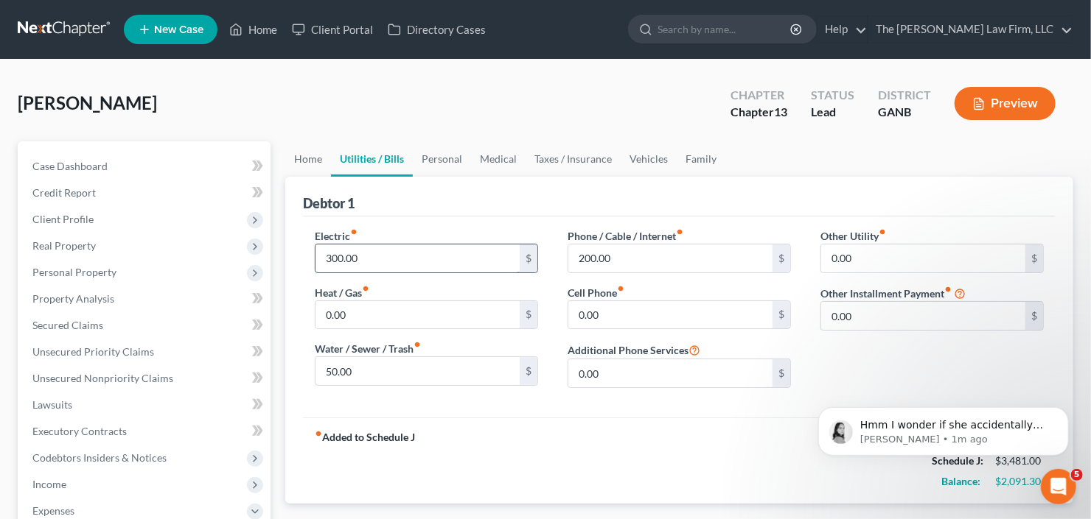
click at [380, 270] on input "300.00" at bounding box center [417, 259] width 204 height 28
click at [357, 362] on input "50.00" at bounding box center [417, 371] width 204 height 28
click at [312, 153] on link "Home" at bounding box center [308, 158] width 46 height 35
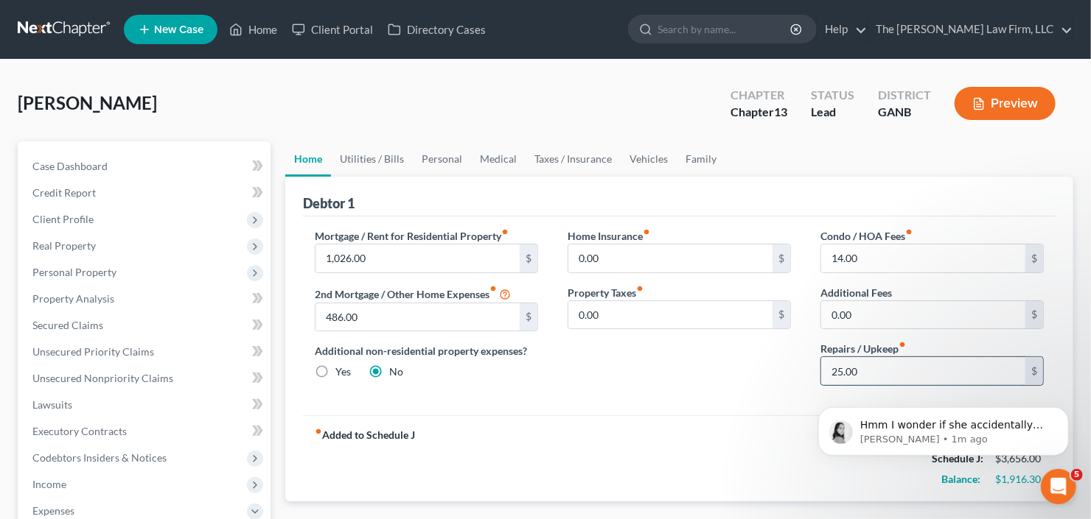
click at [853, 366] on input "25.00" at bounding box center [923, 371] width 204 height 28
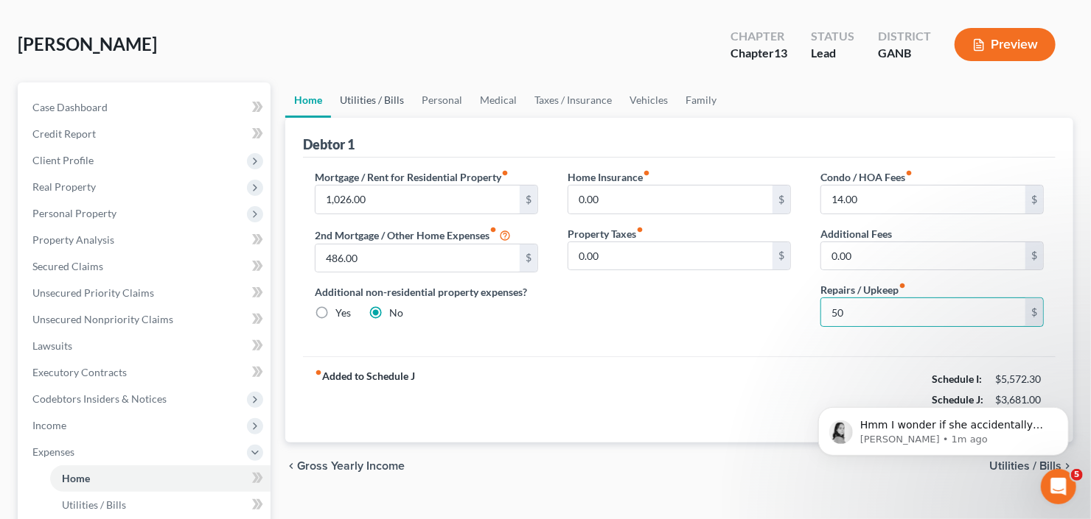
click at [377, 102] on link "Utilities / Bills" at bounding box center [372, 100] width 82 height 35
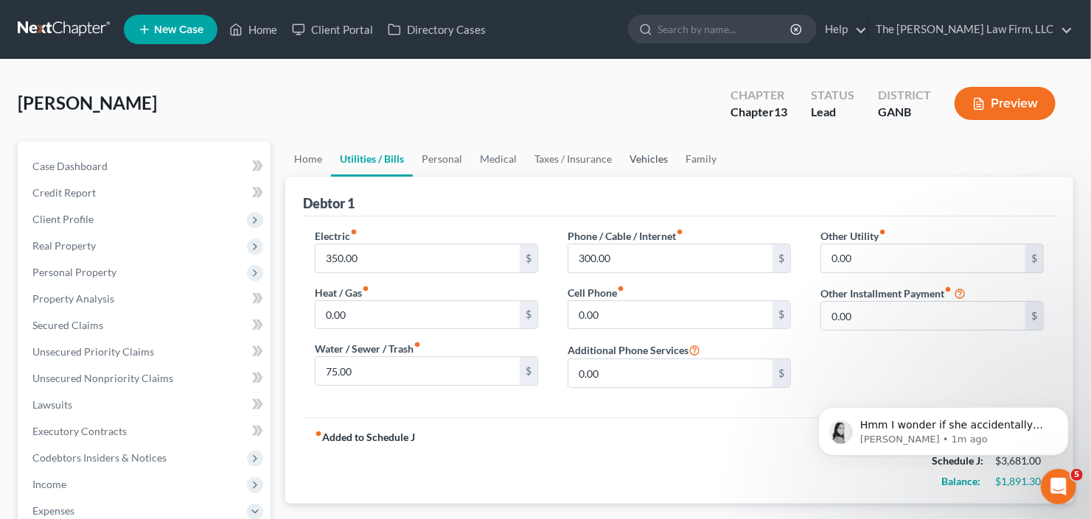
click at [653, 159] on link "Vehicles" at bounding box center [648, 158] width 56 height 35
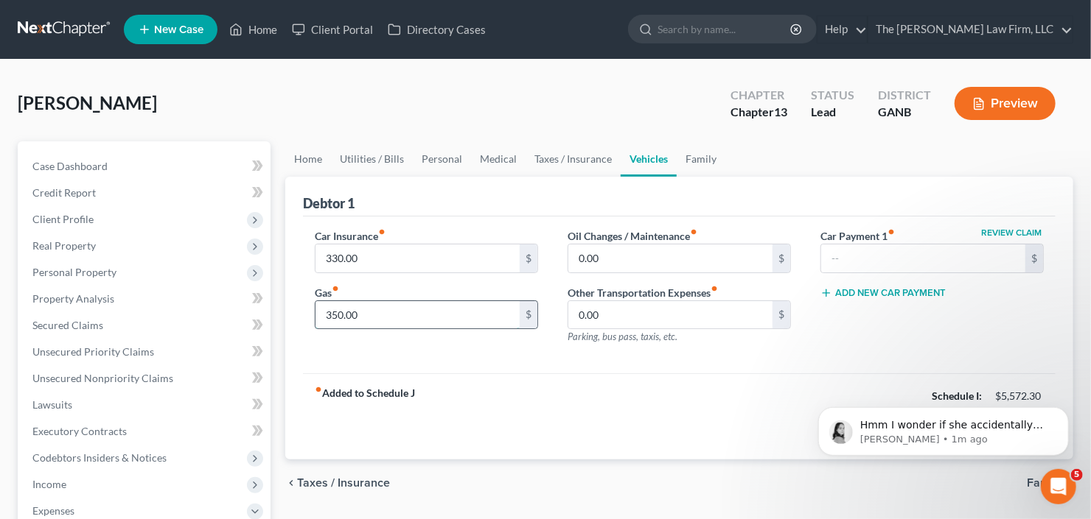
click at [446, 303] on input "350.00" at bounding box center [417, 315] width 204 height 28
click at [441, 165] on link "Personal" at bounding box center [442, 158] width 58 height 35
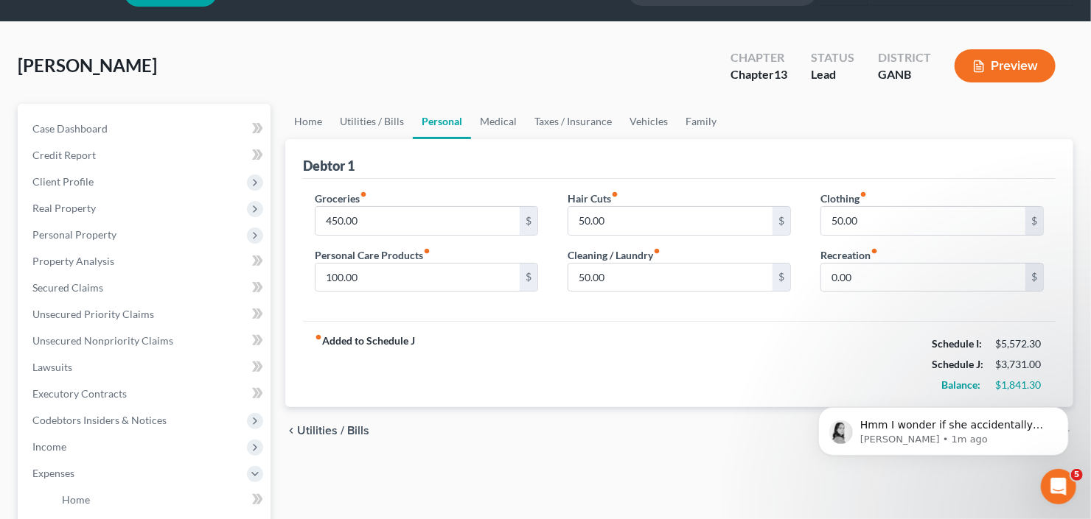
scroll to position [59, 0]
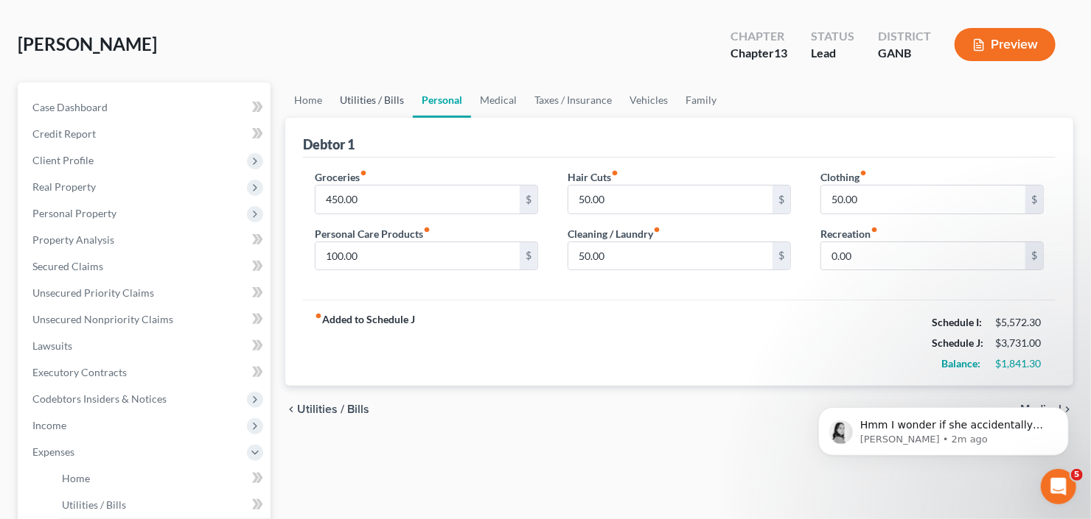
click at [379, 102] on link "Utilities / Bills" at bounding box center [372, 100] width 82 height 35
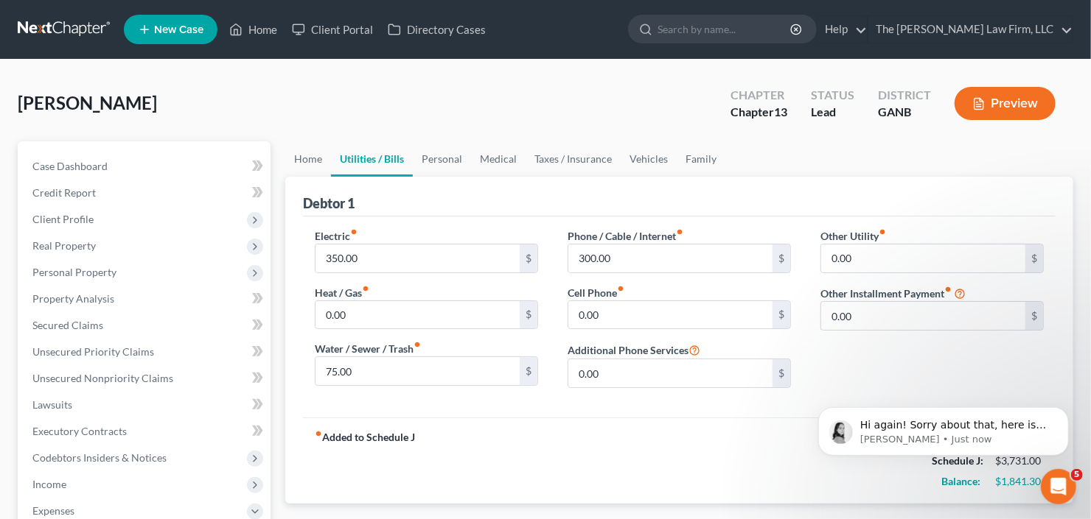
scroll to position [1350, 0]
click at [690, 281] on div "Phone / Cable / Internet fiber_manual_record 300.00 $ Cell Phone fiber_manual_r…" at bounding box center [679, 314] width 253 height 172
click at [651, 258] on input "300.00" at bounding box center [670, 259] width 204 height 28
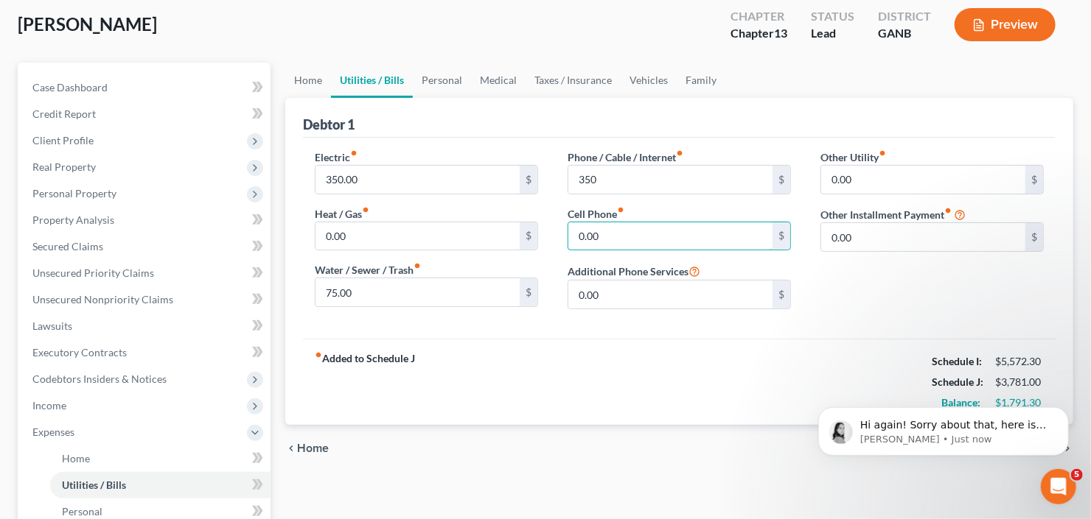
scroll to position [59, 0]
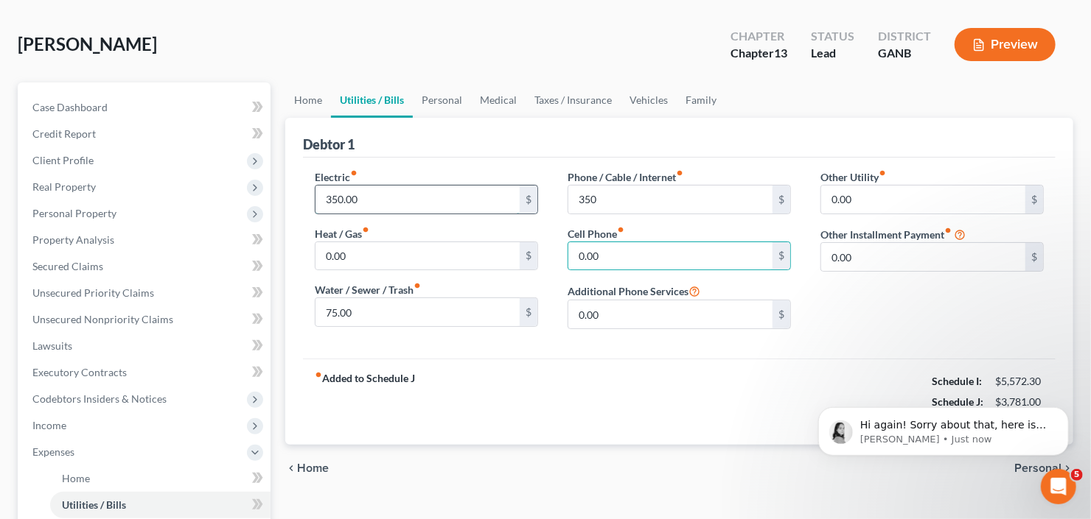
click at [389, 191] on input "350.00" at bounding box center [417, 200] width 204 height 28
click at [441, 83] on link "Personal" at bounding box center [442, 100] width 58 height 35
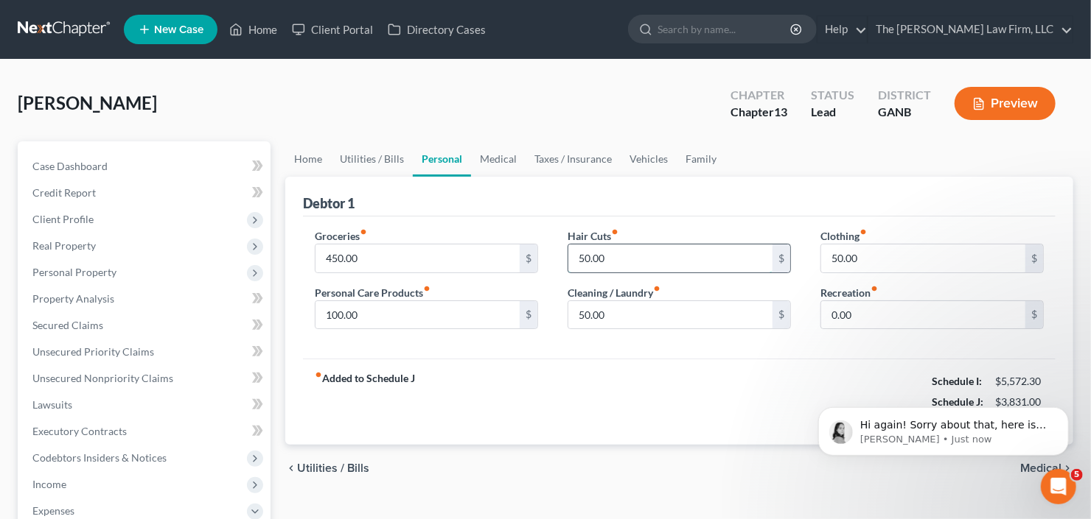
click at [637, 259] on input "50.00" at bounding box center [670, 259] width 204 height 28
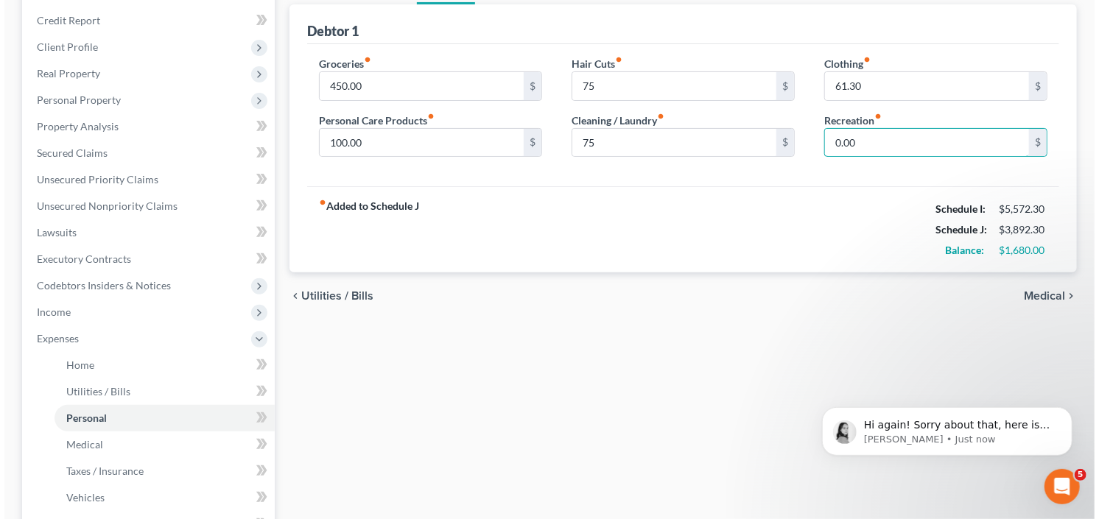
scroll to position [118, 0]
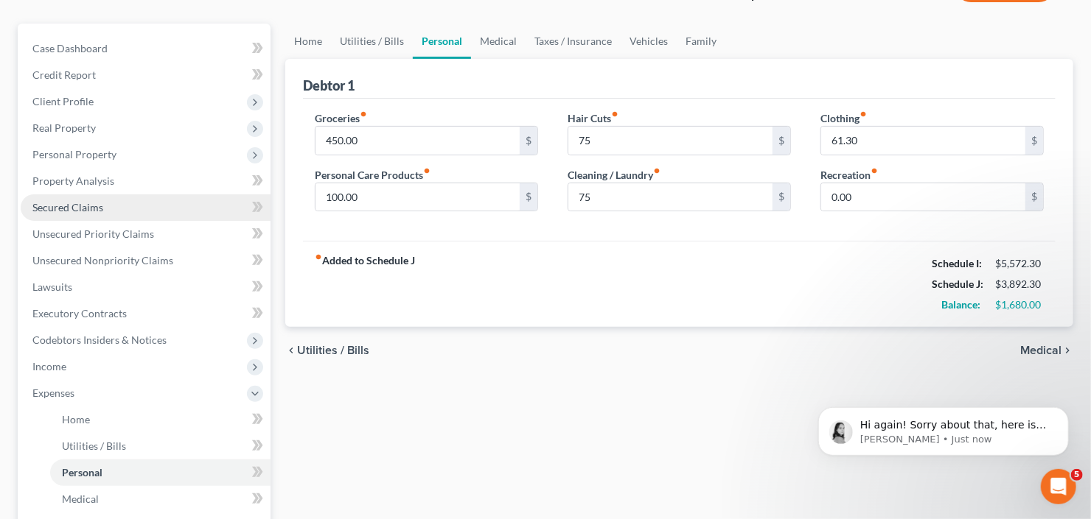
click at [72, 212] on link "Secured Claims" at bounding box center [146, 208] width 250 height 27
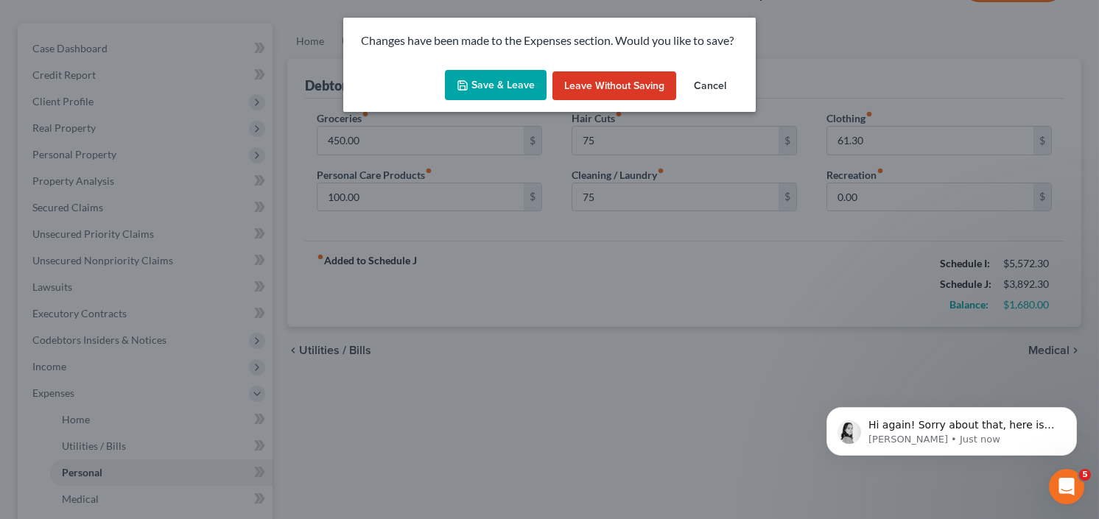
click at [489, 81] on button "Save & Leave" at bounding box center [496, 85] width 102 height 31
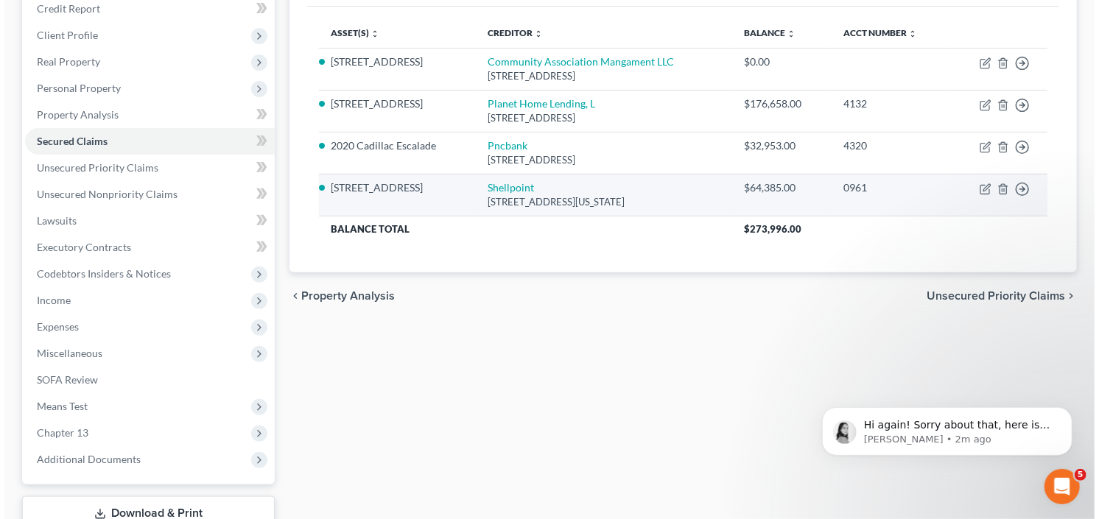
scroll to position [111, 0]
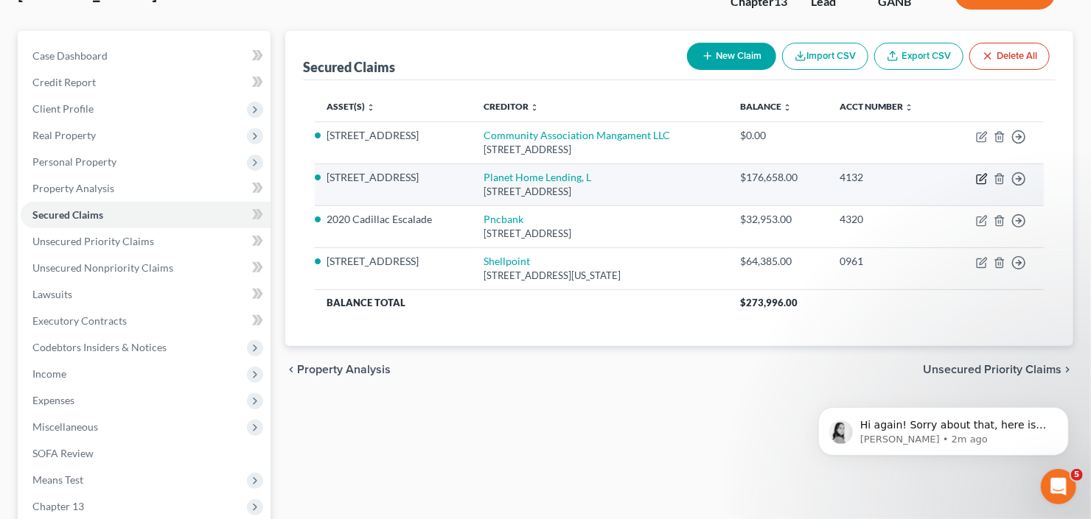
click at [982, 178] on icon "button" at bounding box center [982, 177] width 7 height 7
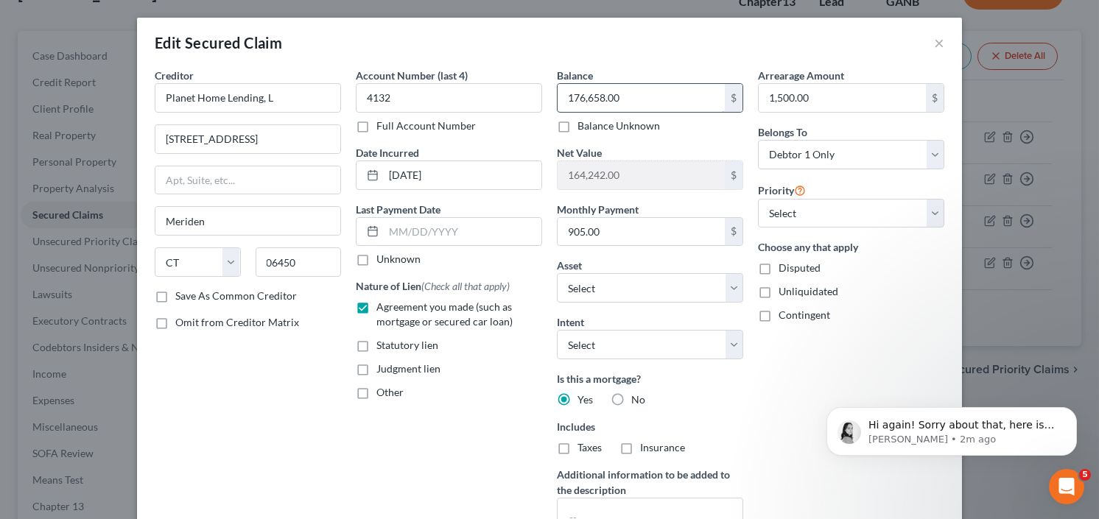
click at [660, 97] on input "176,658.00" at bounding box center [641, 98] width 167 height 28
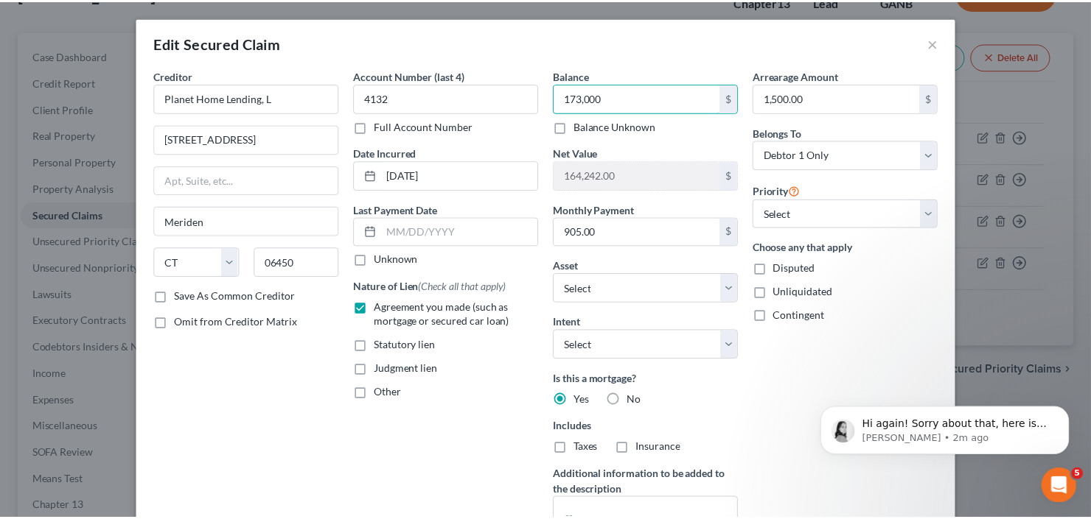
scroll to position [177, 0]
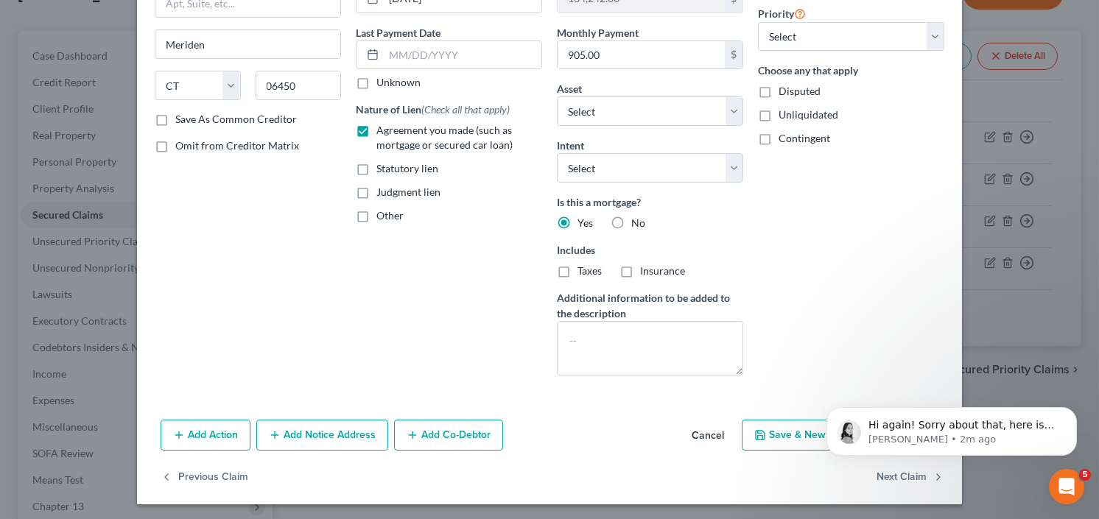
click at [854, 273] on div "Arrearage Amount 1,500.00 $ Belongs To * Select Debtor 1 Only Debtor 2 Only Deb…" at bounding box center [851, 139] width 201 height 497
click at [1069, 407] on icon "Dismiss notification" at bounding box center [1072, 411] width 8 height 8
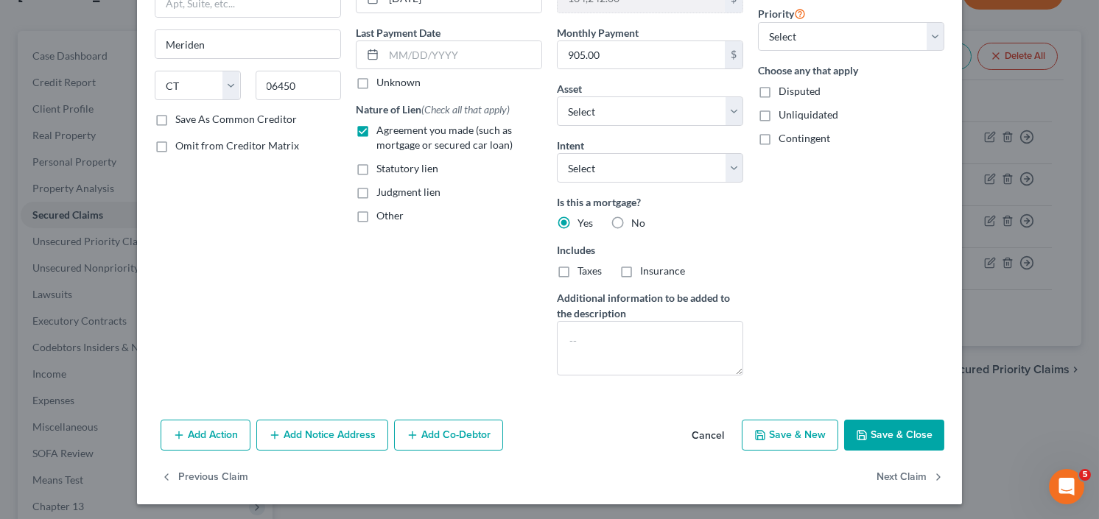
click at [884, 426] on button "Save & Close" at bounding box center [894, 435] width 100 height 31
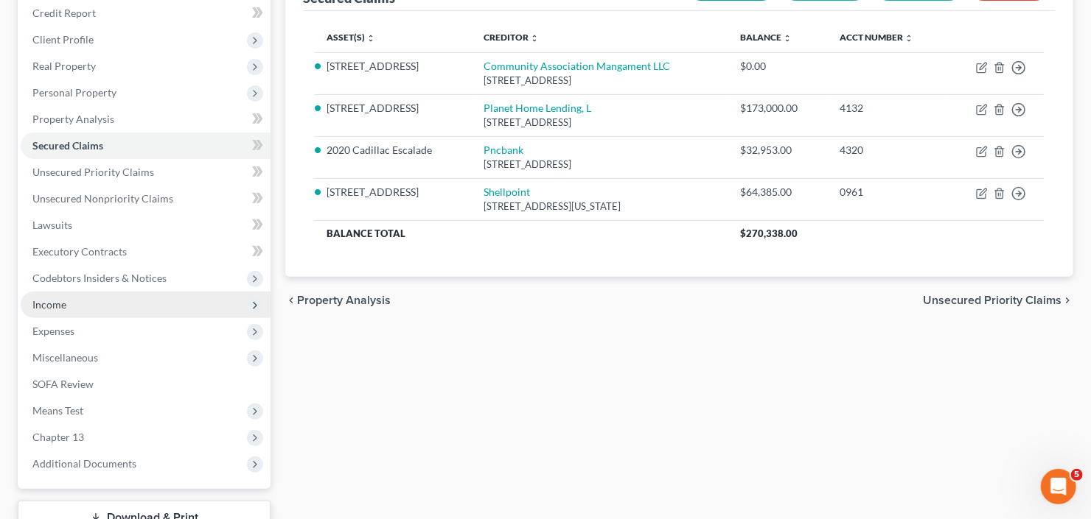
scroll to position [228, 0]
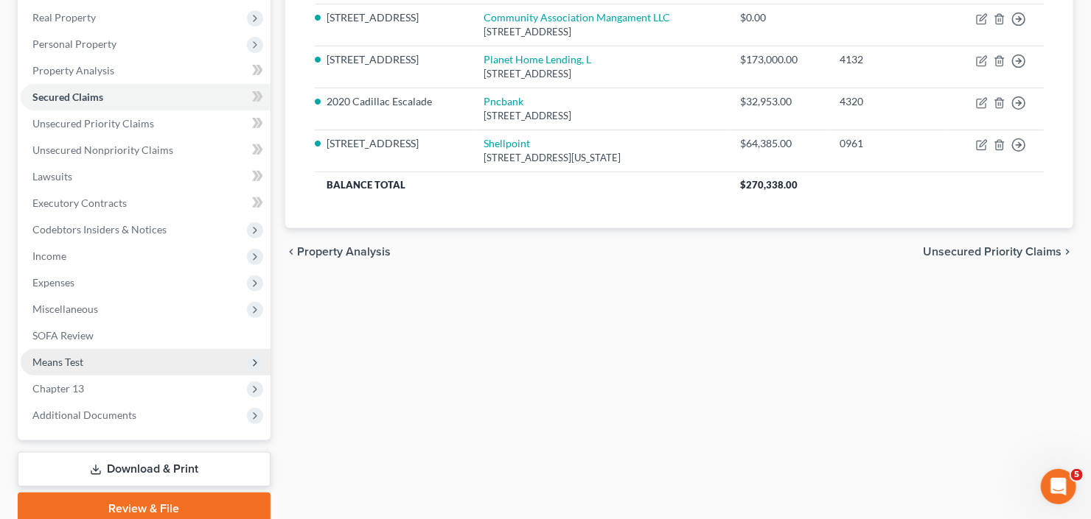
click at [82, 368] on span "Means Test" at bounding box center [146, 362] width 250 height 27
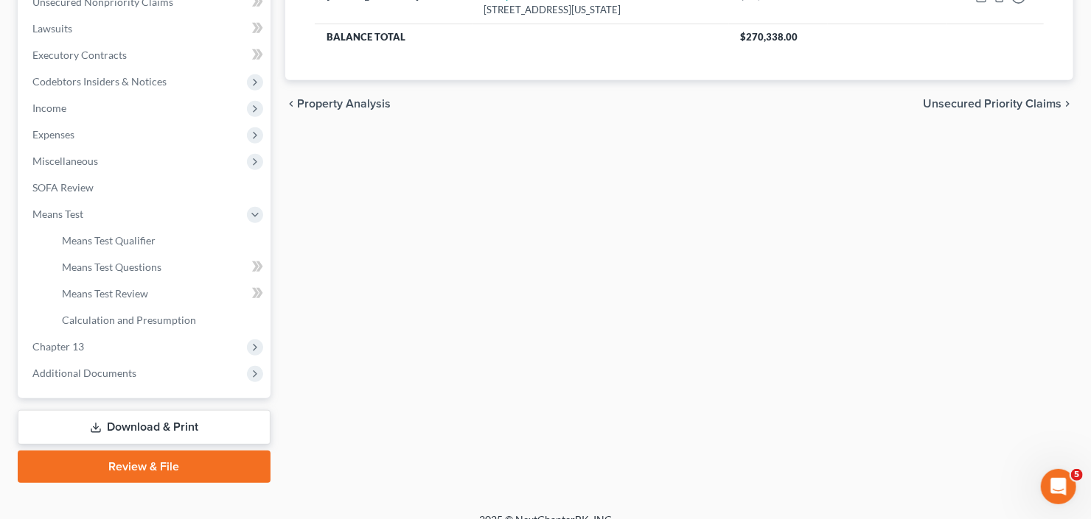
scroll to position [394, 0]
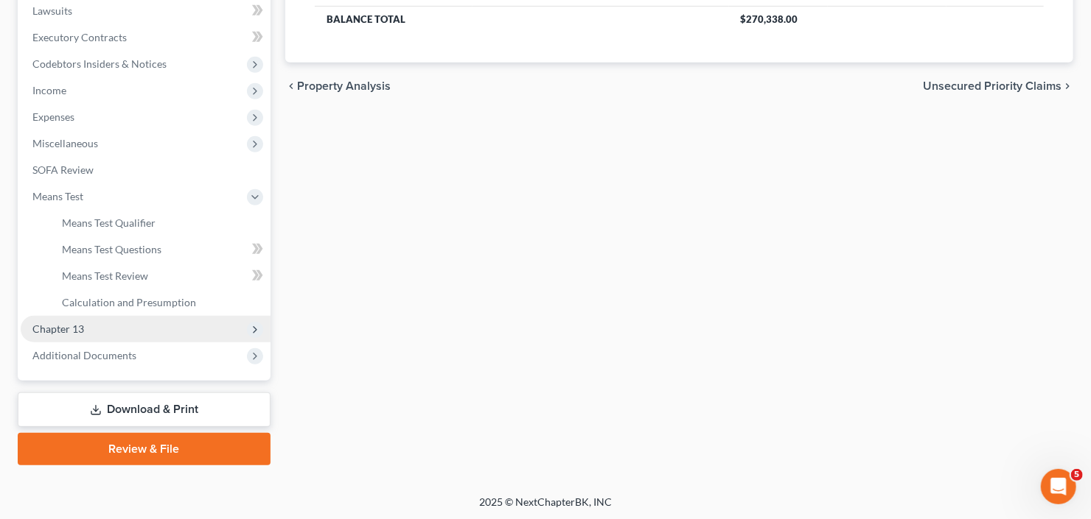
click at [113, 321] on span "Chapter 13" at bounding box center [146, 329] width 250 height 27
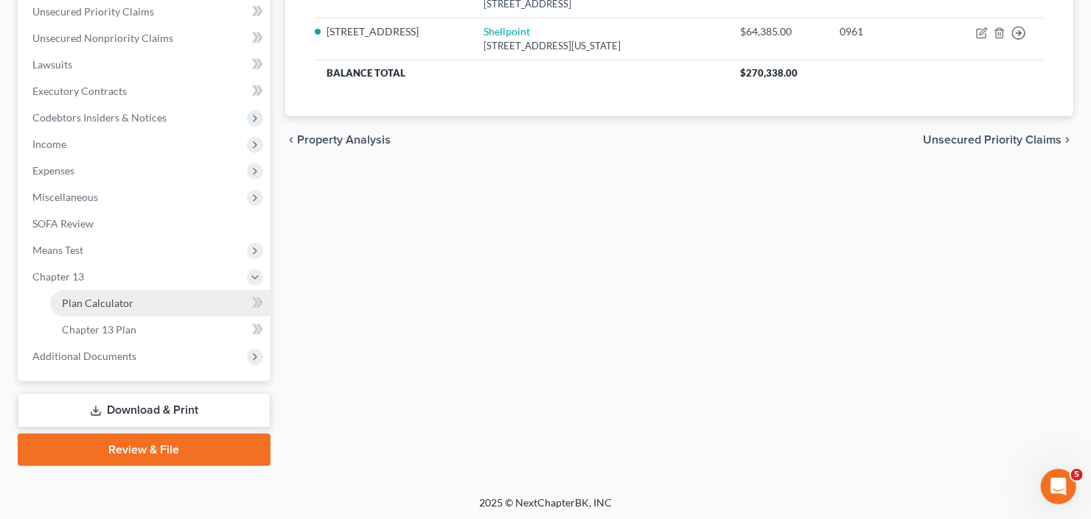
click at [158, 303] on link "Plan Calculator" at bounding box center [160, 303] width 220 height 27
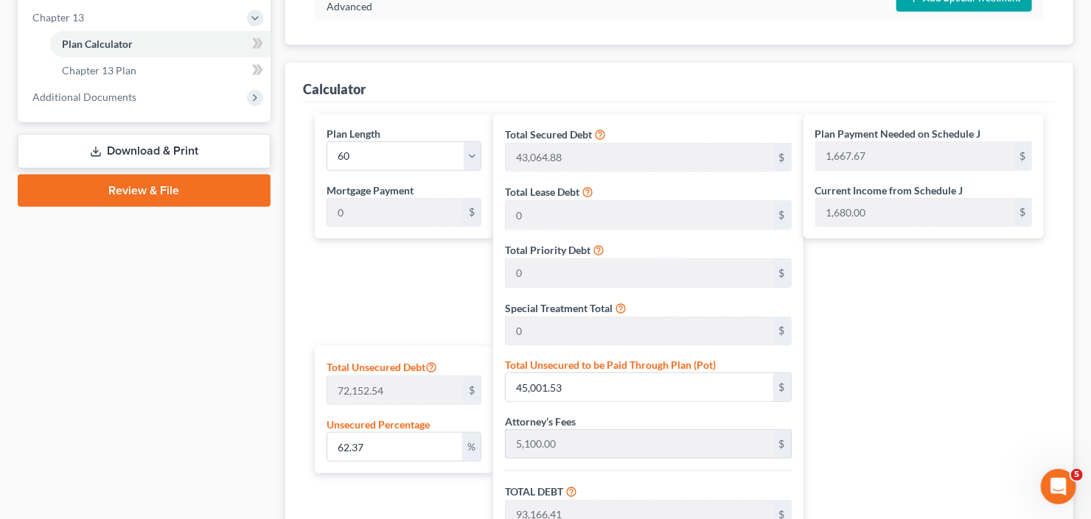
scroll to position [707, 0]
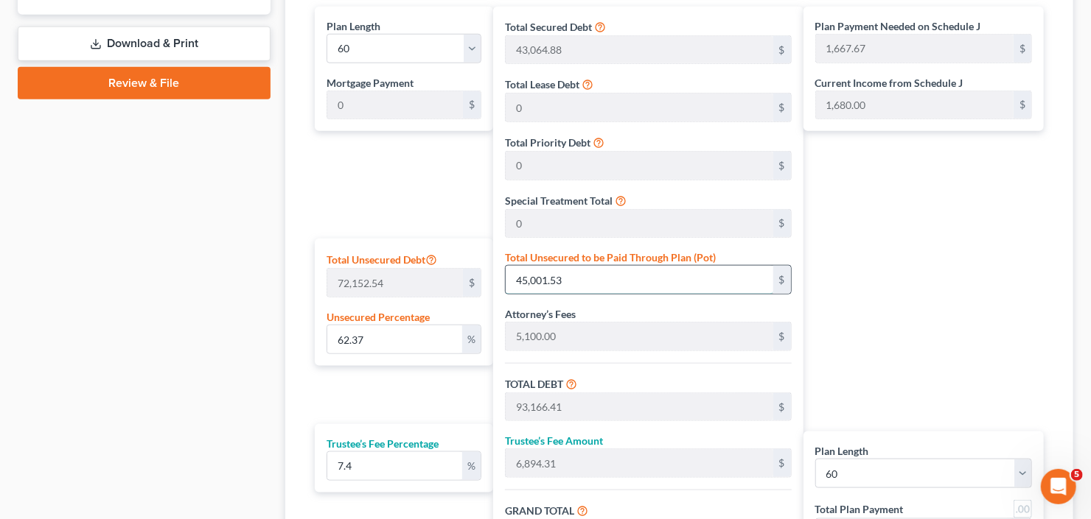
click at [616, 277] on input "45,001.53" at bounding box center [638, 280] width 267 height 28
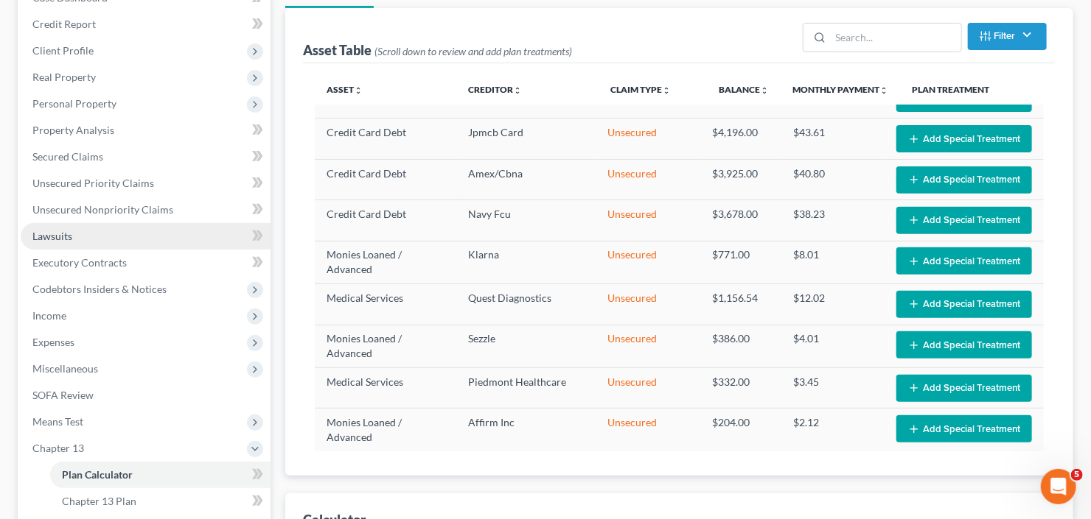
scroll to position [118, 0]
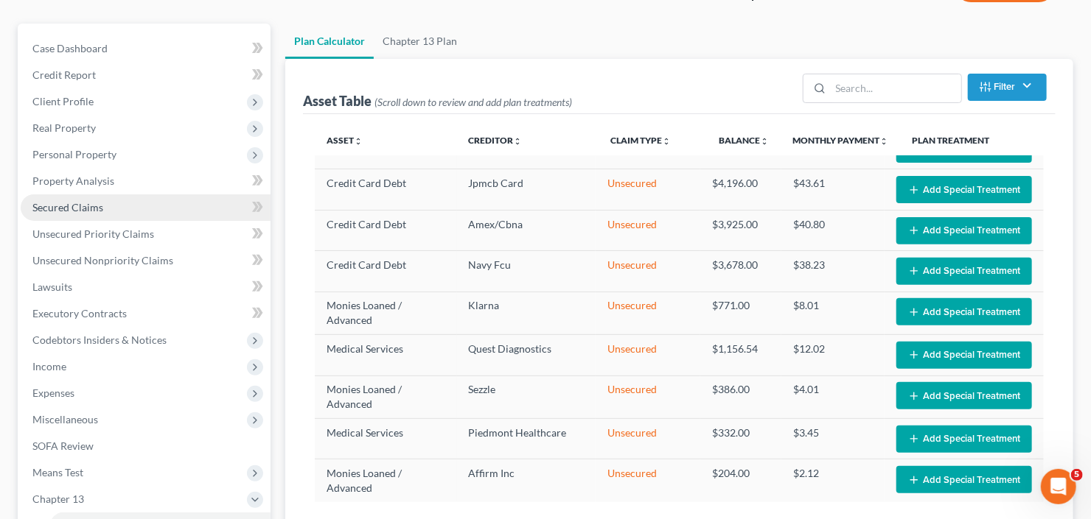
drag, startPoint x: 92, startPoint y: 205, endPoint x: 104, endPoint y: 206, distance: 11.9
click at [92, 205] on span "Secured Claims" at bounding box center [67, 207] width 71 height 13
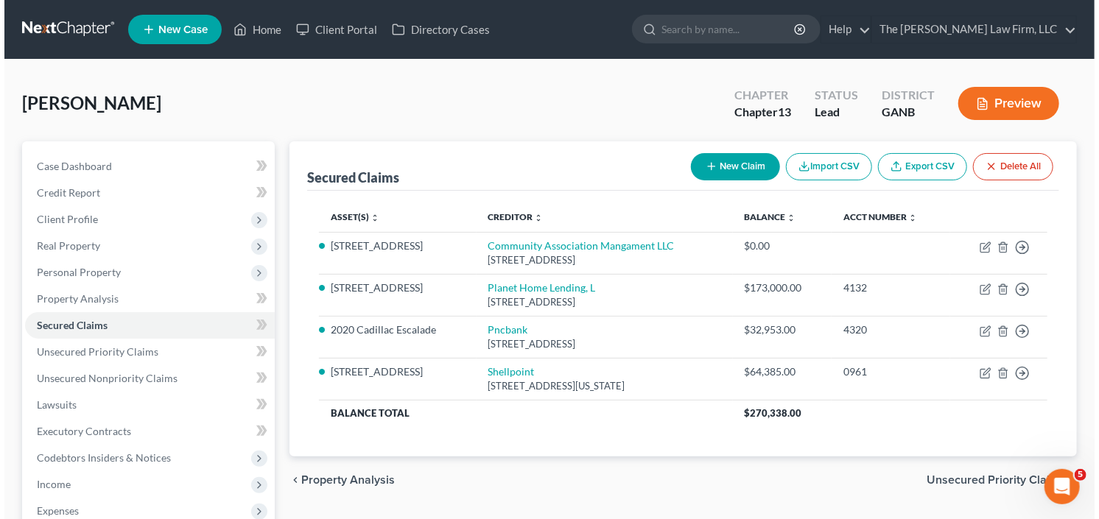
scroll to position [59, 0]
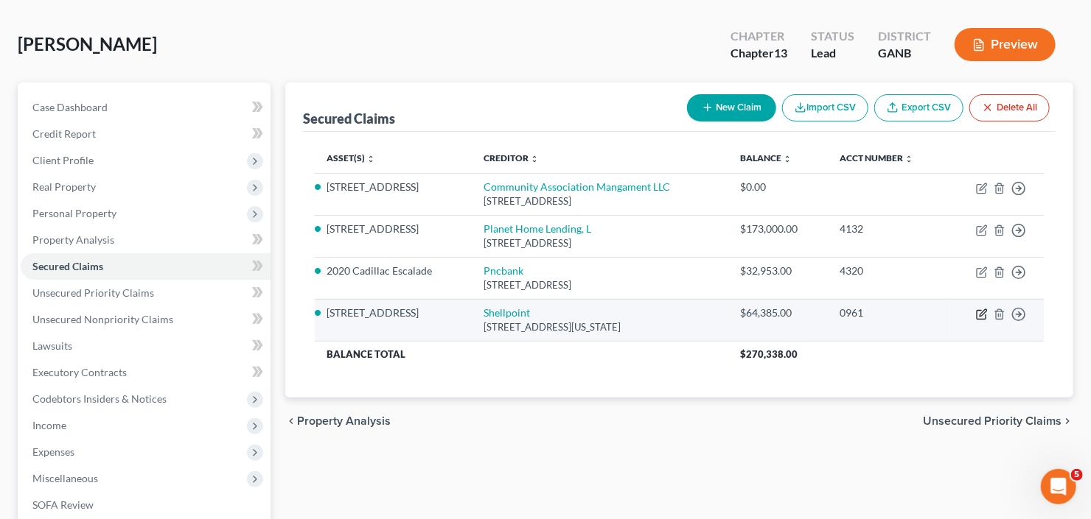
click at [979, 313] on icon "button" at bounding box center [982, 315] width 12 height 12
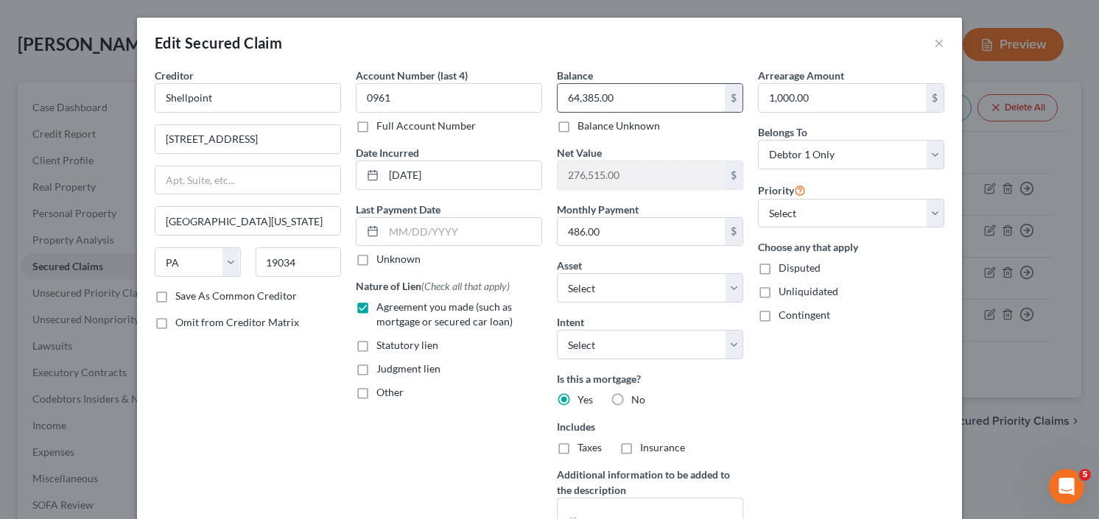
click at [643, 101] on input "64,385.00" at bounding box center [641, 98] width 167 height 28
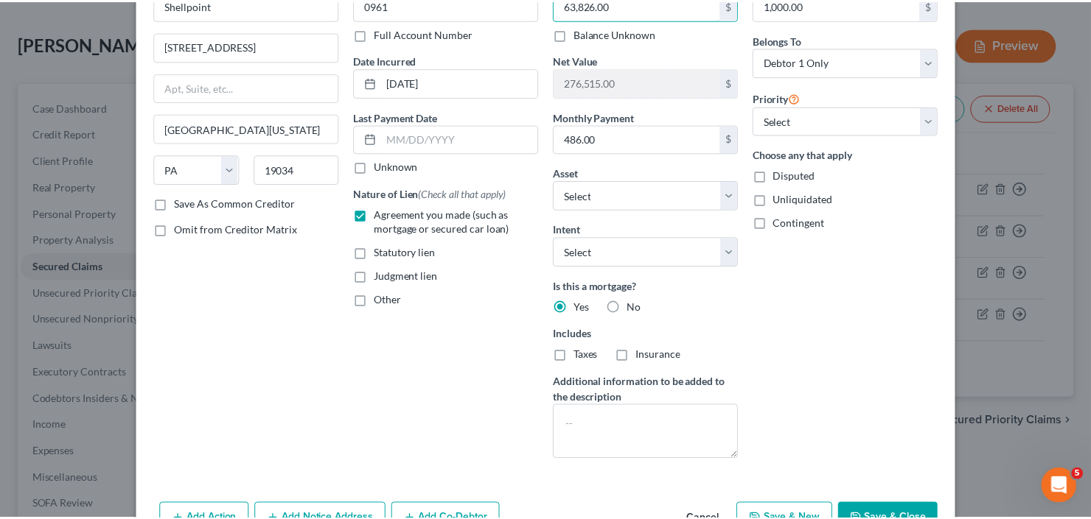
scroll to position [177, 0]
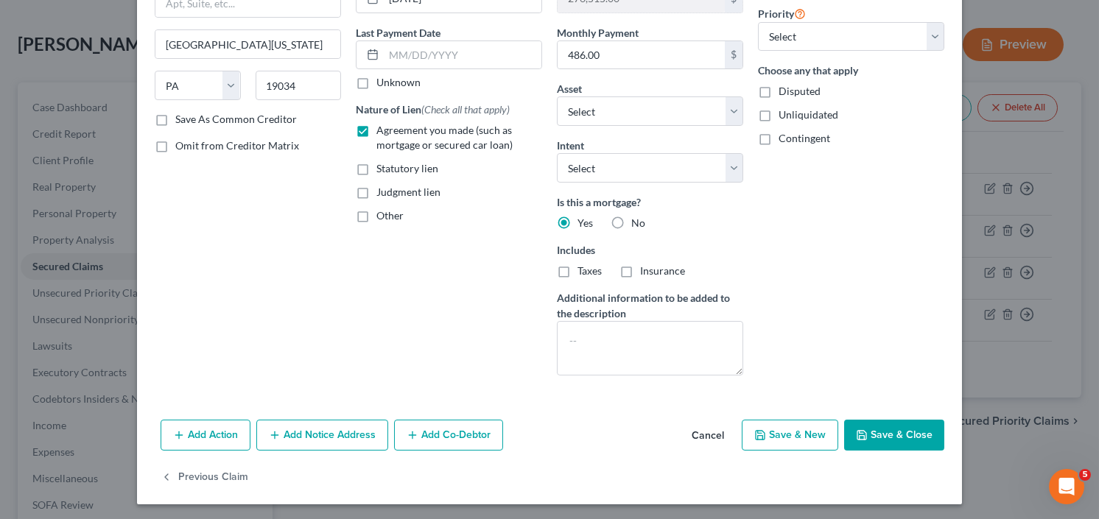
click at [894, 424] on button "Save & Close" at bounding box center [894, 435] width 100 height 31
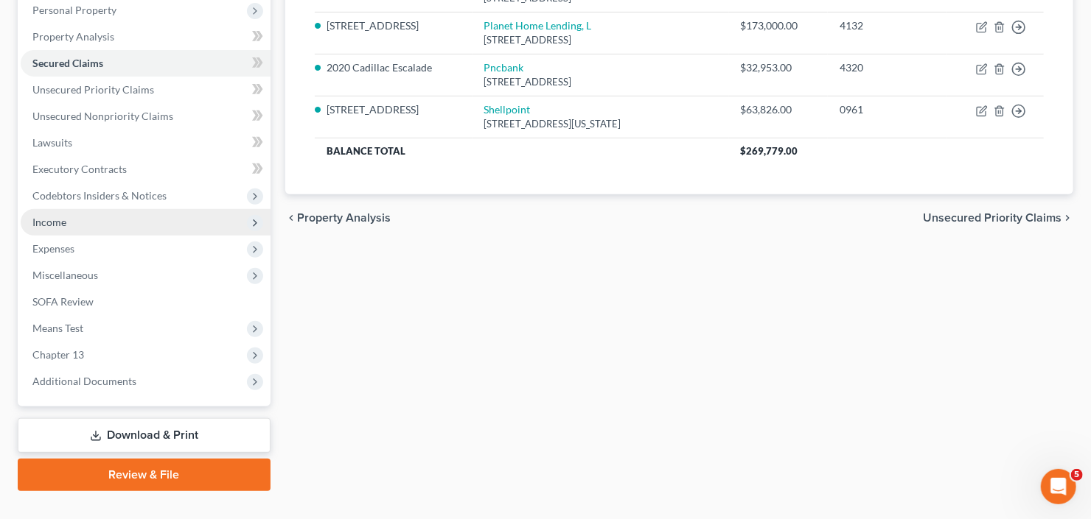
scroll to position [287, 0]
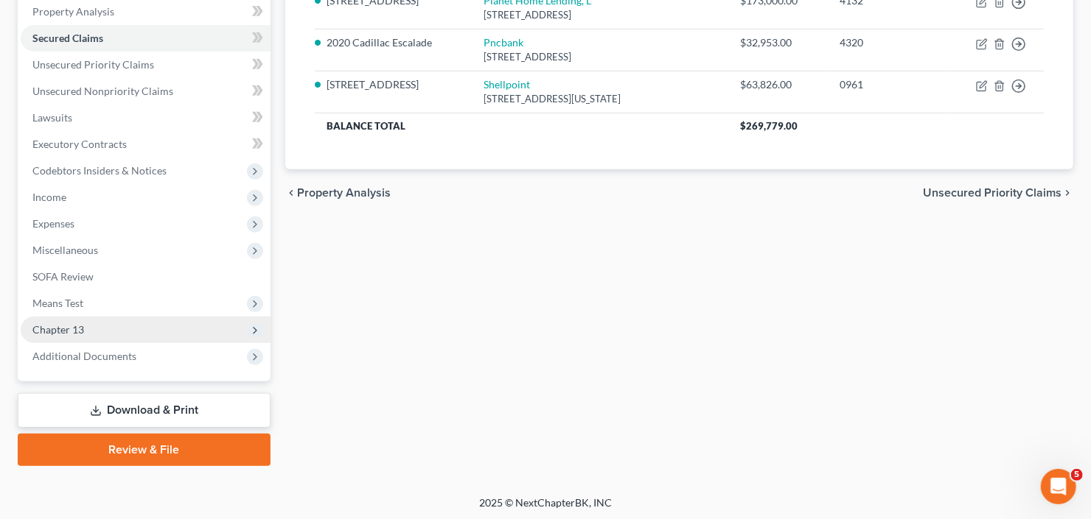
click at [96, 318] on span "Chapter 13" at bounding box center [146, 330] width 250 height 27
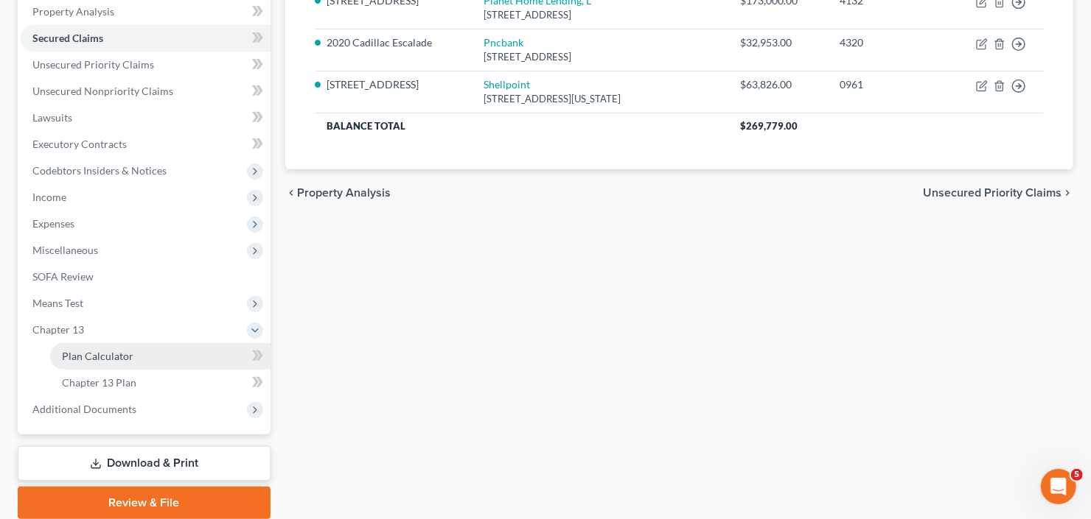
click at [99, 357] on span "Plan Calculator" at bounding box center [97, 356] width 71 height 13
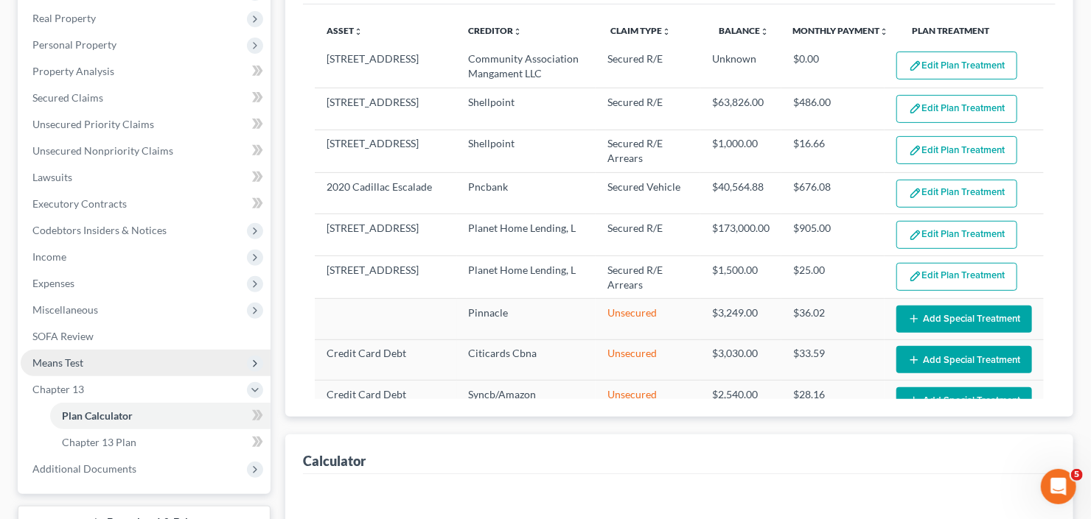
scroll to position [236, 0]
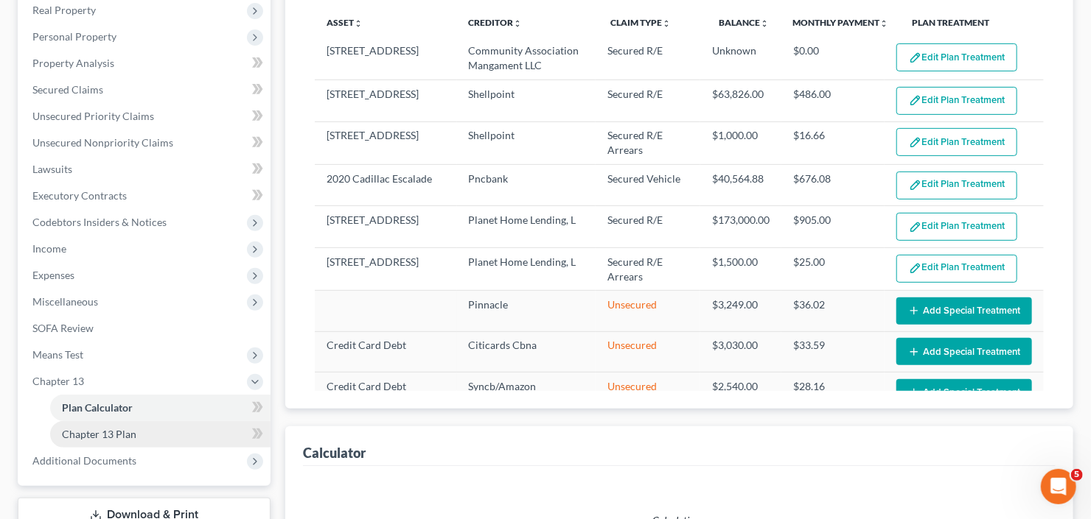
click at [82, 441] on link "Chapter 13 Plan" at bounding box center [160, 434] width 220 height 27
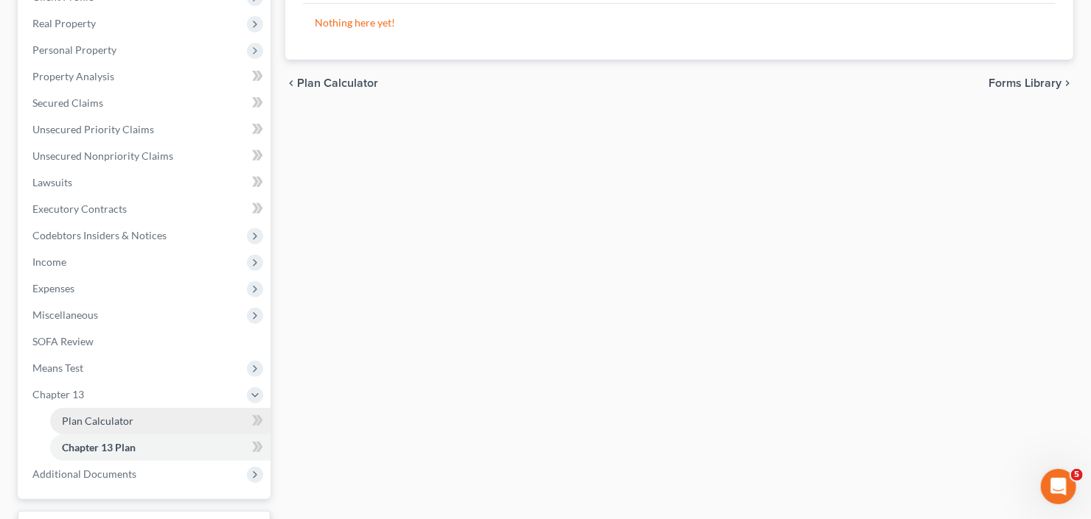
click at [119, 415] on span "Plan Calculator" at bounding box center [97, 421] width 71 height 13
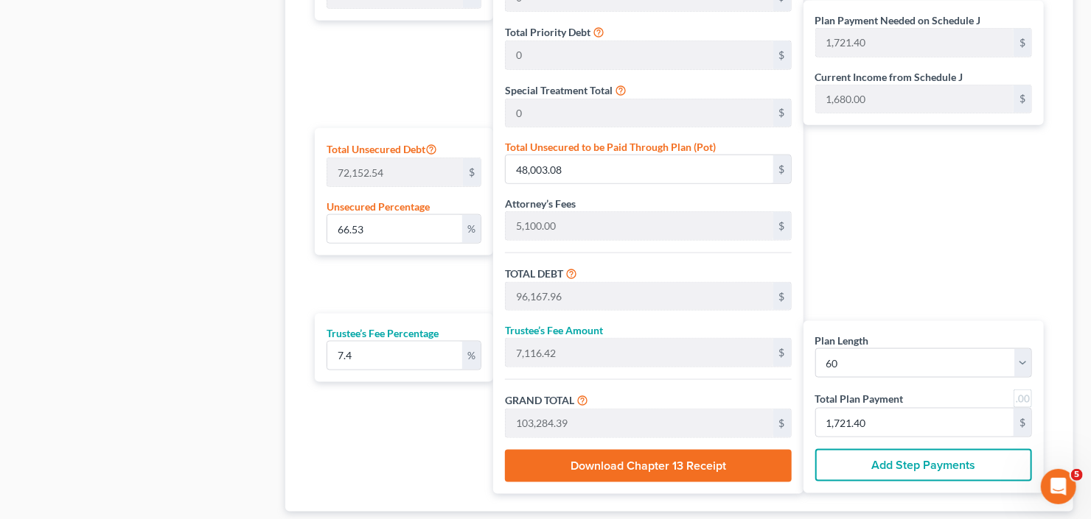
scroll to position [732, 0]
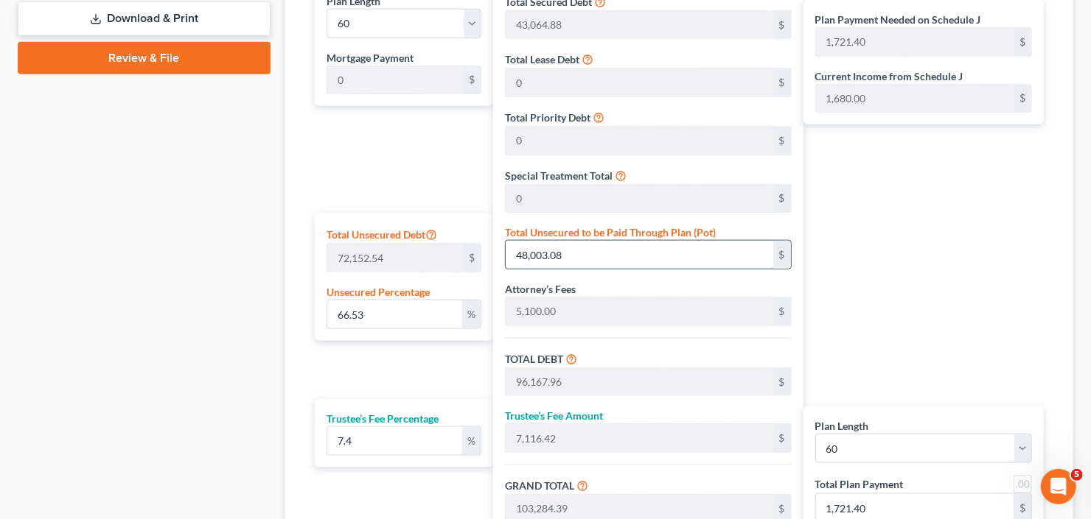
click at [581, 255] on input "48,003.08" at bounding box center [638, 255] width 267 height 28
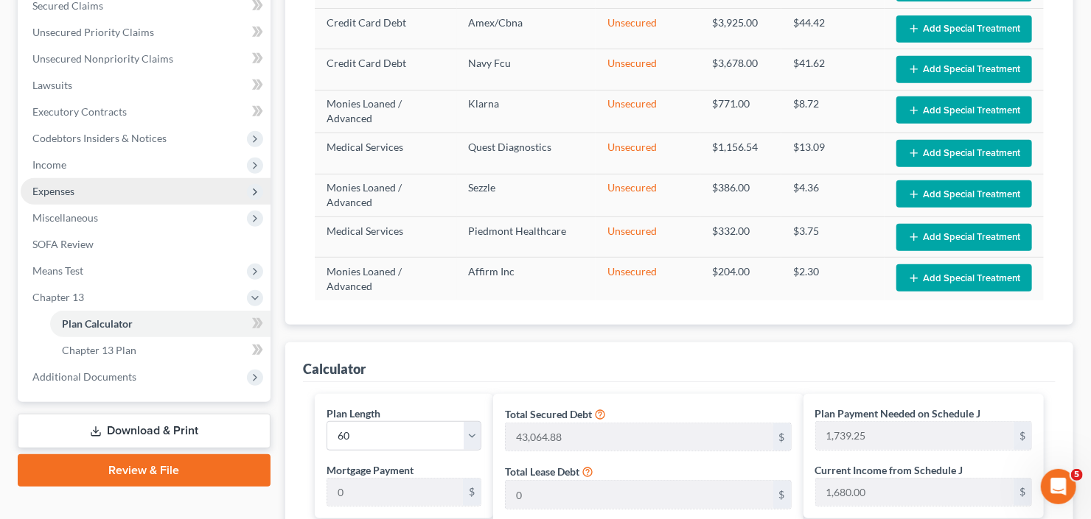
scroll to position [320, 0]
click at [49, 190] on span "Expenses" at bounding box center [53, 191] width 42 height 13
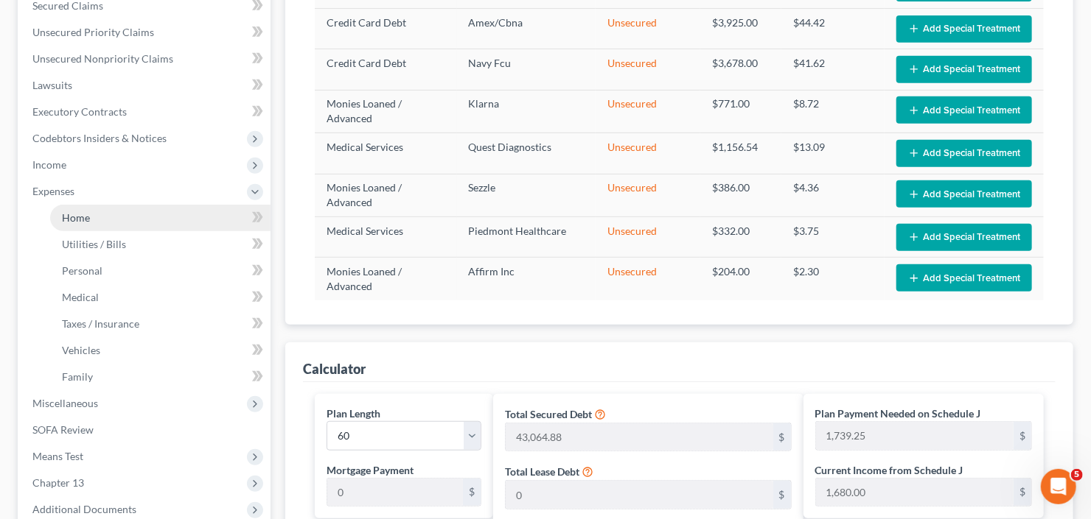
click at [77, 218] on span "Home" at bounding box center [76, 217] width 28 height 13
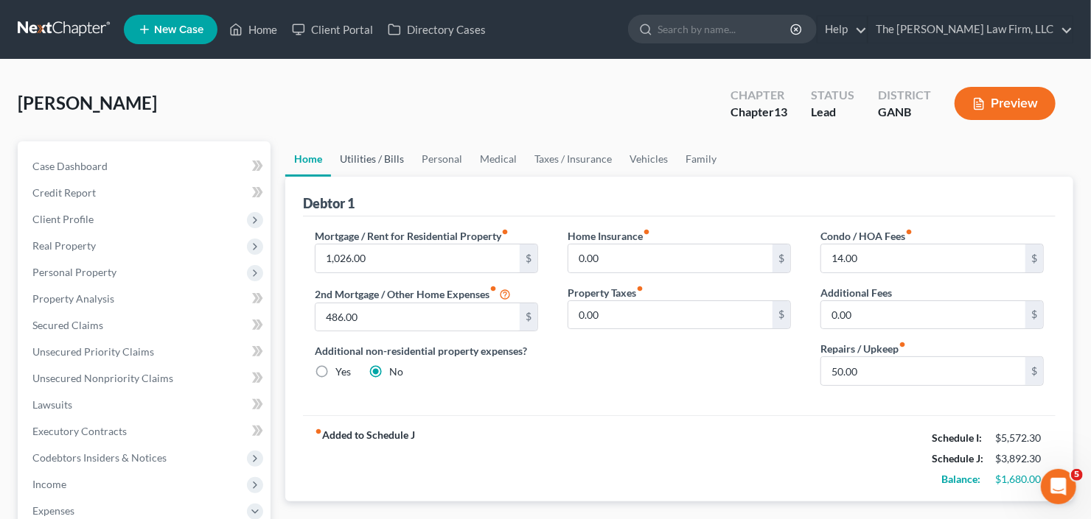
click at [383, 158] on link "Utilities / Bills" at bounding box center [372, 158] width 82 height 35
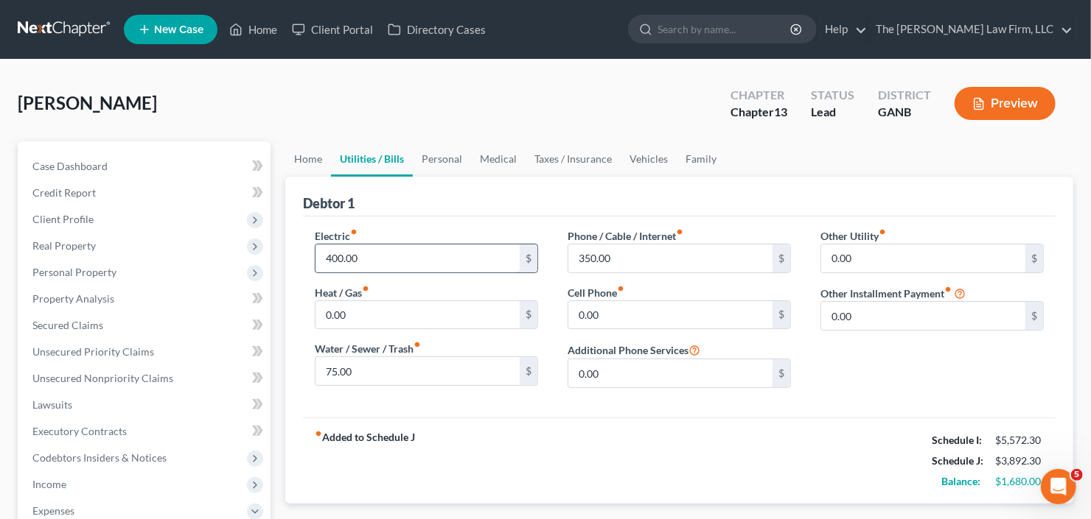
click at [415, 250] on input "400.00" at bounding box center [417, 259] width 204 height 28
click at [463, 154] on link "Personal" at bounding box center [442, 158] width 58 height 35
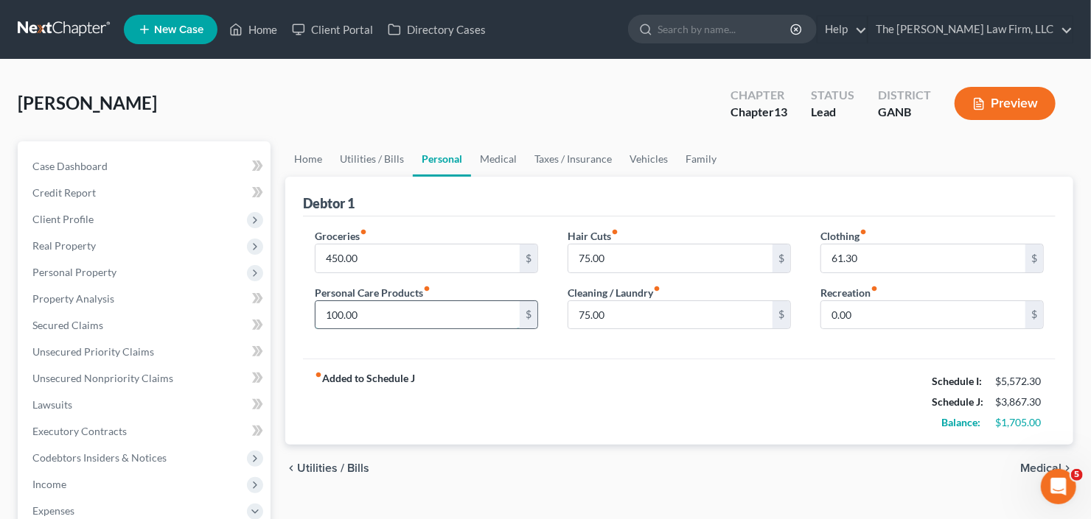
click at [416, 305] on input "100.00" at bounding box center [417, 315] width 204 height 28
click at [613, 326] on input "65" at bounding box center [670, 315] width 204 height 28
click at [613, 265] on input "65" at bounding box center [670, 259] width 204 height 28
click at [402, 303] on input "90" at bounding box center [417, 315] width 204 height 28
click at [85, 316] on link "Secured Claims" at bounding box center [146, 325] width 250 height 27
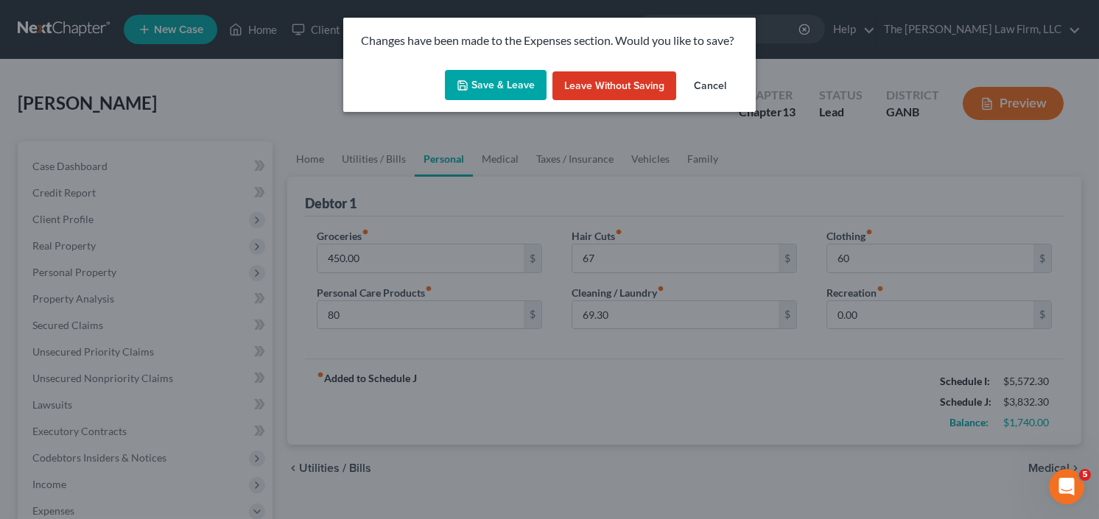
click at [497, 83] on button "Save & Leave" at bounding box center [496, 85] width 102 height 31
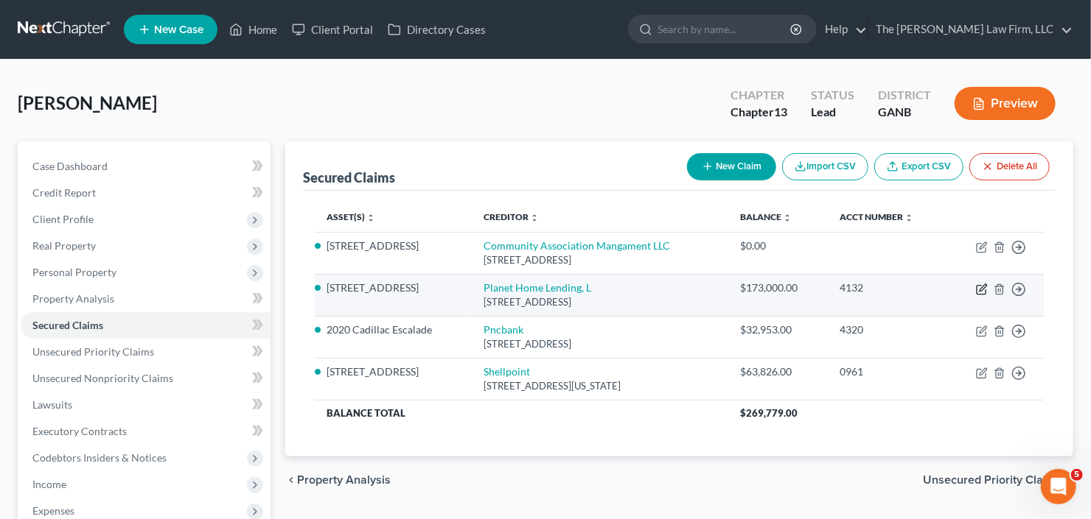
click at [984, 285] on icon "button" at bounding box center [982, 290] width 12 height 12
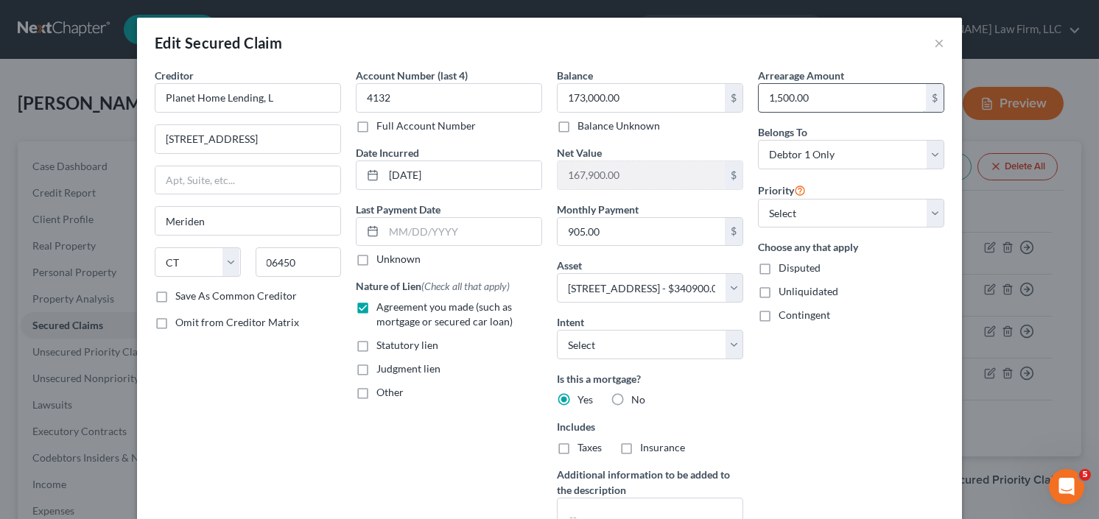
click at [839, 94] on input "1,500.00" at bounding box center [842, 98] width 167 height 28
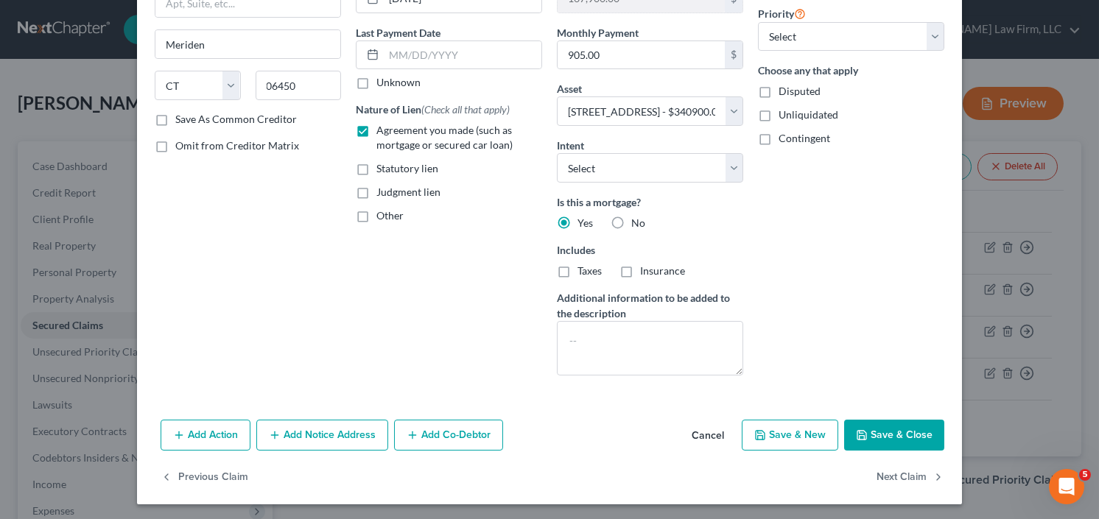
click at [895, 421] on button "Save & Close" at bounding box center [894, 435] width 100 height 31
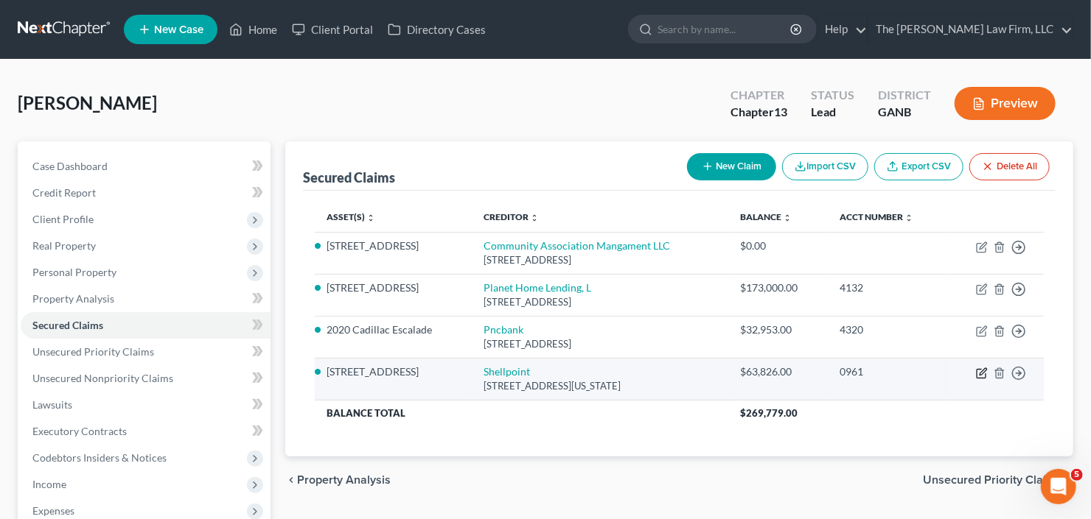
click at [981, 370] on icon "button" at bounding box center [982, 371] width 7 height 7
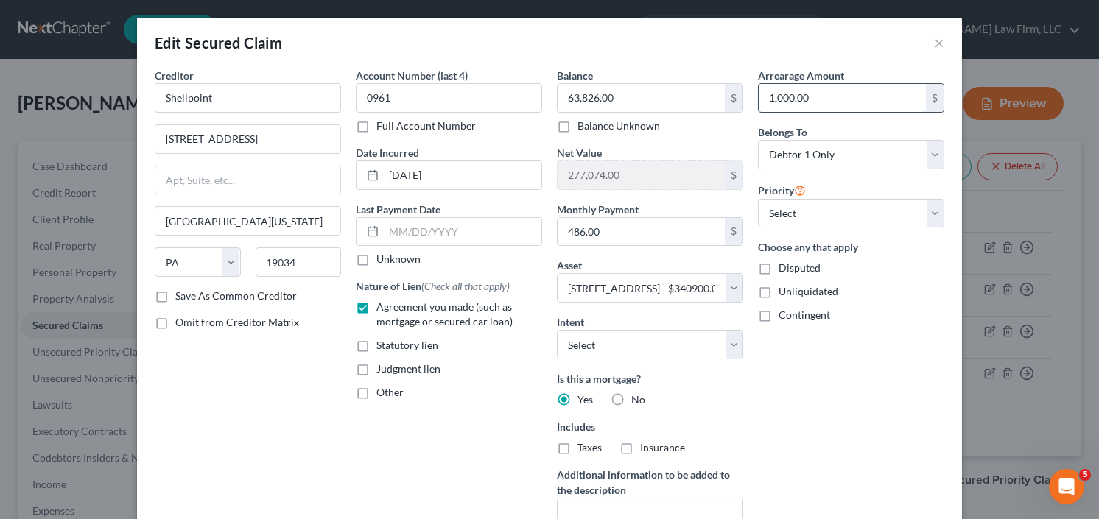
click at [848, 93] on input "1,000.00" at bounding box center [842, 98] width 167 height 28
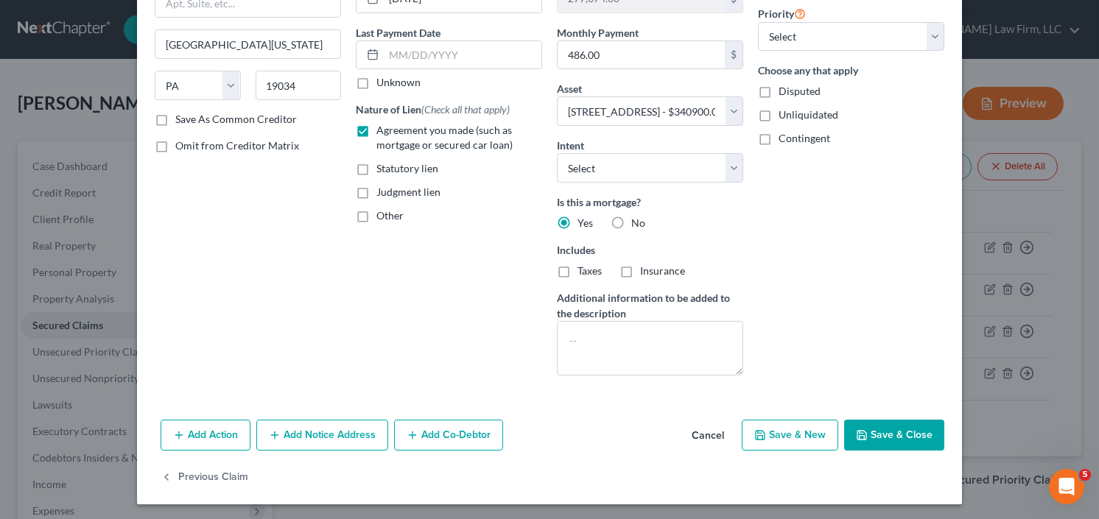
click at [899, 428] on button "Save & Close" at bounding box center [894, 435] width 100 height 31
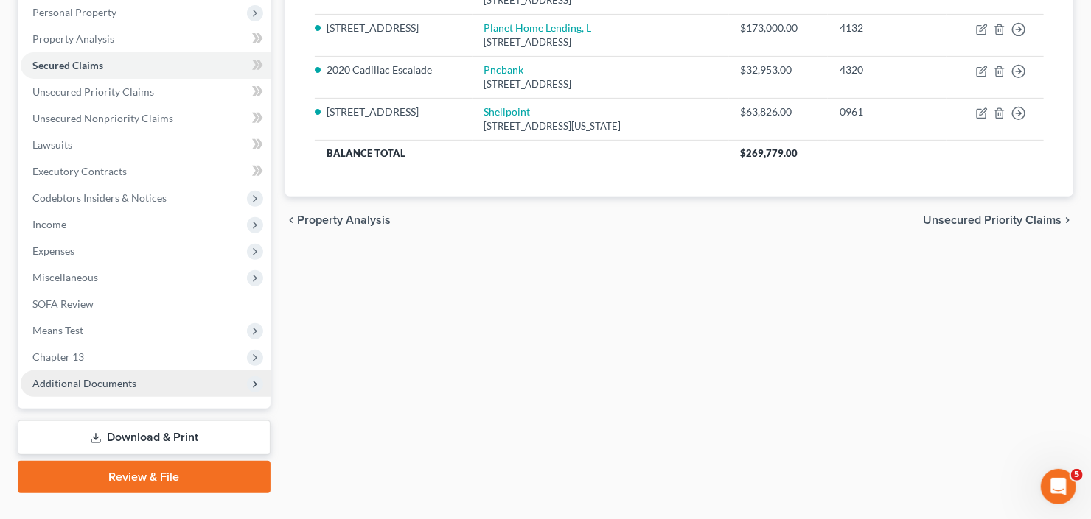
scroll to position [287, 0]
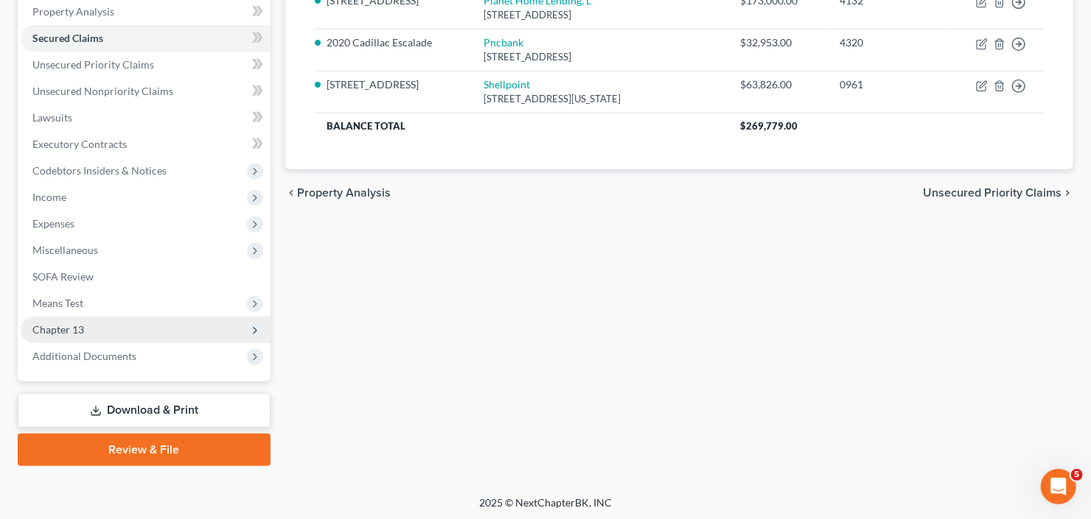
click at [70, 323] on span "Chapter 13" at bounding box center [58, 329] width 52 height 13
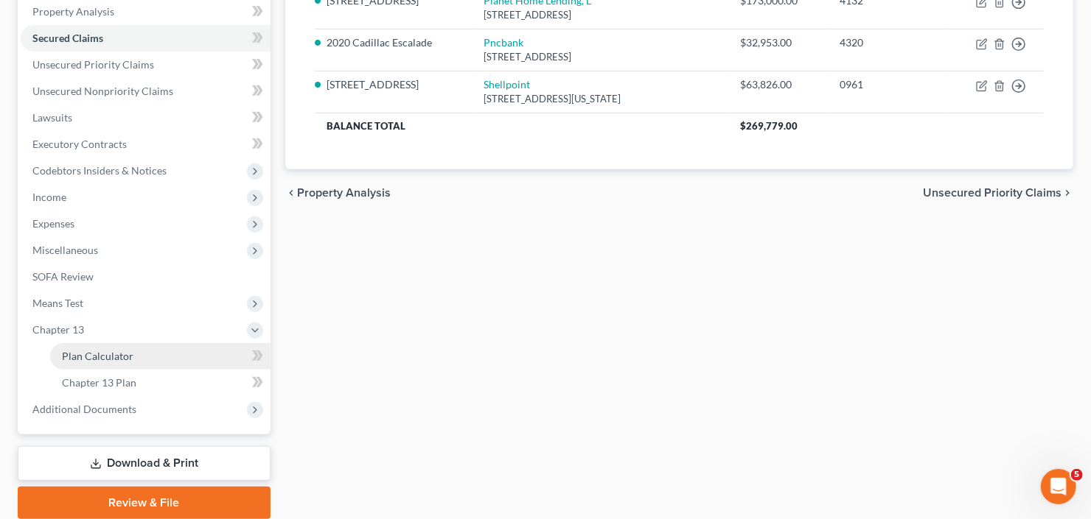
click at [105, 353] on span "Plan Calculator" at bounding box center [97, 356] width 71 height 13
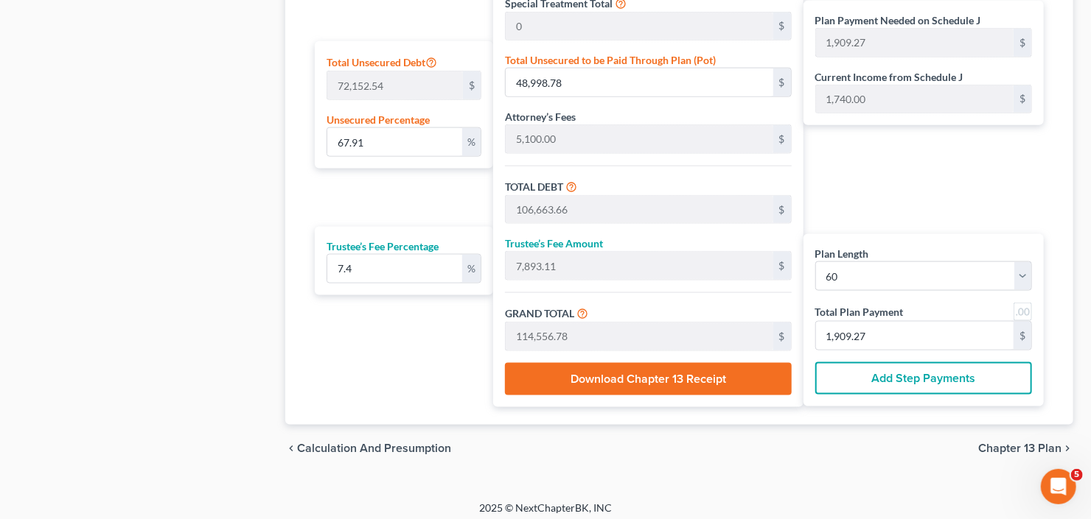
scroll to position [909, 0]
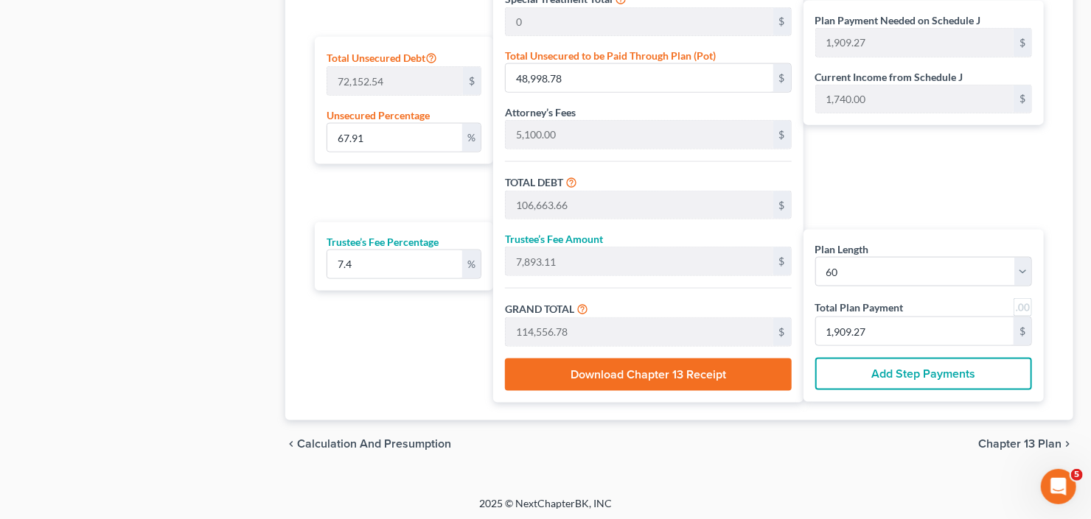
click at [798, 385] on div "Total Secured Debt 52,564.88 $ Total Lease Debt 0 $ Total Priority Debt 0 $ Spe…" at bounding box center [647, 104] width 309 height 598
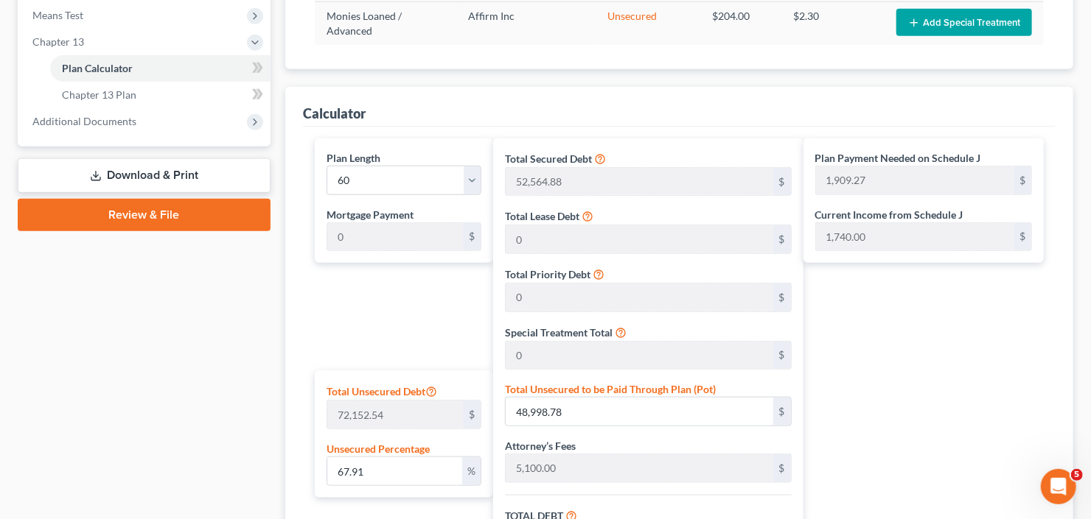
scroll to position [438, 0]
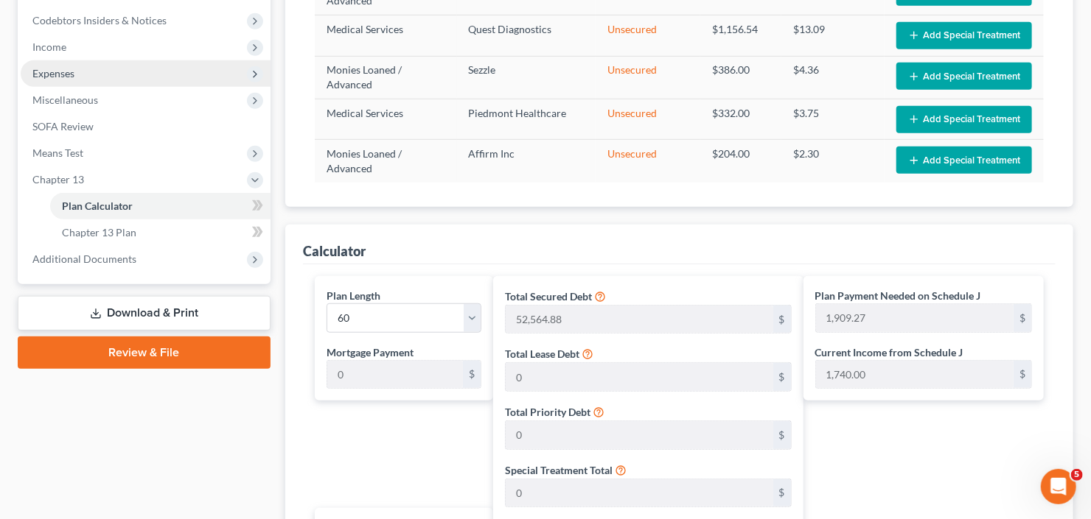
click at [79, 73] on span "Expenses" at bounding box center [146, 73] width 250 height 27
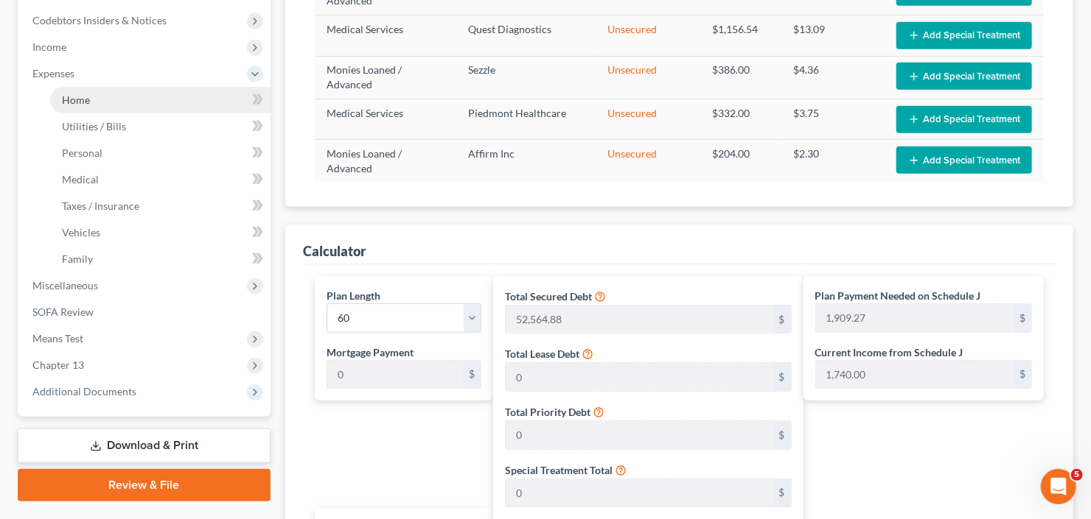
click at [102, 89] on link "Home" at bounding box center [160, 100] width 220 height 27
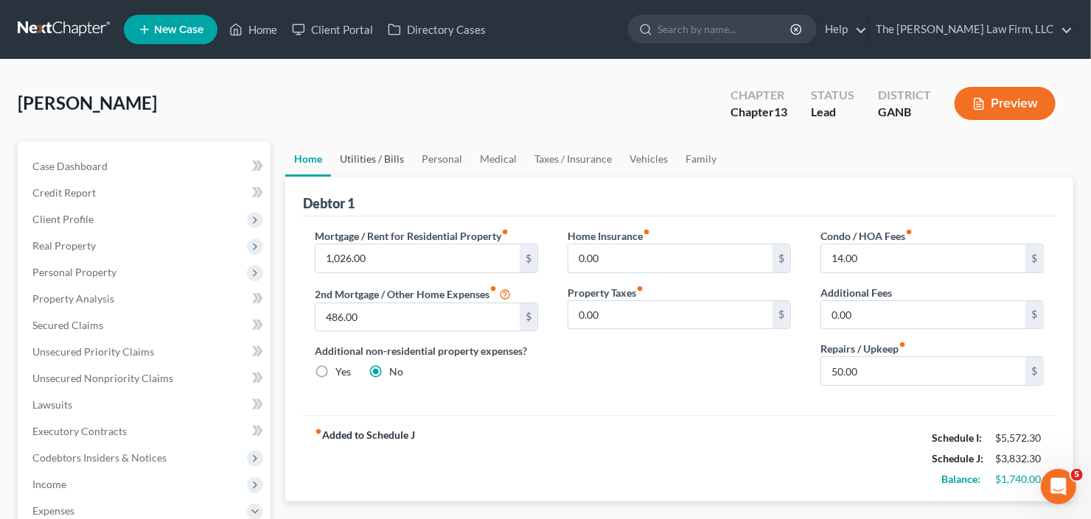
click at [377, 154] on link "Utilities / Bills" at bounding box center [372, 158] width 82 height 35
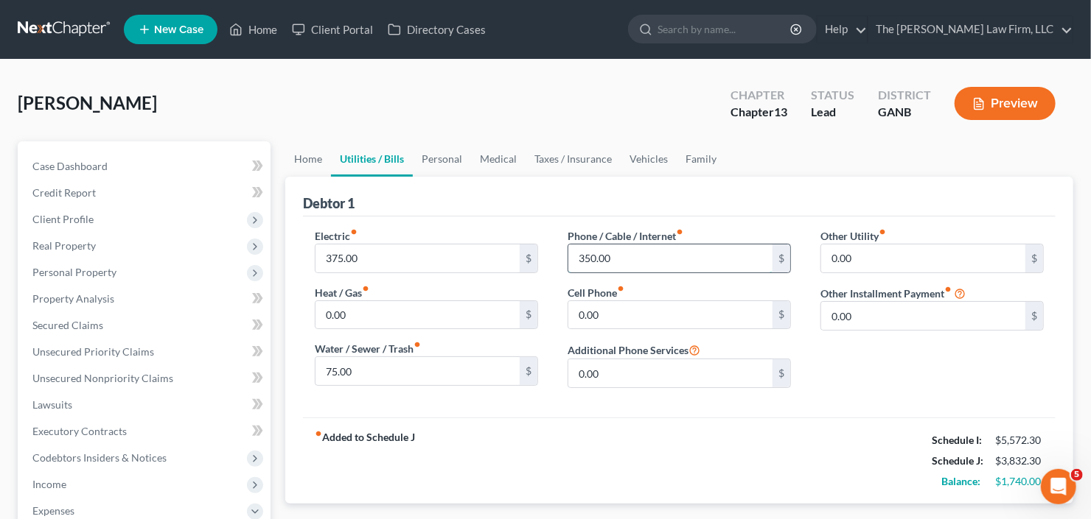
click at [597, 254] on input "350.00" at bounding box center [670, 259] width 204 height 28
click at [645, 254] on input "325.00" at bounding box center [670, 259] width 204 height 28
click at [389, 256] on input "375.00" at bounding box center [417, 259] width 204 height 28
click at [453, 151] on link "Personal" at bounding box center [442, 158] width 58 height 35
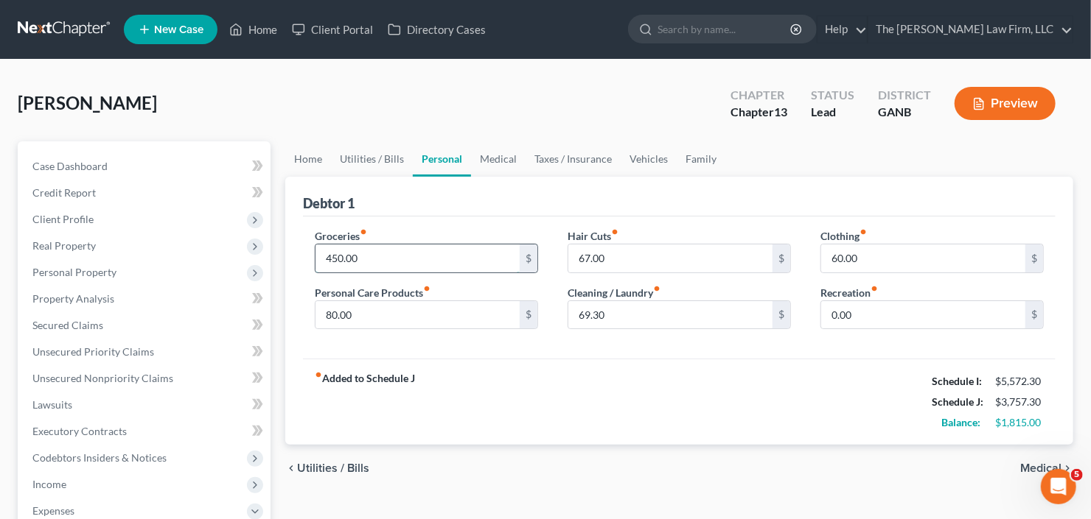
click at [391, 254] on input "450.00" at bounding box center [417, 259] width 204 height 28
click at [636, 155] on link "Vehicles" at bounding box center [648, 158] width 56 height 35
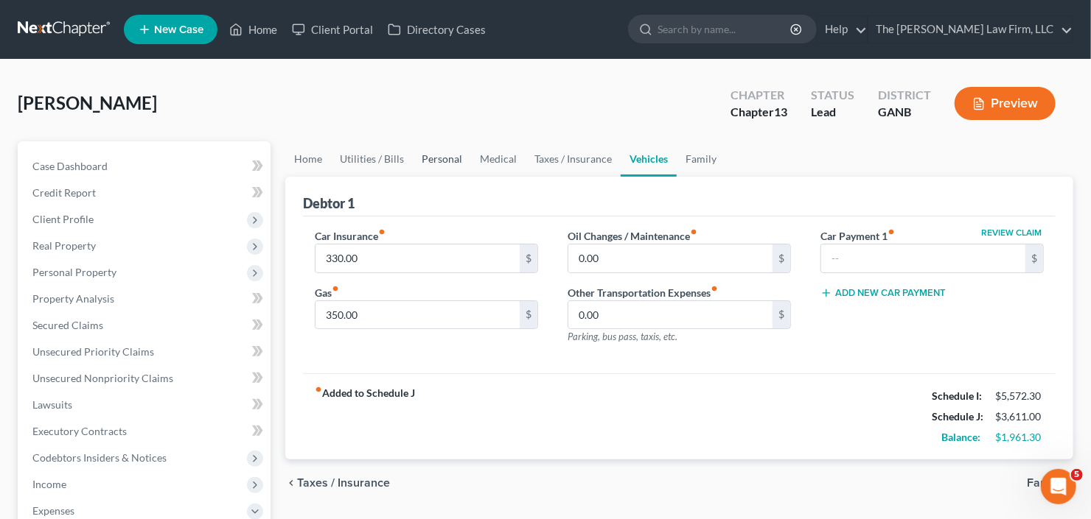
click at [449, 153] on link "Personal" at bounding box center [442, 158] width 58 height 35
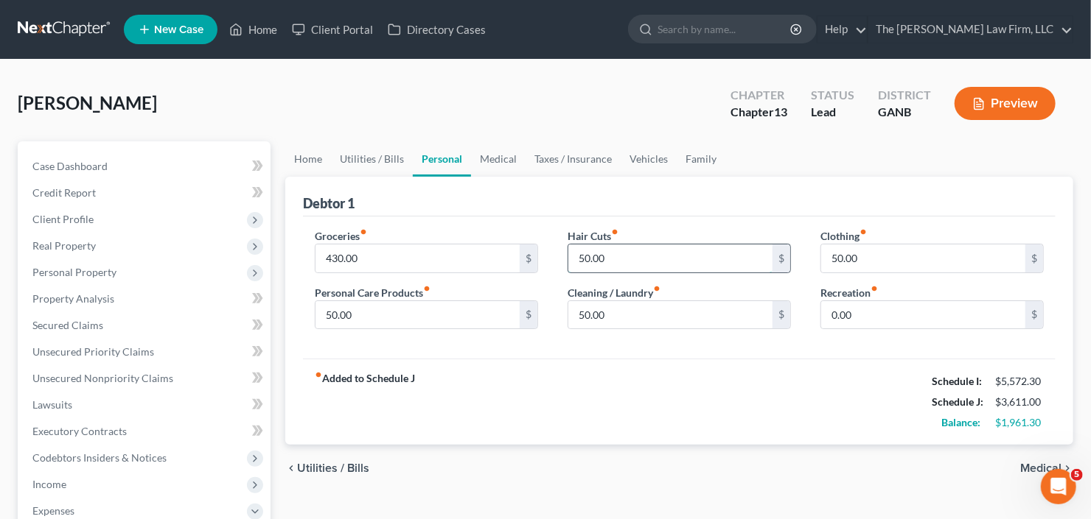
click at [646, 247] on input "50.00" at bounding box center [670, 259] width 204 height 28
click at [398, 153] on link "Utilities / Bills" at bounding box center [372, 158] width 82 height 35
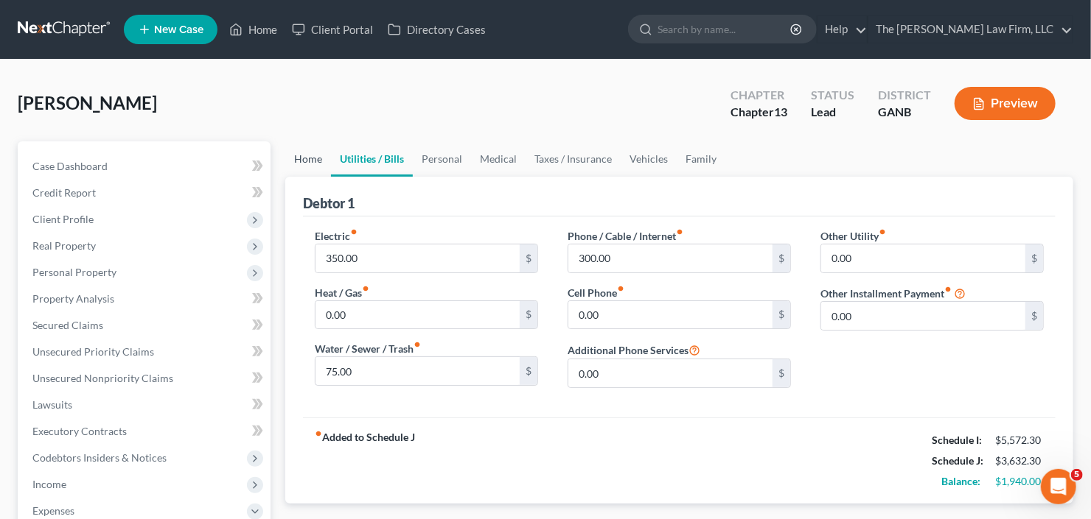
click at [309, 157] on link "Home" at bounding box center [308, 158] width 46 height 35
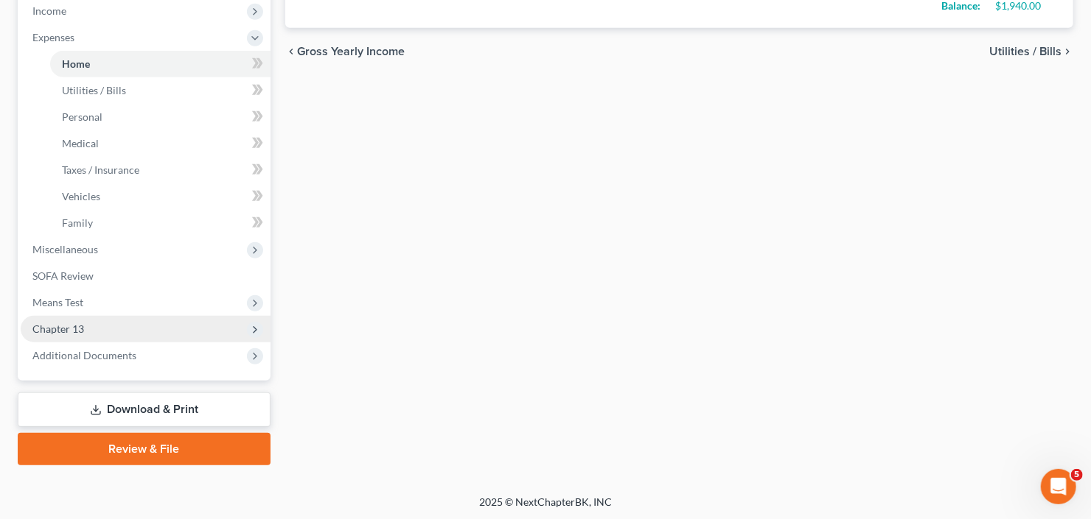
click at [71, 326] on span "Chapter 13" at bounding box center [58, 329] width 52 height 13
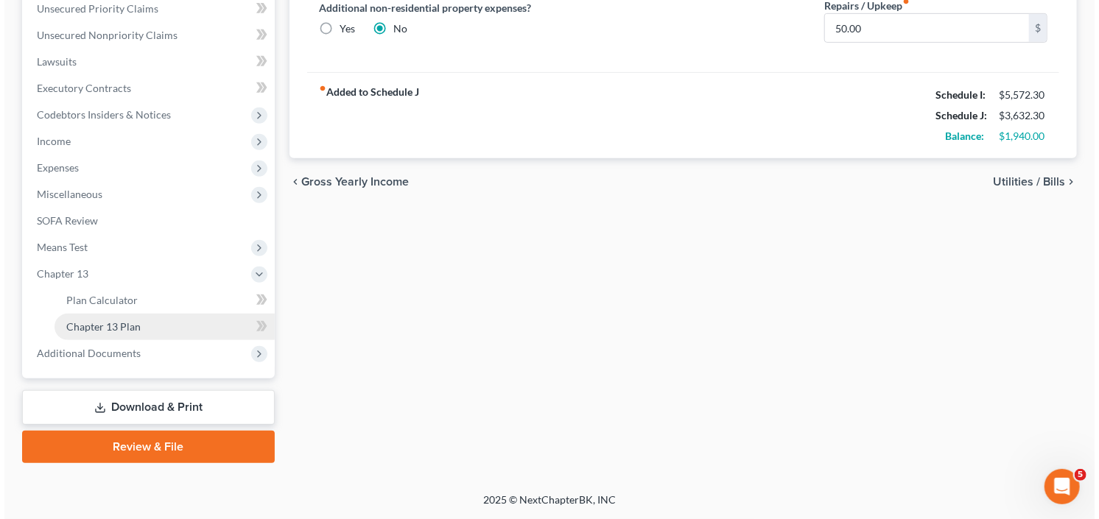
scroll to position [340, 0]
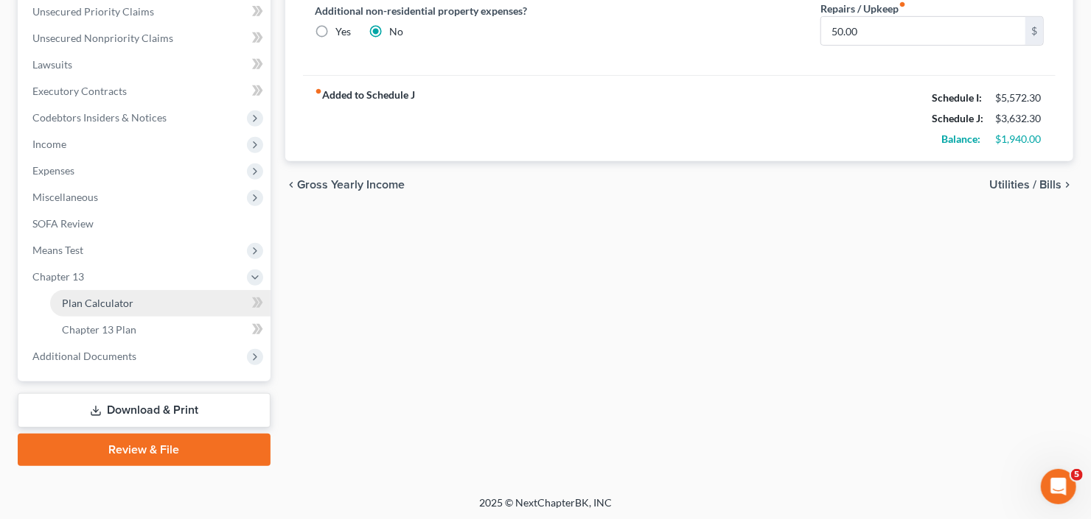
click at [92, 298] on span "Plan Calculator" at bounding box center [97, 303] width 71 height 13
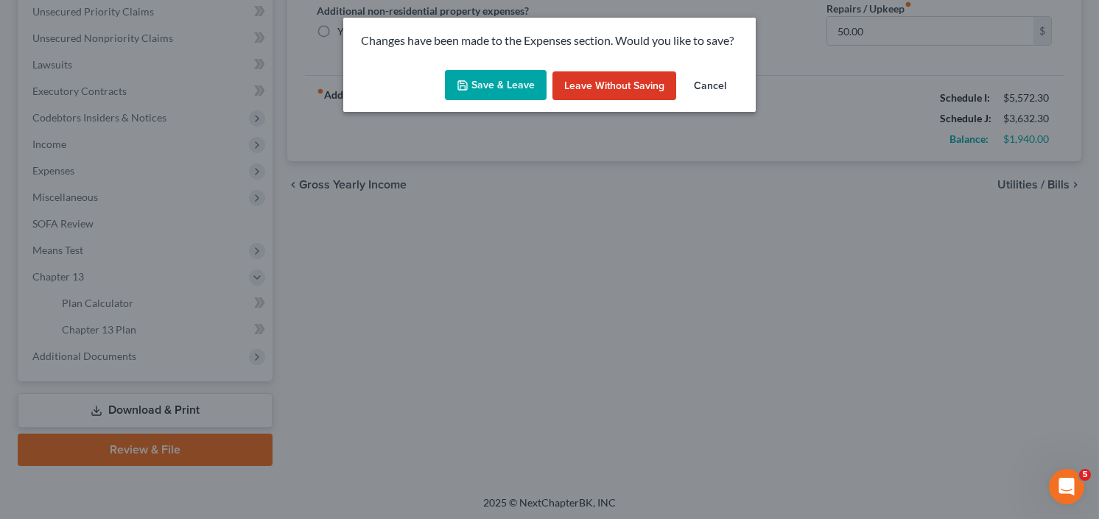
click at [504, 83] on button "Save & Leave" at bounding box center [496, 85] width 102 height 31
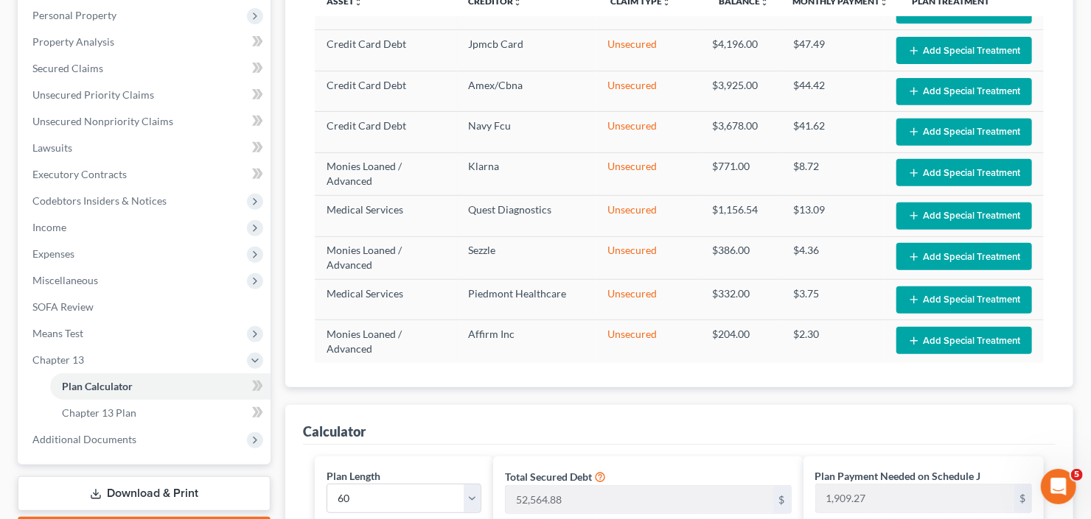
scroll to position [202, 0]
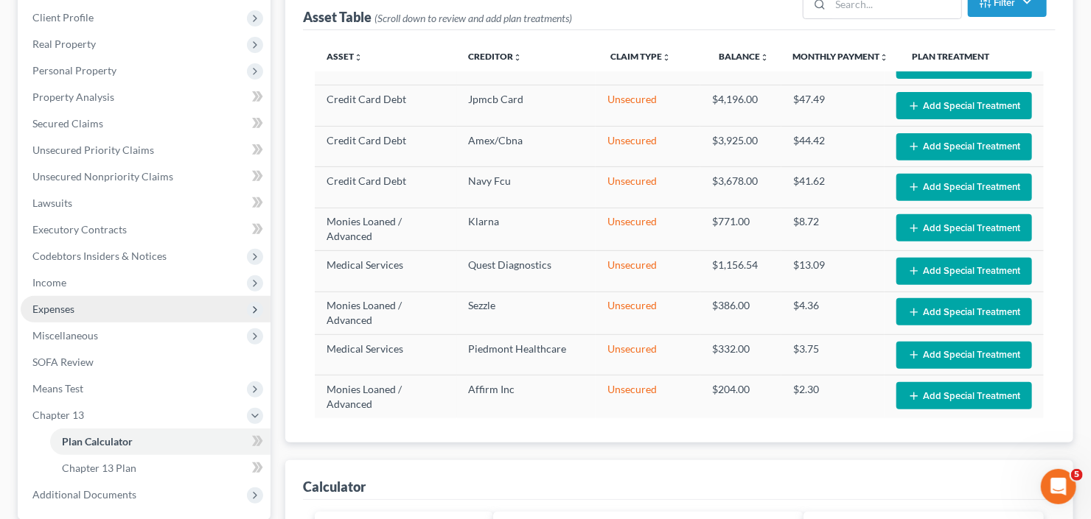
click at [68, 306] on span "Expenses" at bounding box center [53, 309] width 42 height 13
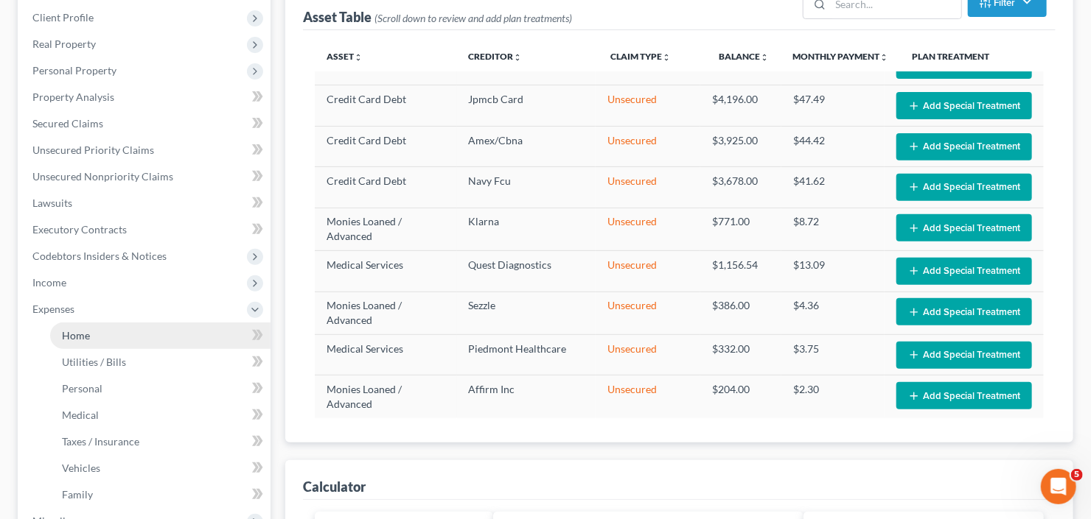
click at [94, 326] on link "Home" at bounding box center [160, 336] width 220 height 27
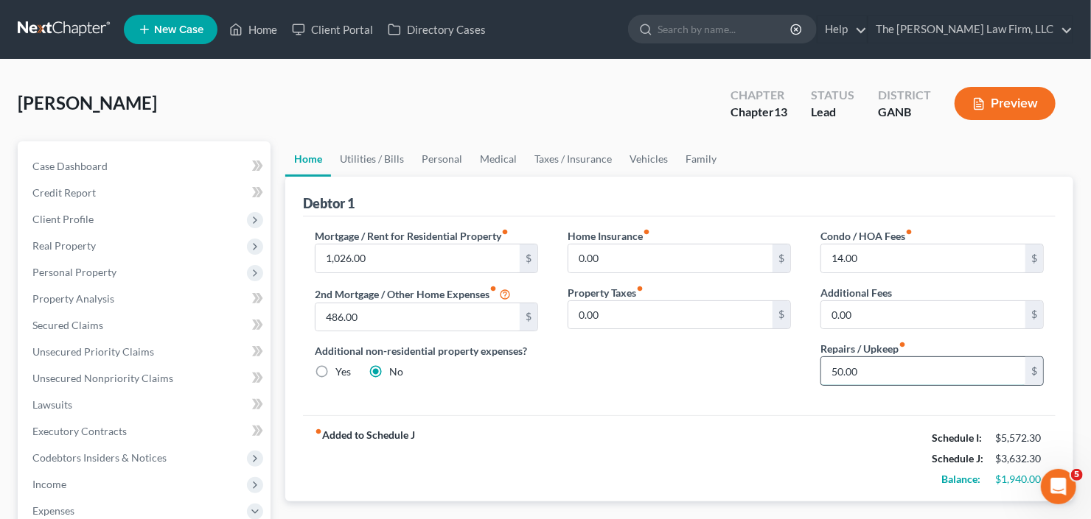
click at [891, 363] on input "50.00" at bounding box center [923, 371] width 204 height 28
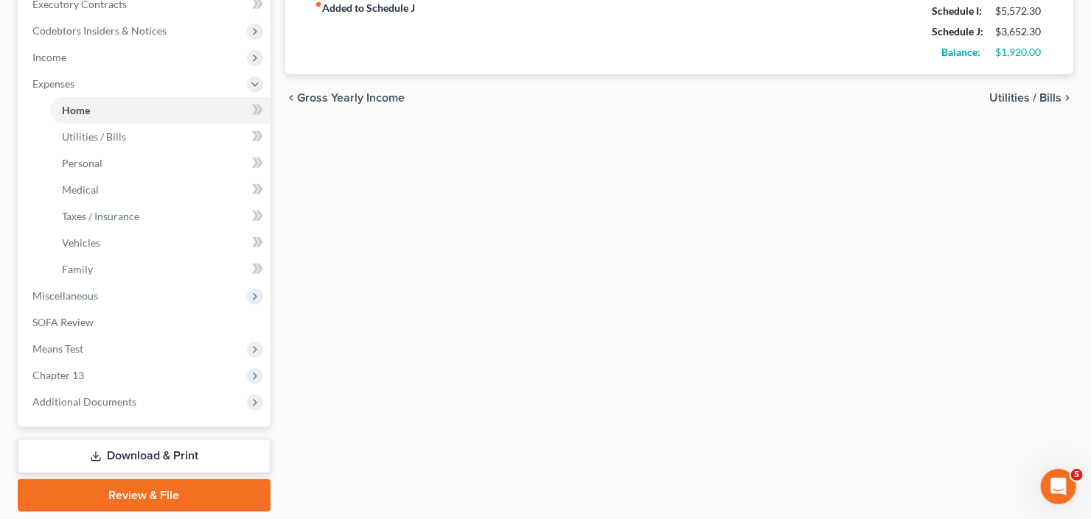
scroll to position [474, 0]
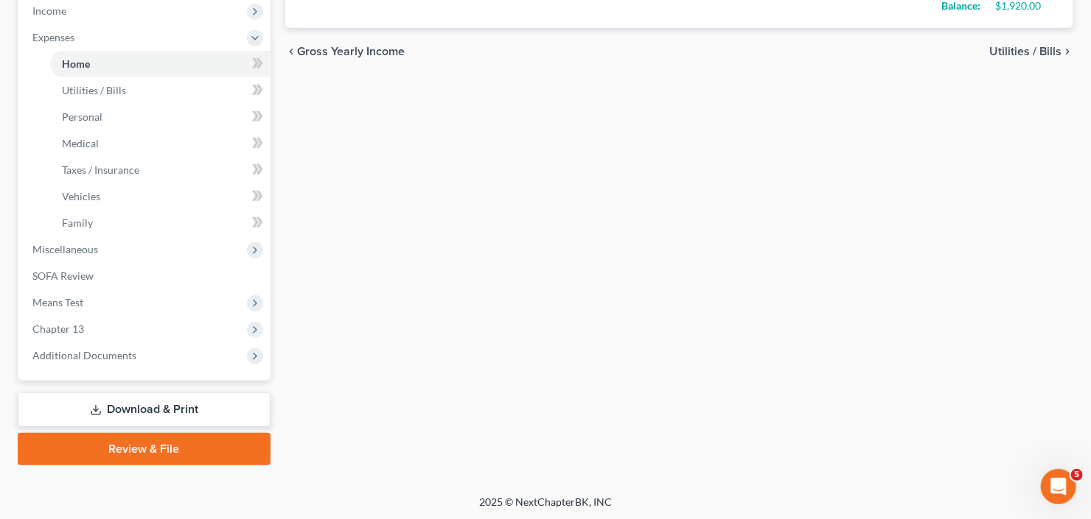
click at [102, 409] on link "Download & Print" at bounding box center [144, 410] width 253 height 35
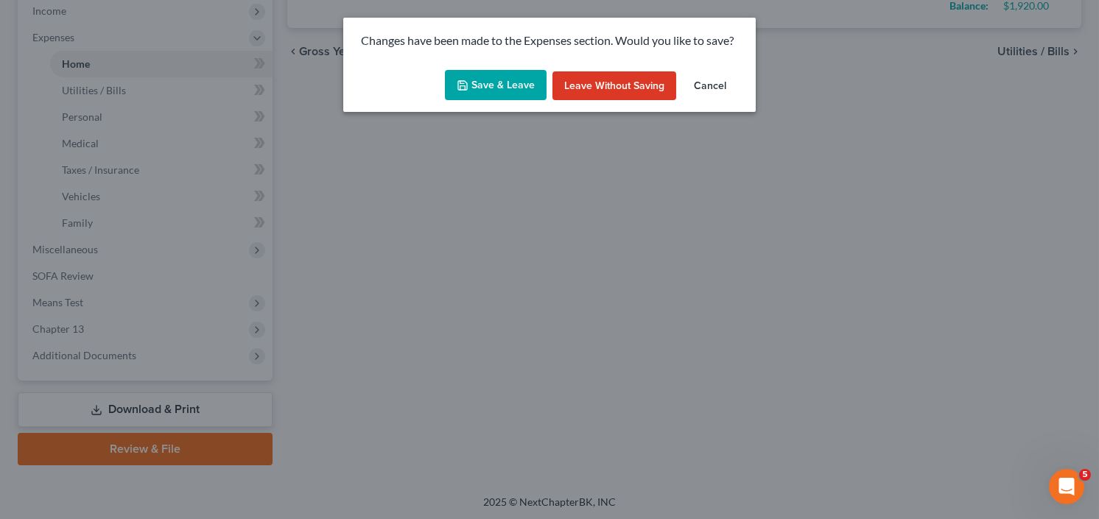
click at [504, 88] on button "Save & Leave" at bounding box center [496, 85] width 102 height 31
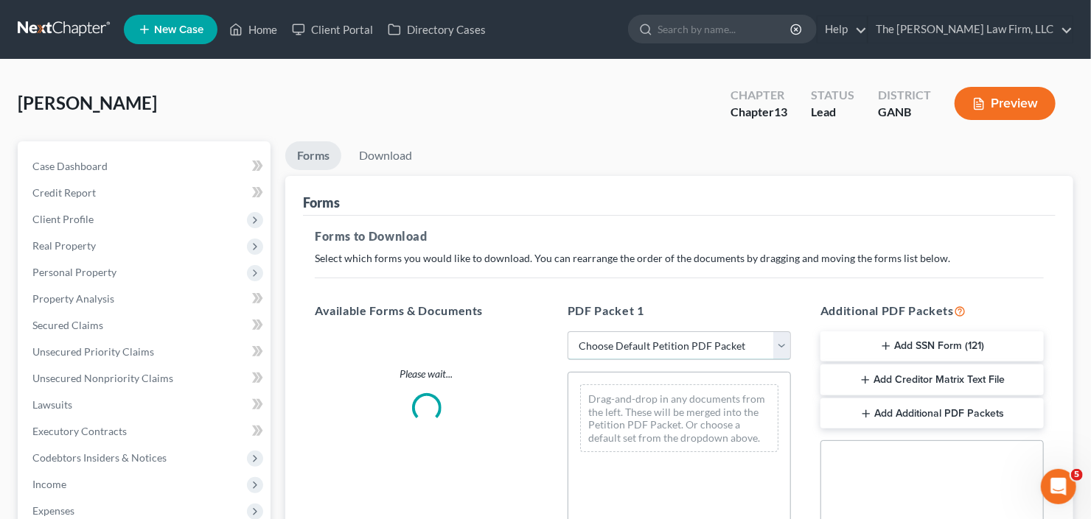
click at [668, 343] on select "Choose Default Petition PDF Packet Complete Bankruptcy Petition (all forms and …" at bounding box center [678, 346] width 223 height 29
click at [567, 332] on select "Choose Default Petition PDF Packet Complete Bankruptcy Petition (all forms and …" at bounding box center [678, 346] width 223 height 29
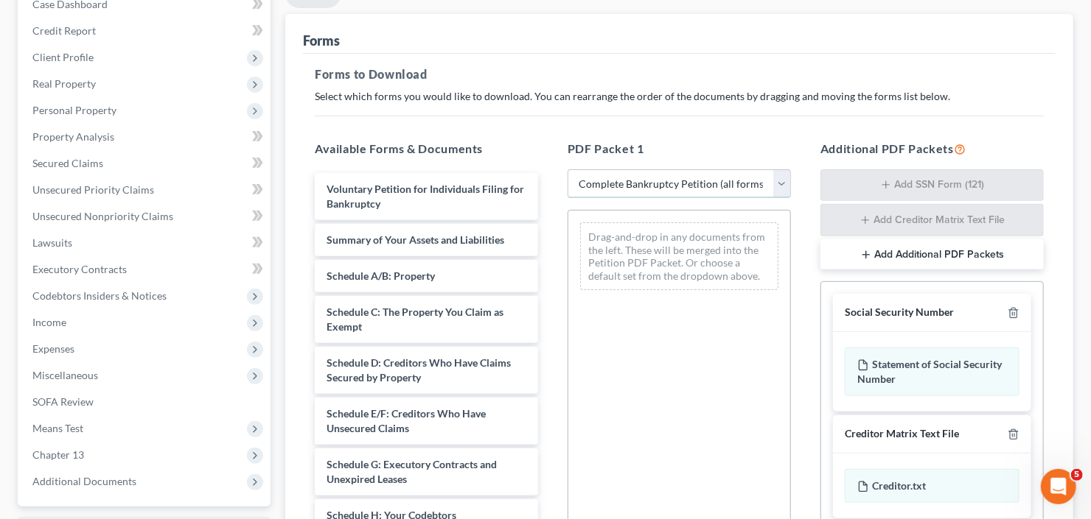
scroll to position [177, 0]
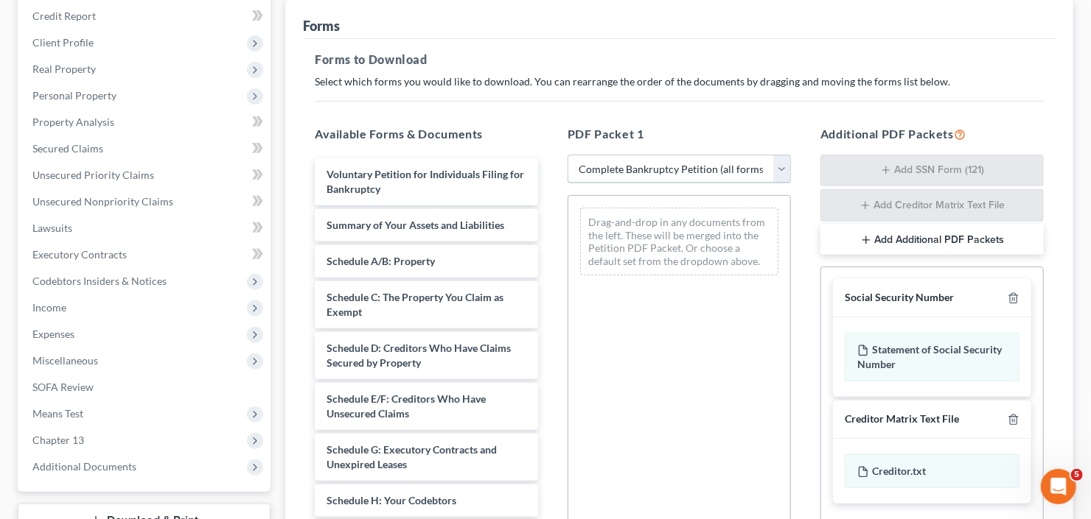
click at [666, 161] on select "Choose Default Petition PDF Packet Complete Bankruptcy Petition (all forms and …" at bounding box center [678, 169] width 223 height 29
click at [567, 155] on select "Choose Default Petition PDF Packet Complete Bankruptcy Petition (all forms and …" at bounding box center [678, 169] width 223 height 29
click at [642, 175] on select "Choose Default Petition PDF Packet Complete Bankruptcy Petition (all forms and …" at bounding box center [678, 169] width 223 height 29
click at [567, 155] on select "Choose Default Petition PDF Packet Complete Bankruptcy Petition (all forms and …" at bounding box center [678, 169] width 223 height 29
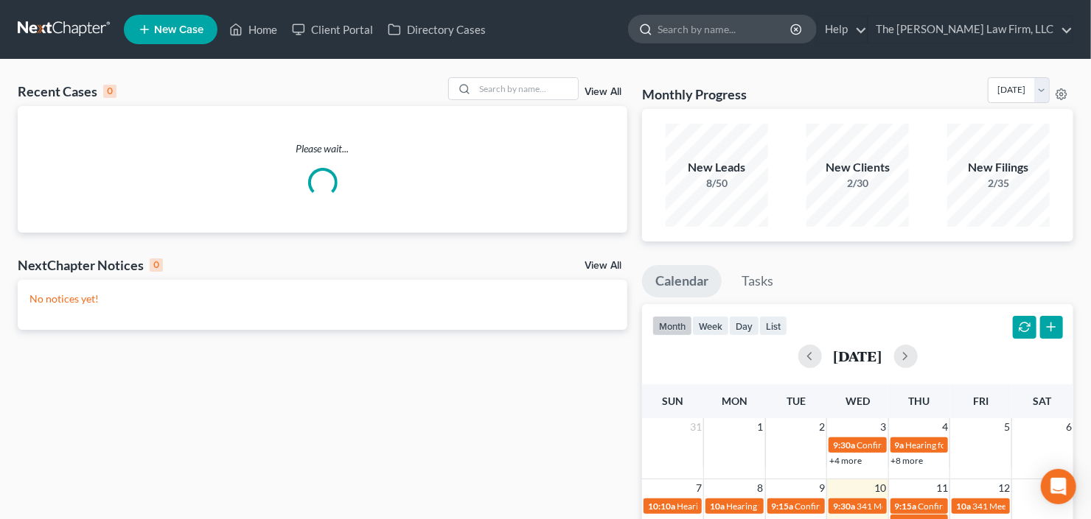
click at [736, 27] on input "search" at bounding box center [724, 28] width 135 height 27
type input "gor"
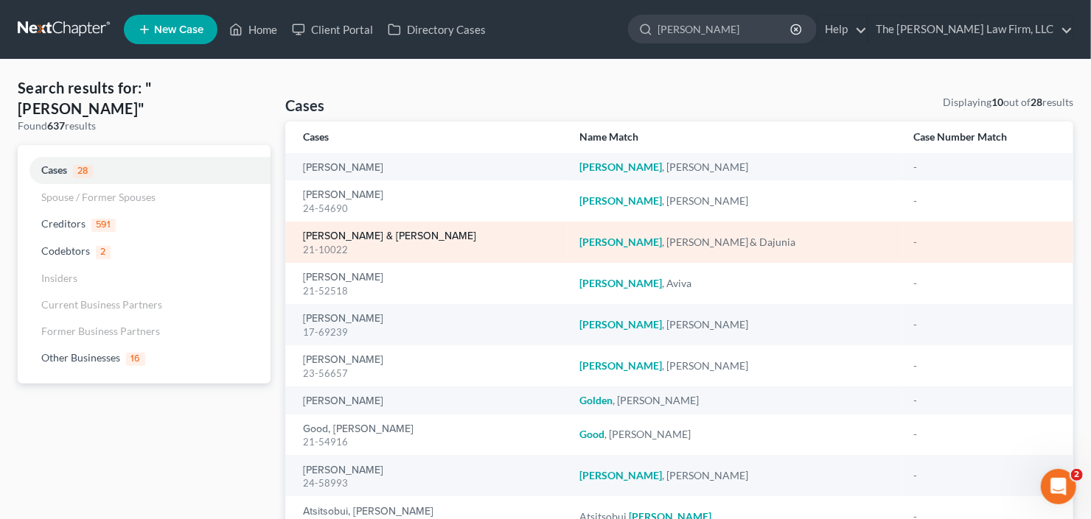
click at [337, 241] on link "Gore, Charles & Dajunia" at bounding box center [389, 236] width 173 height 10
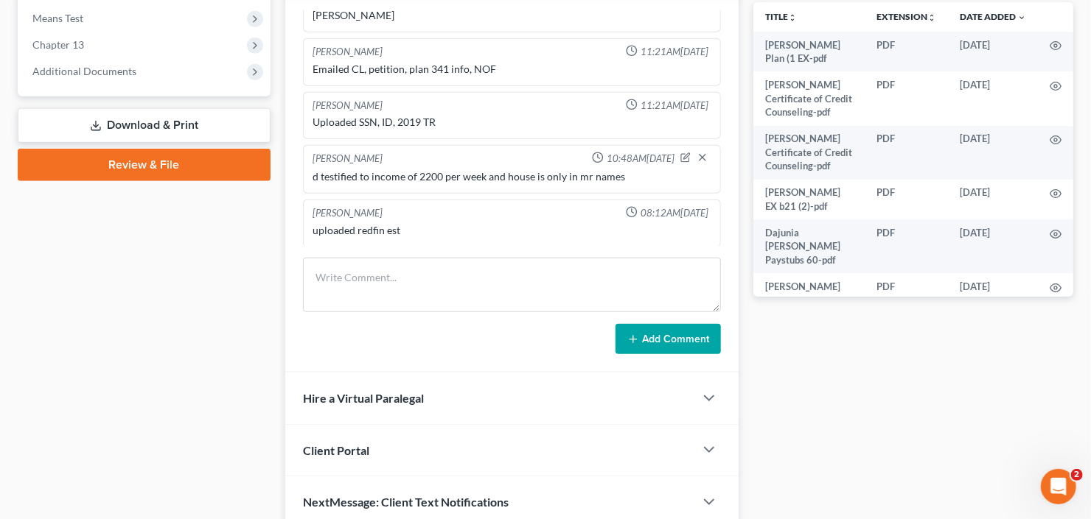
scroll to position [517, 0]
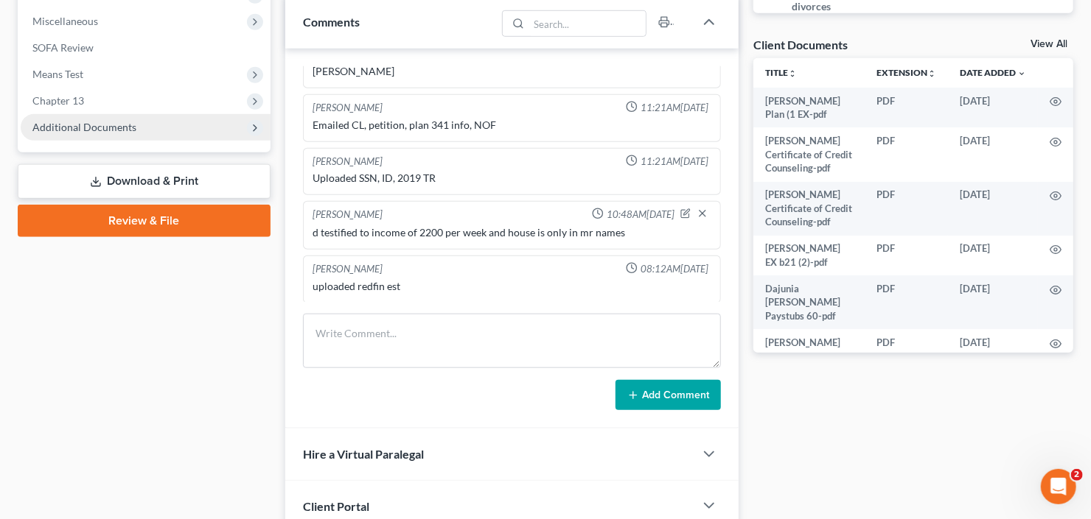
click at [42, 118] on span "Additional Documents" at bounding box center [146, 127] width 250 height 27
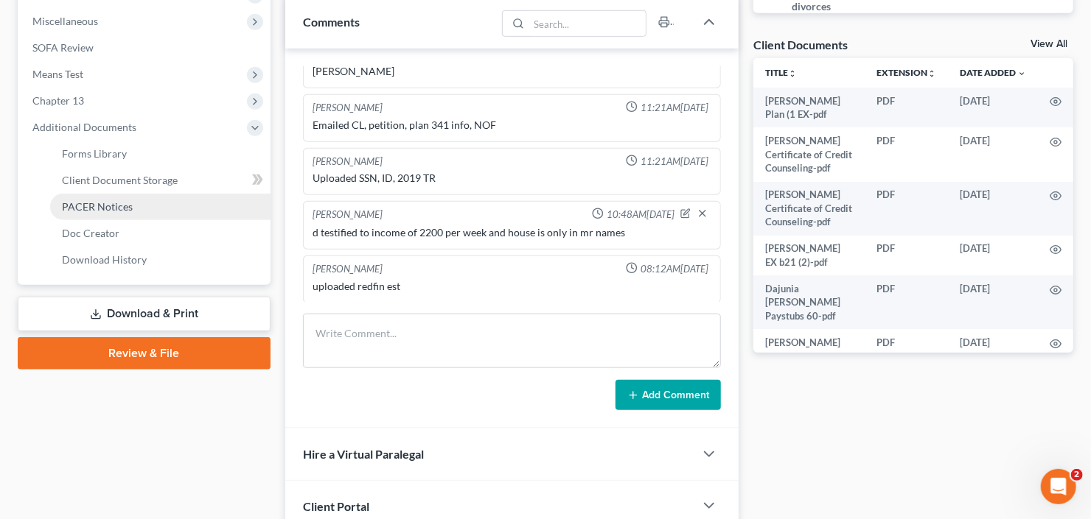
click at [76, 206] on span "PACER Notices" at bounding box center [97, 206] width 71 height 13
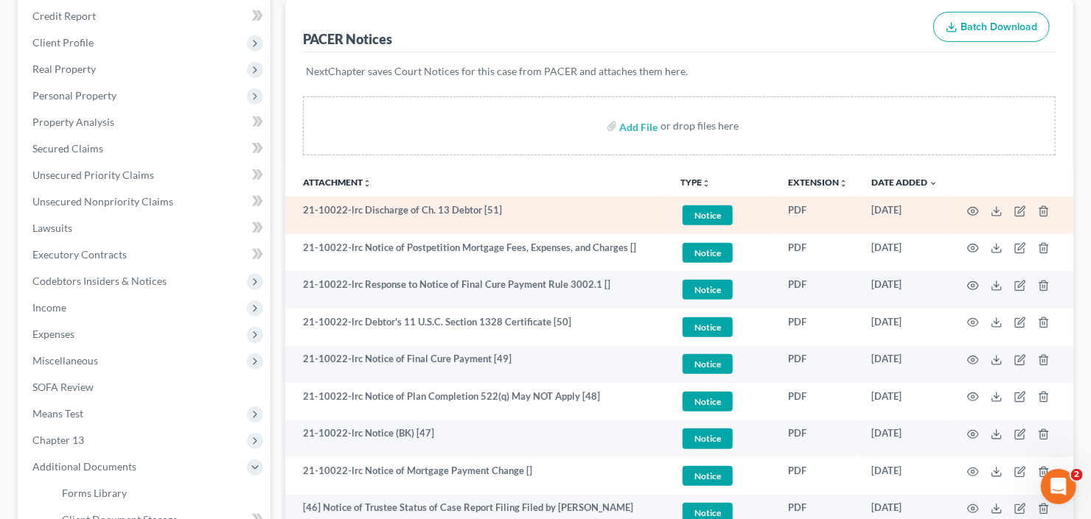
scroll to position [236, 0]
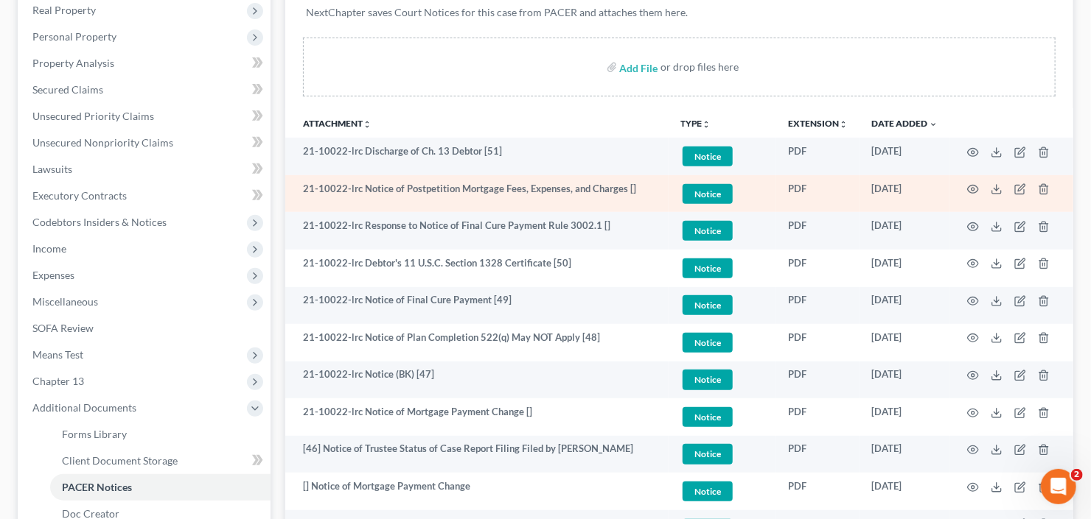
click at [979, 185] on td at bounding box center [1011, 194] width 124 height 38
click at [977, 185] on icon "button" at bounding box center [973, 189] width 12 height 12
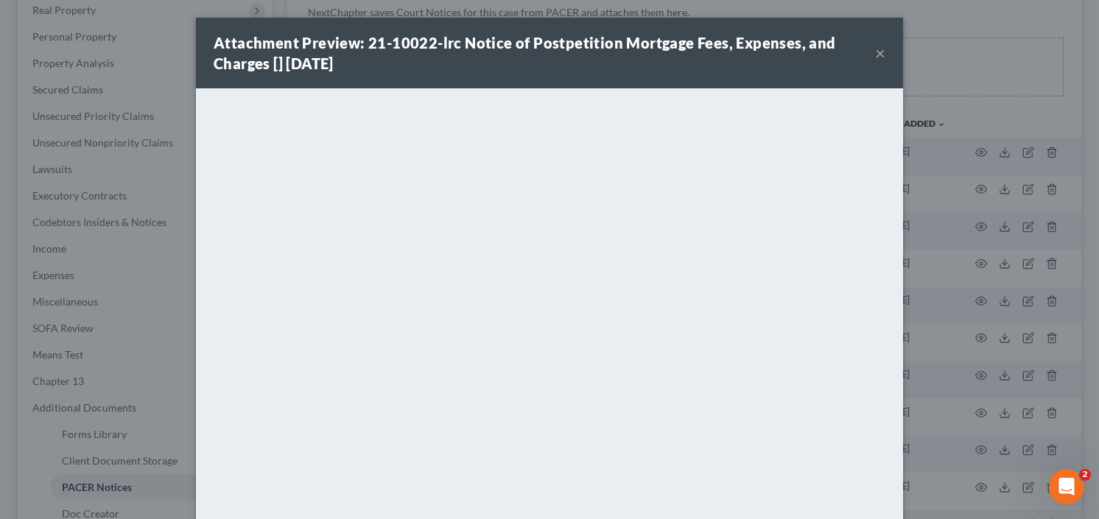
click at [879, 49] on button "×" at bounding box center [880, 53] width 10 height 18
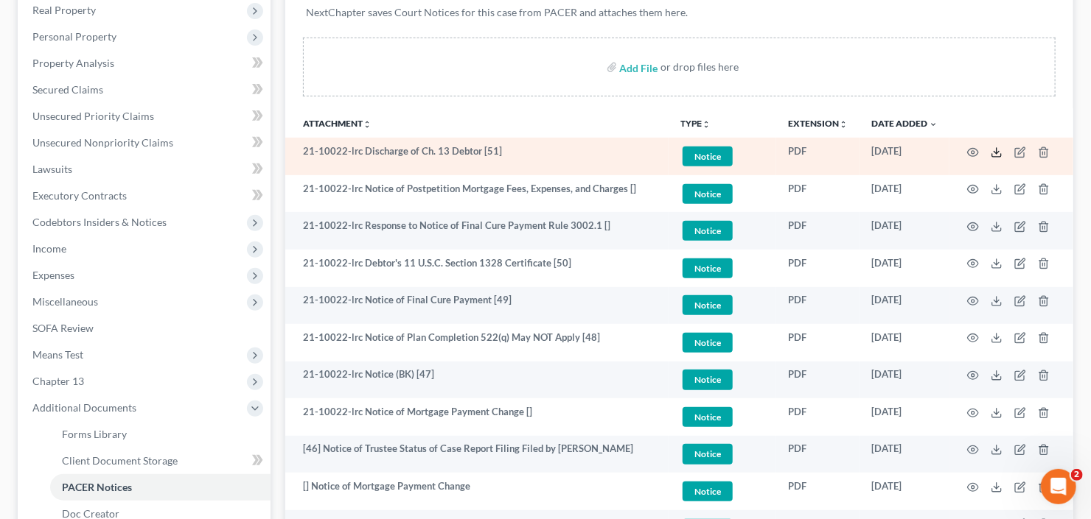
click at [997, 147] on icon at bounding box center [996, 153] width 12 height 12
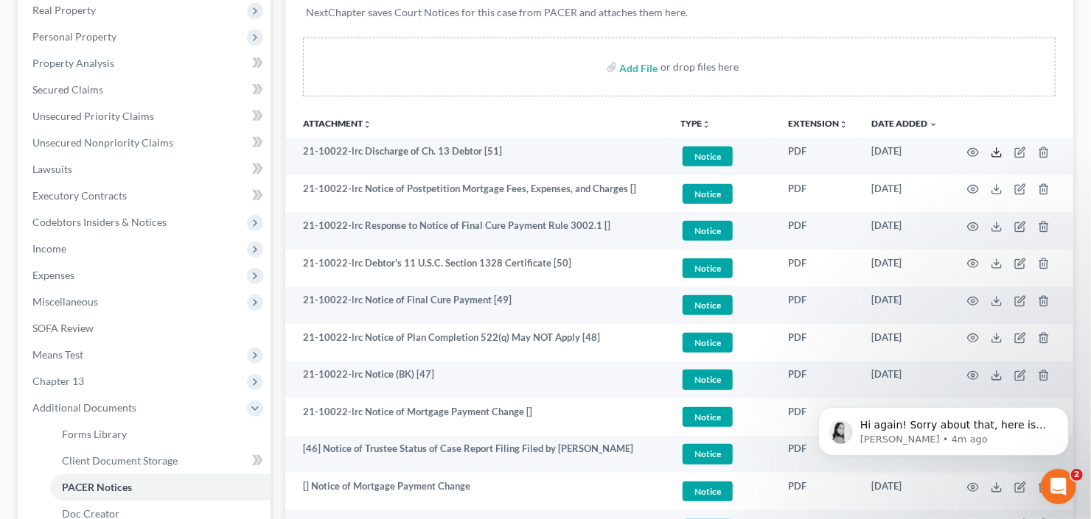
scroll to position [0, 0]
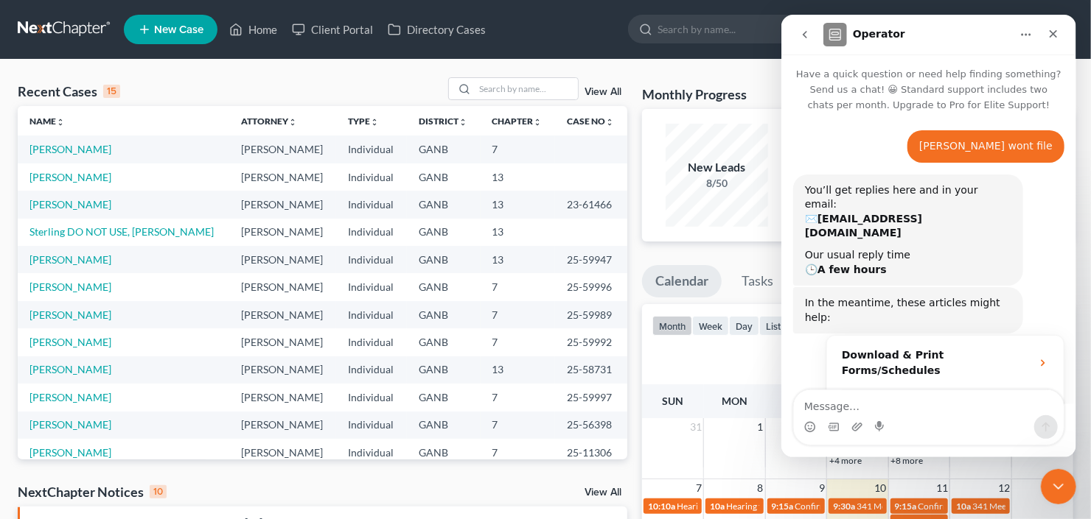
scroll to position [1068, 0]
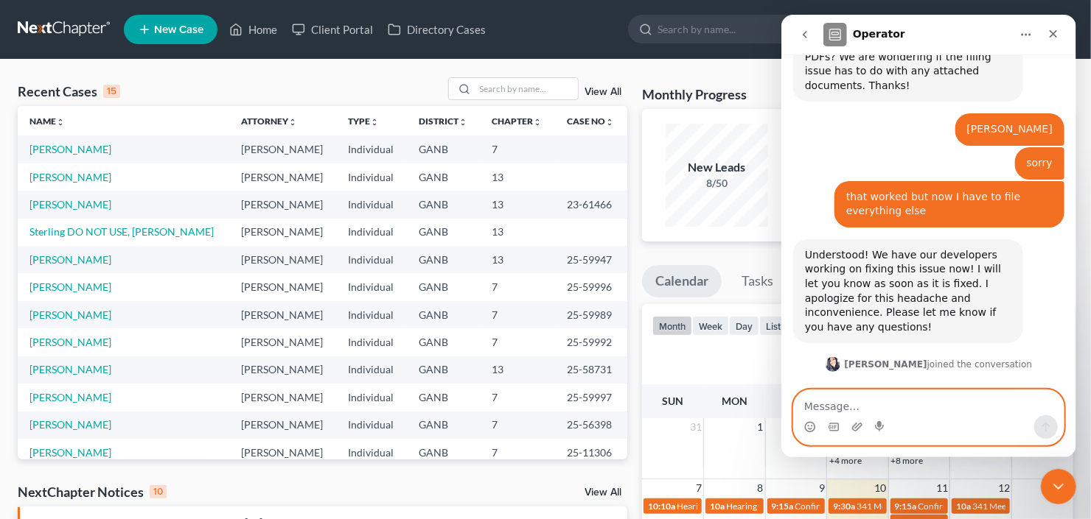
click at [936, 406] on textarea "Message…" at bounding box center [928, 403] width 270 height 25
type textarea "h"
type textarea "what is your number"
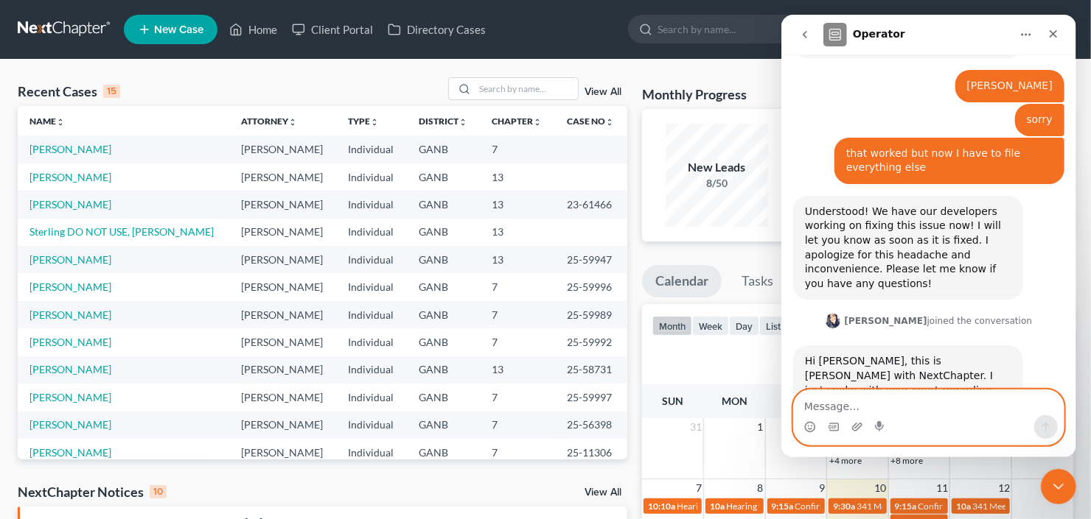
scroll to position [1112, 0]
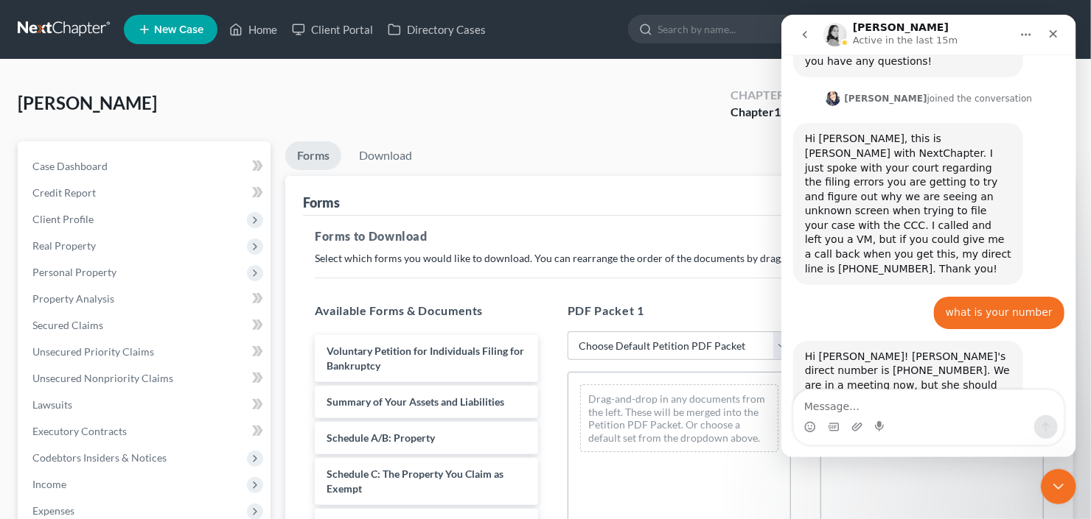
scroll to position [1350, 0]
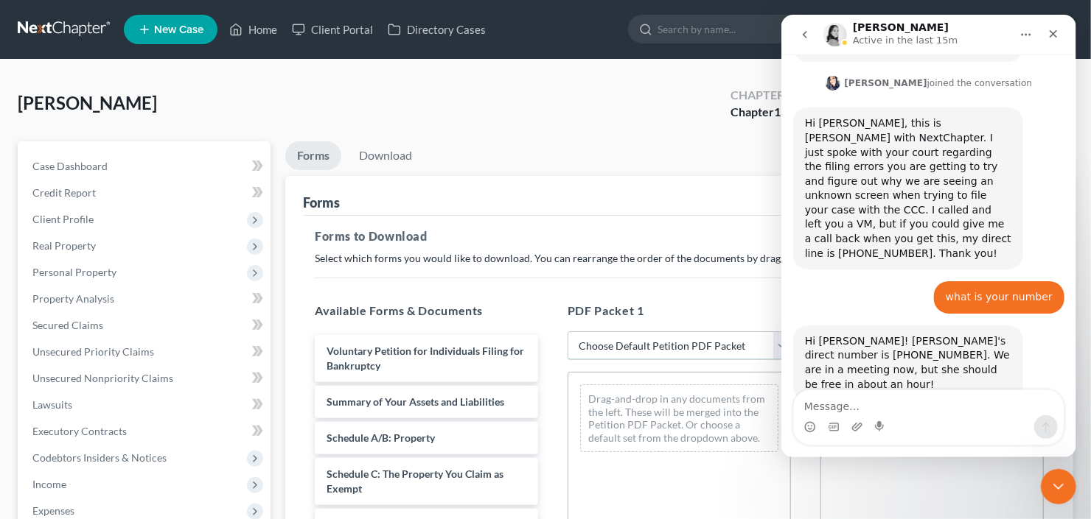
click at [653, 346] on select "Choose Default Petition PDF Packet Complete Bankruptcy Petition (all forms and …" at bounding box center [678, 346] width 223 height 29
select select "0"
click at [567, 332] on select "Choose Default Petition PDF Packet Complete Bankruptcy Petition (all forms and …" at bounding box center [678, 346] width 223 height 29
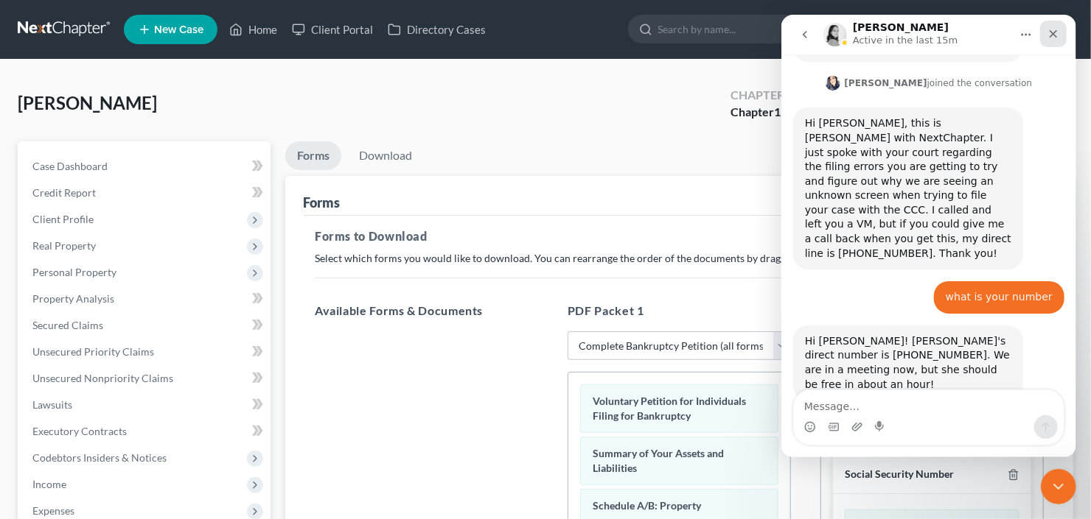
click at [1049, 35] on icon "Close" at bounding box center [1053, 34] width 8 height 8
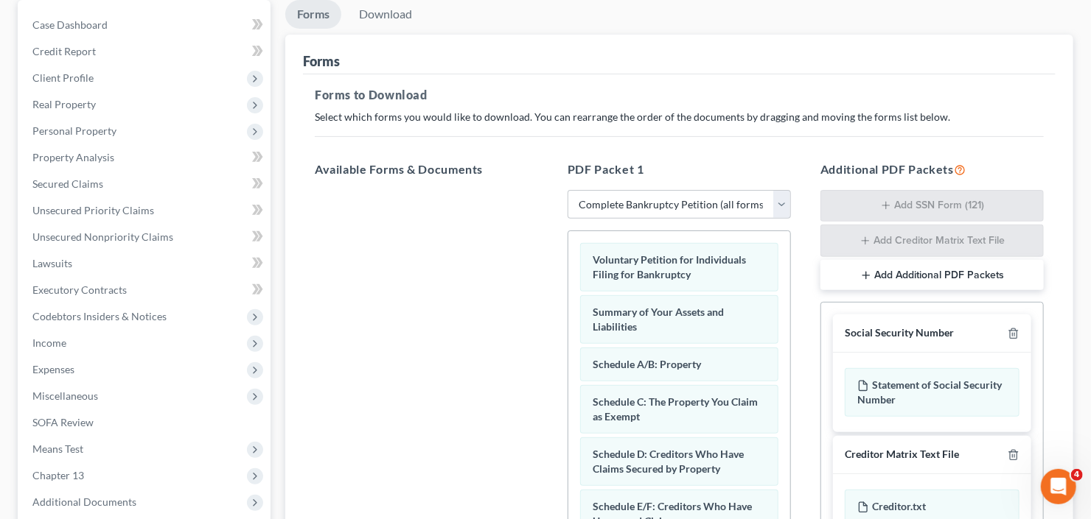
scroll to position [1349, 0]
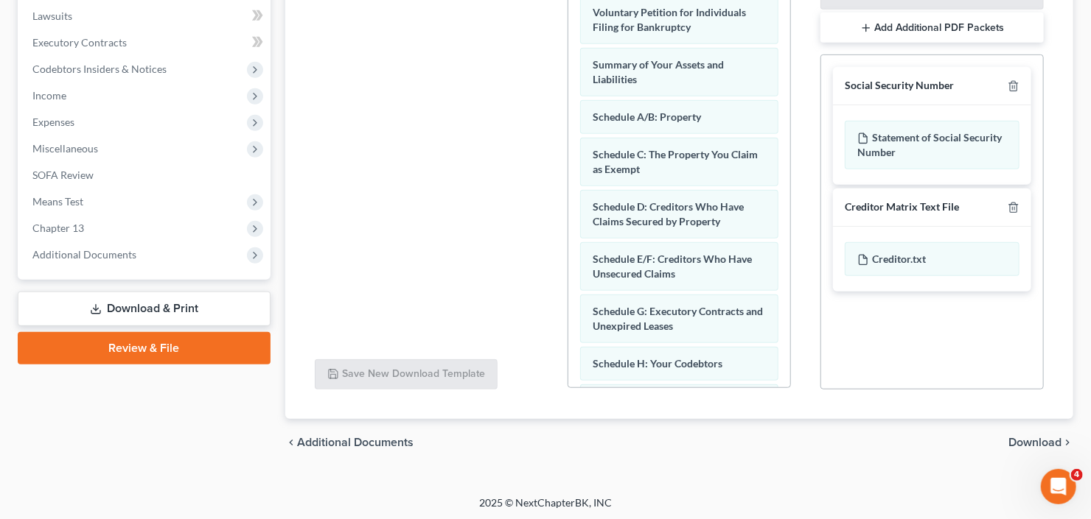
click at [1039, 438] on span "Download" at bounding box center [1034, 443] width 53 height 12
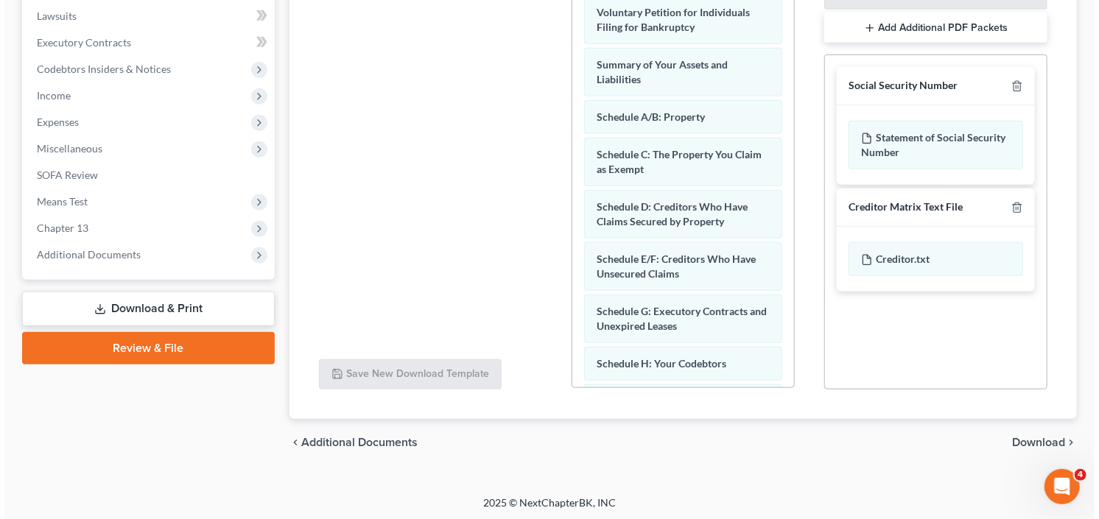
scroll to position [287, 0]
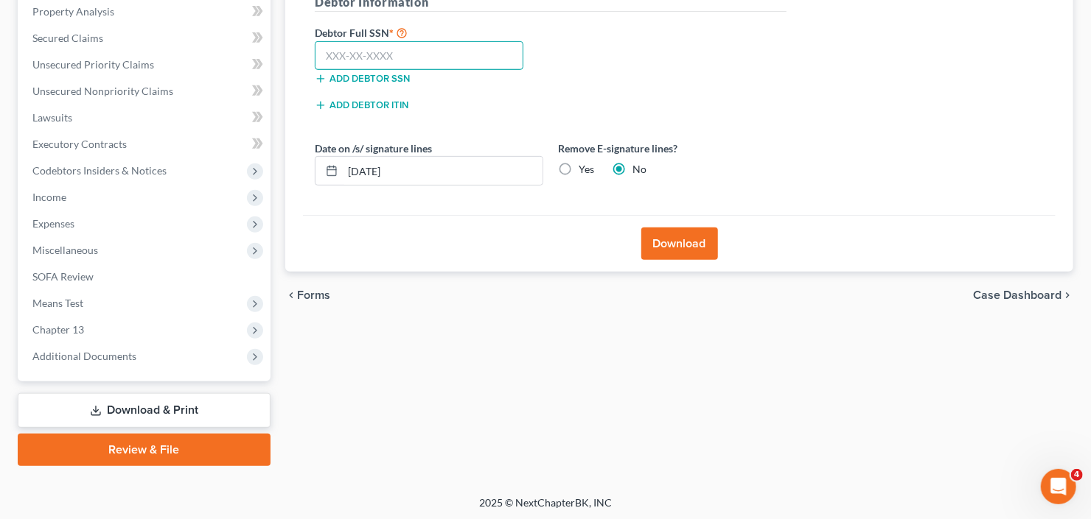
click at [349, 51] on input "text" at bounding box center [419, 55] width 209 height 29
click at [335, 52] on input "text" at bounding box center [419, 55] width 209 height 29
type input "432-27-5507"
click at [676, 249] on button "Download" at bounding box center [679, 244] width 77 height 32
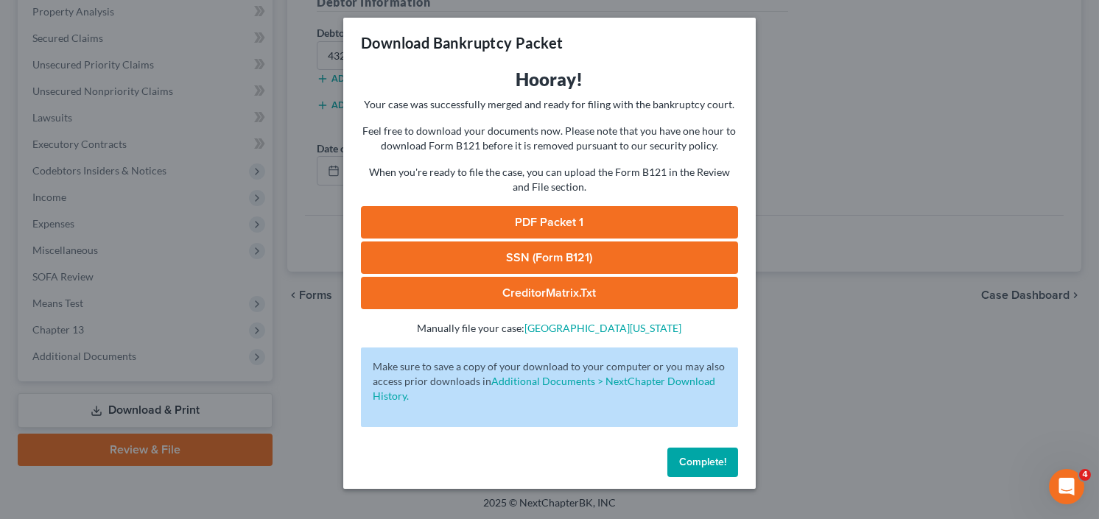
click at [540, 224] on link "PDF Packet 1" at bounding box center [549, 222] width 377 height 32
click at [571, 252] on link "SSN (Form B121)" at bounding box center [549, 258] width 377 height 32
